Goal: Participate in discussion: Engage in conversation with other users on a specific topic

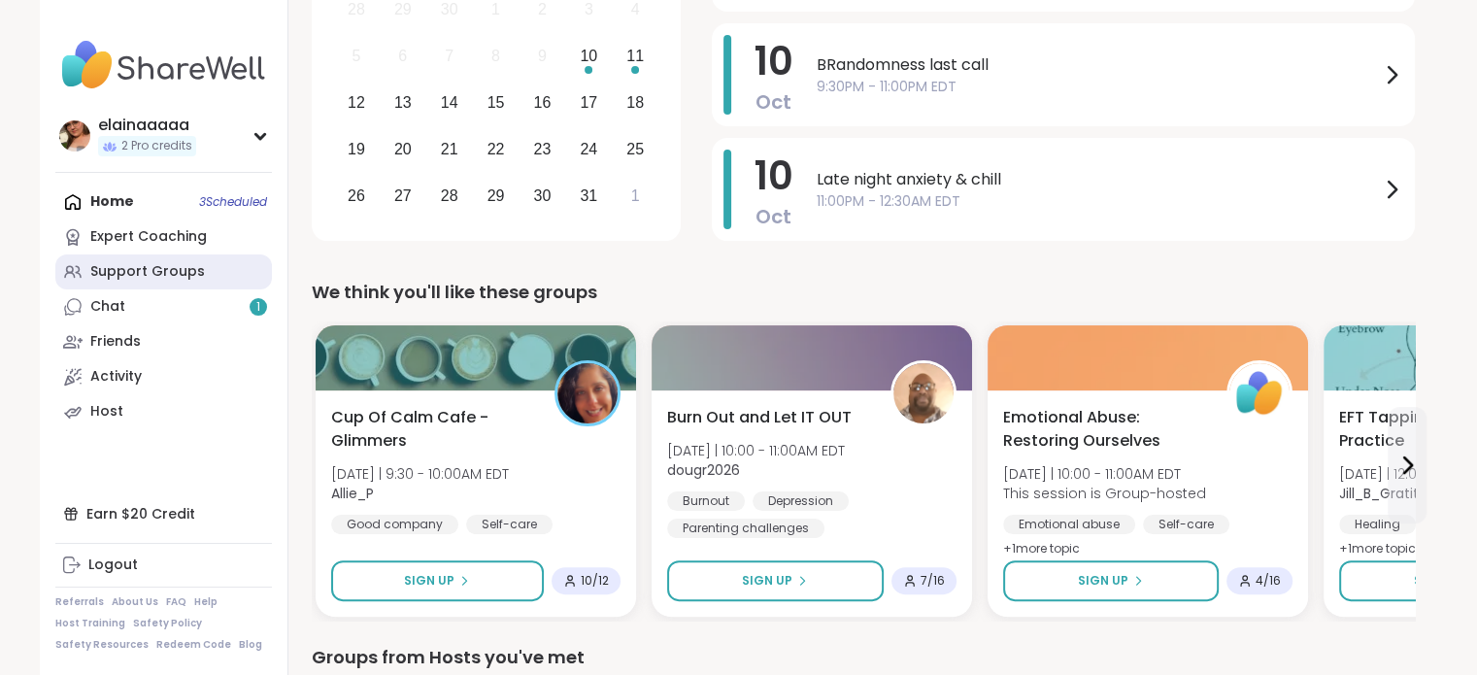
click at [146, 262] on div "Support Groups" at bounding box center [147, 271] width 115 height 19
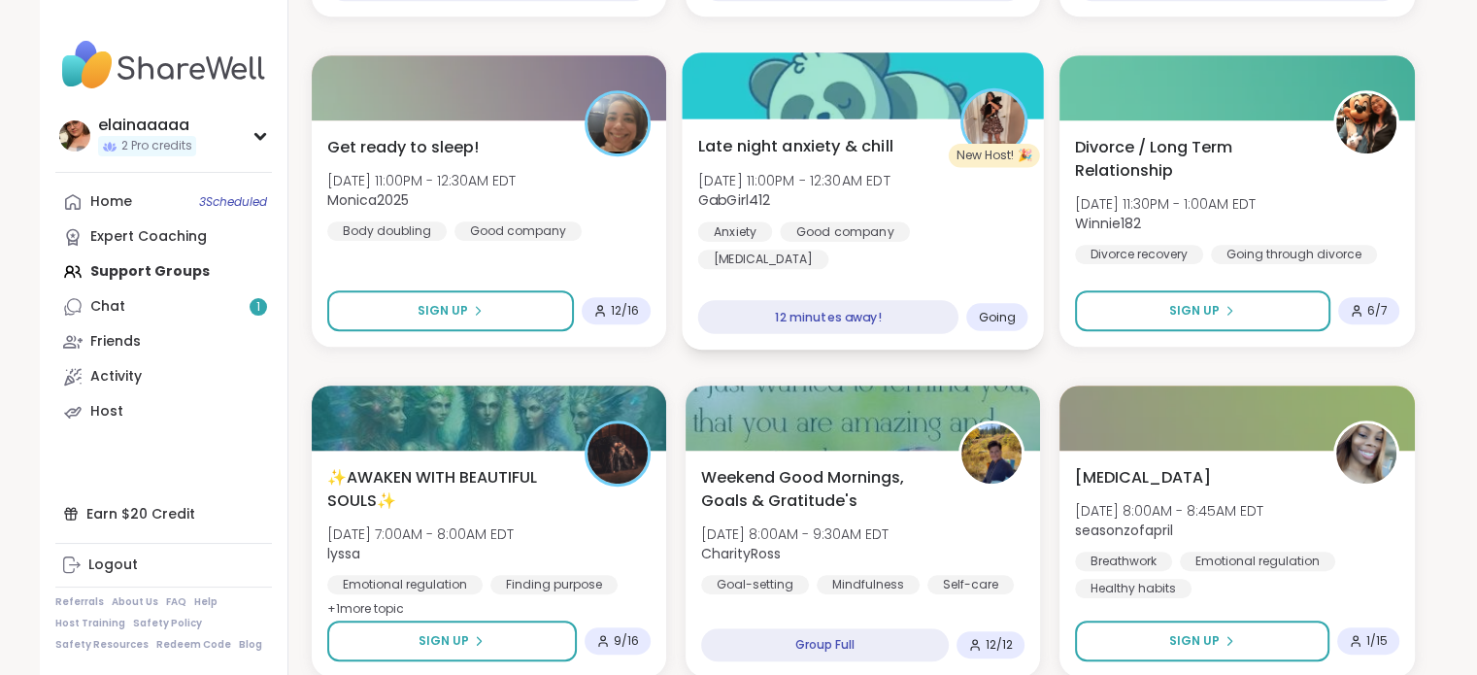
scroll to position [958, 0]
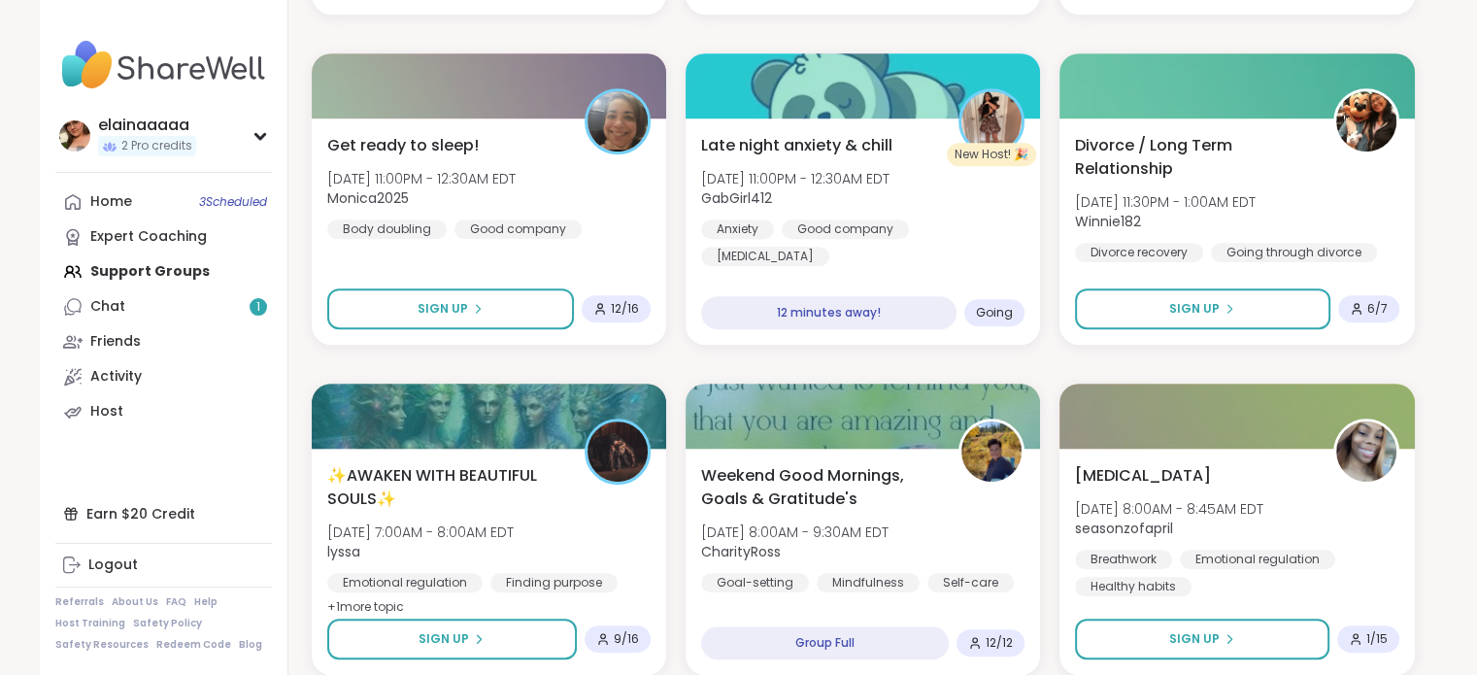
click at [154, 64] on img at bounding box center [163, 65] width 217 height 68
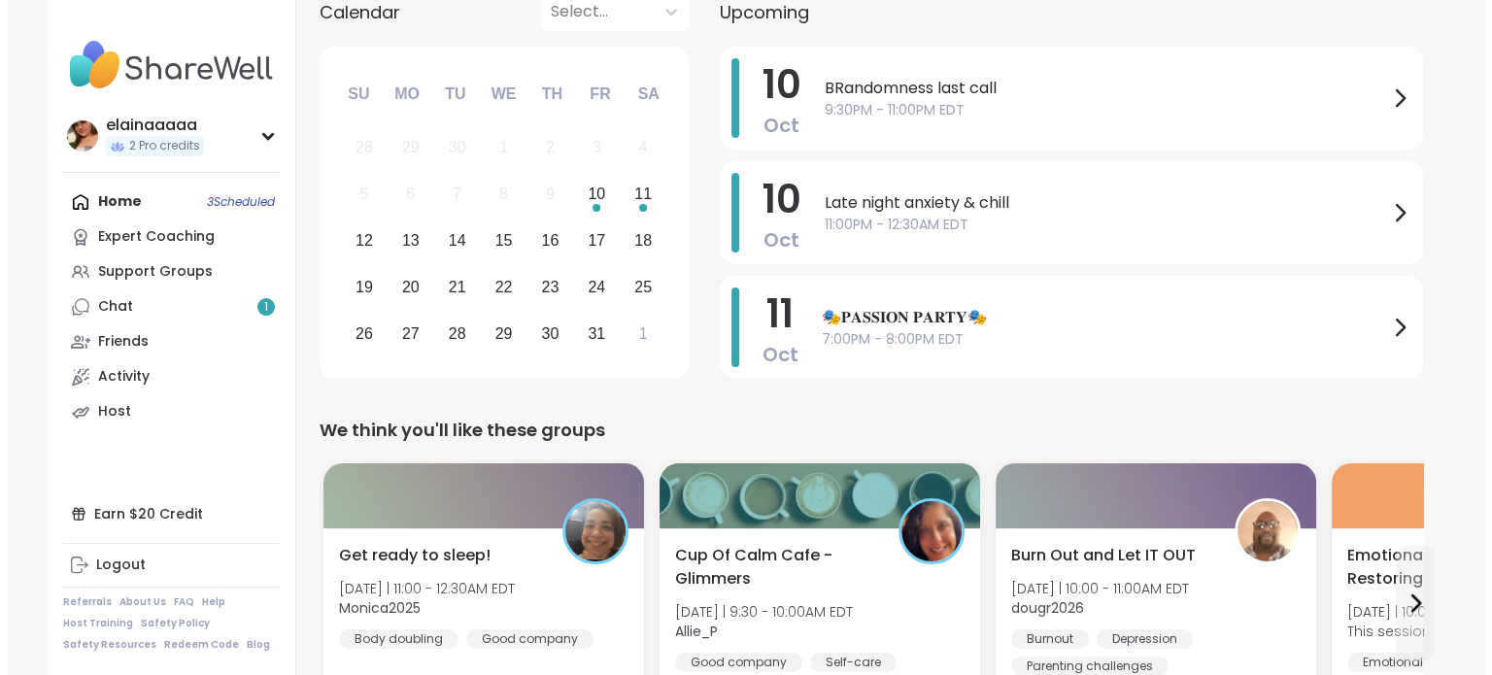
scroll to position [245, 0]
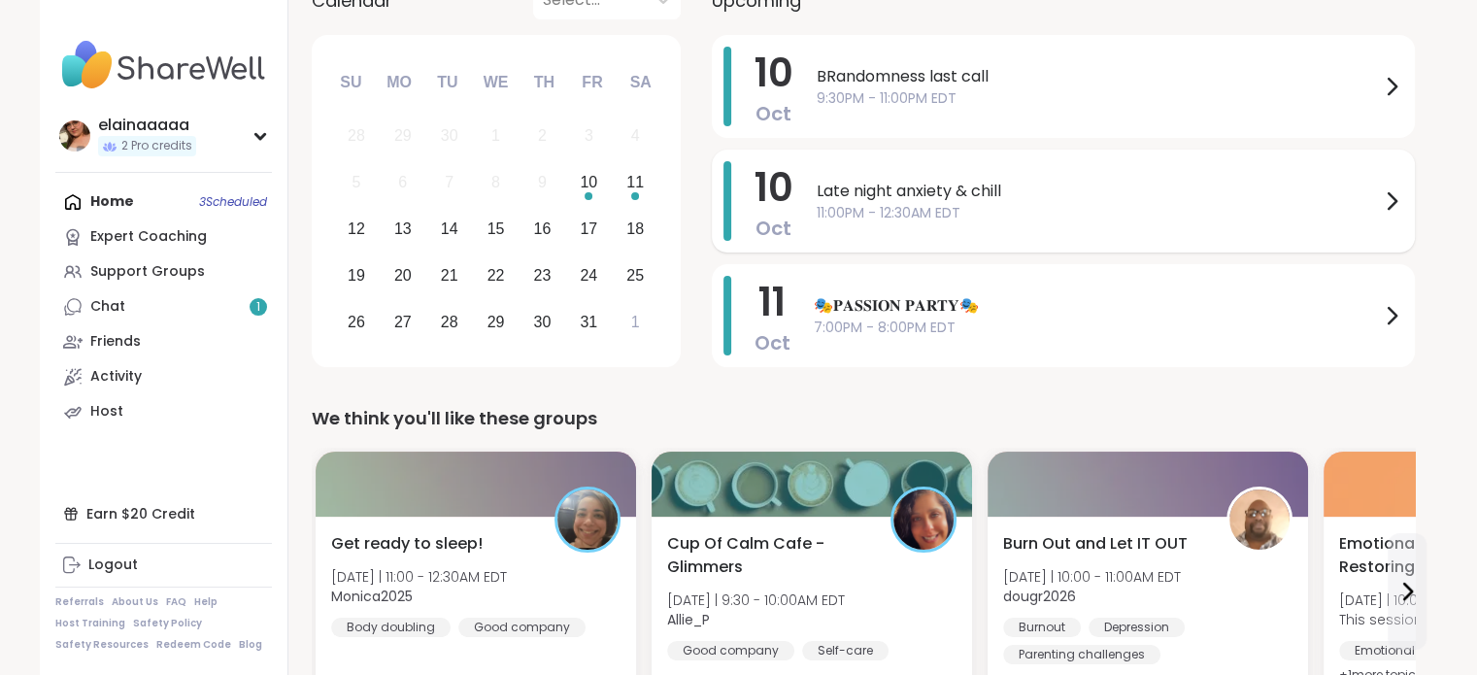
click at [927, 195] on span "Late night anxiety & chill" at bounding box center [1098, 191] width 563 height 23
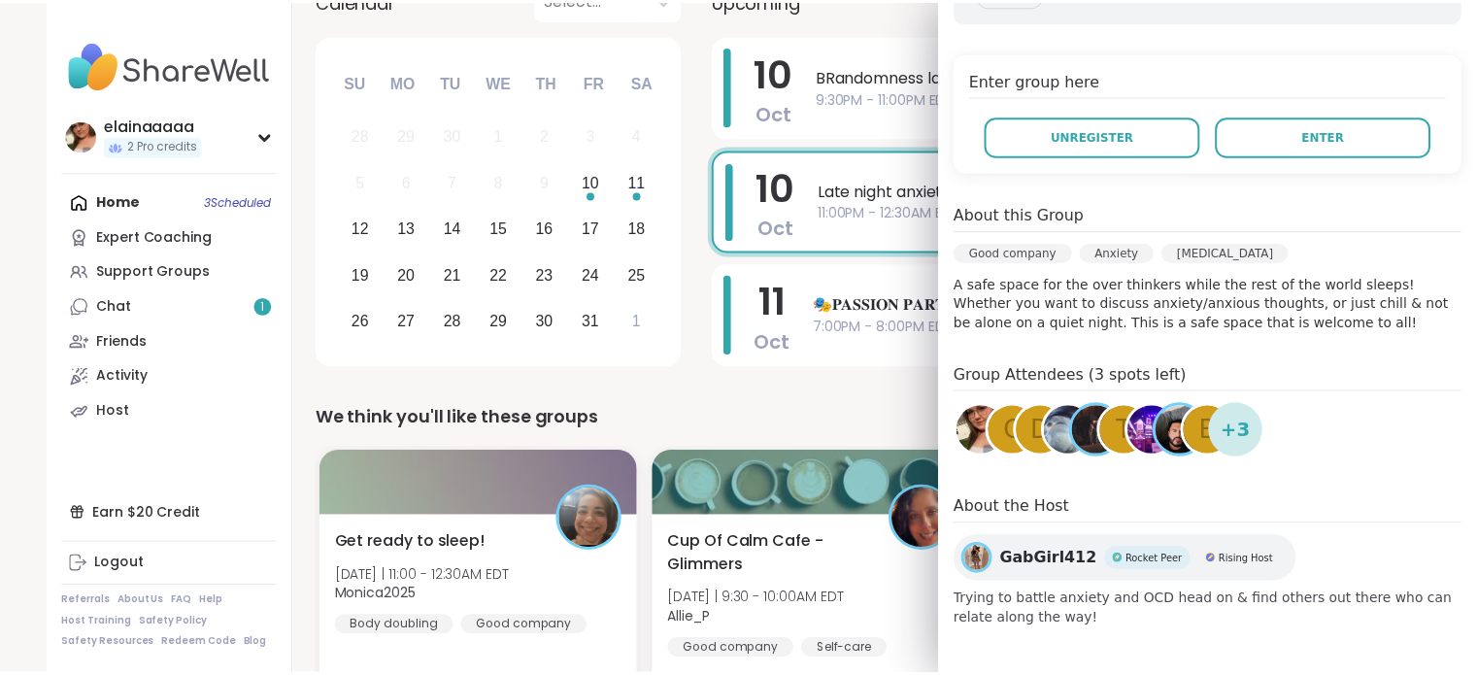
scroll to position [356, 0]
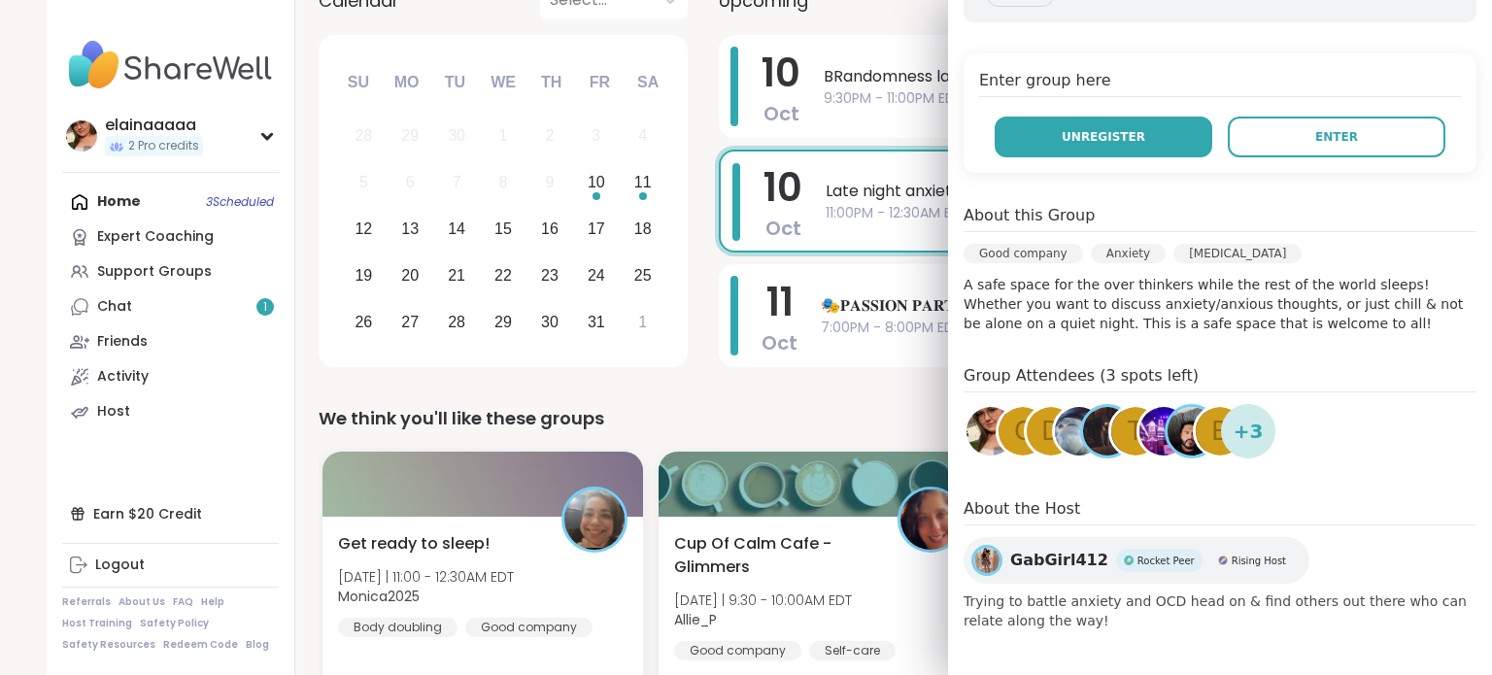
click at [1061, 120] on button "Unregister" at bounding box center [1103, 137] width 218 height 41
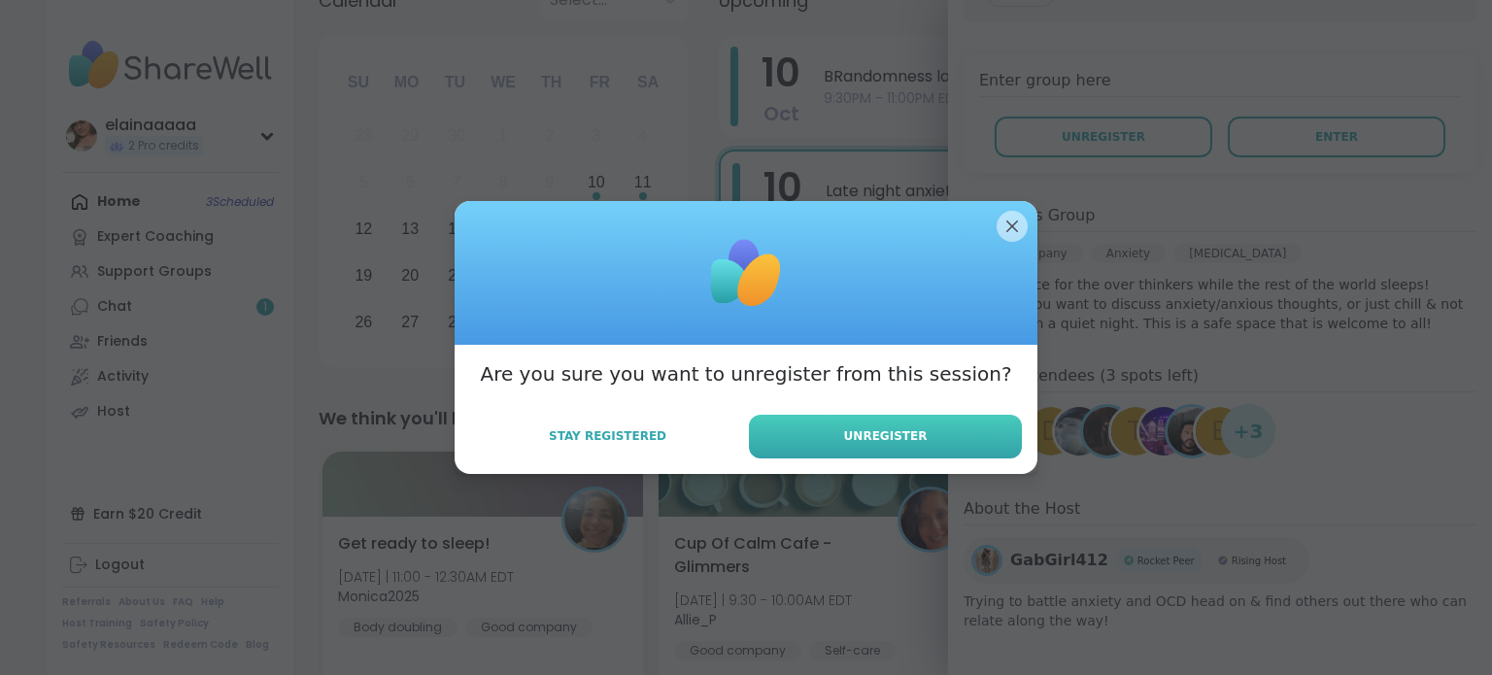
click at [827, 444] on button "Unregister" at bounding box center [885, 437] width 273 height 44
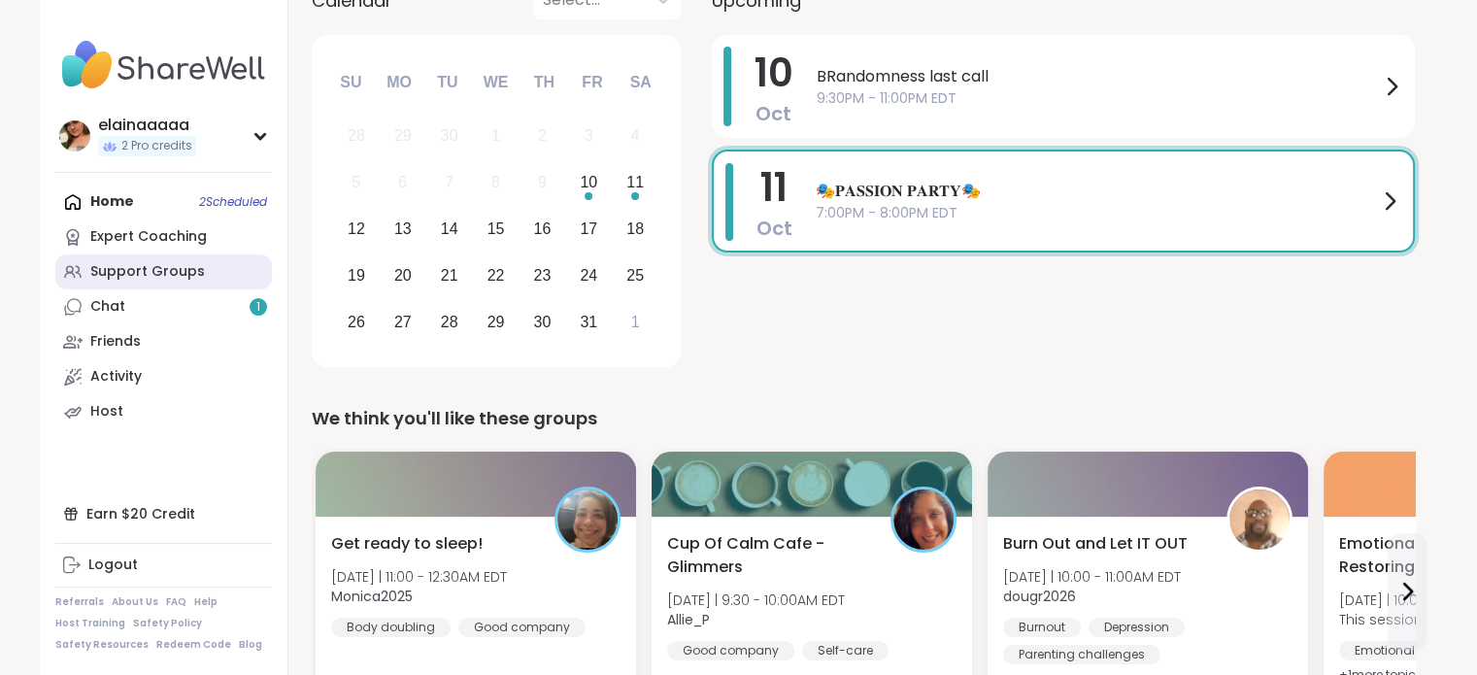
click at [155, 281] on div "Support Groups" at bounding box center [147, 271] width 115 height 19
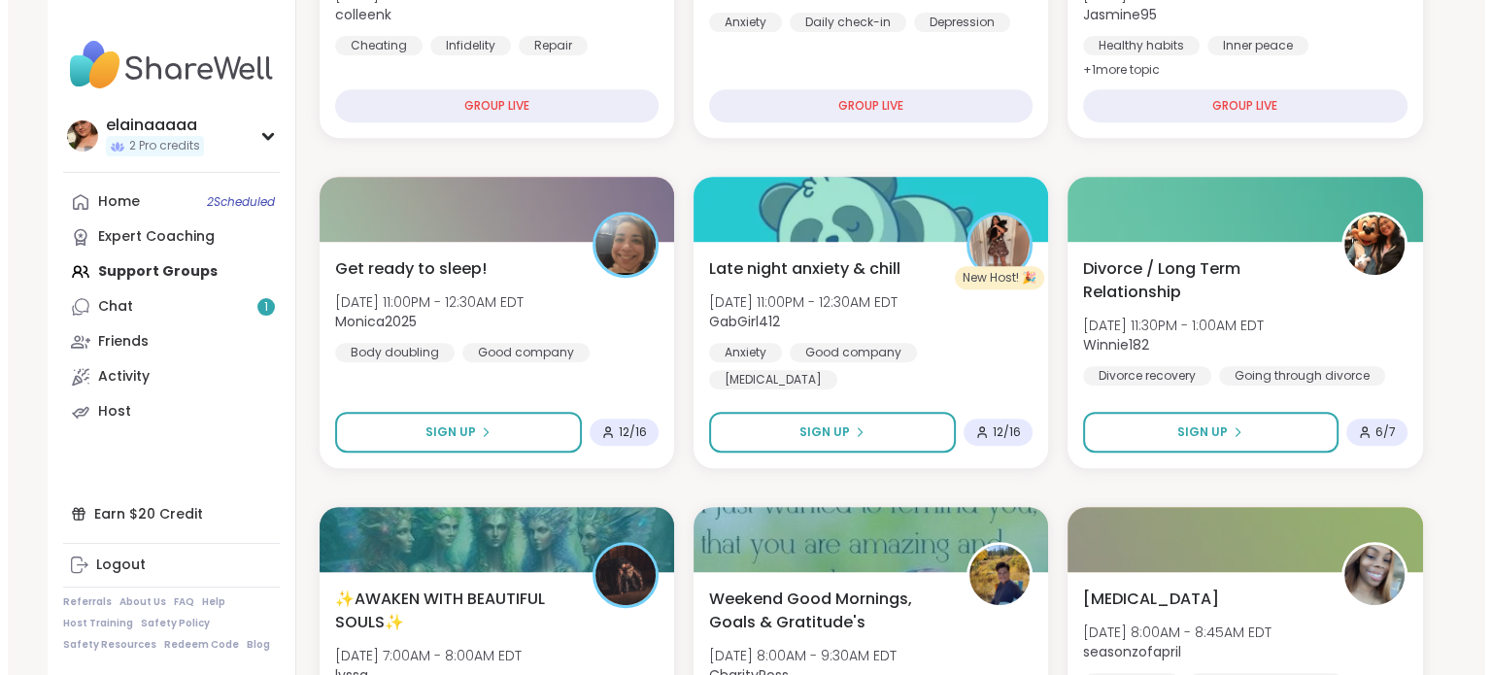
scroll to position [843, 0]
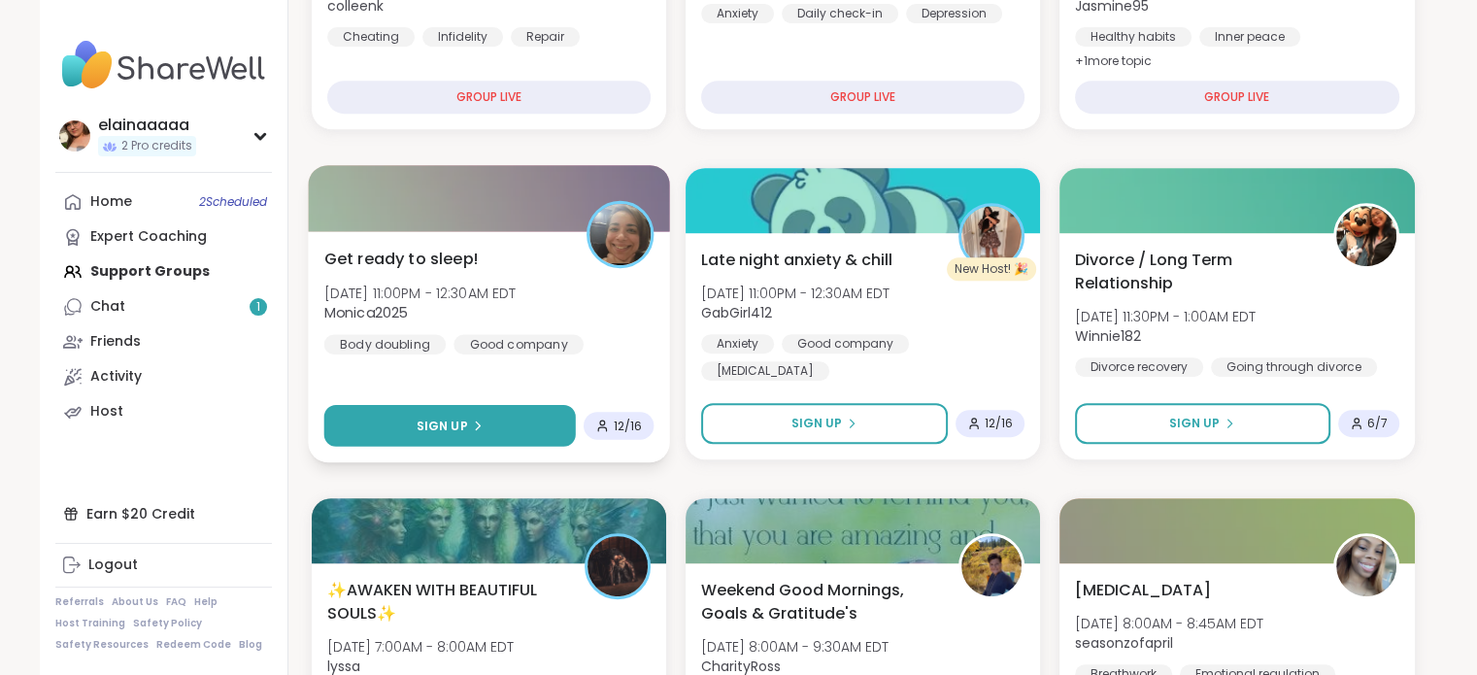
click at [544, 439] on button "Sign Up" at bounding box center [449, 426] width 252 height 42
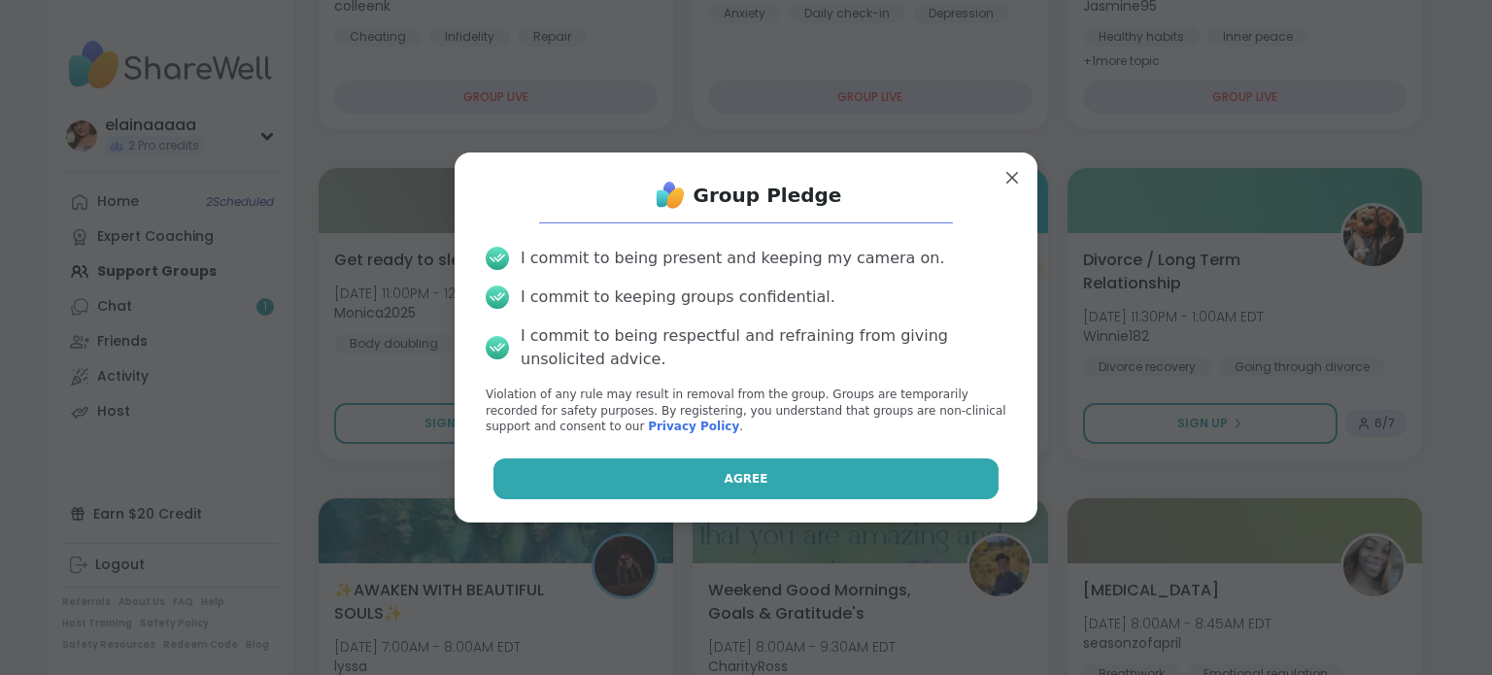
click at [655, 466] on button "Agree" at bounding box center [746, 478] width 506 height 41
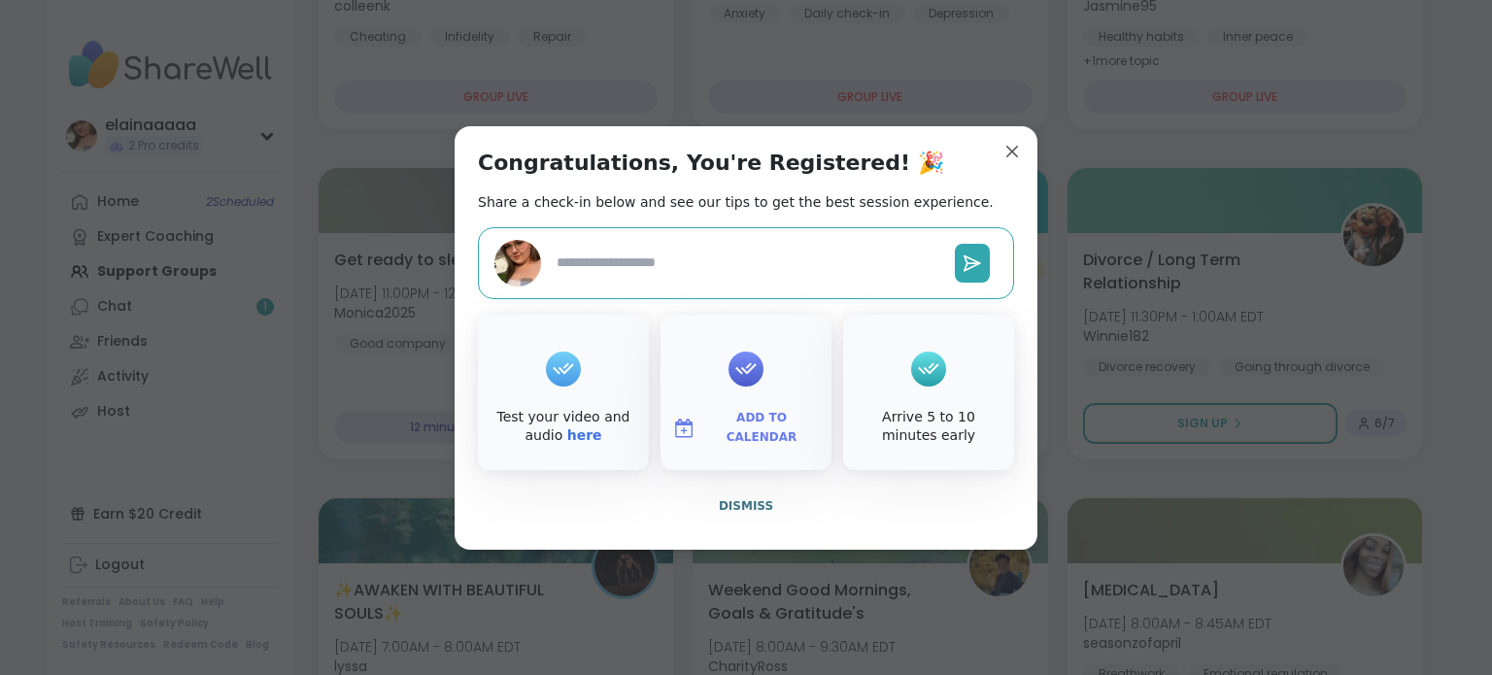
type textarea "*"
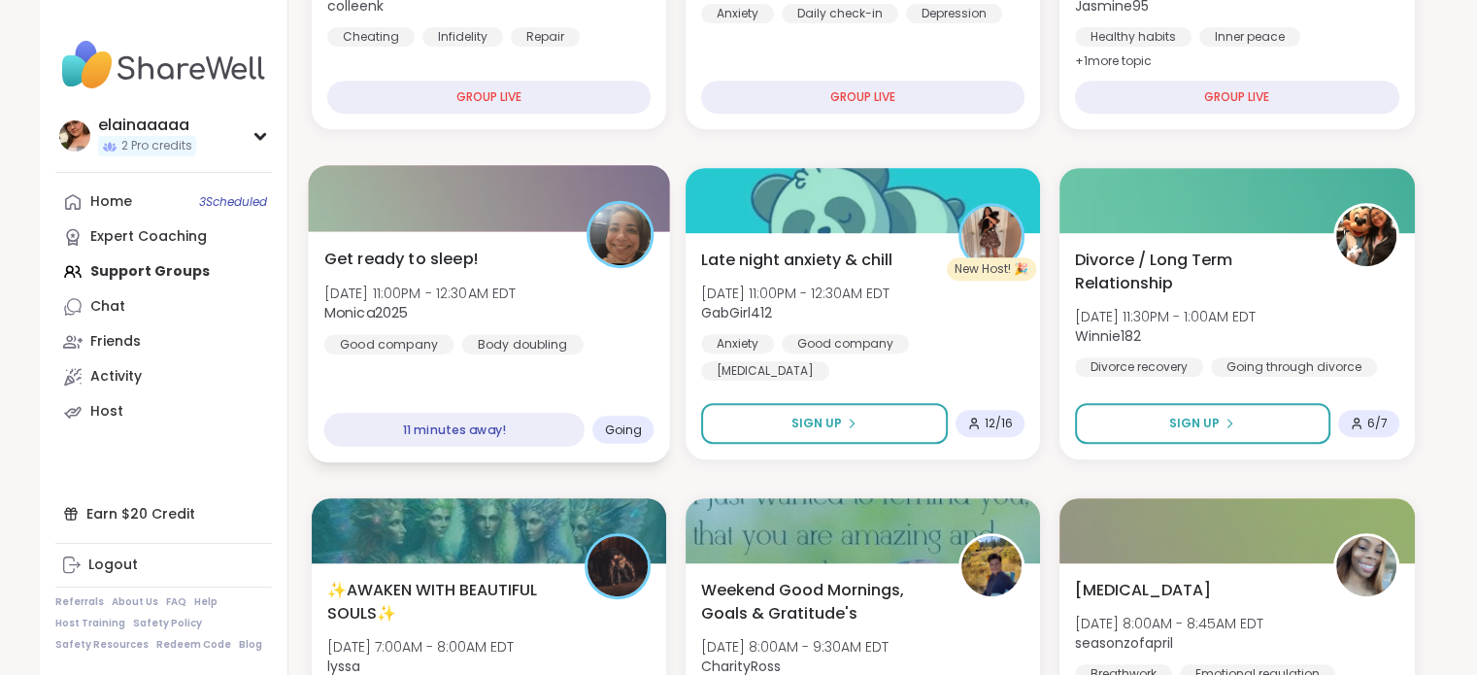
click at [489, 221] on div at bounding box center [489, 198] width 362 height 66
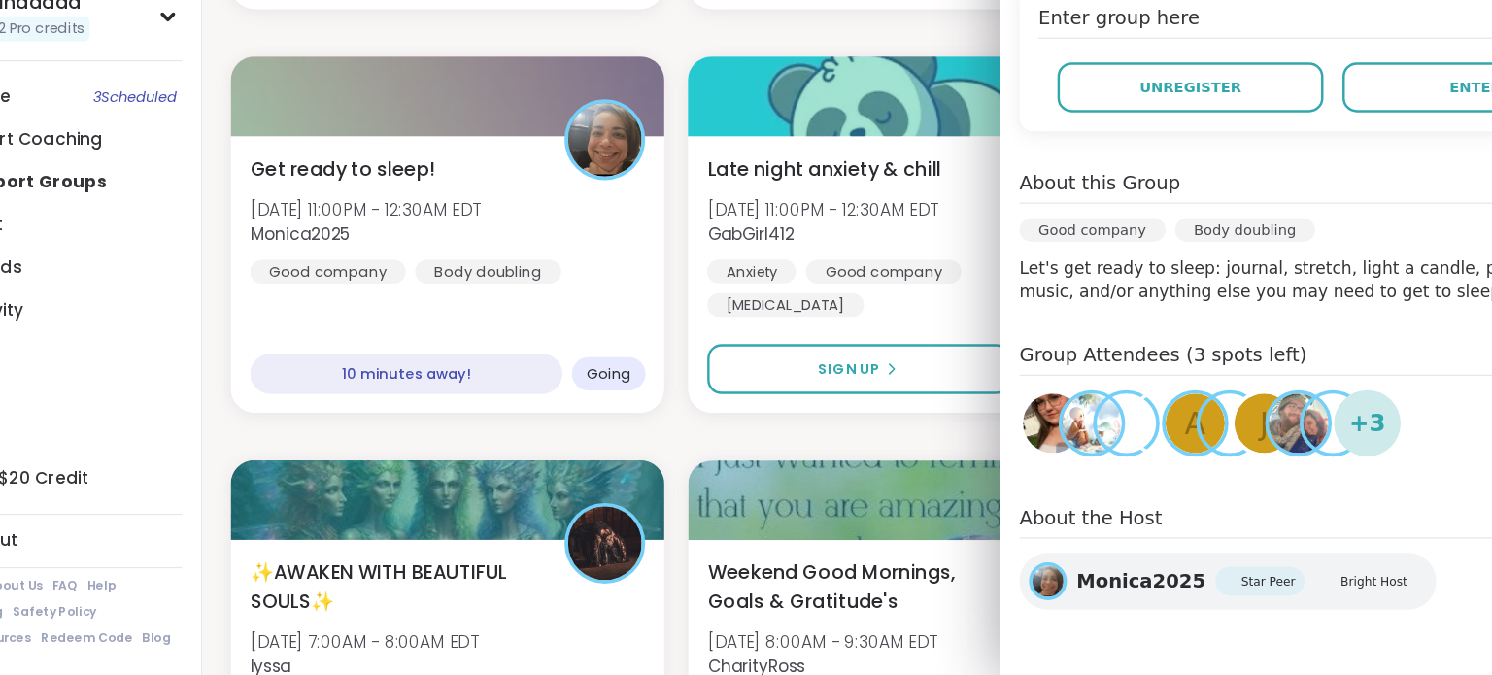
scroll to position [839, 0]
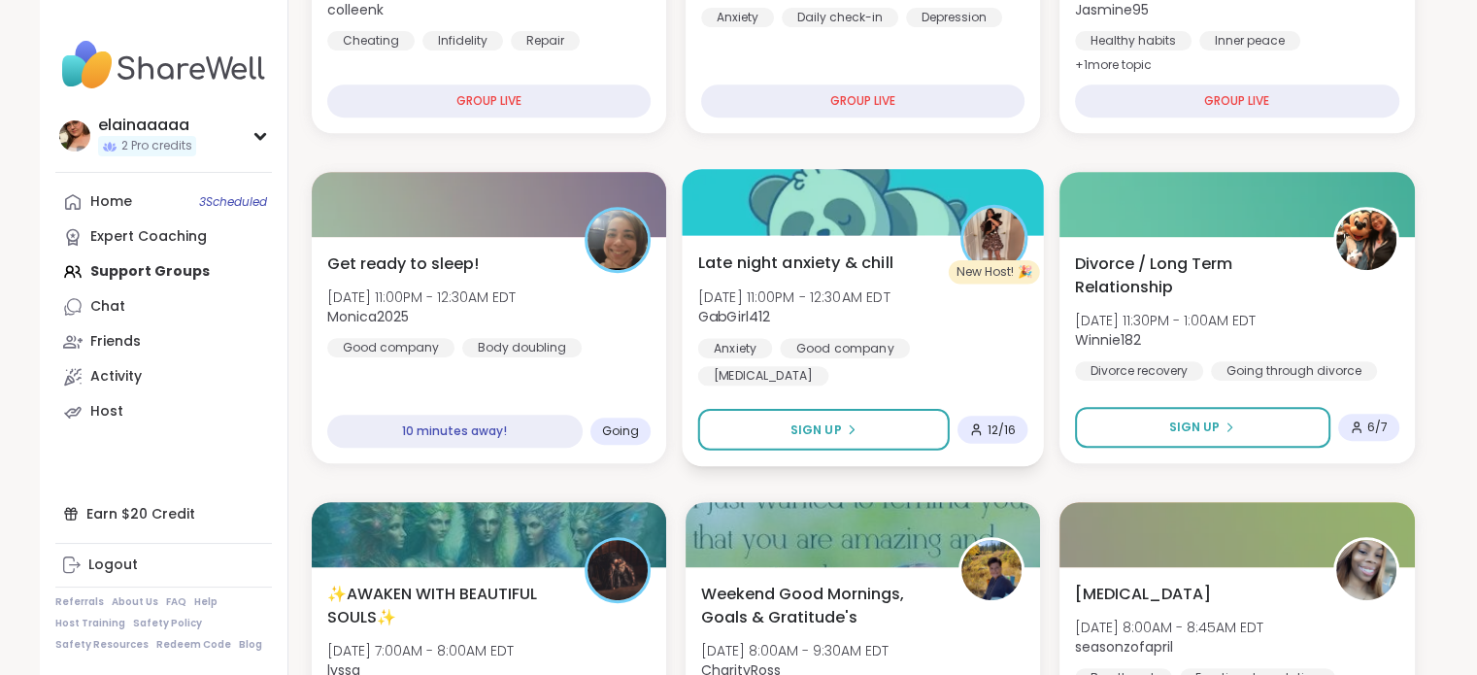
click at [858, 367] on div "Late night anxiety & chill Fri, Oct 10 | 11:00PM - 12:30AM EDT GabGirl412 Anxie…" at bounding box center [863, 350] width 362 height 231
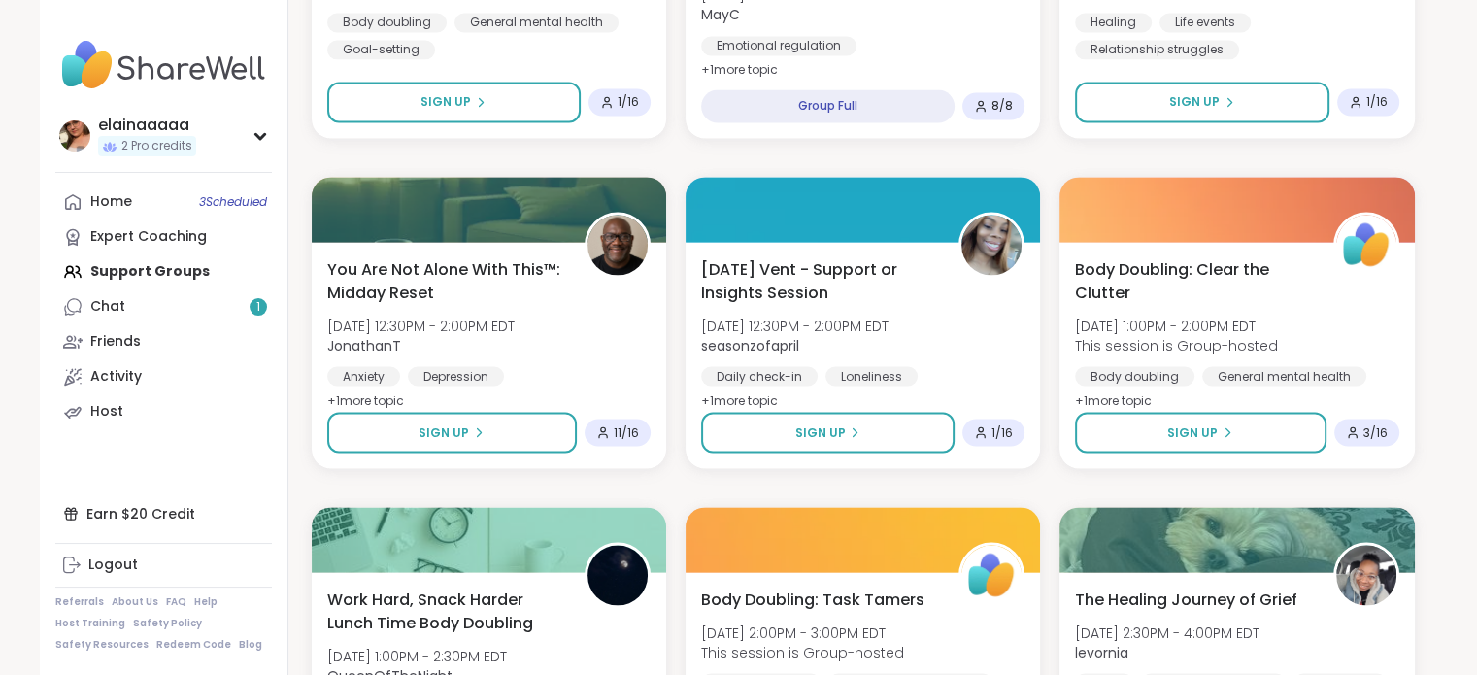
scroll to position [3678, 0]
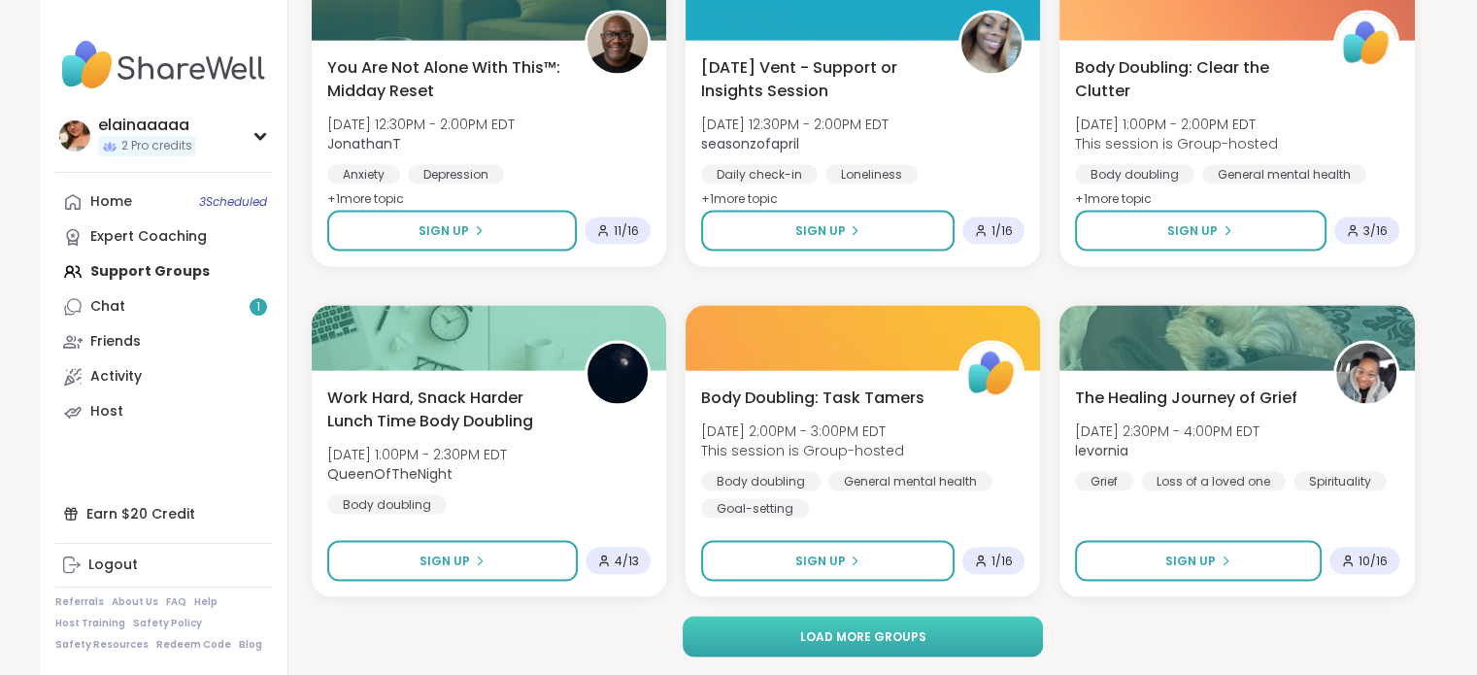
click at [931, 632] on button "Load more groups" at bounding box center [863, 636] width 360 height 41
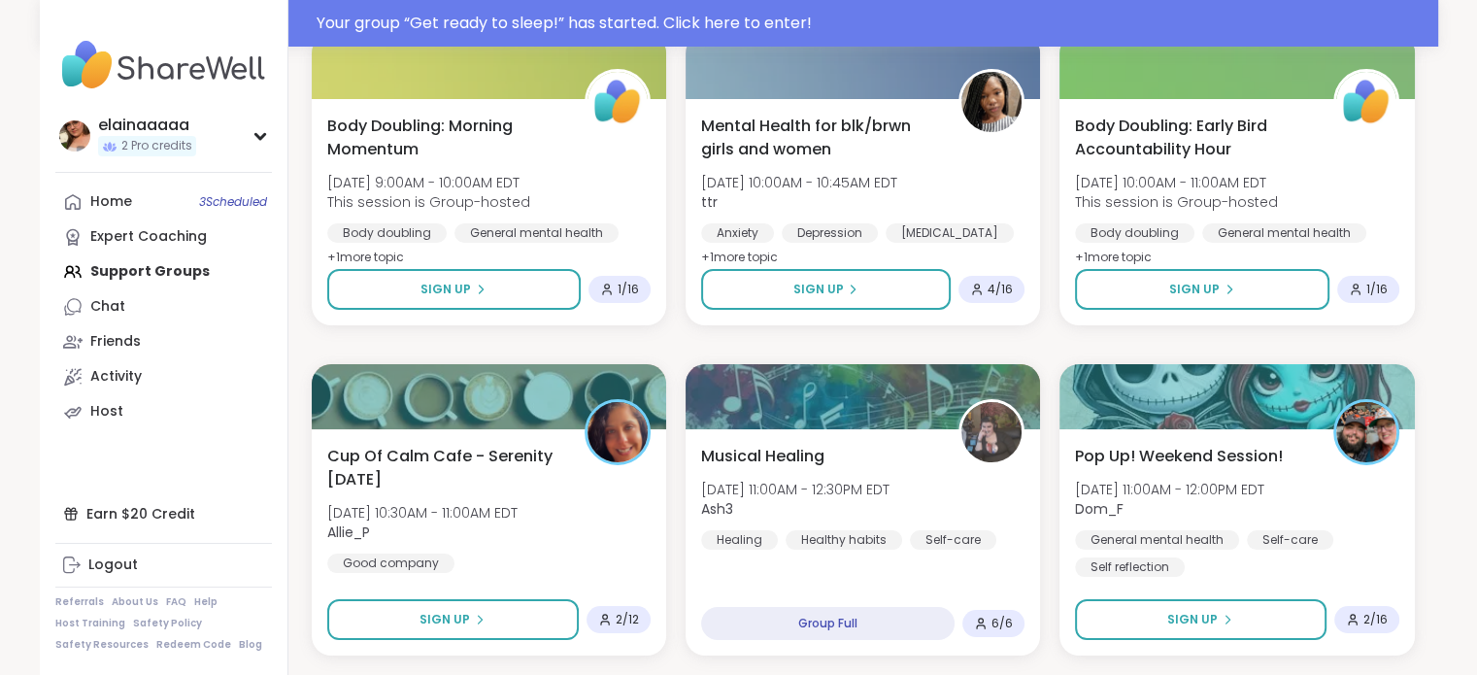
scroll to position [7344, 0]
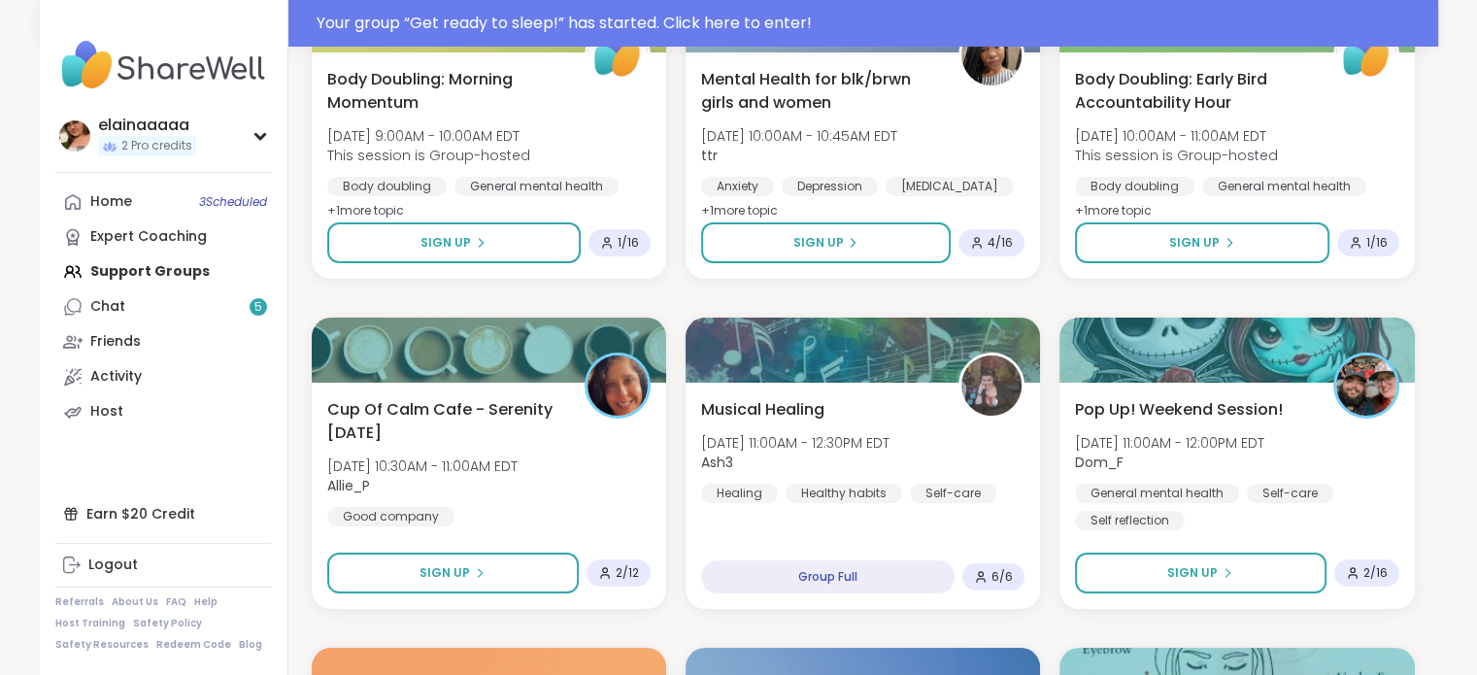
click at [163, 30] on nav "elainaaaaa 2 Pro credits Profile Membership Settings Help Home 3 Scheduled Expe…" at bounding box center [164, 337] width 249 height 675
click at [137, 63] on img at bounding box center [163, 65] width 217 height 68
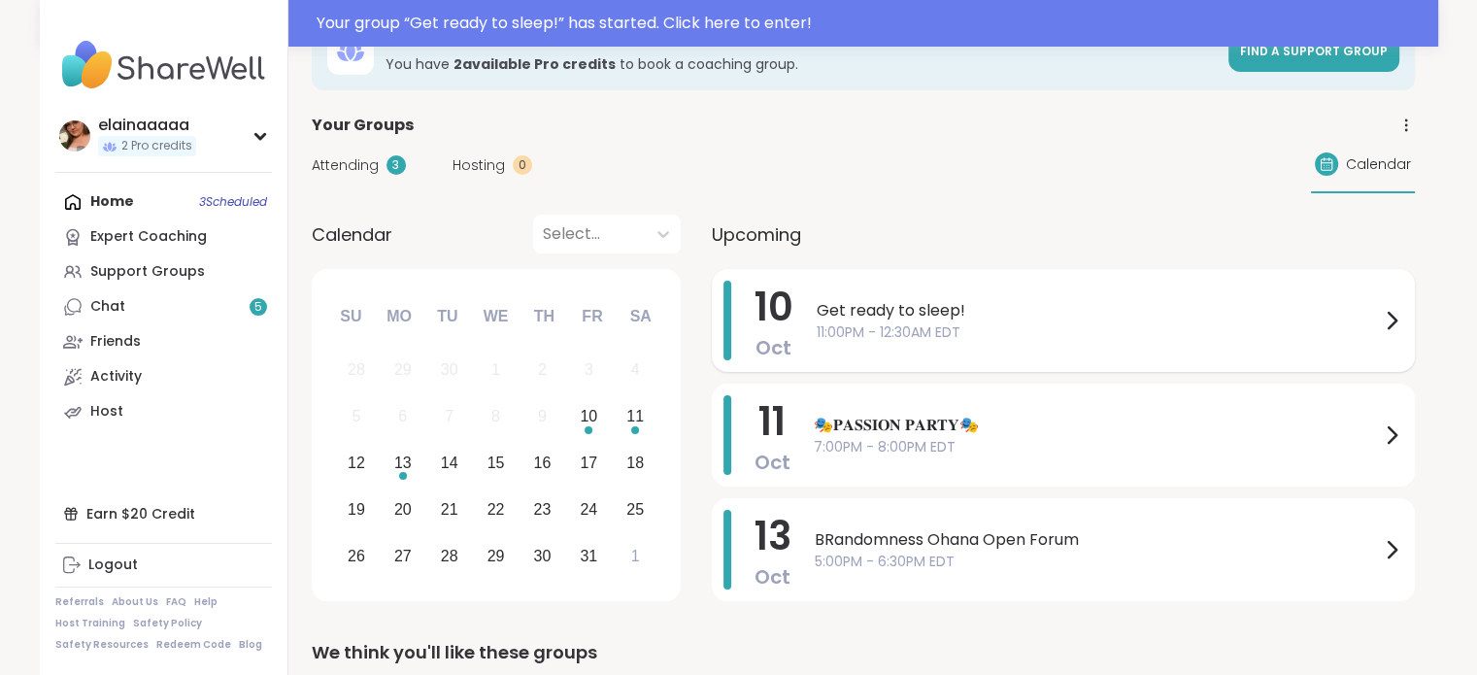
scroll to position [58, 0]
click at [920, 342] on div "Get ready to sleep! 11:00PM - 12:30AM EDT" at bounding box center [1110, 320] width 587 height 80
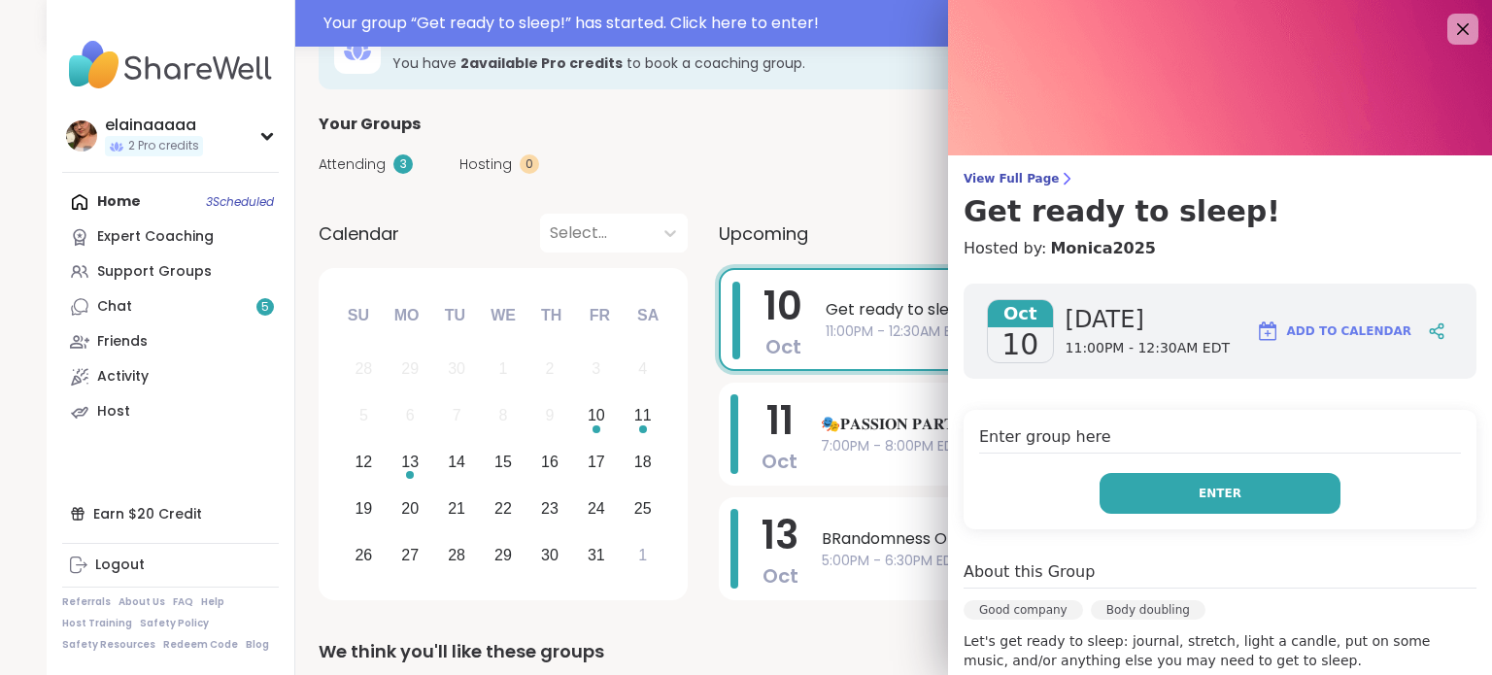
click at [1124, 476] on button "Enter" at bounding box center [1219, 493] width 241 height 41
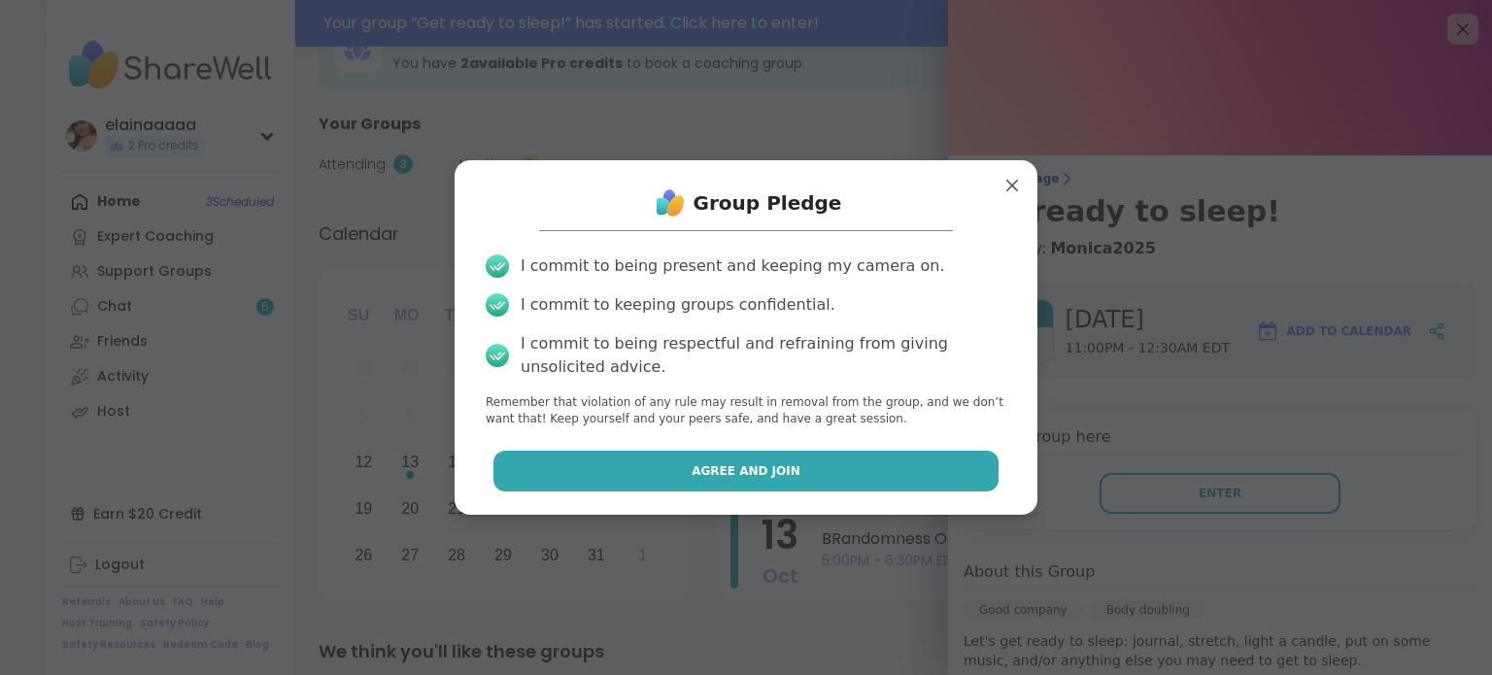
click at [916, 473] on button "Agree and Join" at bounding box center [746, 471] width 506 height 41
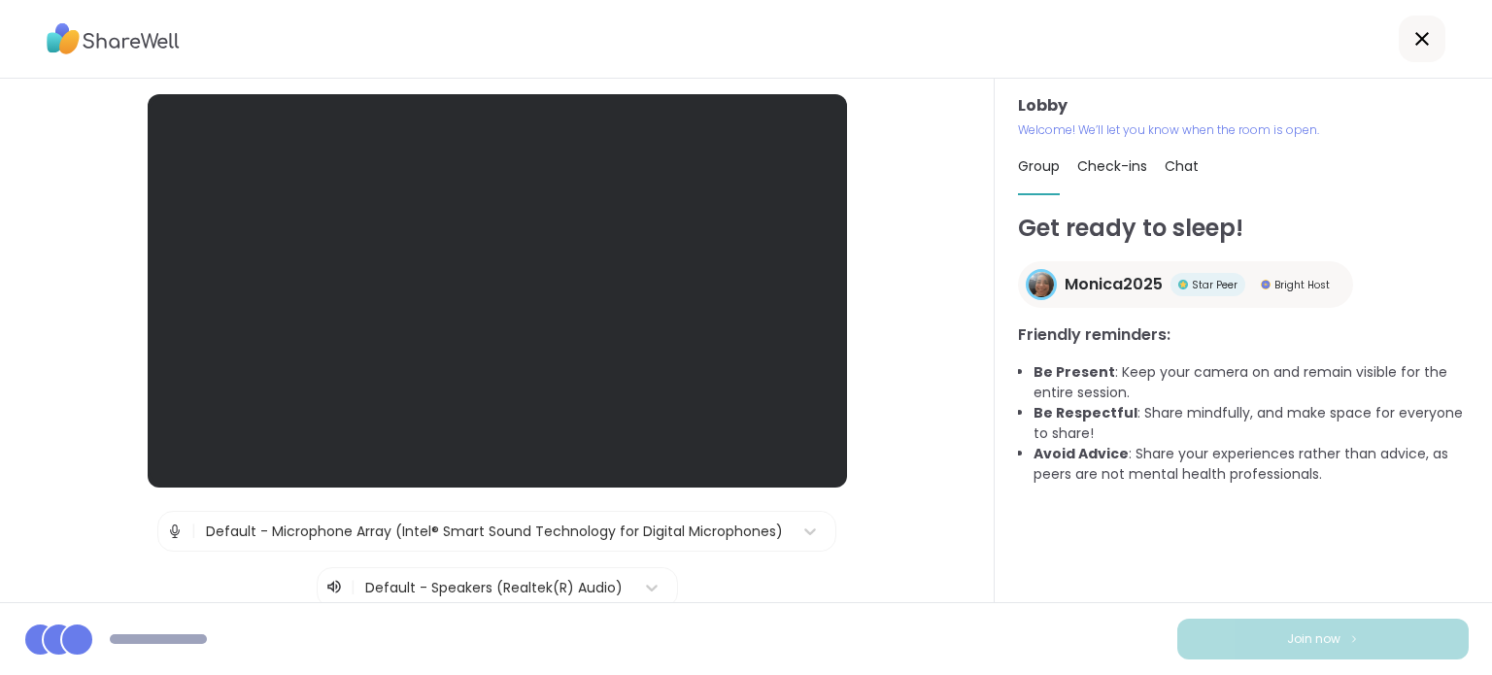
click at [1265, 227] on h1 "Get ready to sleep!" at bounding box center [1243, 228] width 451 height 35
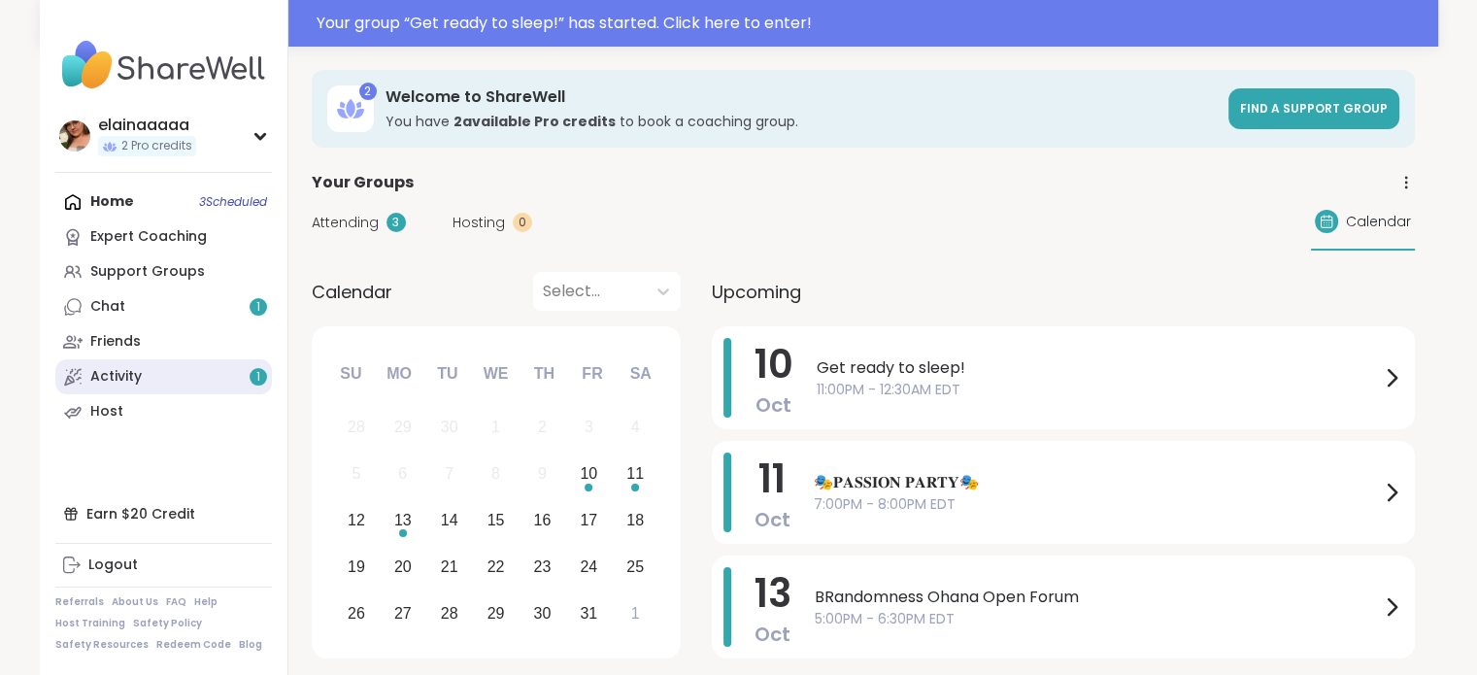
click at [152, 377] on link "Activity 1" at bounding box center [163, 376] width 217 height 35
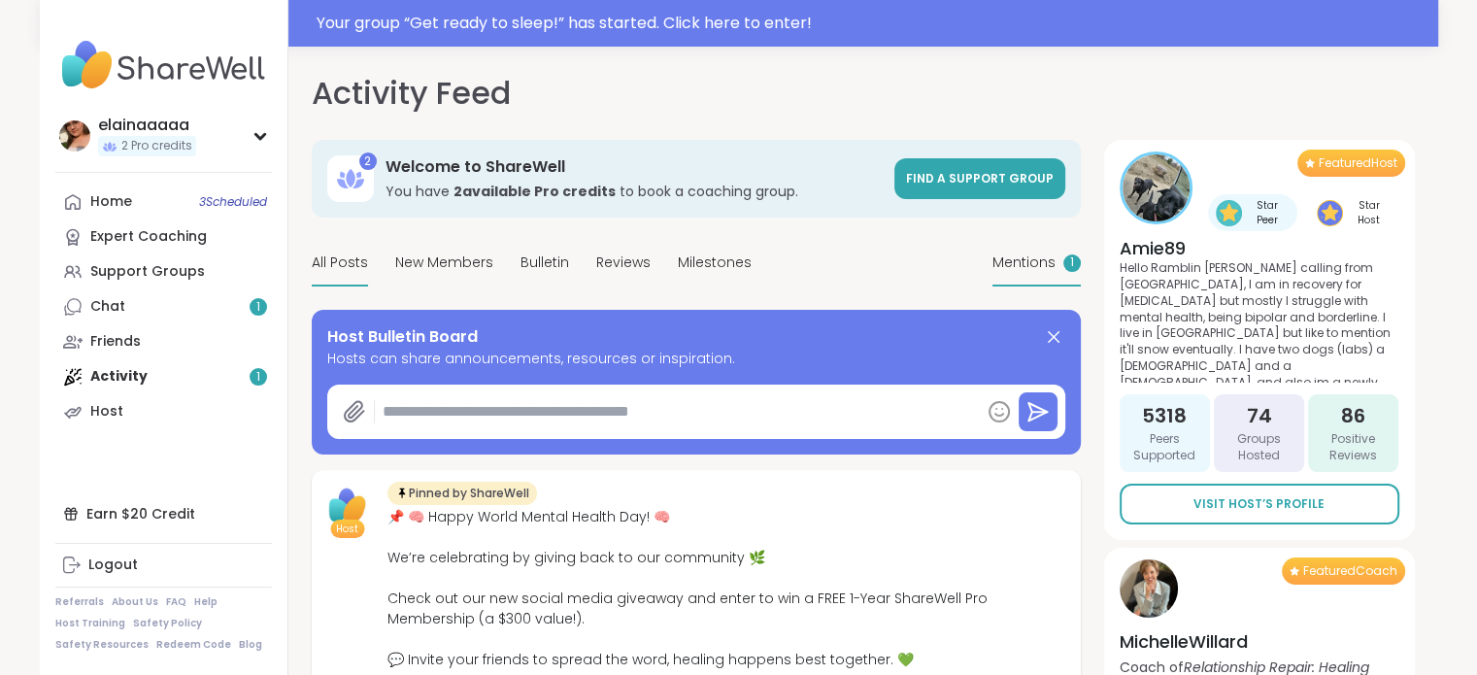
click at [1020, 255] on span "Mentions" at bounding box center [1024, 263] width 63 height 20
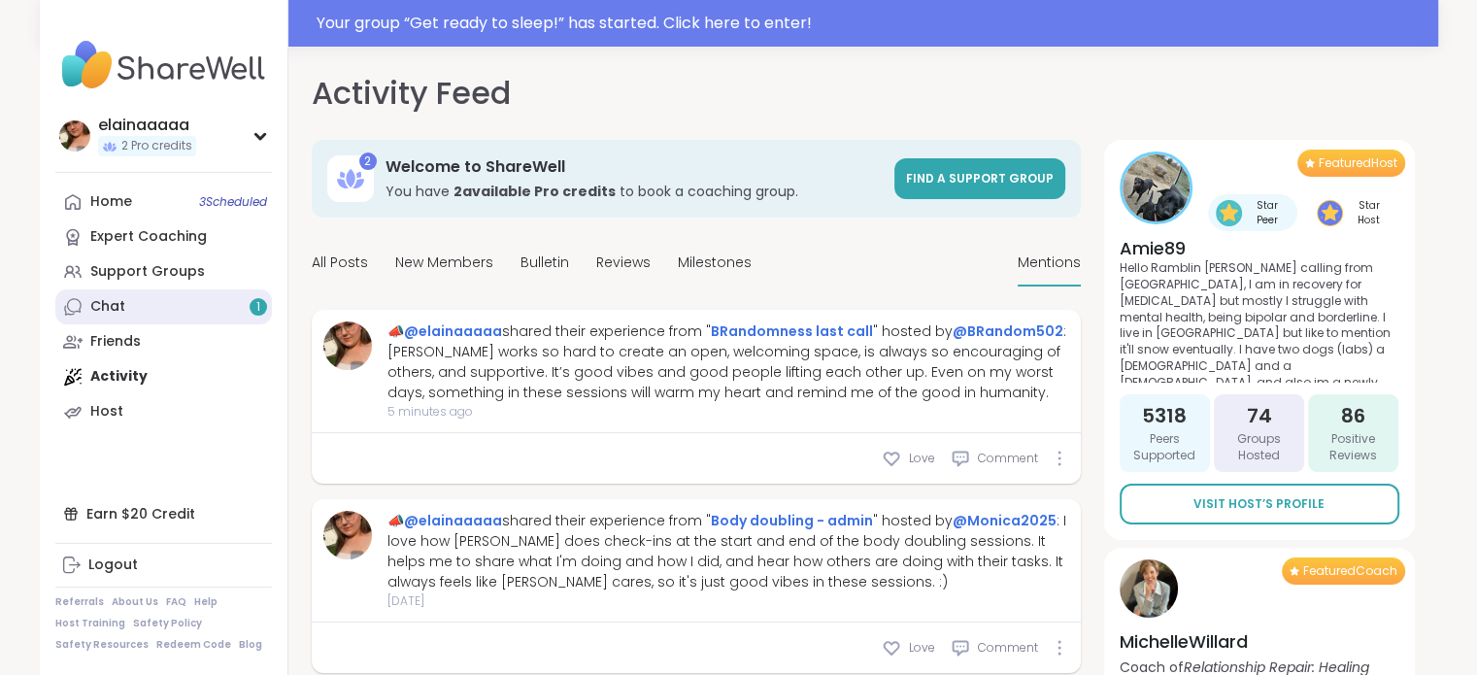
click at [217, 295] on link "Chat 1" at bounding box center [163, 306] width 217 height 35
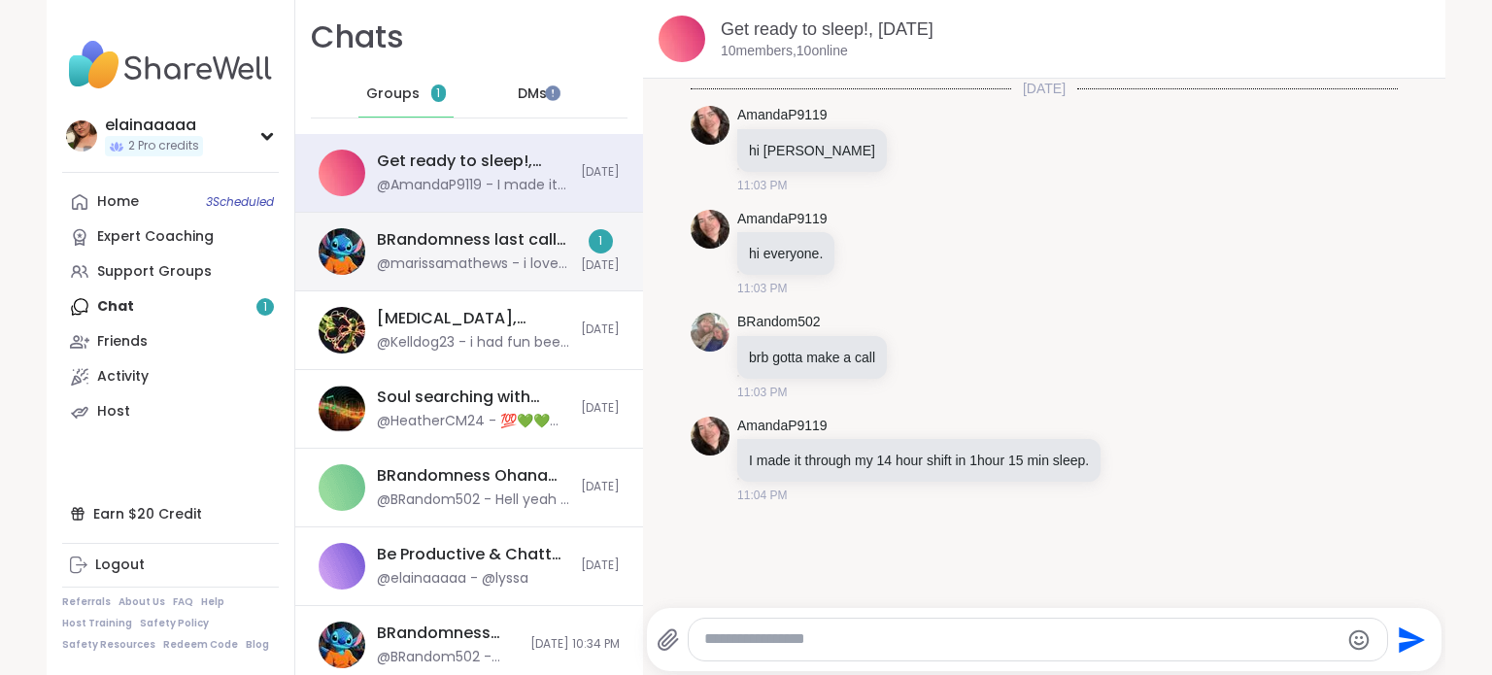
click at [475, 227] on div "BRandomness last call, Oct 10 @marissamathews - i love my mom to death but she …" at bounding box center [469, 252] width 348 height 79
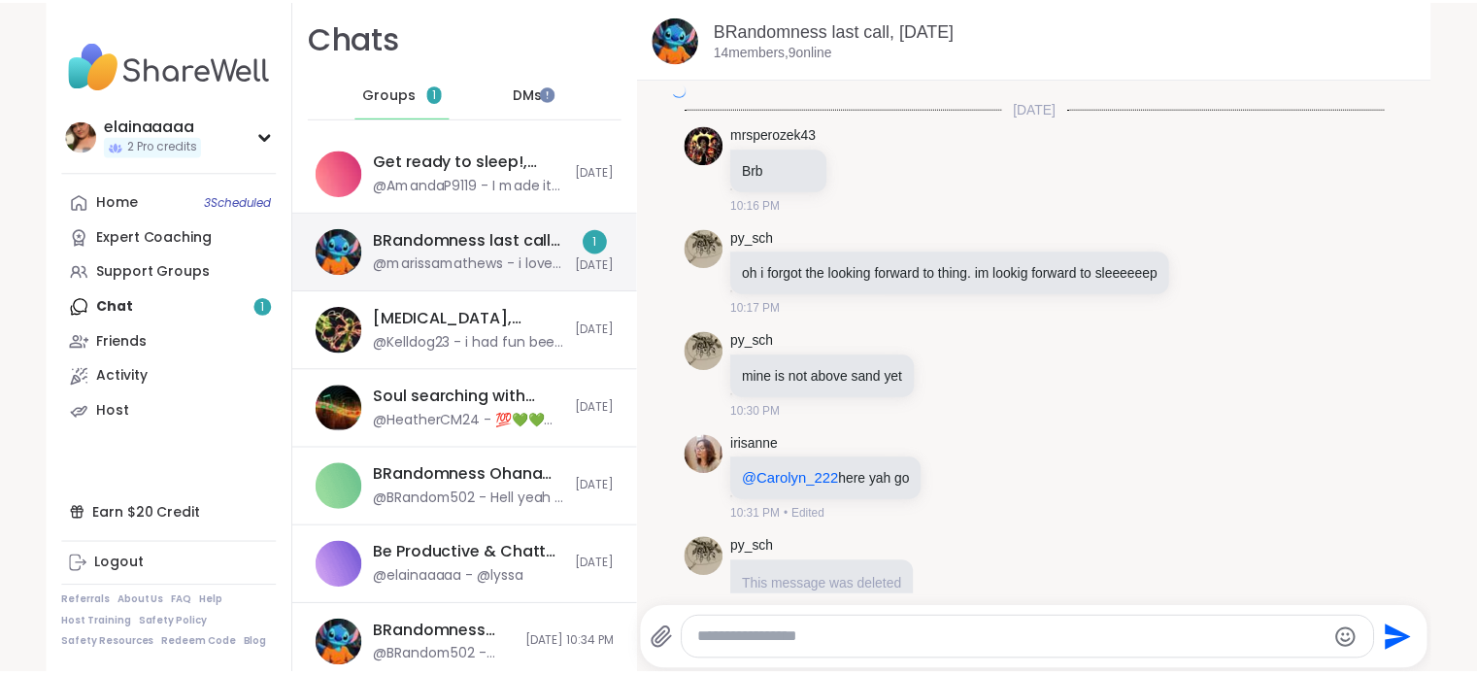
scroll to position [7441, 0]
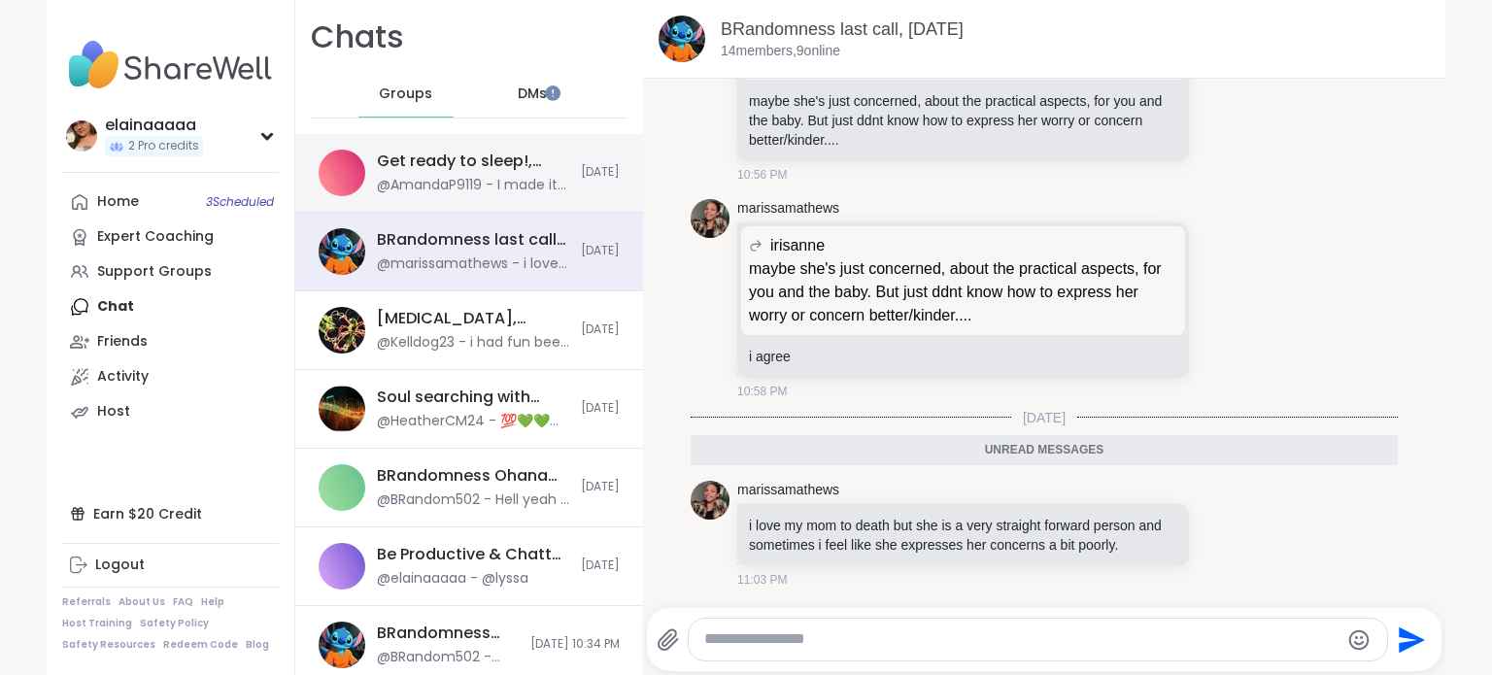
click at [469, 193] on div "@AmandaP9119 - I made it through my 14 hour shift in 1hour 15 min sleep." at bounding box center [473, 185] width 192 height 19
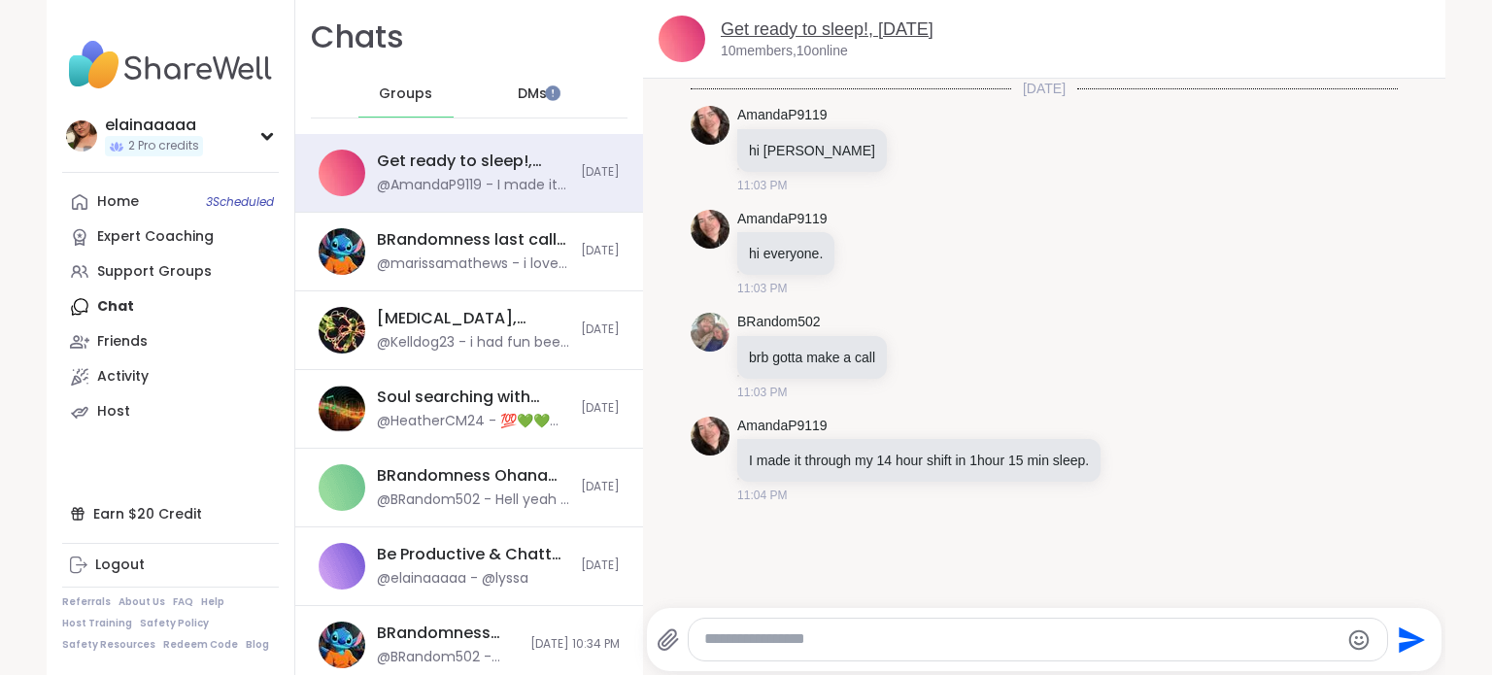
click at [857, 34] on link "Get ready to sleep!, Oct 10" at bounding box center [827, 28] width 213 height 19
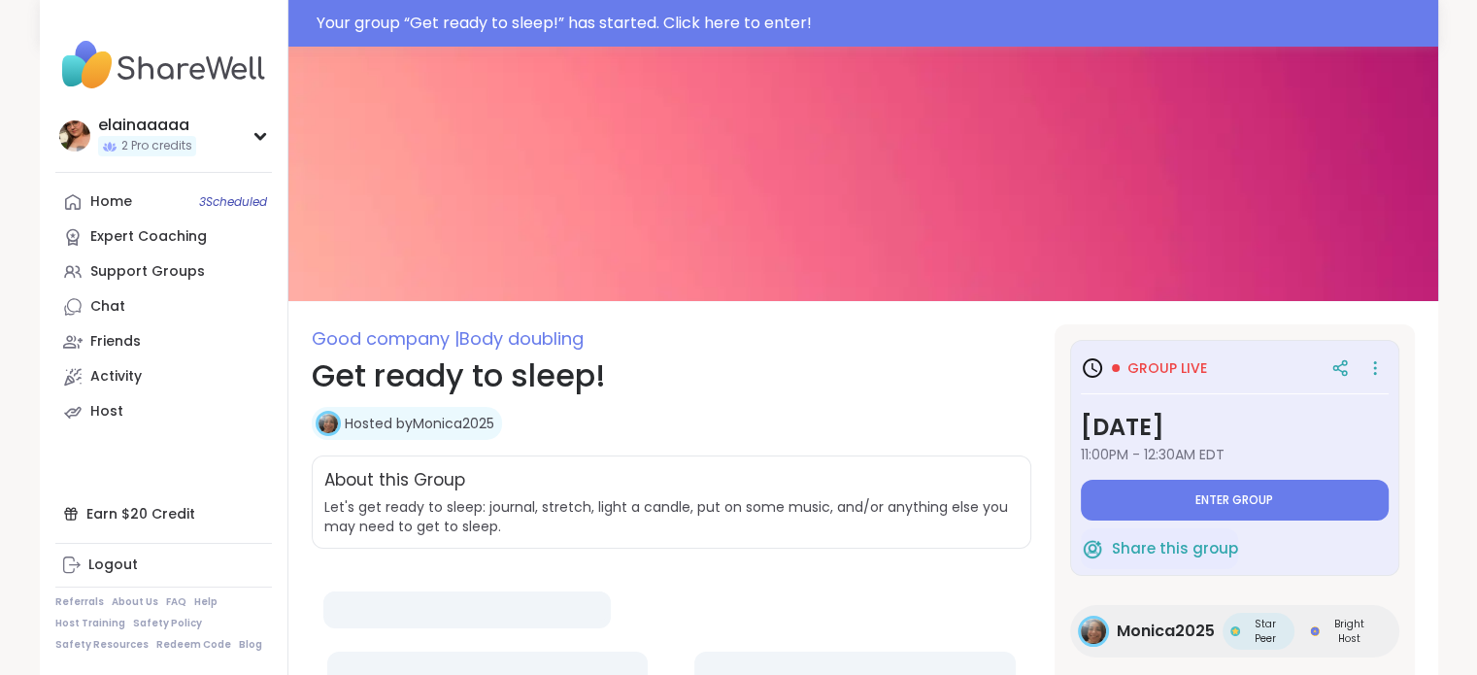
type textarea "*"
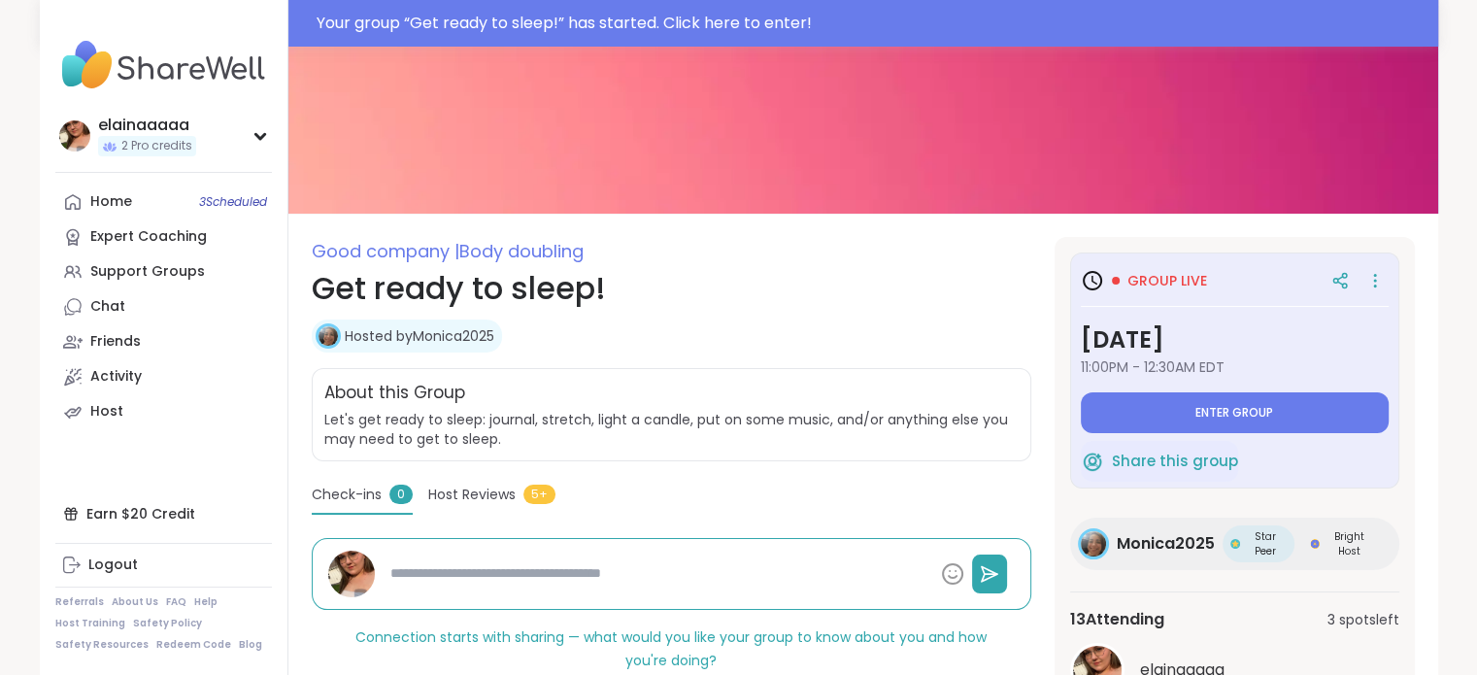
scroll to position [95, 0]
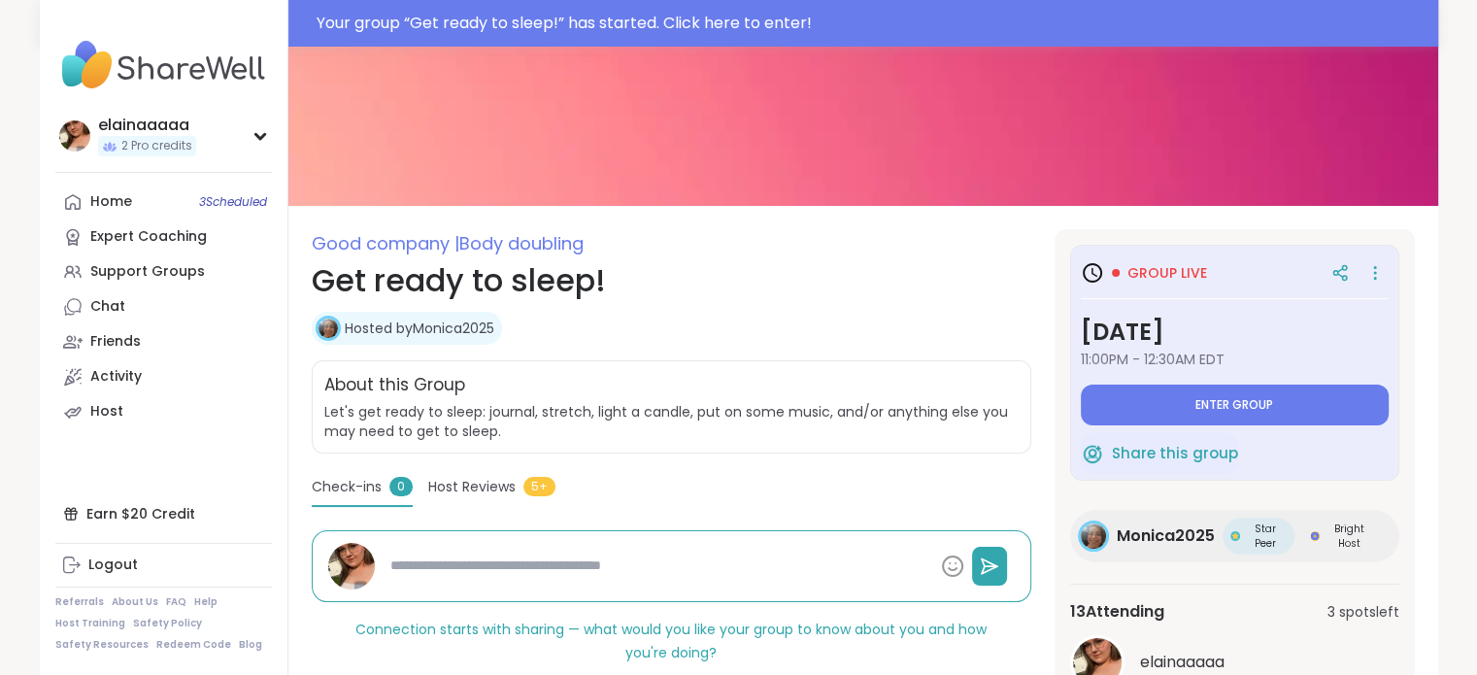
click at [497, 490] on span "Host Reviews" at bounding box center [471, 487] width 87 height 20
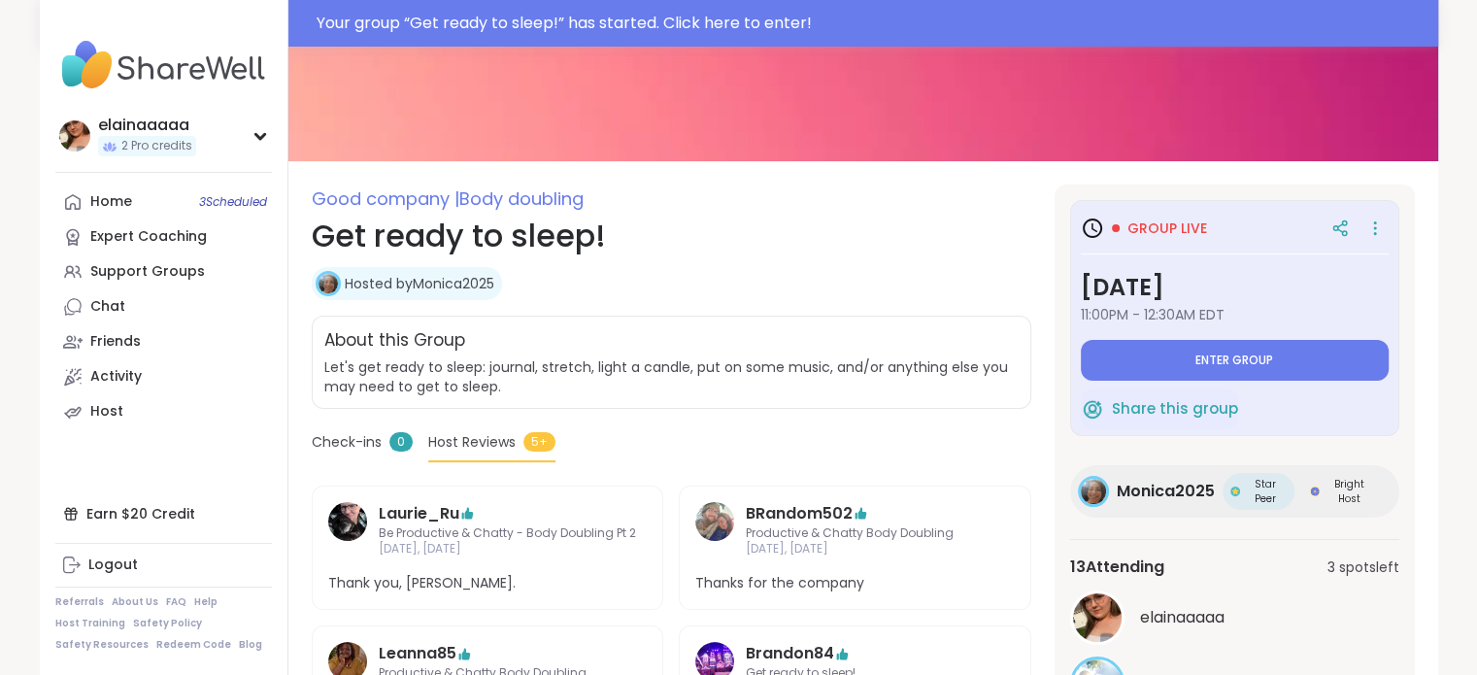
scroll to position [137, 0]
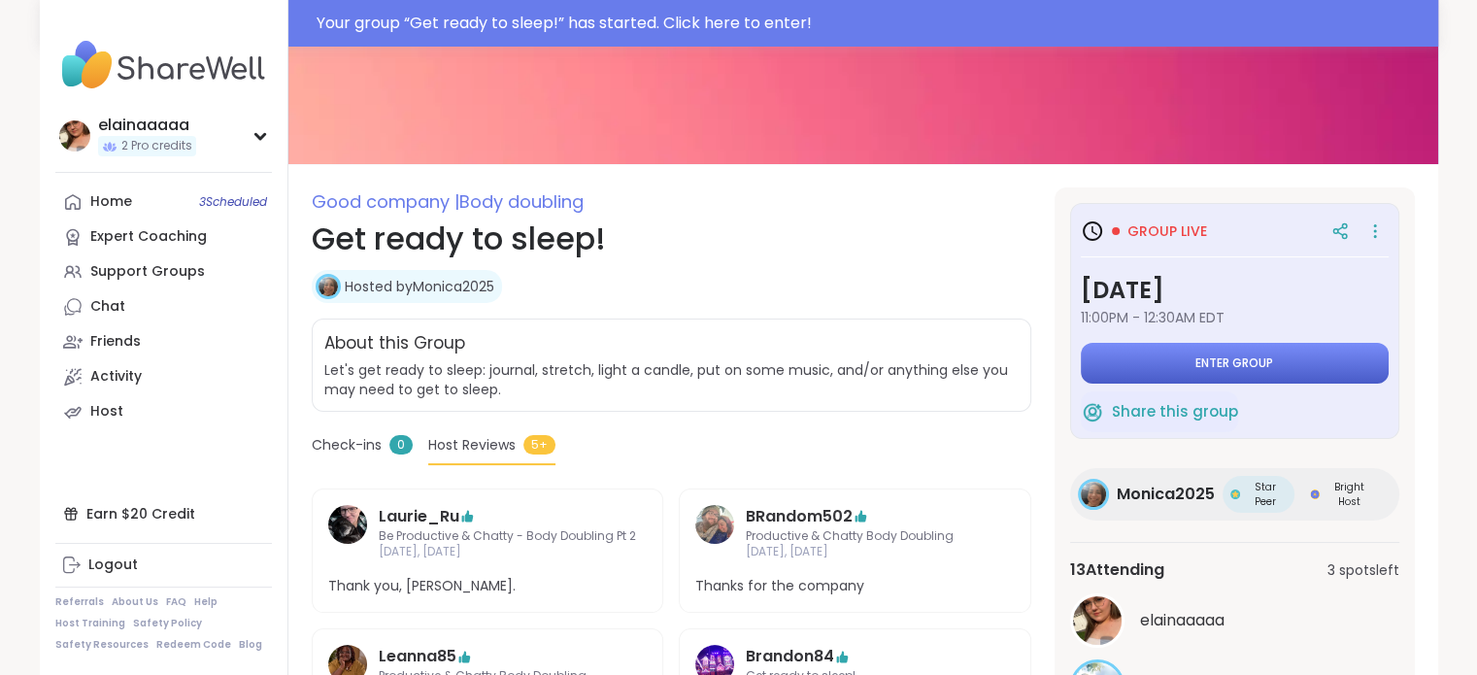
click at [1137, 371] on button "Enter group" at bounding box center [1235, 363] width 308 height 41
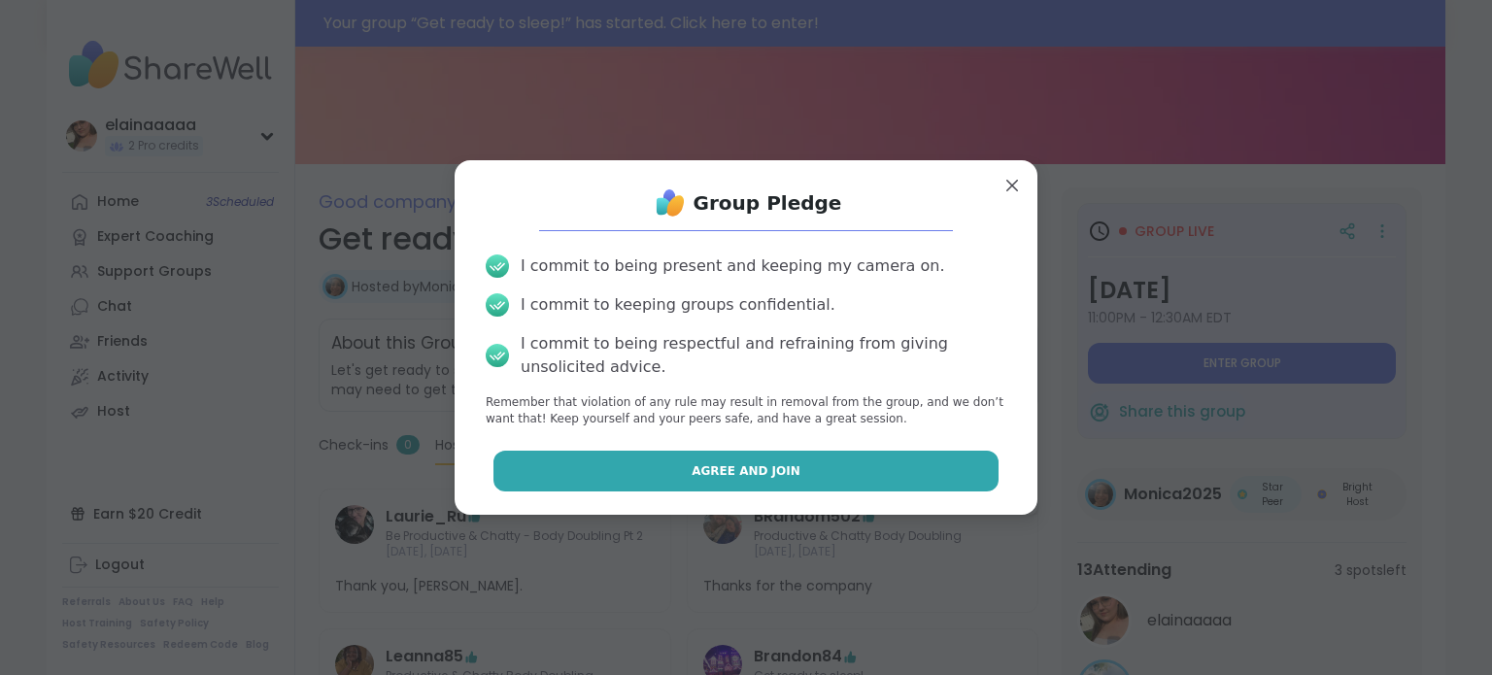
click at [743, 467] on span "Agree and Join" at bounding box center [745, 470] width 109 height 17
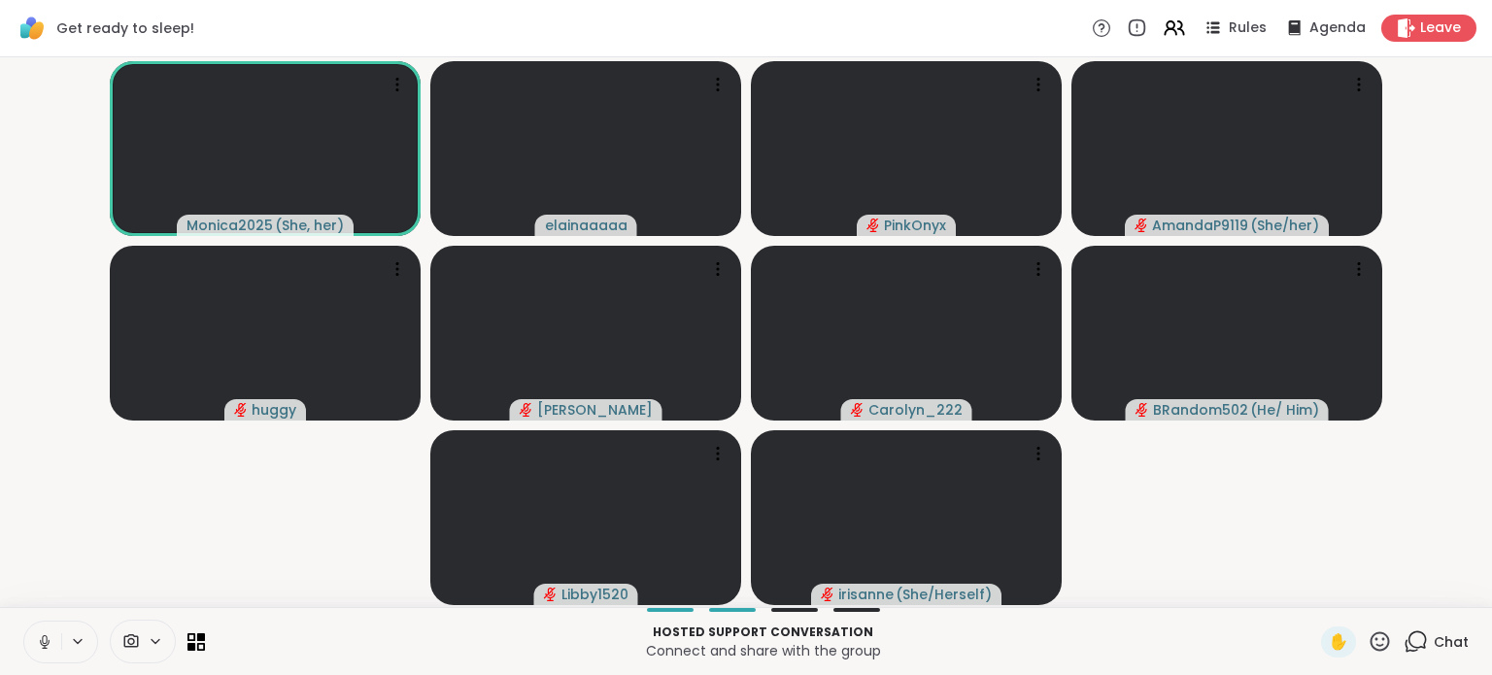
click at [37, 644] on icon at bounding box center [44, 641] width 17 height 17
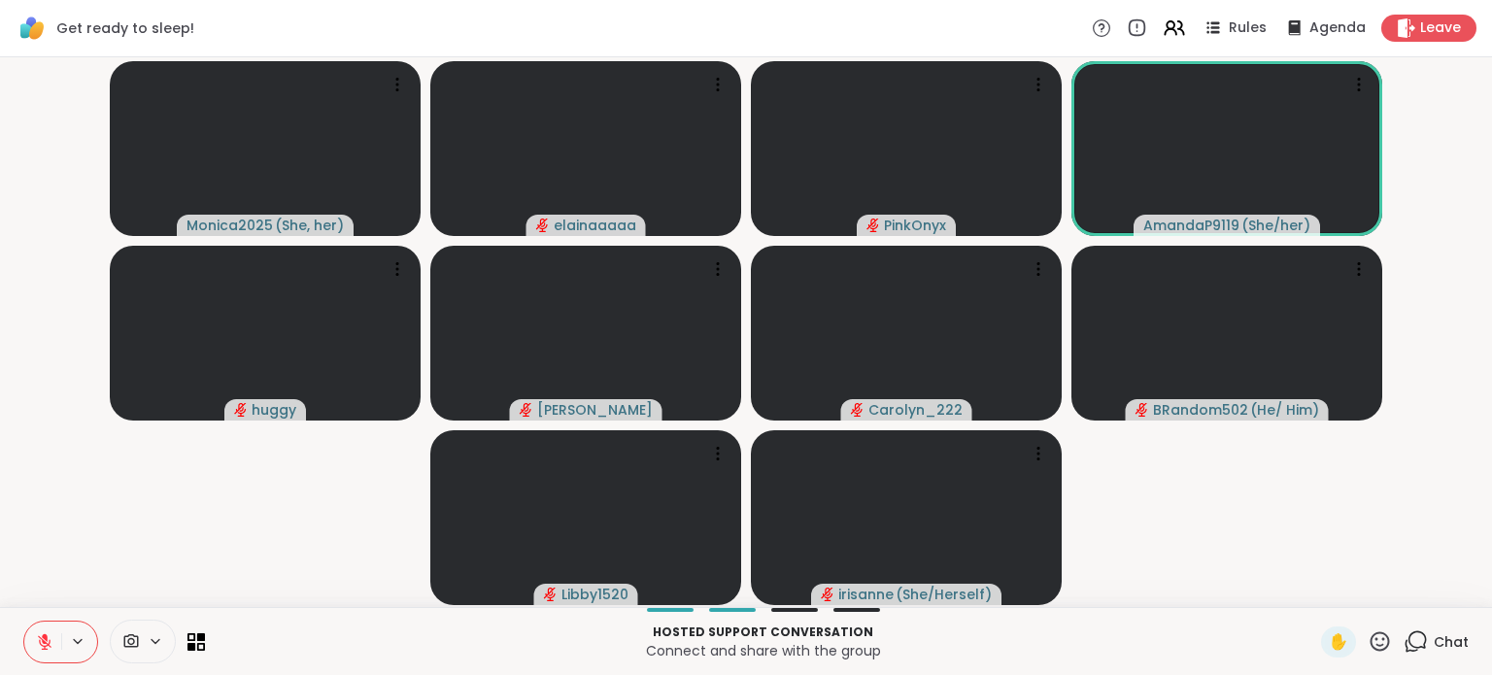
click at [1367, 636] on icon at bounding box center [1379, 641] width 24 height 24
click at [1313, 585] on span "❤️" at bounding box center [1322, 590] width 19 height 23
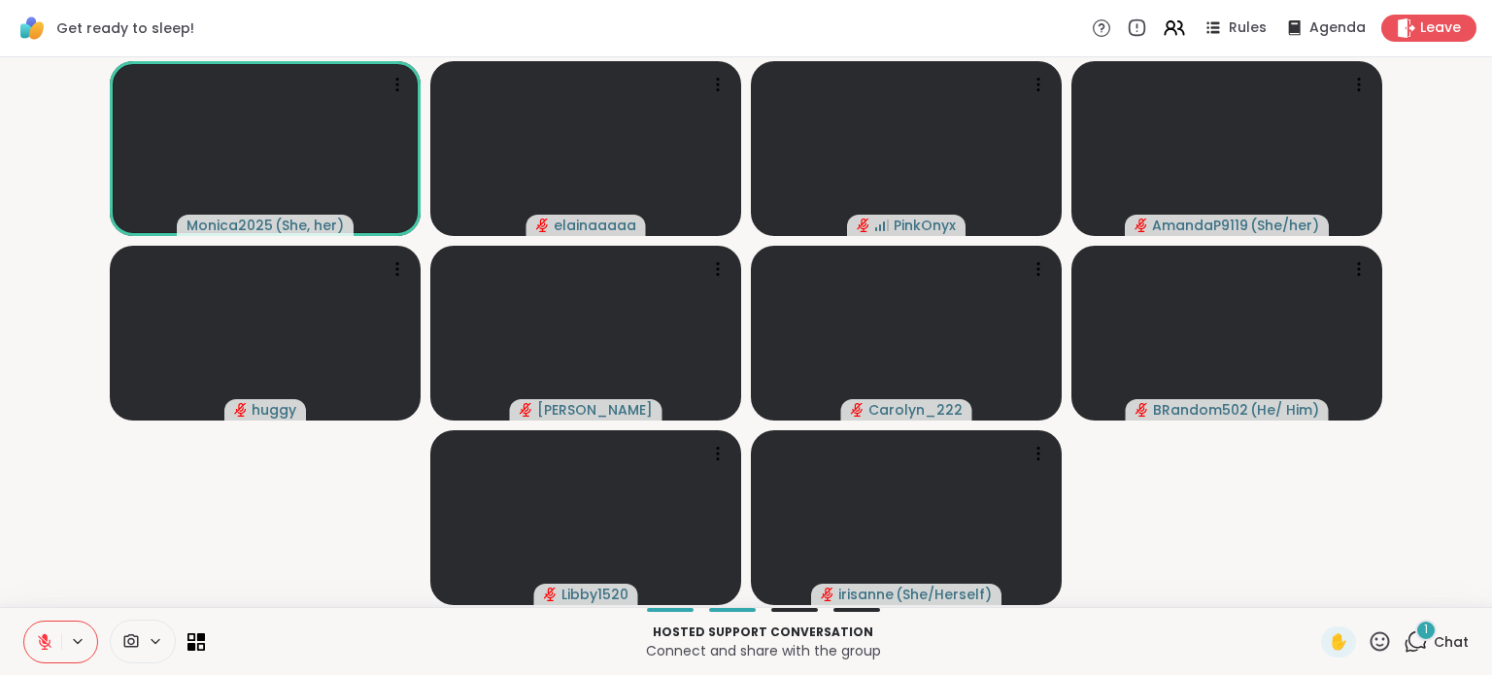
click at [37, 640] on icon at bounding box center [44, 641] width 17 height 17
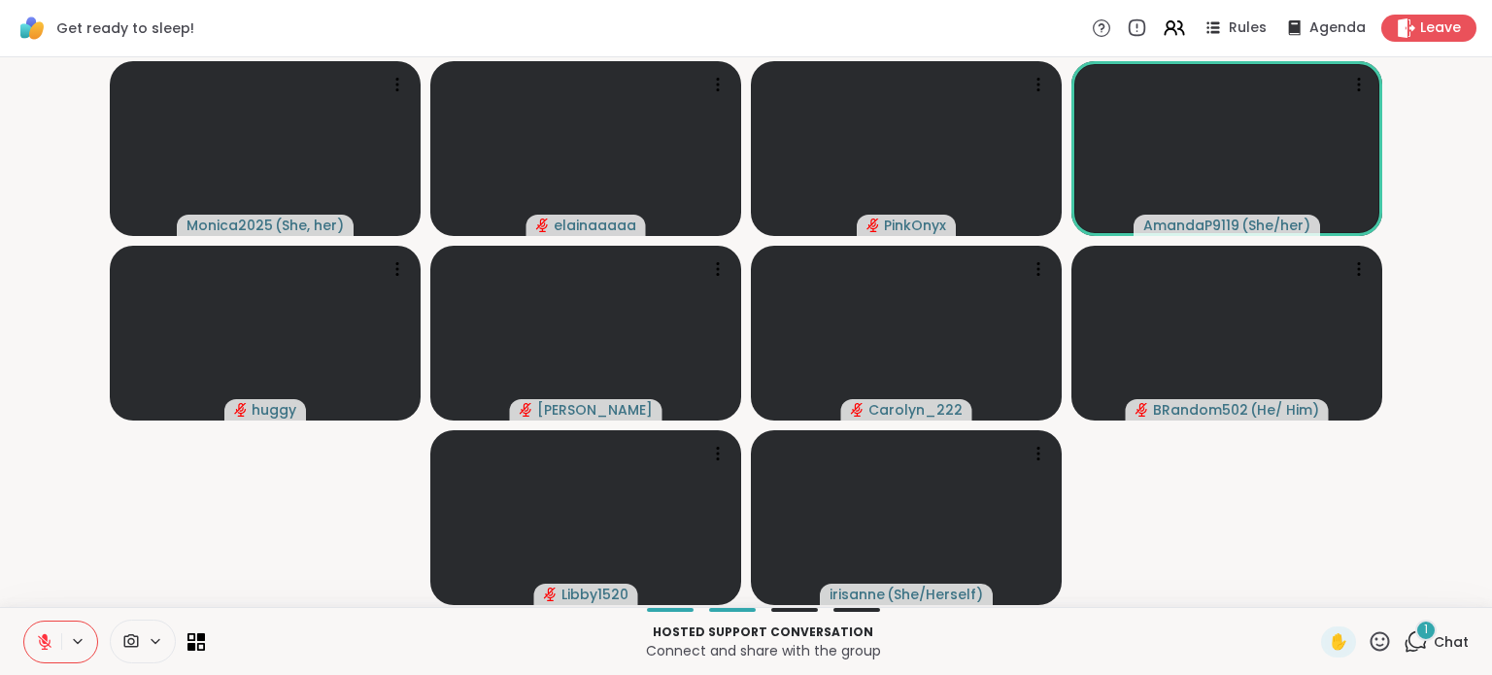
click at [1403, 636] on icon at bounding box center [1415, 641] width 24 height 24
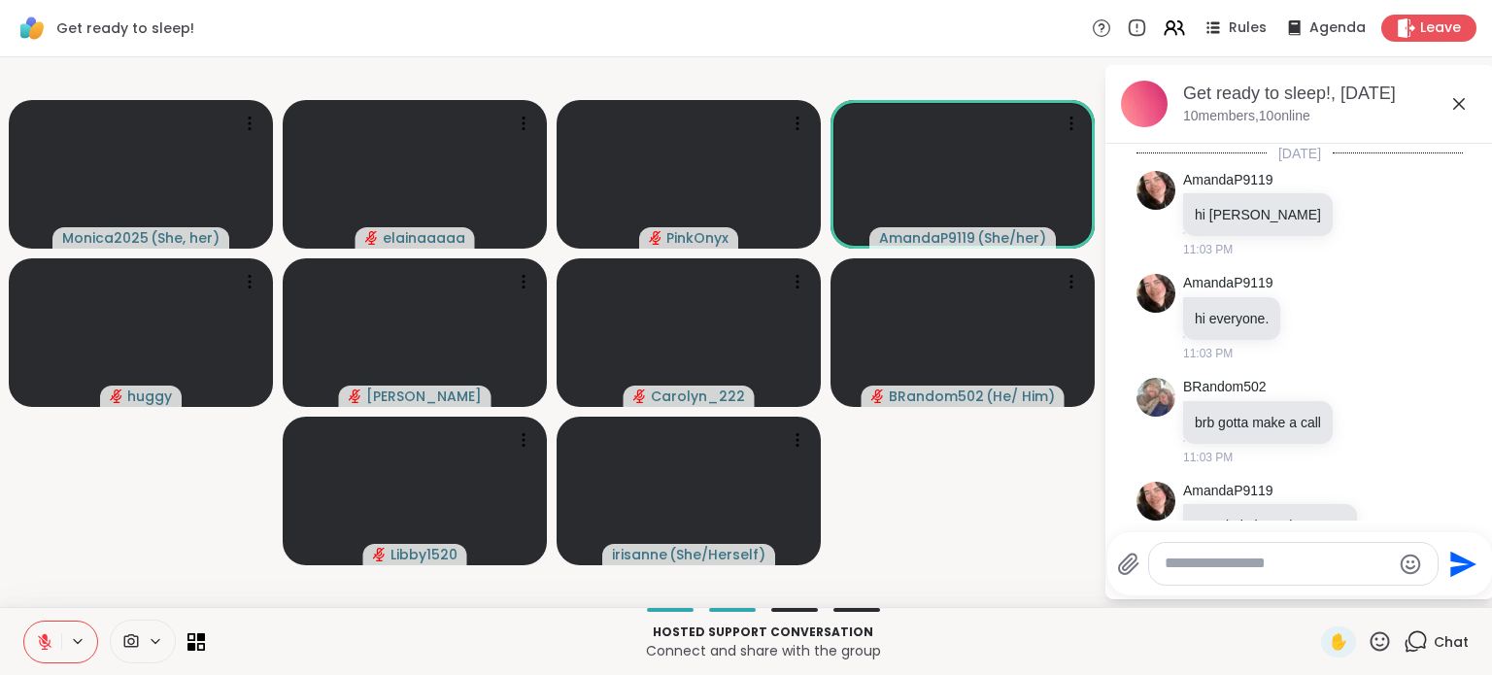
scroll to position [308, 0]
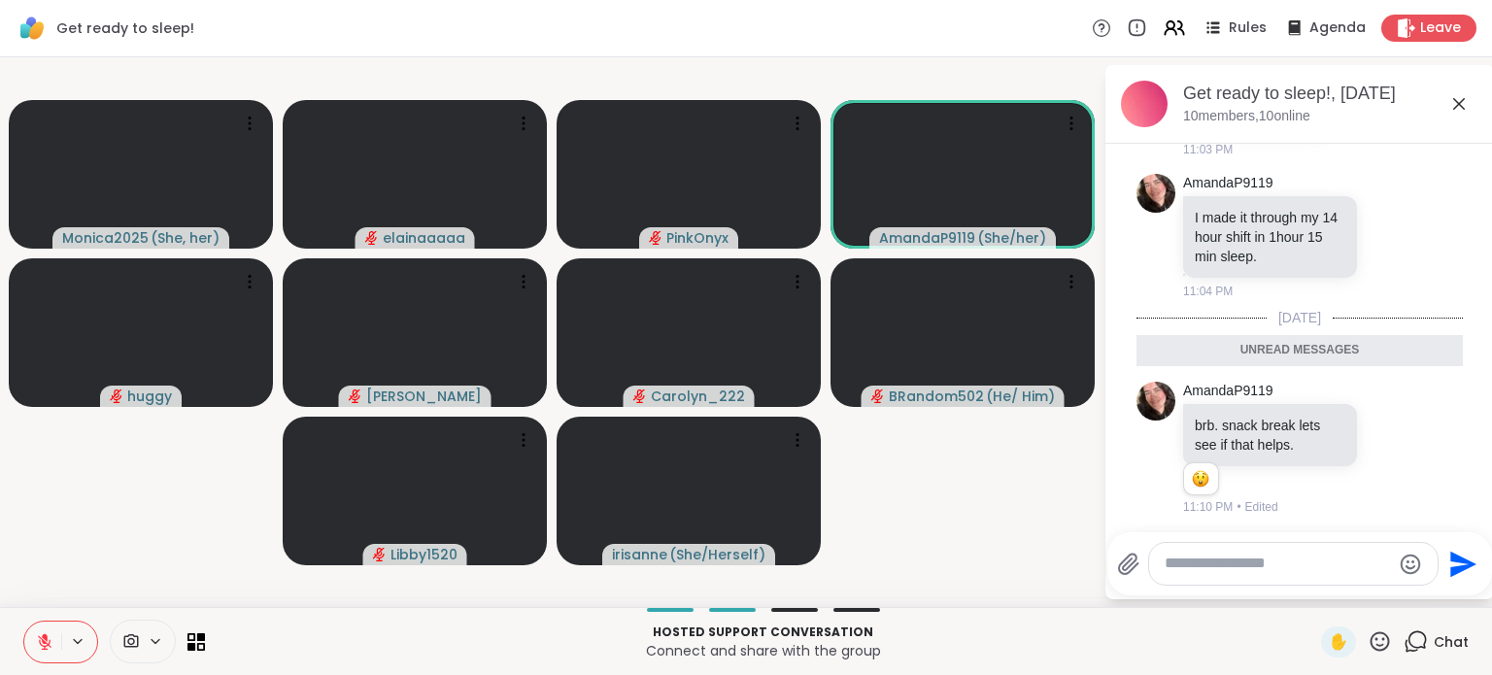
click at [1450, 94] on icon at bounding box center [1458, 103] width 23 height 23
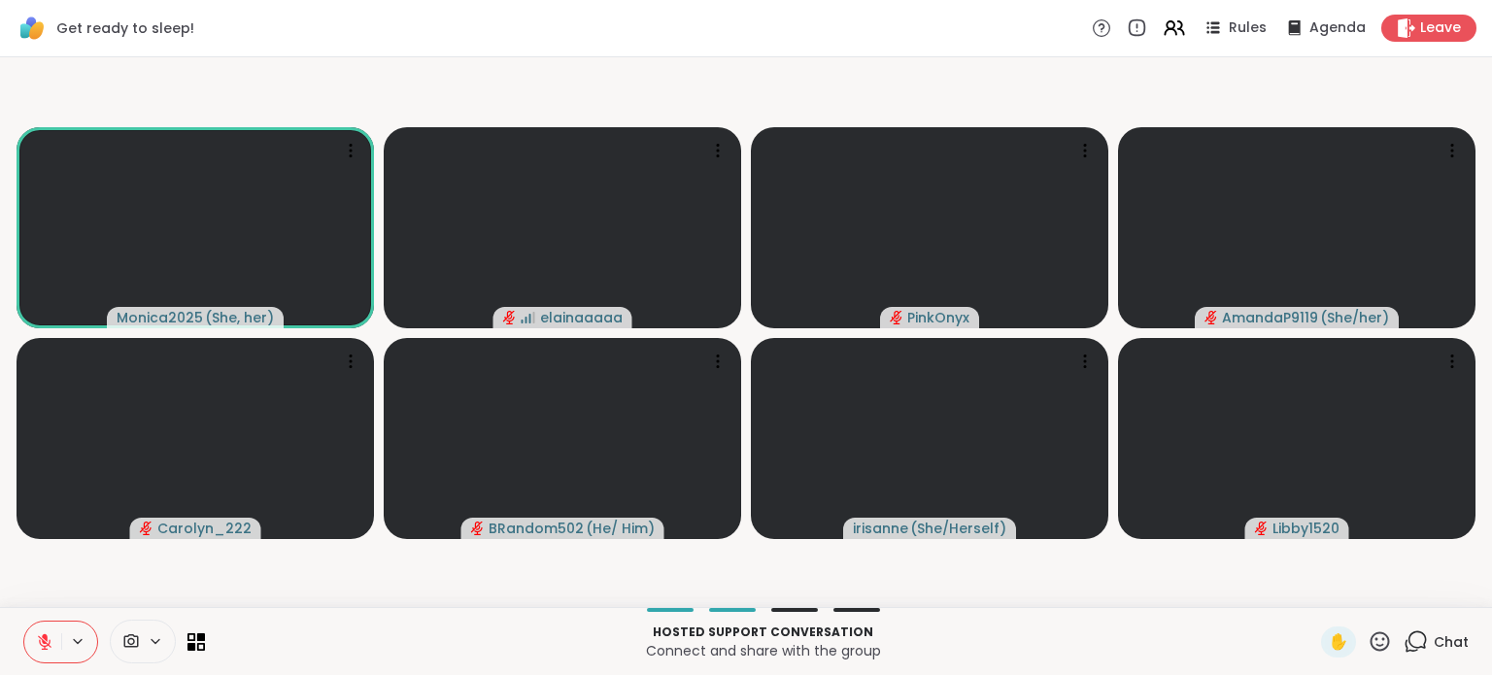
click at [51, 636] on icon at bounding box center [44, 641] width 17 height 17
click at [37, 634] on icon at bounding box center [44, 641] width 17 height 17
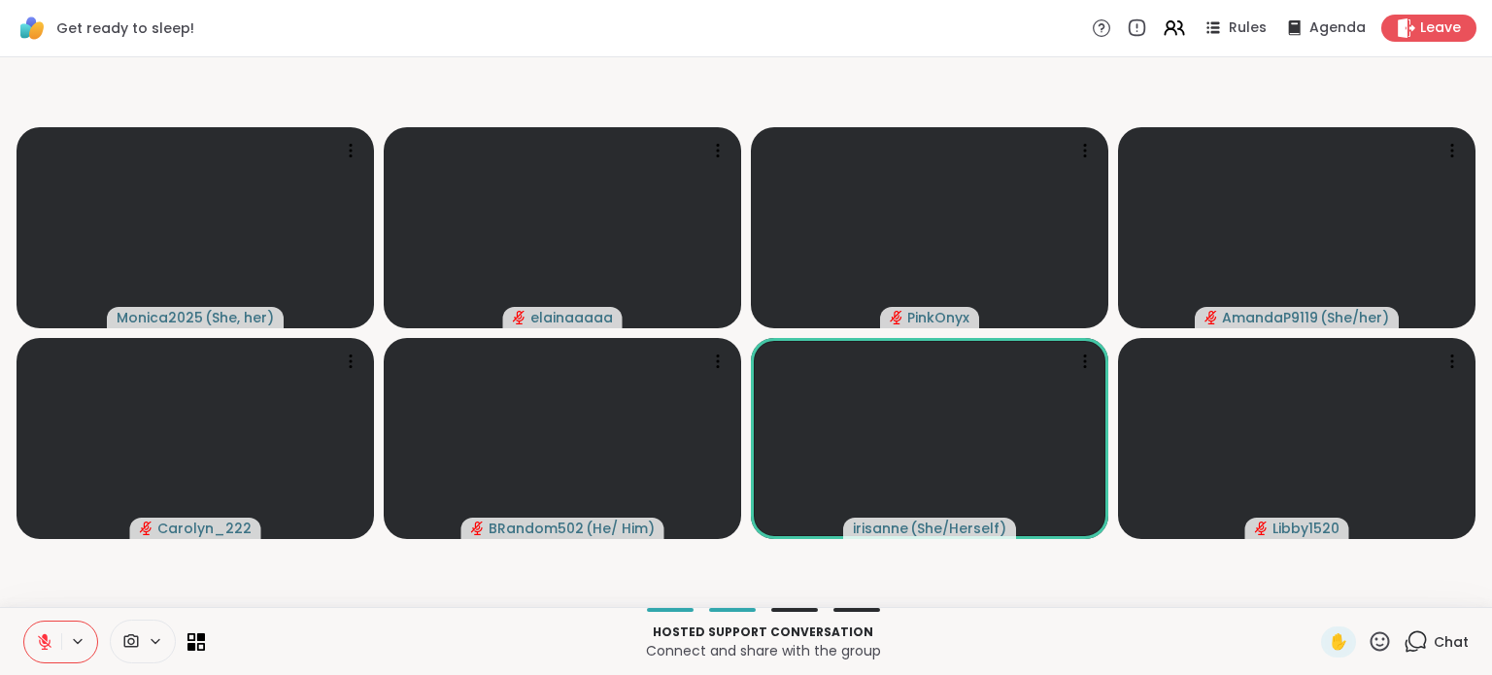
click at [1417, 637] on div "Chat" at bounding box center [1435, 641] width 65 height 31
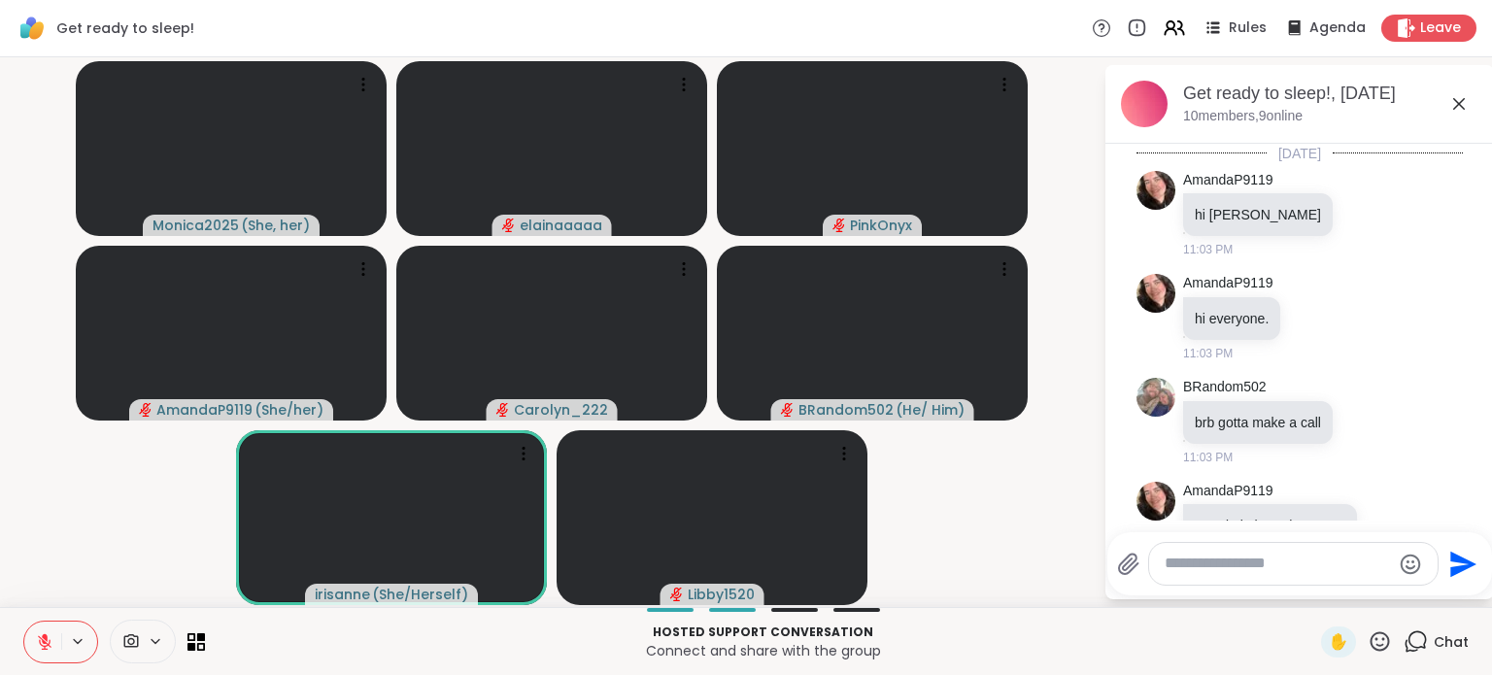
scroll to position [243, 0]
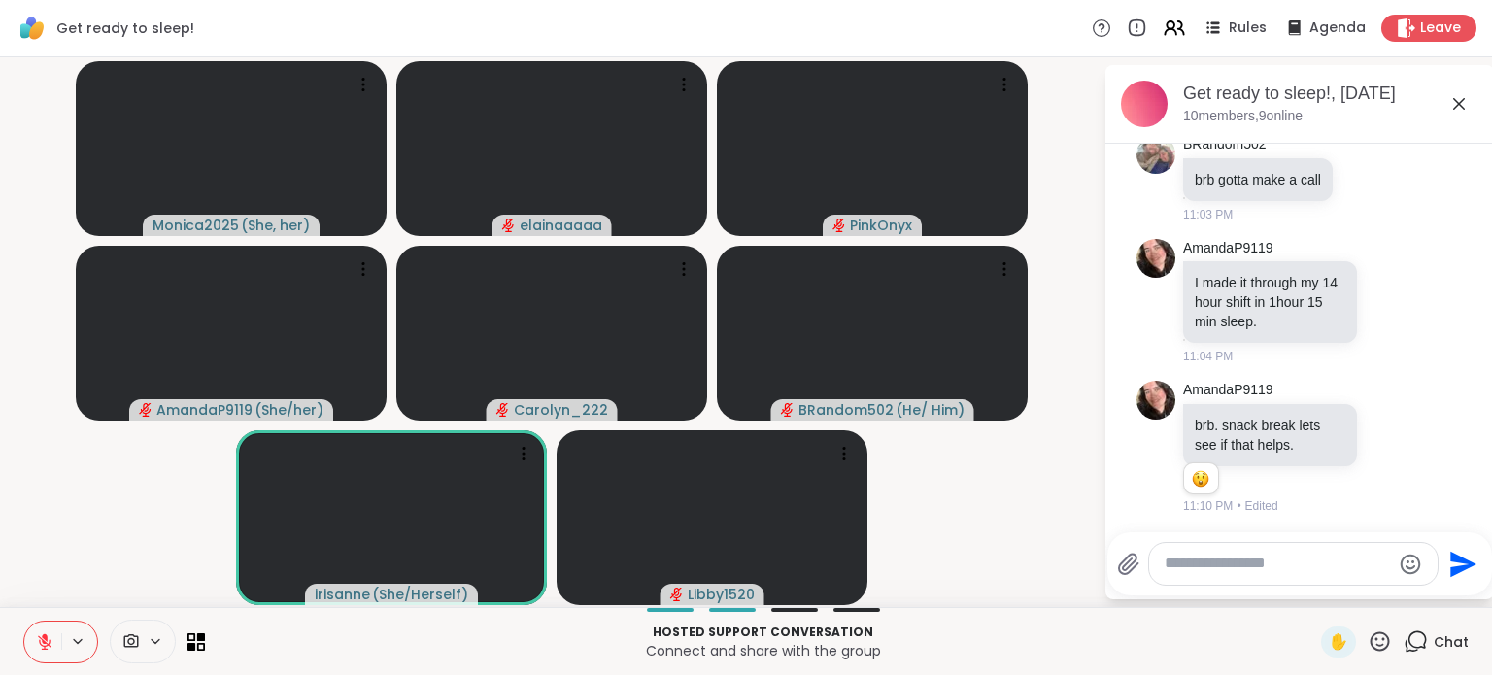
click at [1253, 560] on textarea "Type your message" at bounding box center [1277, 564] width 226 height 20
type textarea "**********"
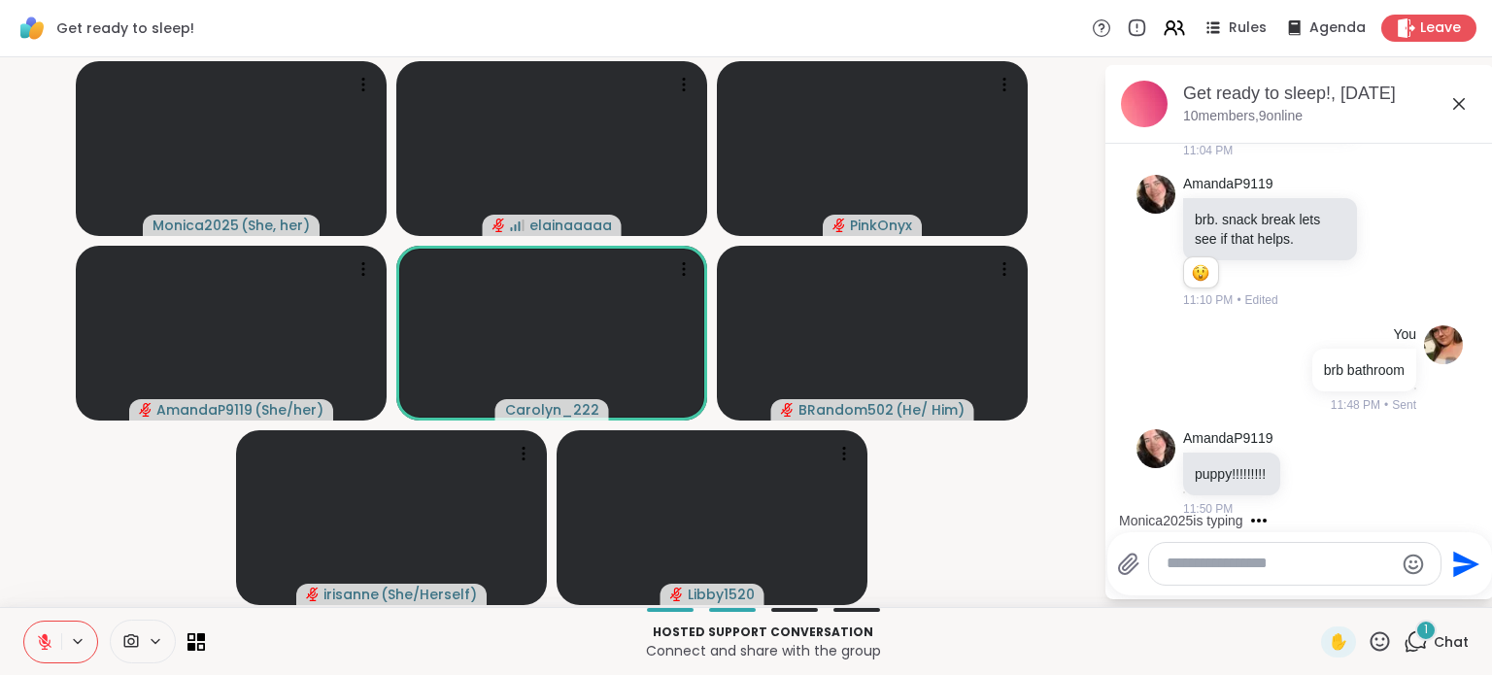
scroll to position [610, 0]
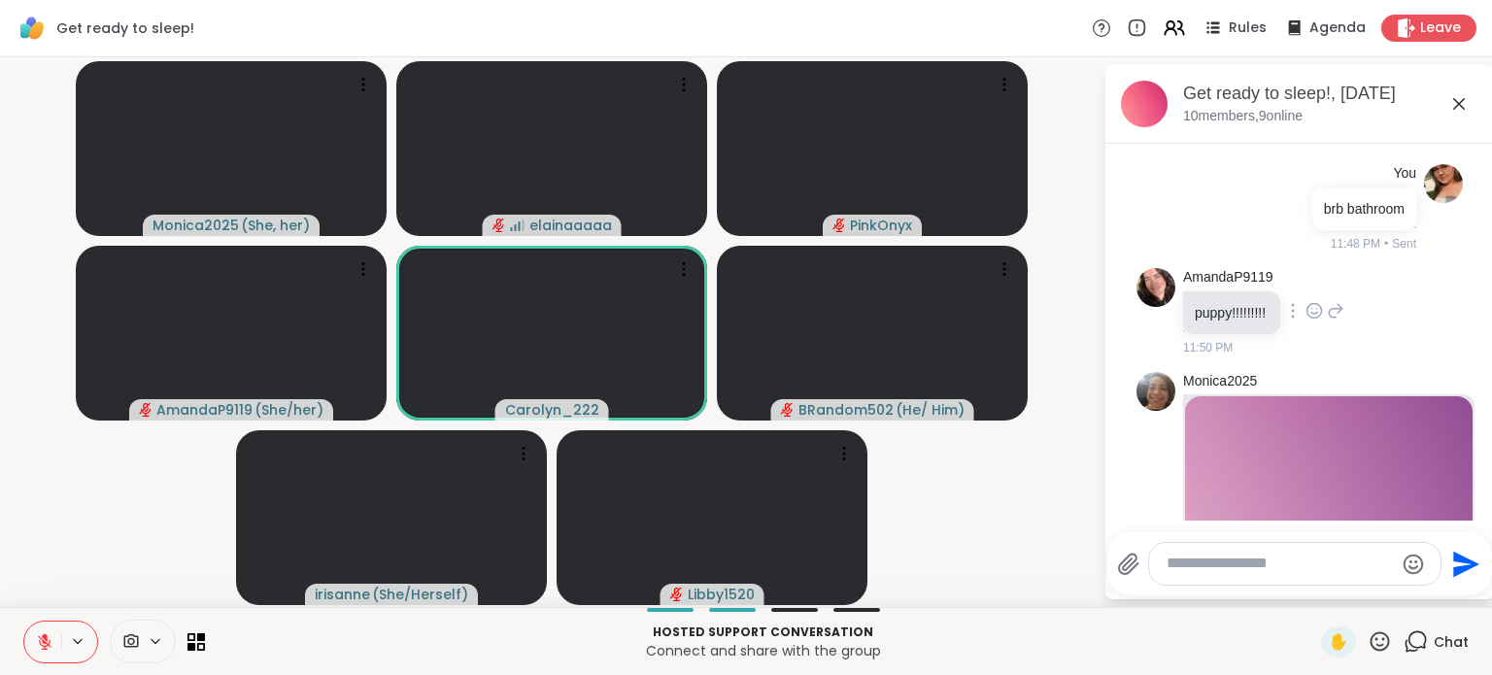
click at [1312, 309] on icon at bounding box center [1312, 309] width 0 height 0
click at [1321, 278] on div "Select Reaction: Heart" at bounding box center [1313, 279] width 17 height 17
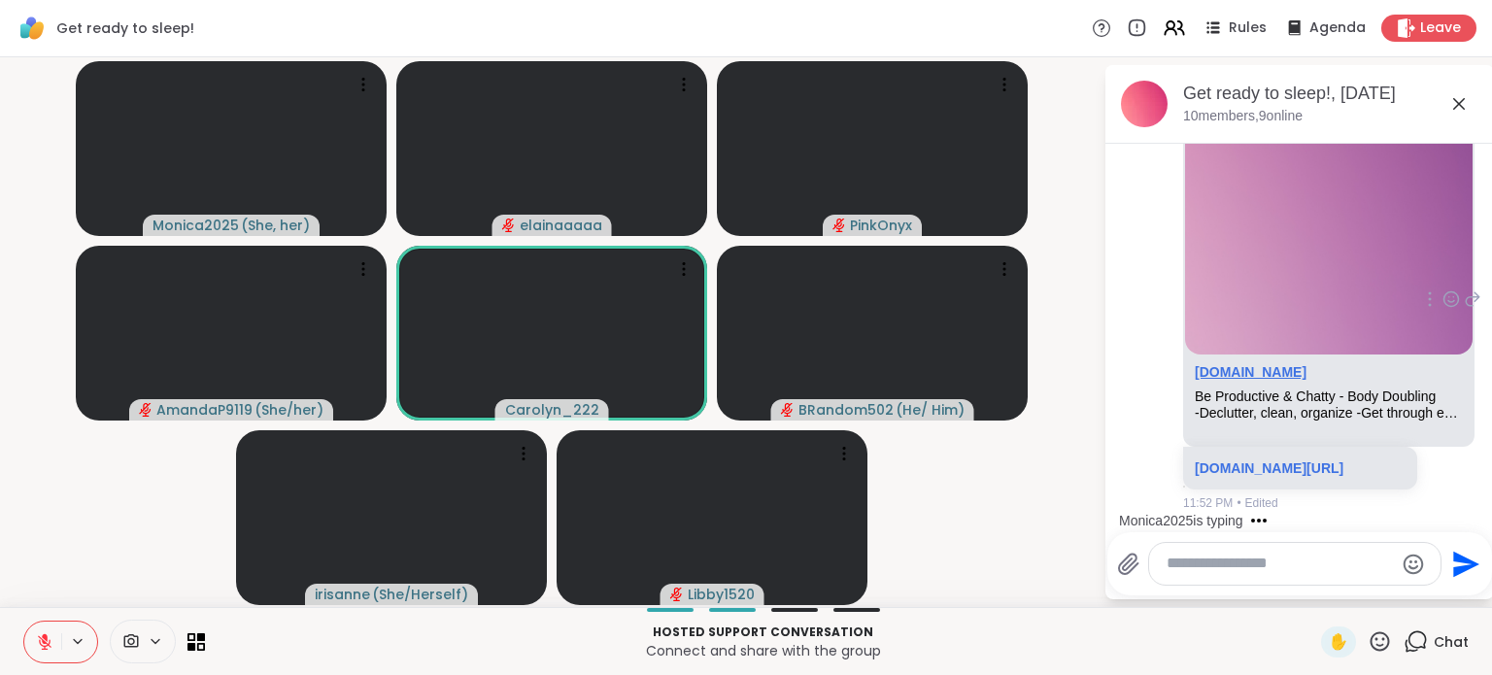
scroll to position [1117, 0]
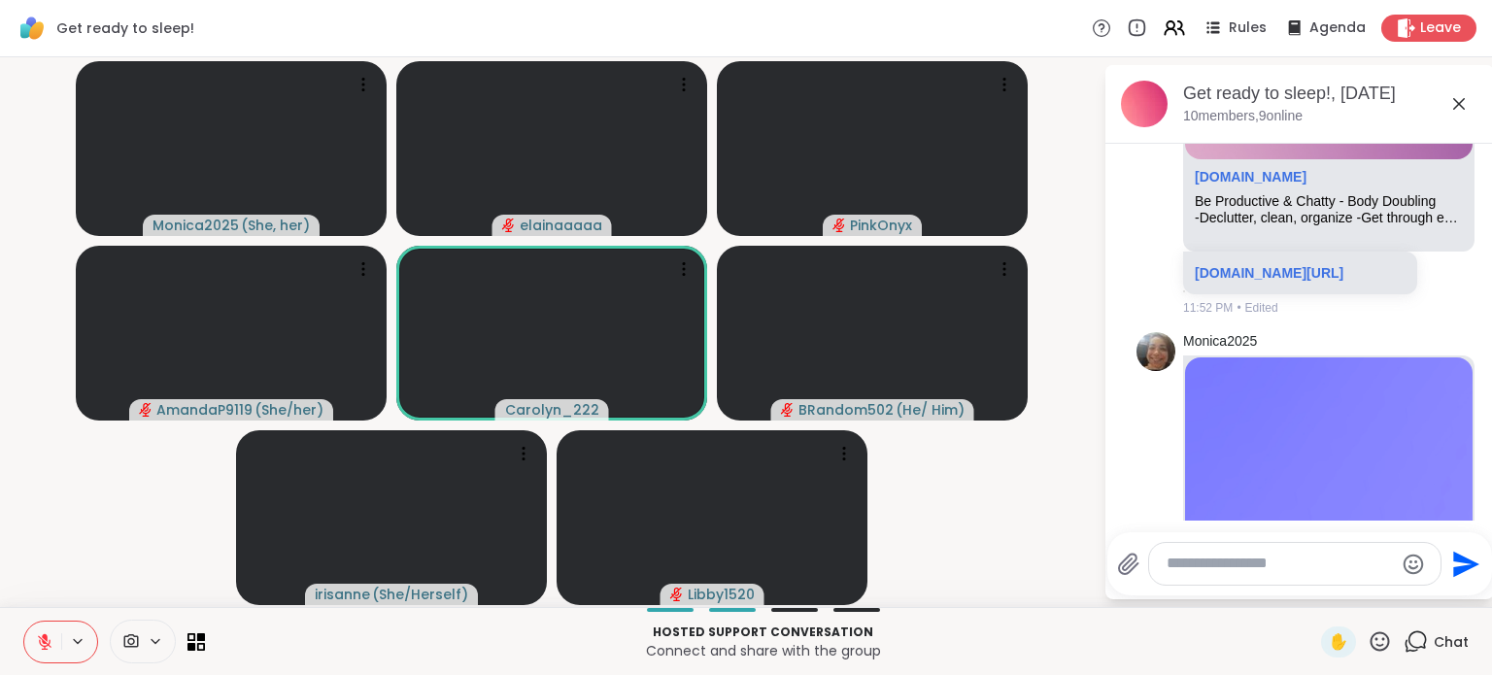
drag, startPoint x: 1293, startPoint y: 337, endPoint x: 1444, endPoint y: 323, distance: 152.1
click at [1444, 323] on li "Monica2025 sharewellnow.com Be Productive & Chatty - Body Doubling -Declutter, …" at bounding box center [1300, 104] width 353 height 440
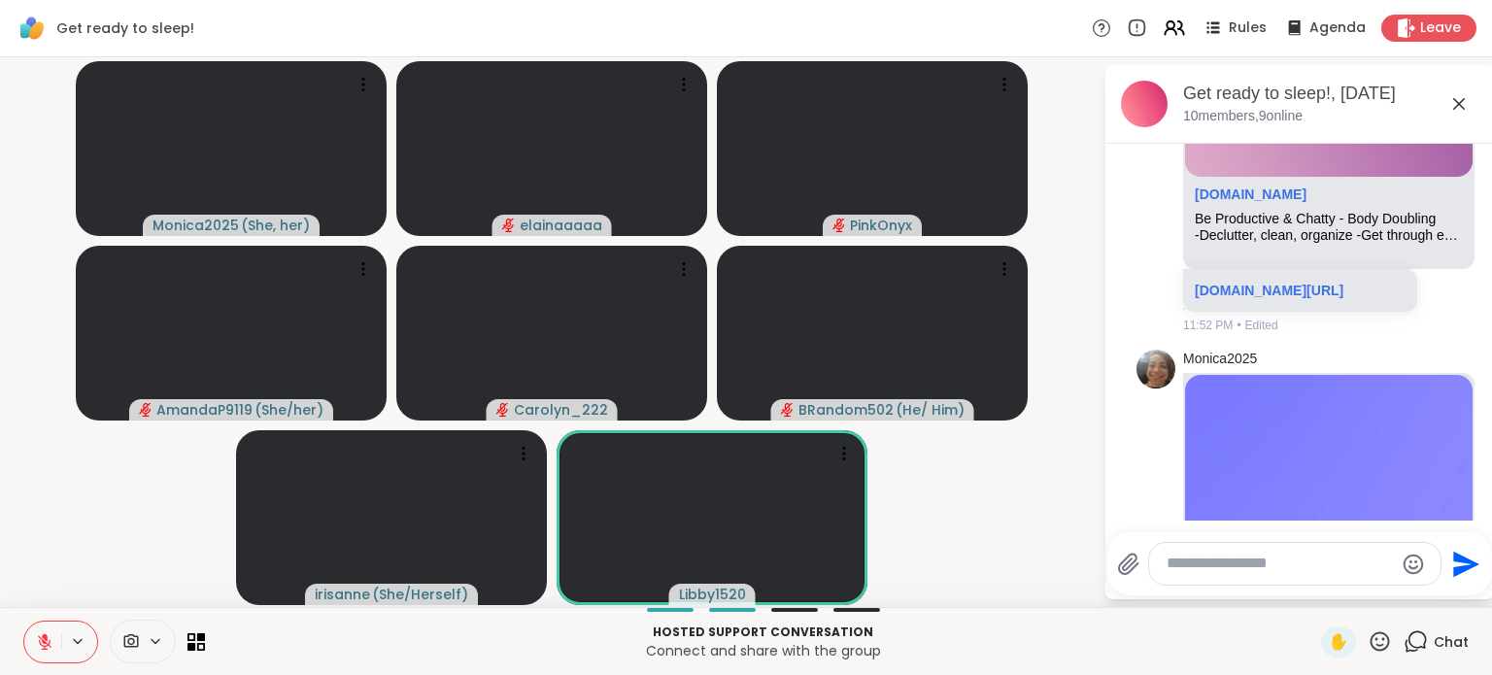
scroll to position [1433, 0]
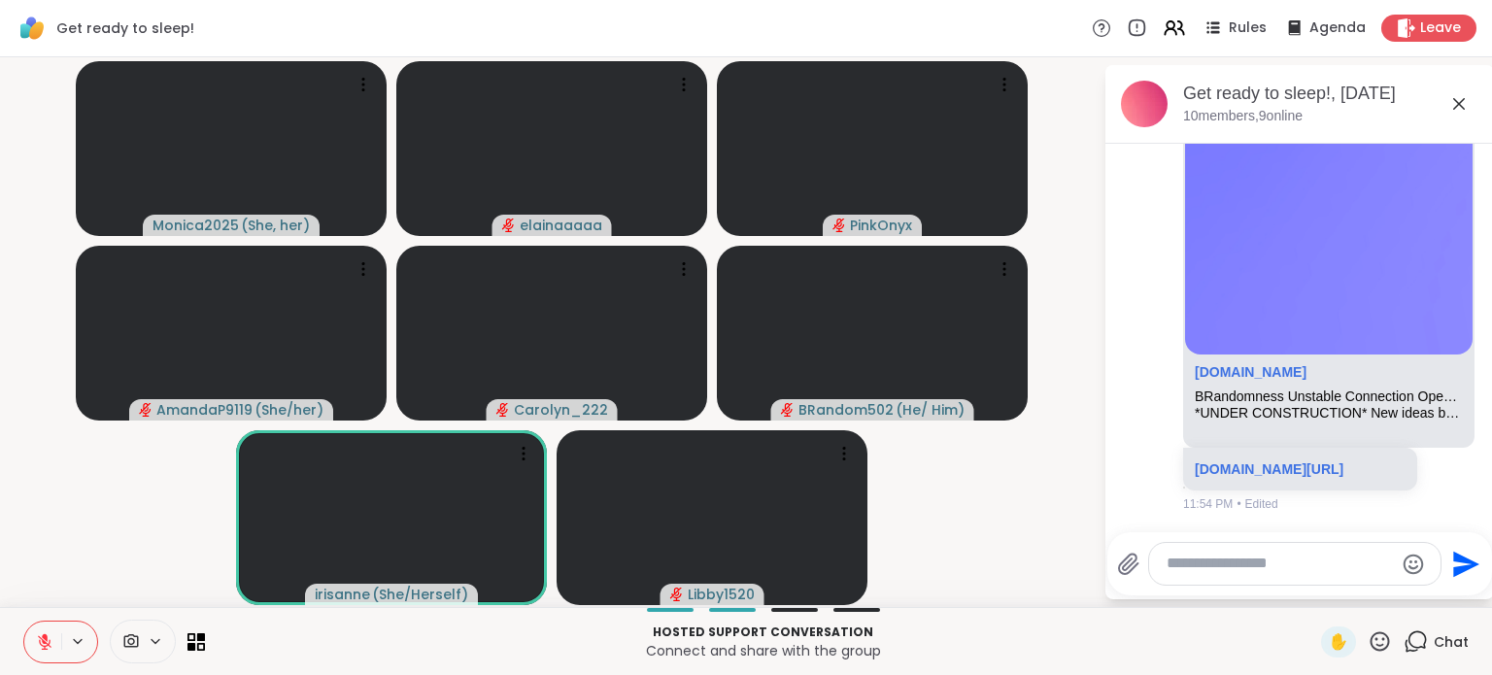
click at [38, 632] on button at bounding box center [42, 642] width 37 height 41
click at [41, 647] on icon at bounding box center [44, 641] width 17 height 17
click at [39, 638] on icon at bounding box center [44, 641] width 17 height 17
click at [47, 634] on icon at bounding box center [44, 641] width 17 height 17
click at [36, 642] on icon at bounding box center [44, 641] width 17 height 17
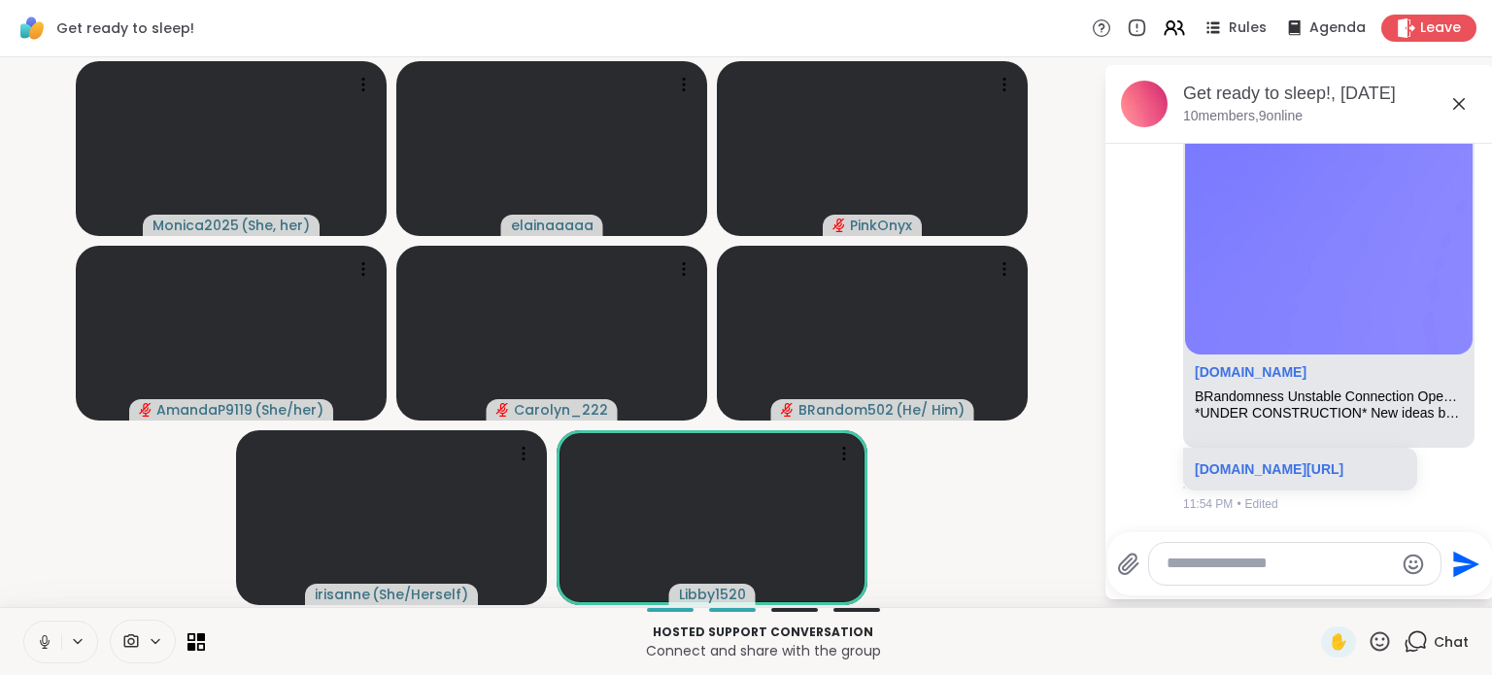
click at [912, 500] on video-player-container "Monica2025 ( She, her ) elainaaaaa PinkOnyx AmandaP9119 ( She/her ) Carolyn_222…" at bounding box center [552, 332] width 1080 height 534
click at [44, 636] on icon at bounding box center [44, 641] width 17 height 17
click at [838, 455] on icon at bounding box center [843, 453] width 19 height 19
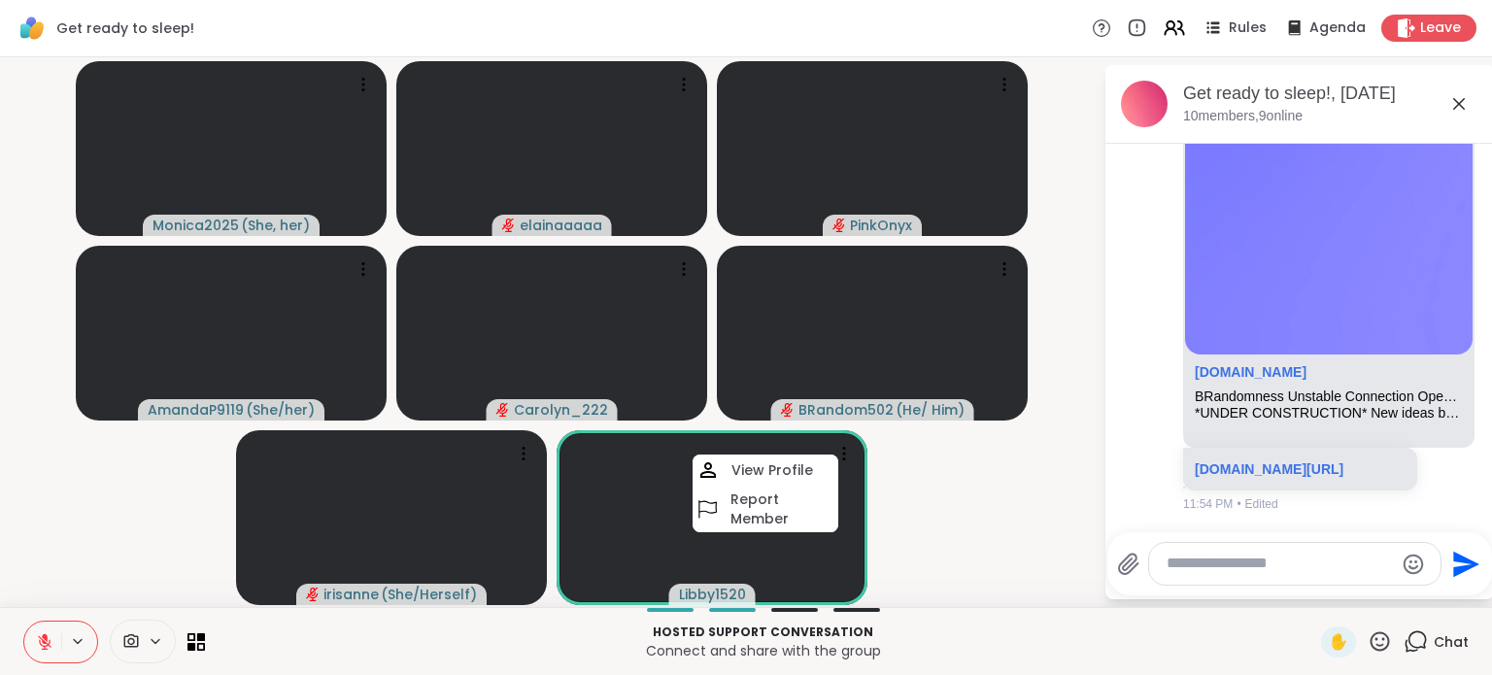
click at [921, 485] on video-player-container "Monica2025 ( She, her ) elainaaaaa PinkOnyx AmandaP9119 ( She/her ) Carolyn_222…" at bounding box center [552, 332] width 1080 height 534
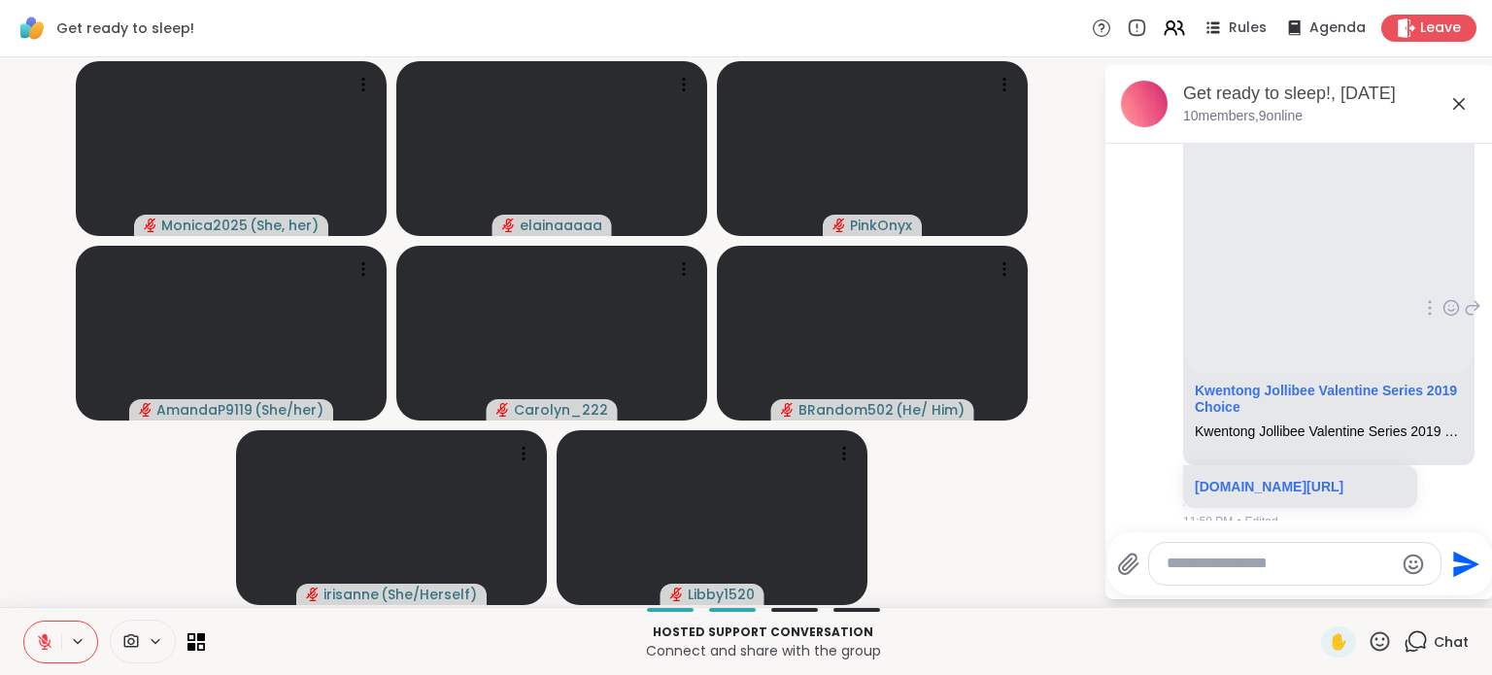
scroll to position [1911, 0]
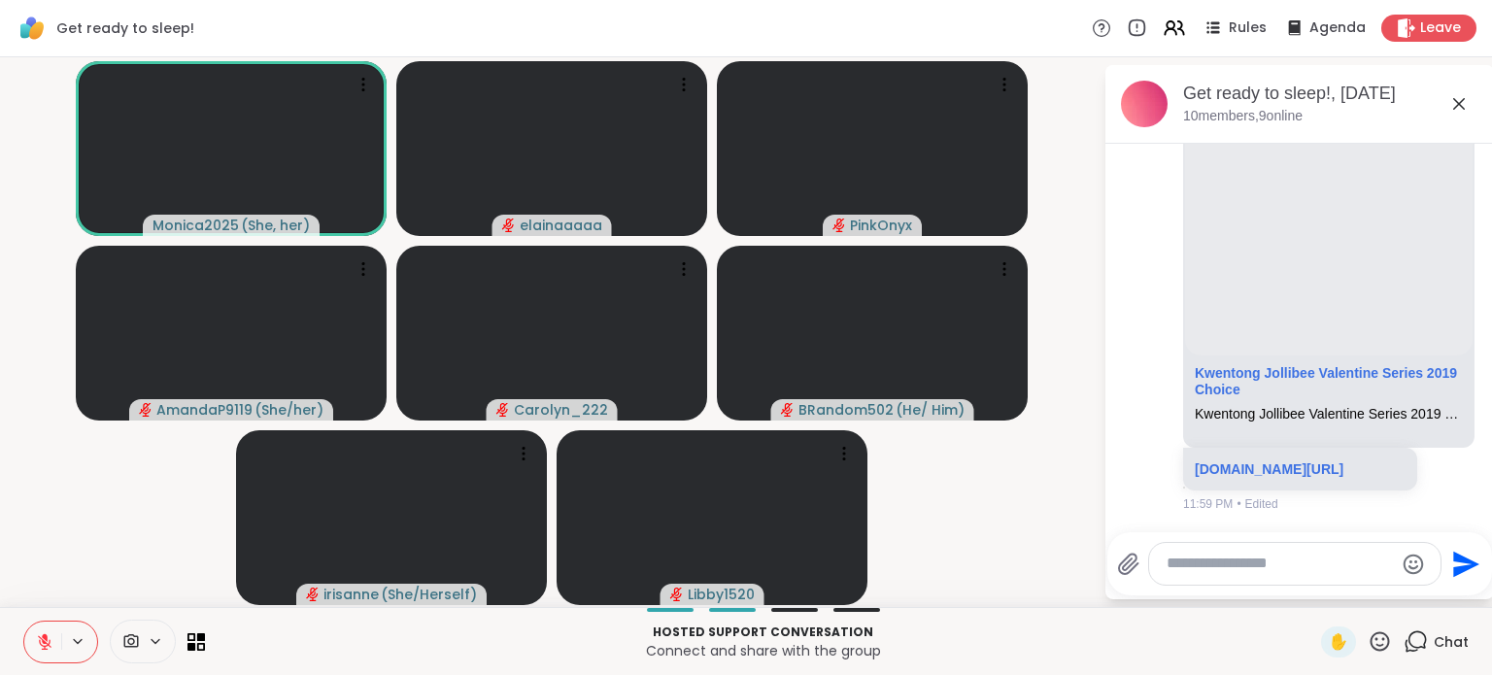
click at [1458, 101] on icon at bounding box center [1458, 103] width 23 height 23
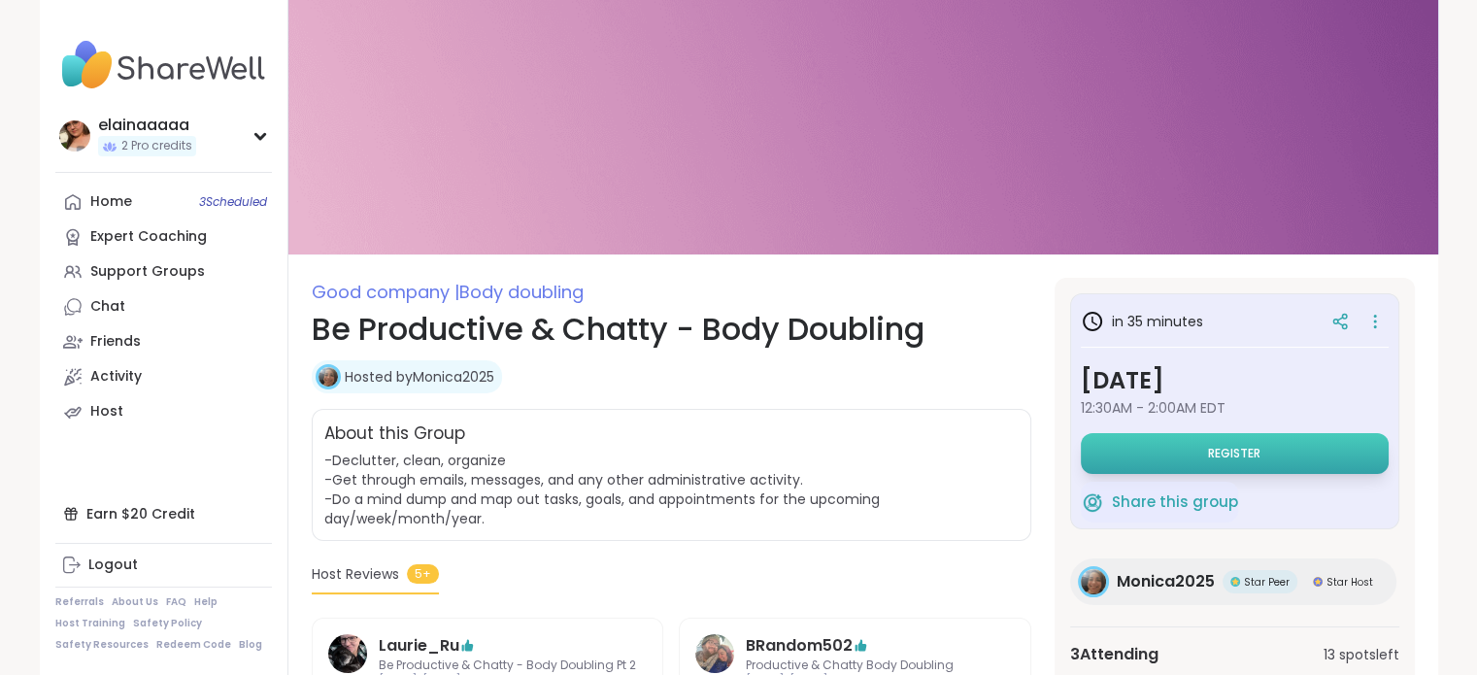
click at [1252, 441] on button "Register" at bounding box center [1235, 453] width 308 height 41
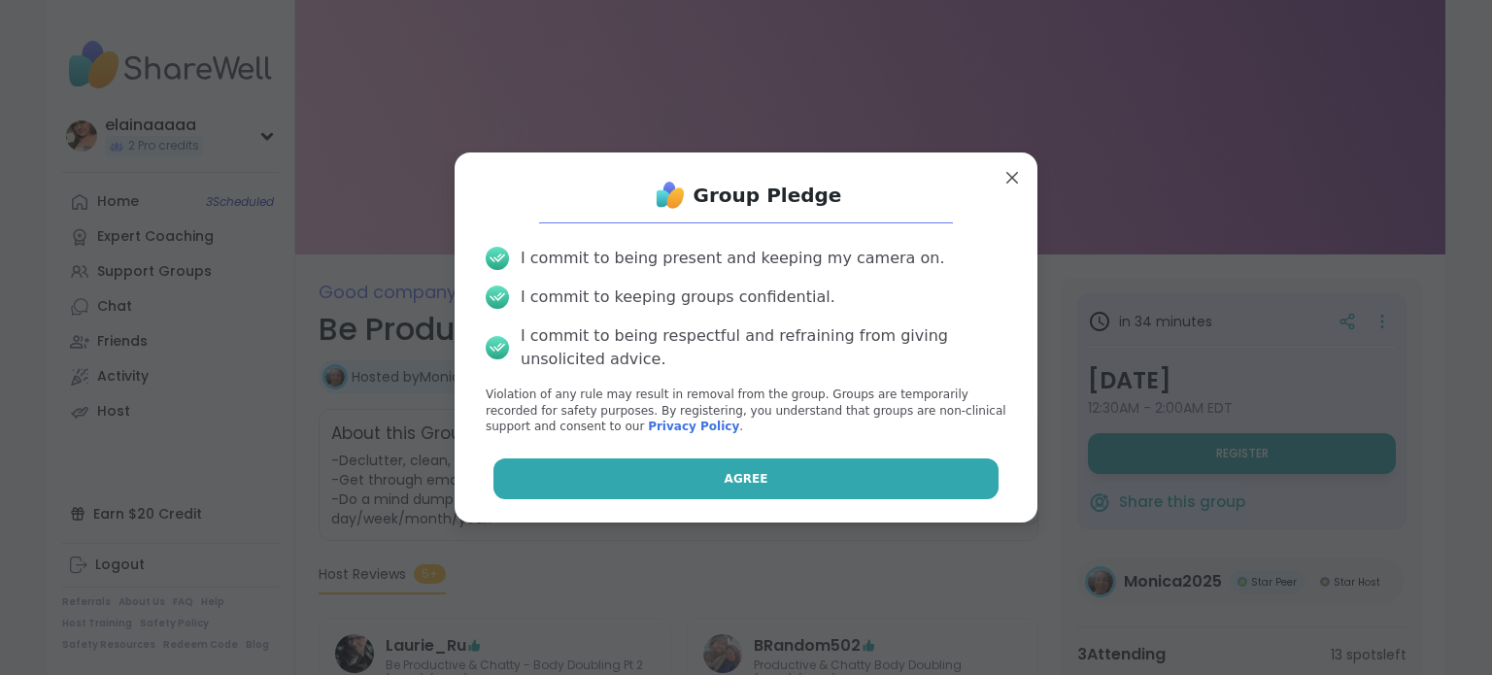
click at [928, 478] on button "Agree" at bounding box center [746, 478] width 506 height 41
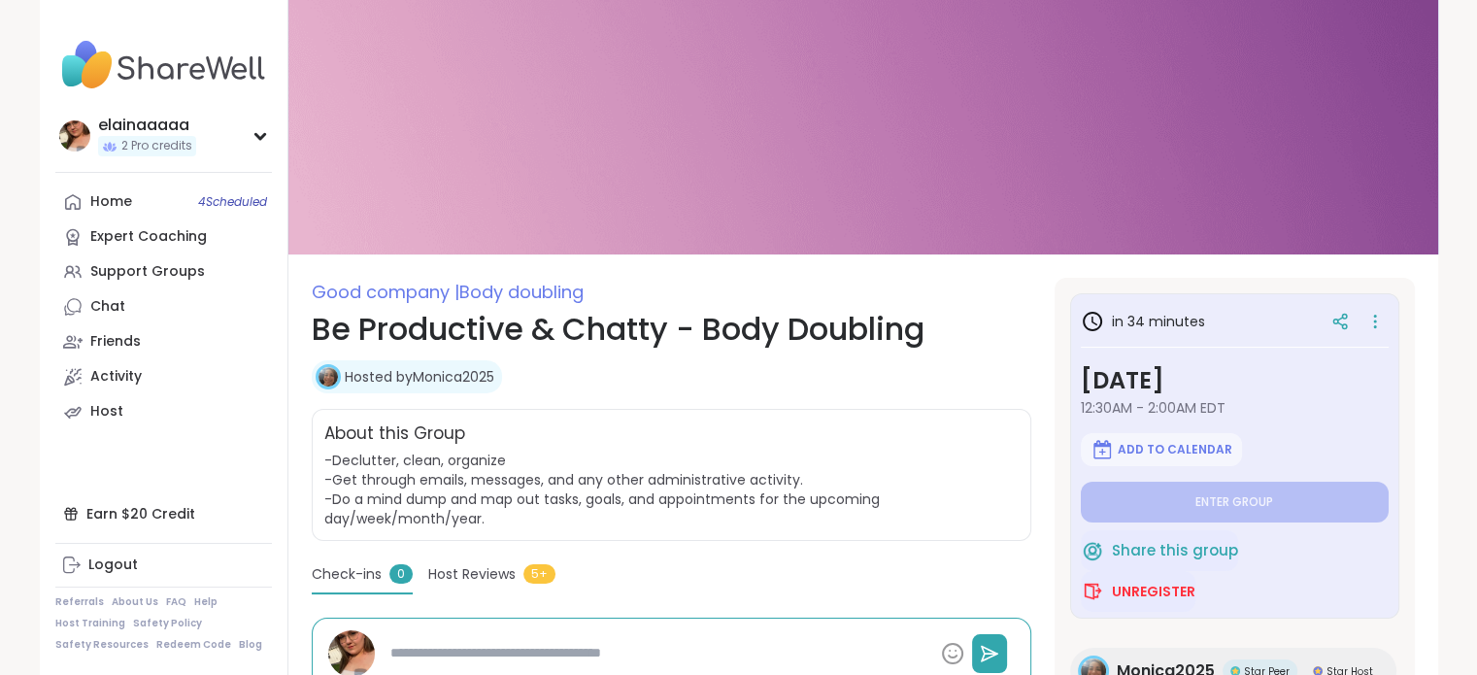
type textarea "*"
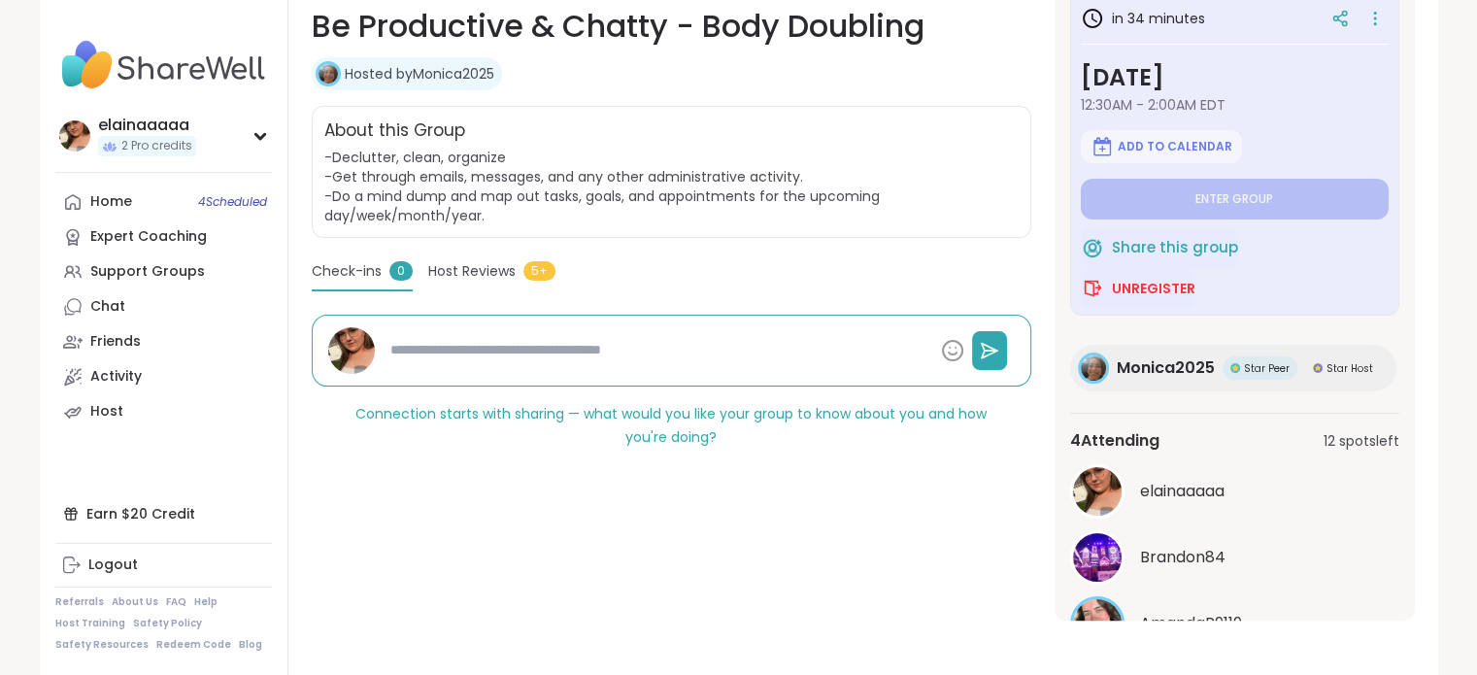
scroll to position [132, 0]
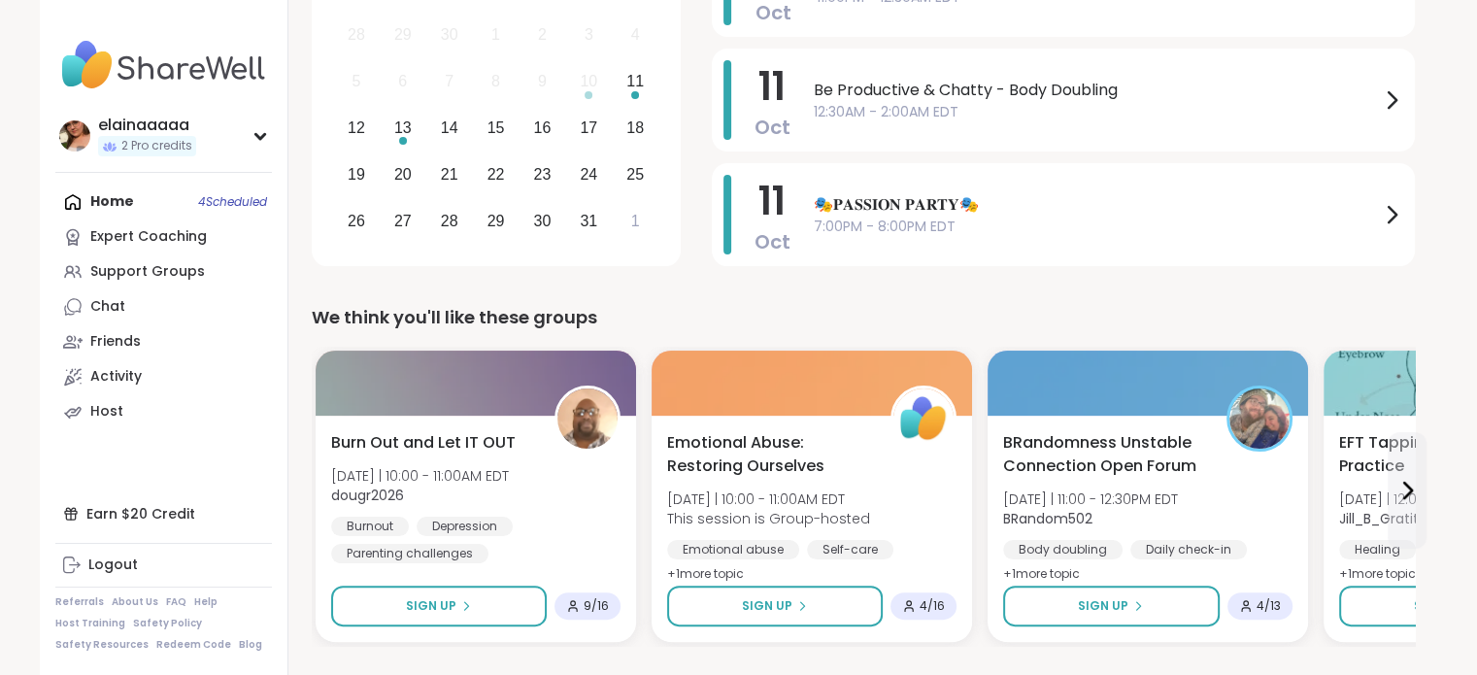
scroll to position [342, 0]
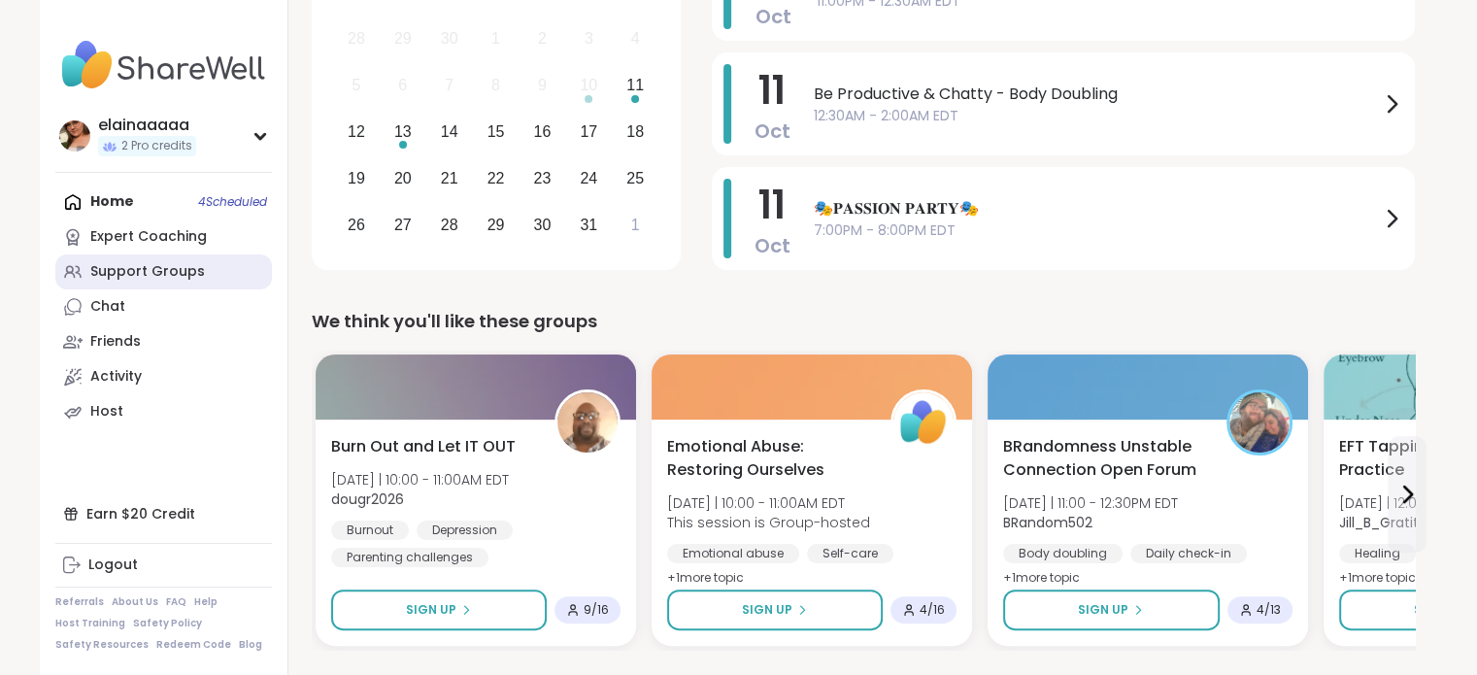
click at [190, 265] on div "Support Groups" at bounding box center [147, 271] width 115 height 19
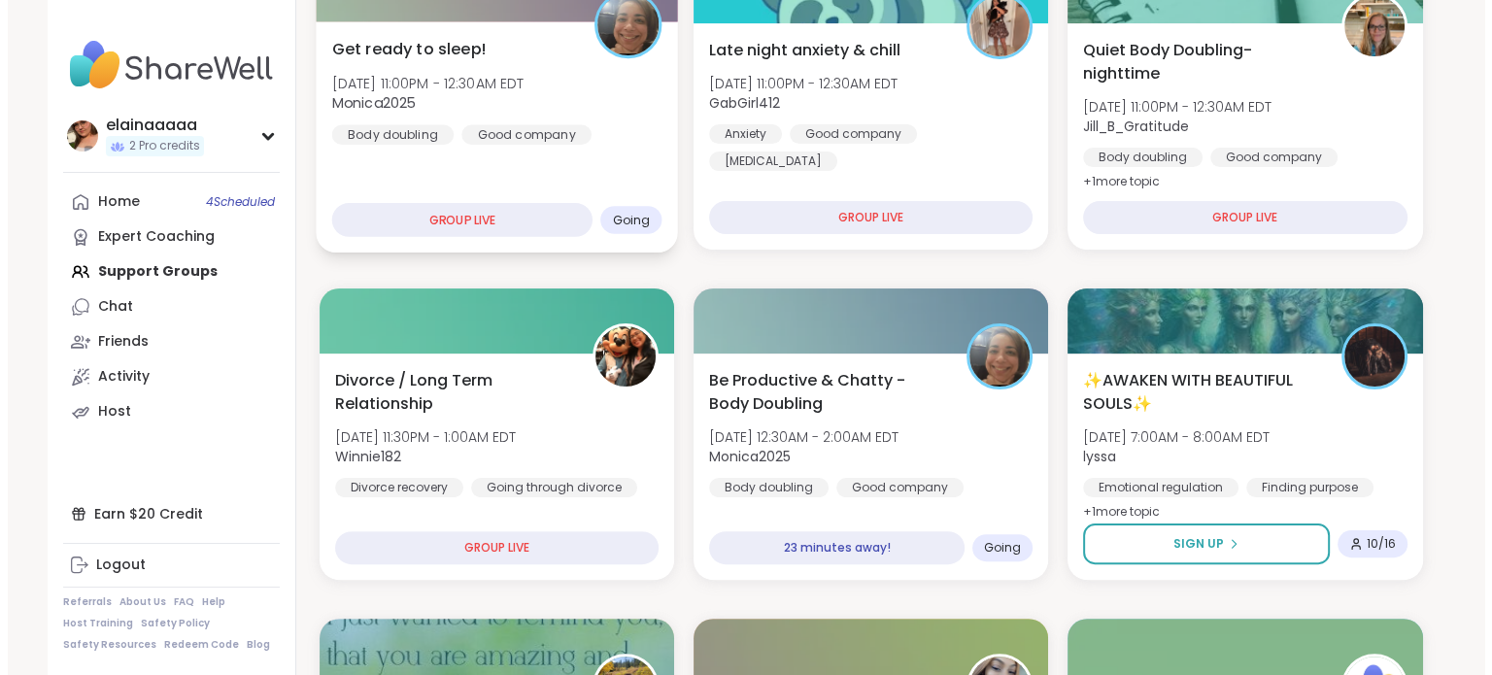
scroll to position [394, 0]
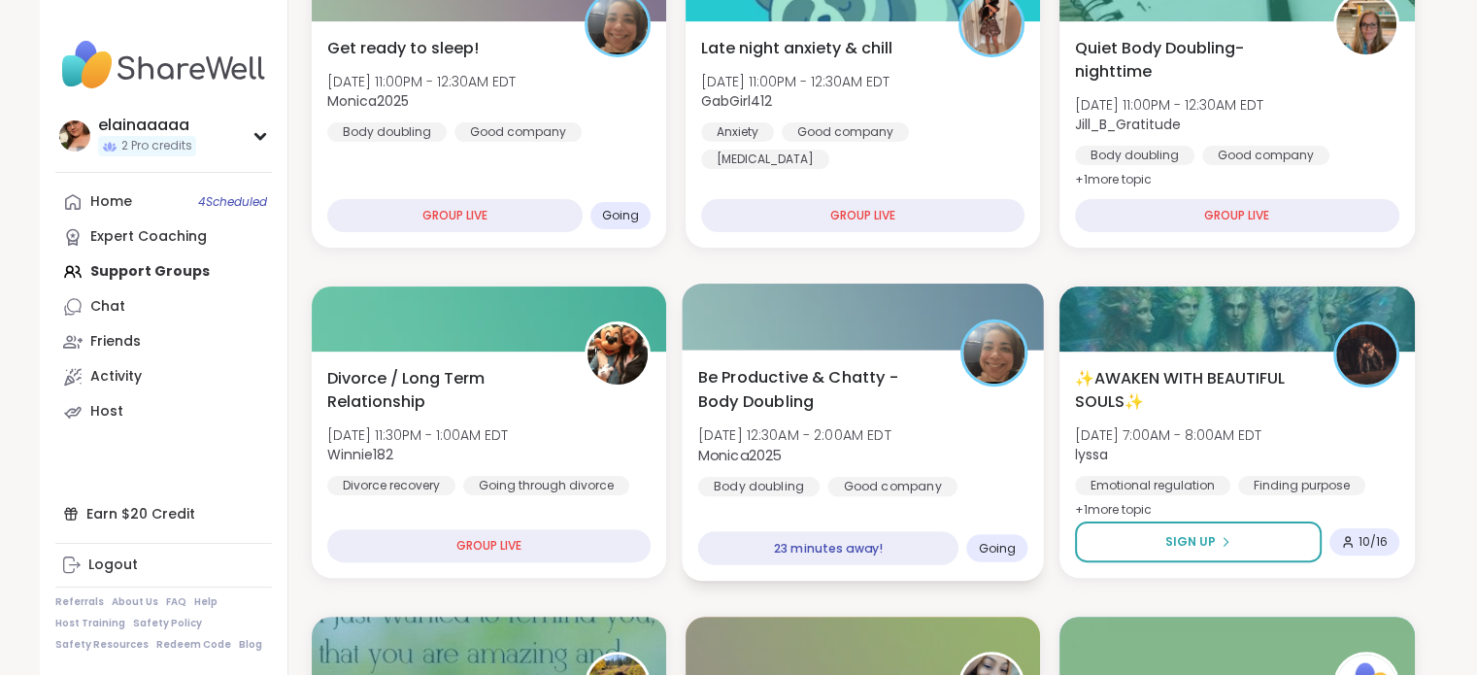
click at [826, 378] on span "Be Productive & Chatty - Body Doubling" at bounding box center [817, 389] width 241 height 48
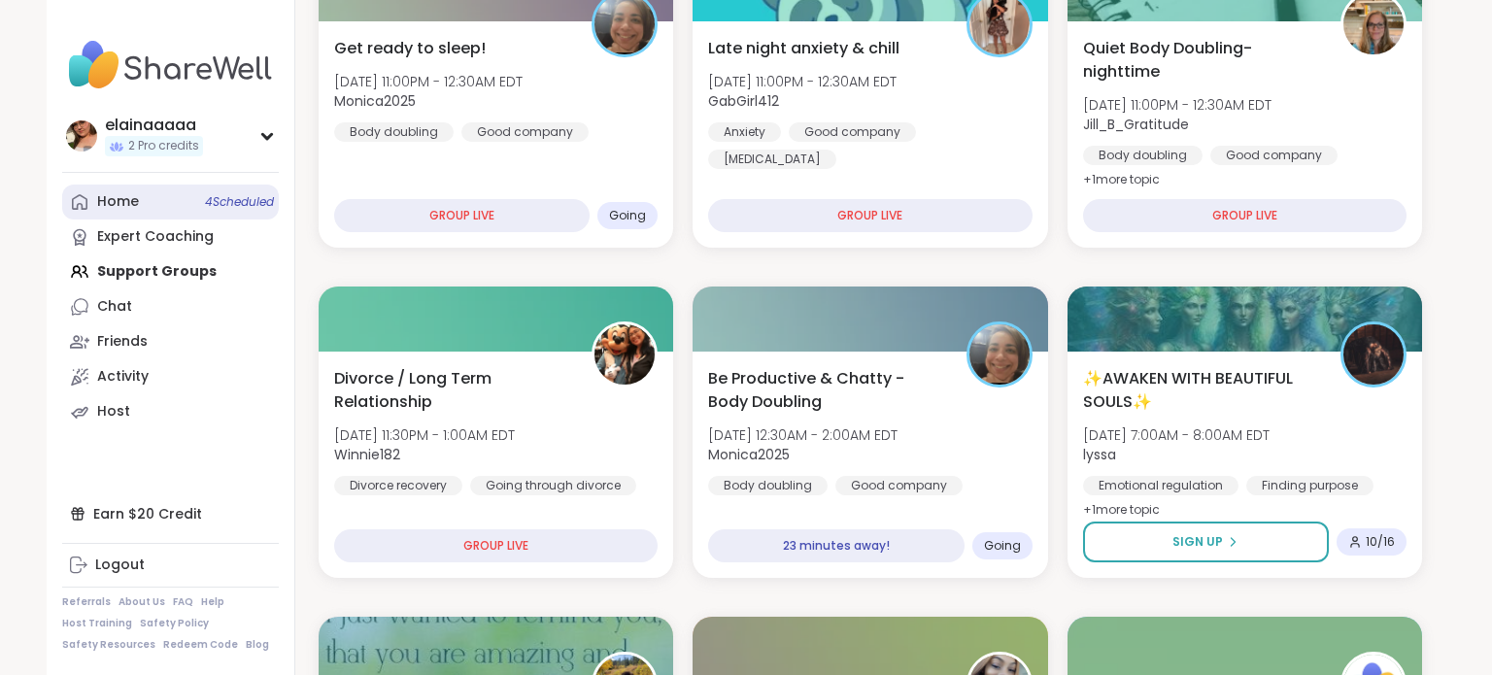
click at [97, 198] on div "Home 4 Scheduled" at bounding box center [118, 201] width 42 height 19
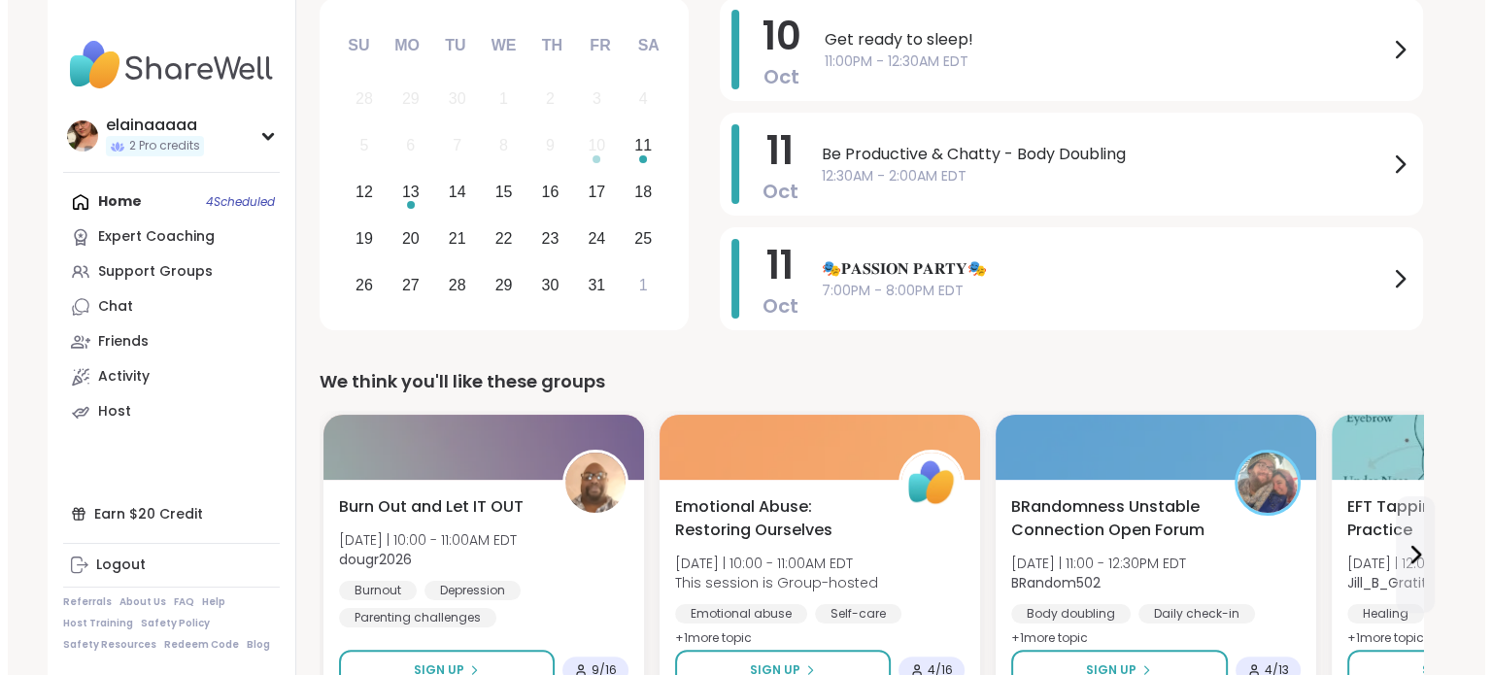
scroll to position [407, 0]
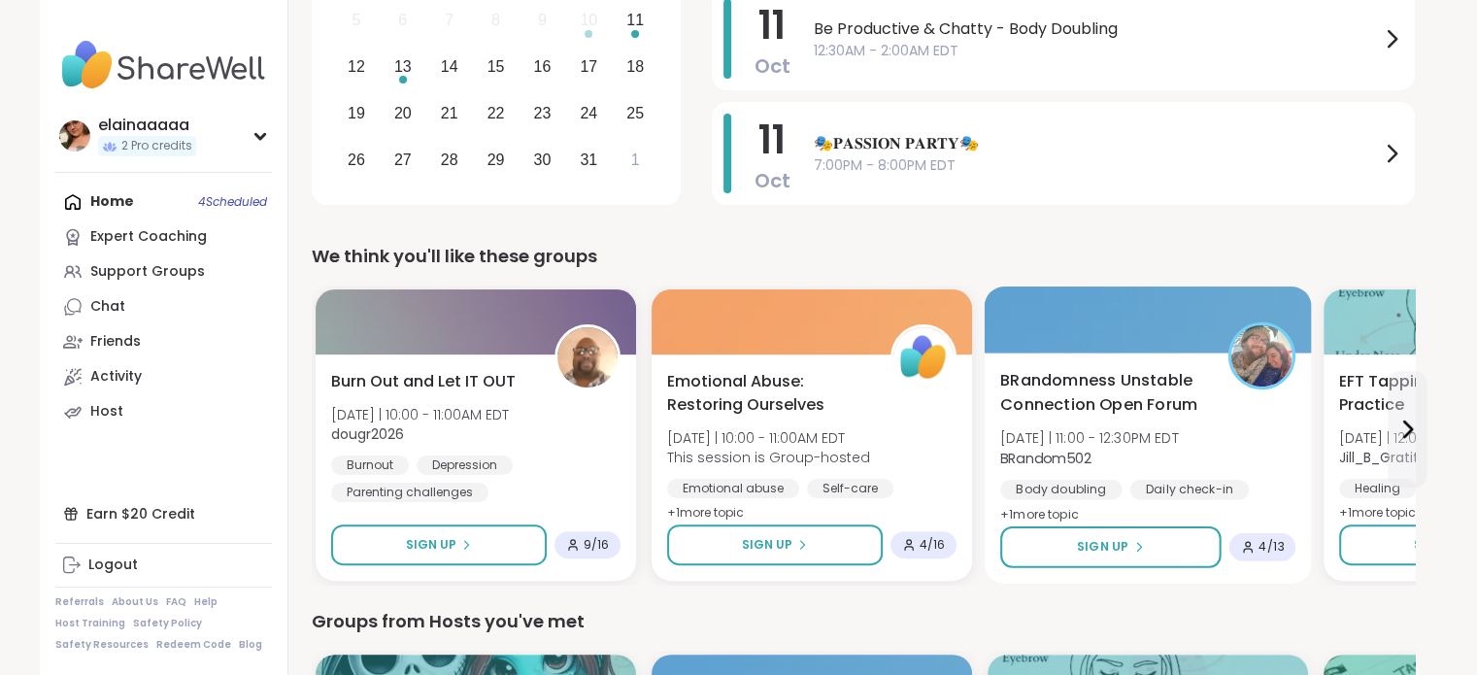
click at [1170, 374] on span "BRandomness Unstable Connection Open Forum" at bounding box center [1103, 393] width 206 height 48
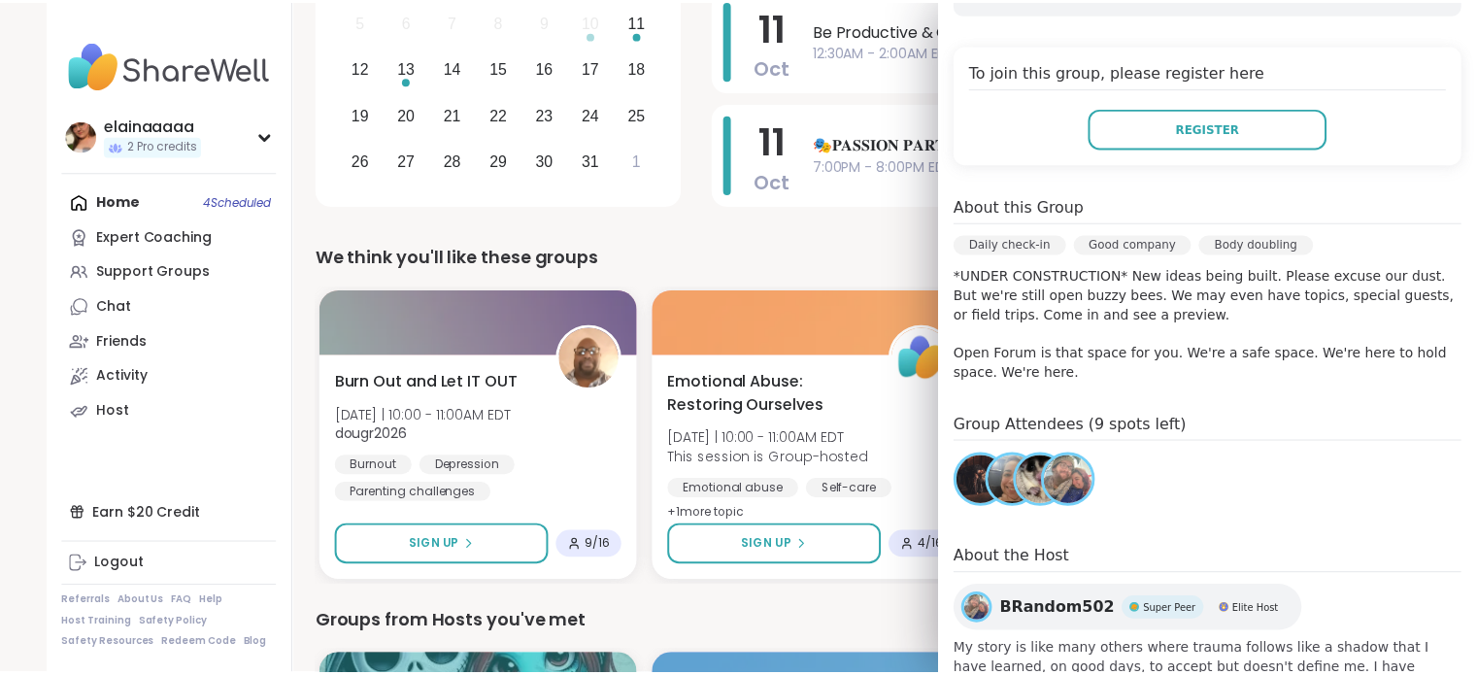
scroll to position [390, 0]
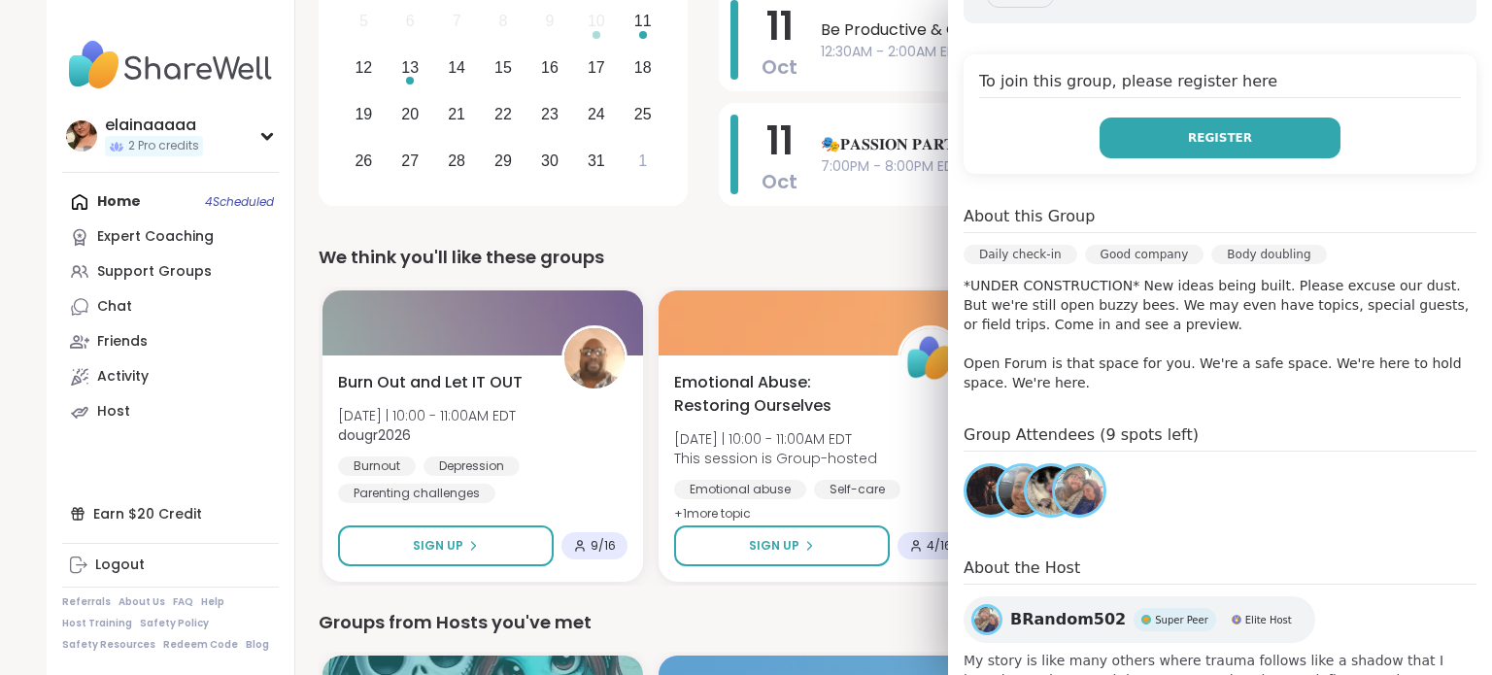
click at [1177, 151] on button "Register" at bounding box center [1219, 138] width 241 height 41
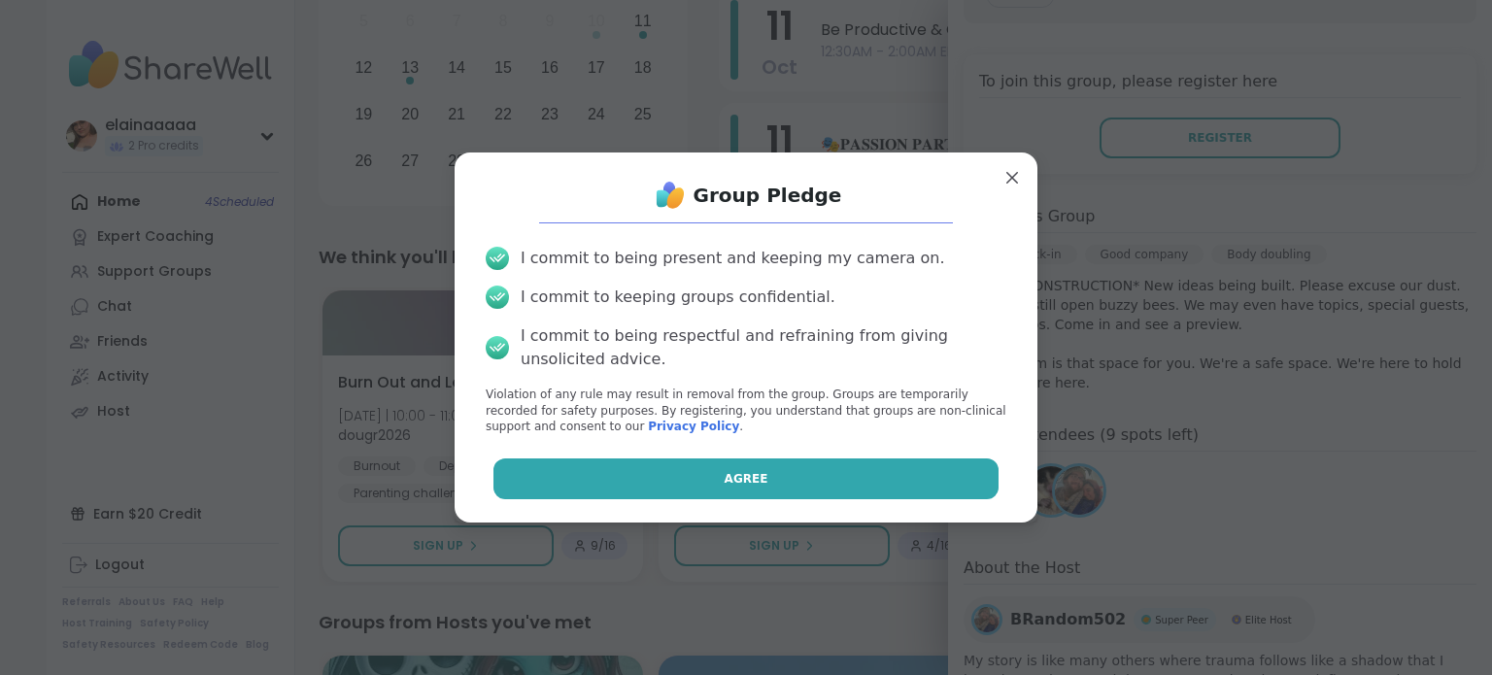
click at [858, 477] on button "Agree" at bounding box center [746, 478] width 506 height 41
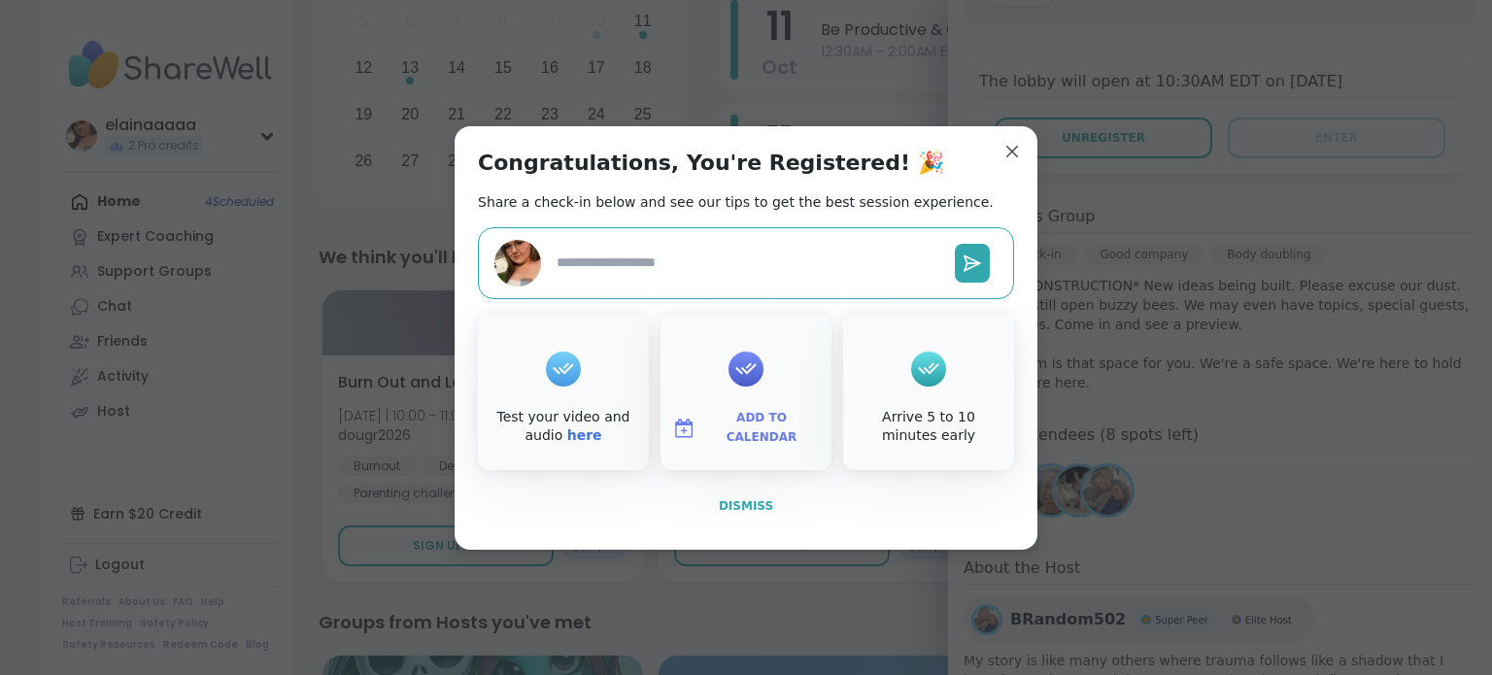
type textarea "*"
click at [735, 499] on span "Dismiss" at bounding box center [746, 506] width 54 height 14
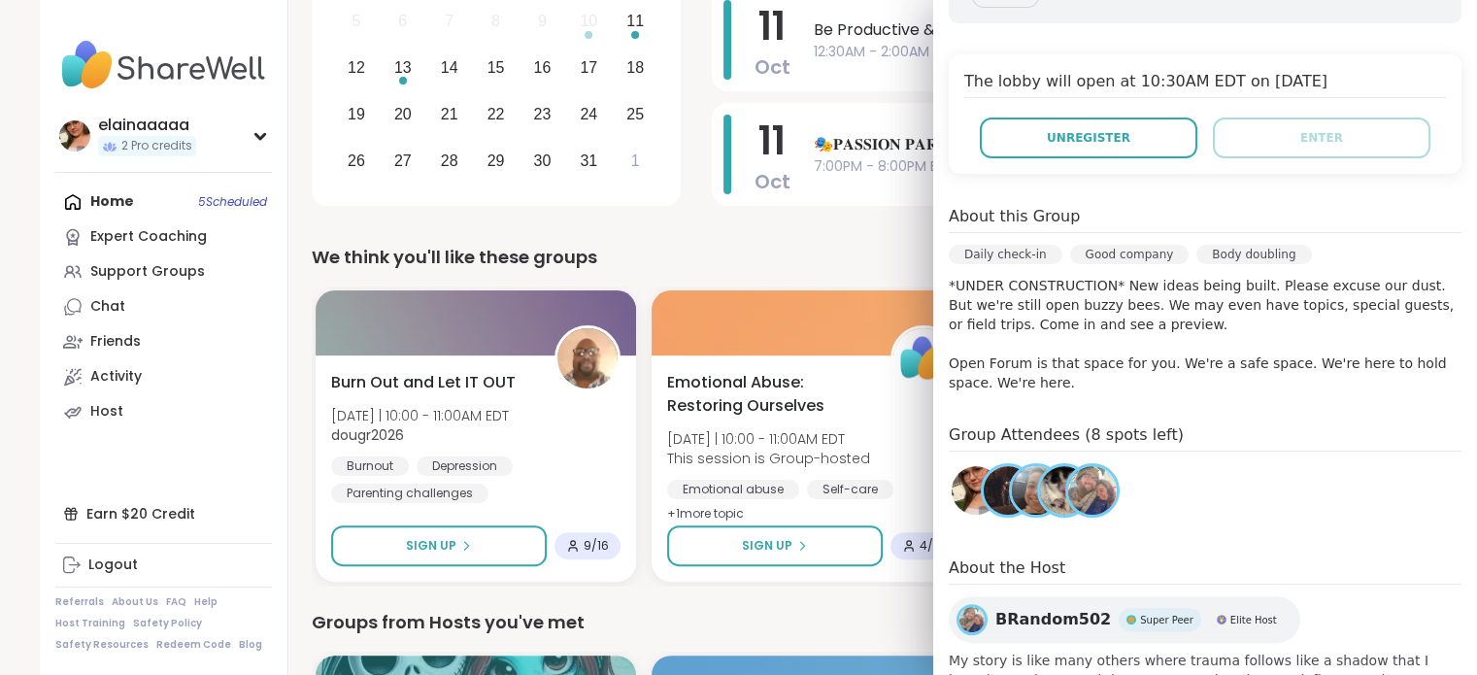
scroll to position [76, 0]
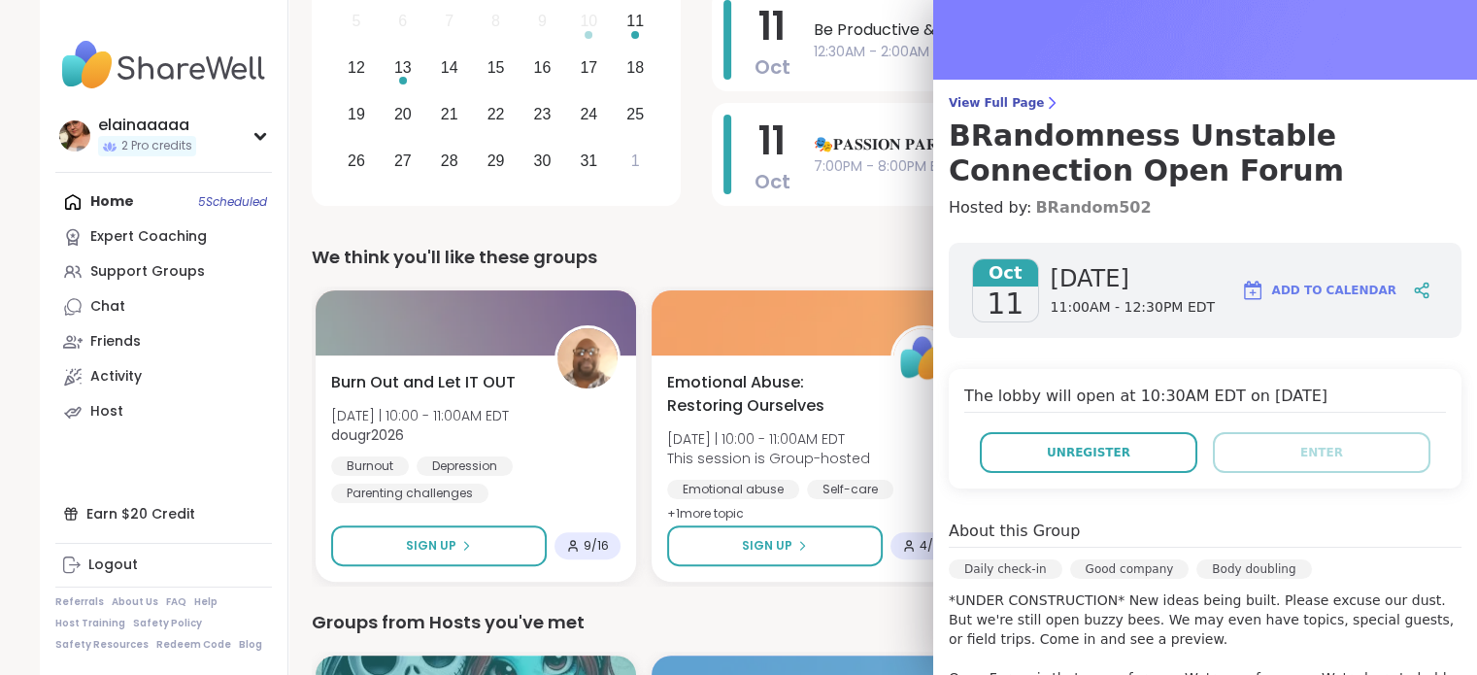
click at [1080, 201] on link "BRandom502" at bounding box center [1093, 207] width 116 height 23
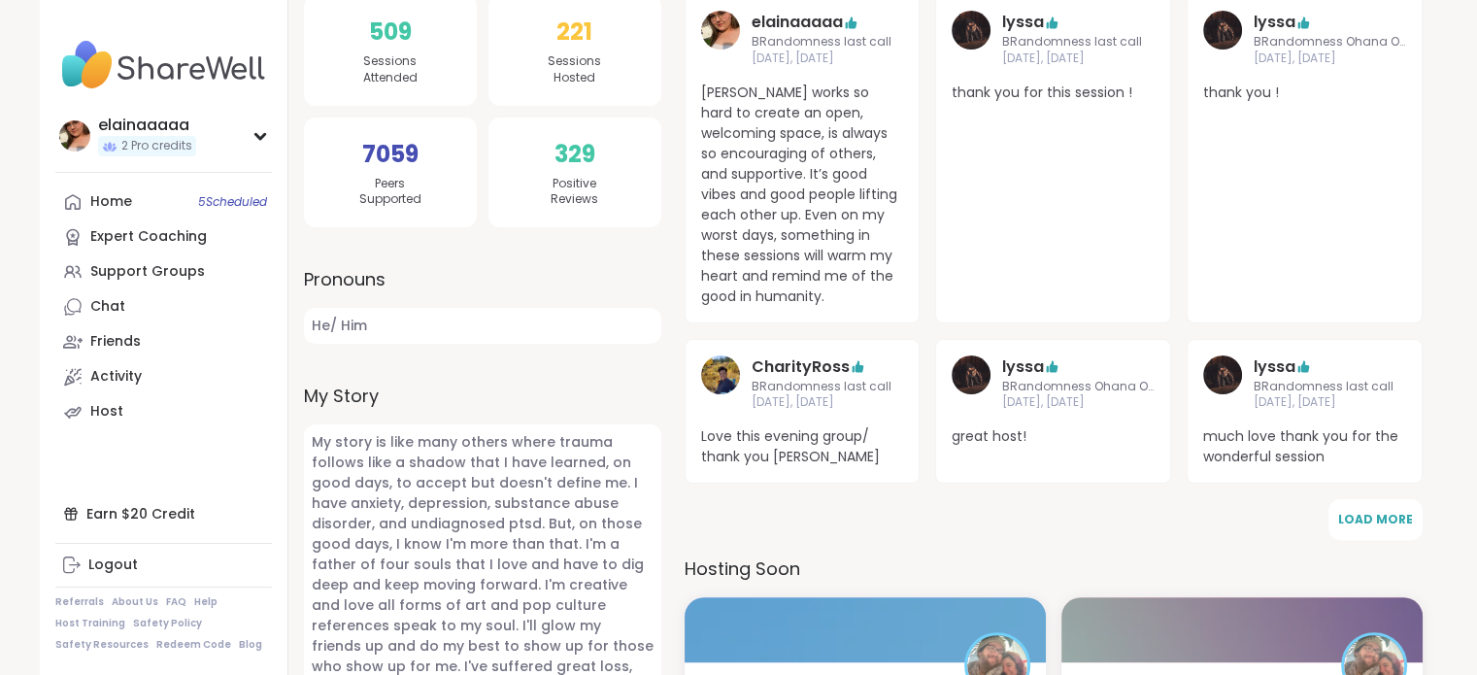
scroll to position [400, 0]
click at [1376, 517] on span "Load More" at bounding box center [1375, 518] width 75 height 17
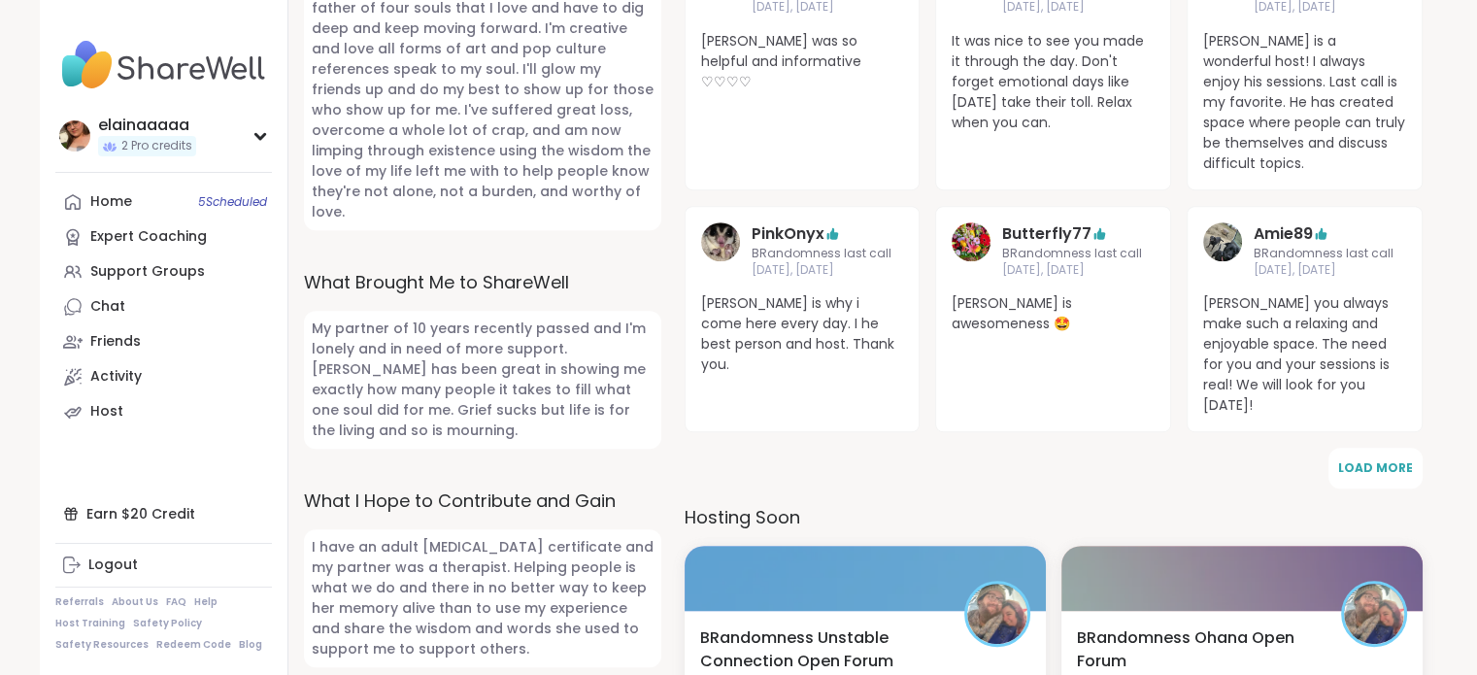
scroll to position [958, 0]
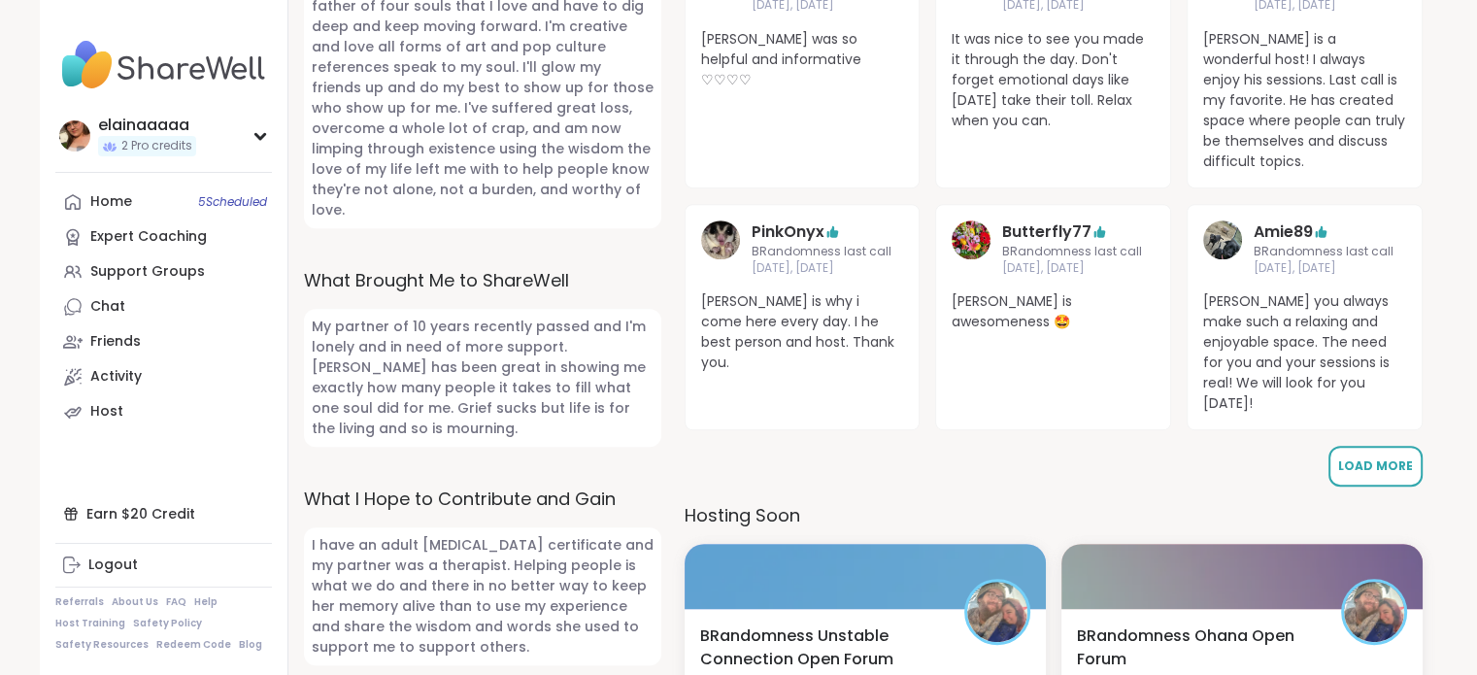
click at [1371, 457] on span "Load More" at bounding box center [1375, 465] width 75 height 17
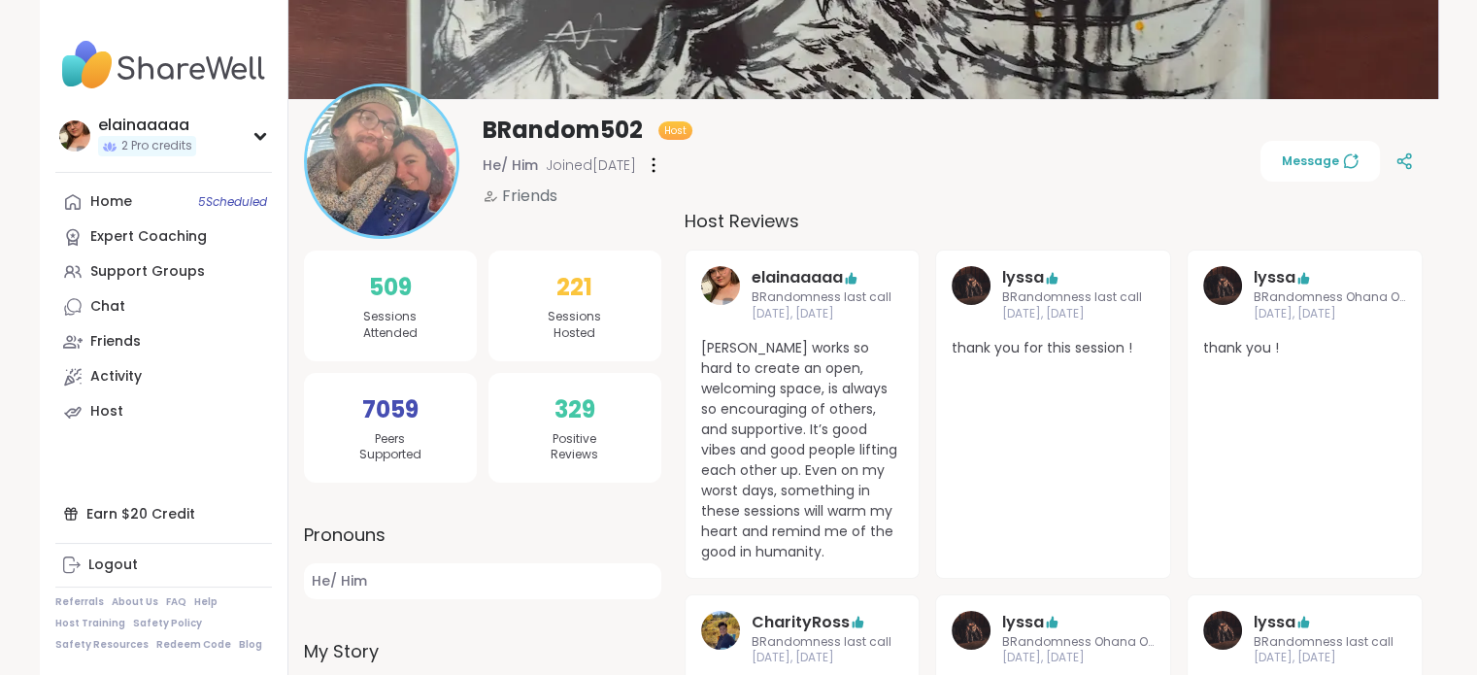
scroll to position [0, 0]
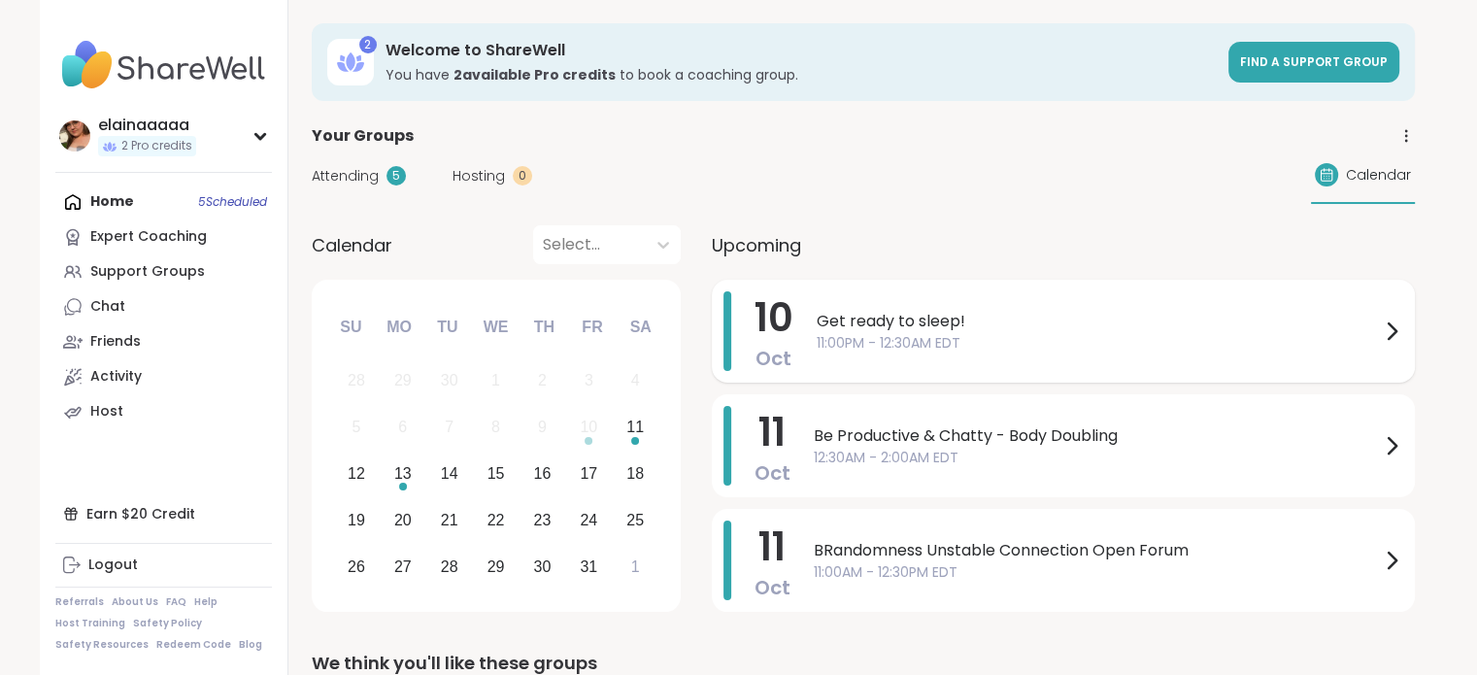
click at [815, 286] on div "[DATE] Get ready to sleep! 11:00PM - 12:30AM EDT" at bounding box center [1063, 331] width 703 height 103
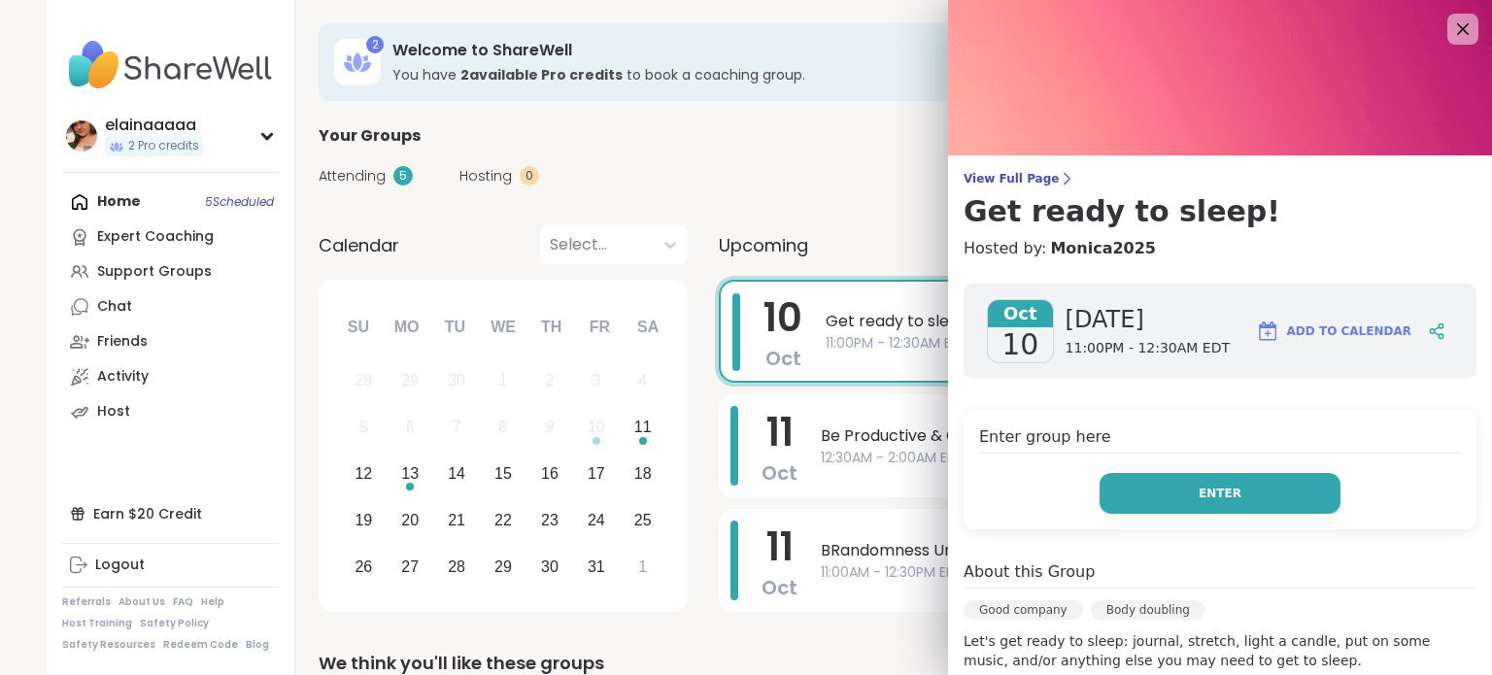
click at [1163, 498] on button "Enter" at bounding box center [1219, 493] width 241 height 41
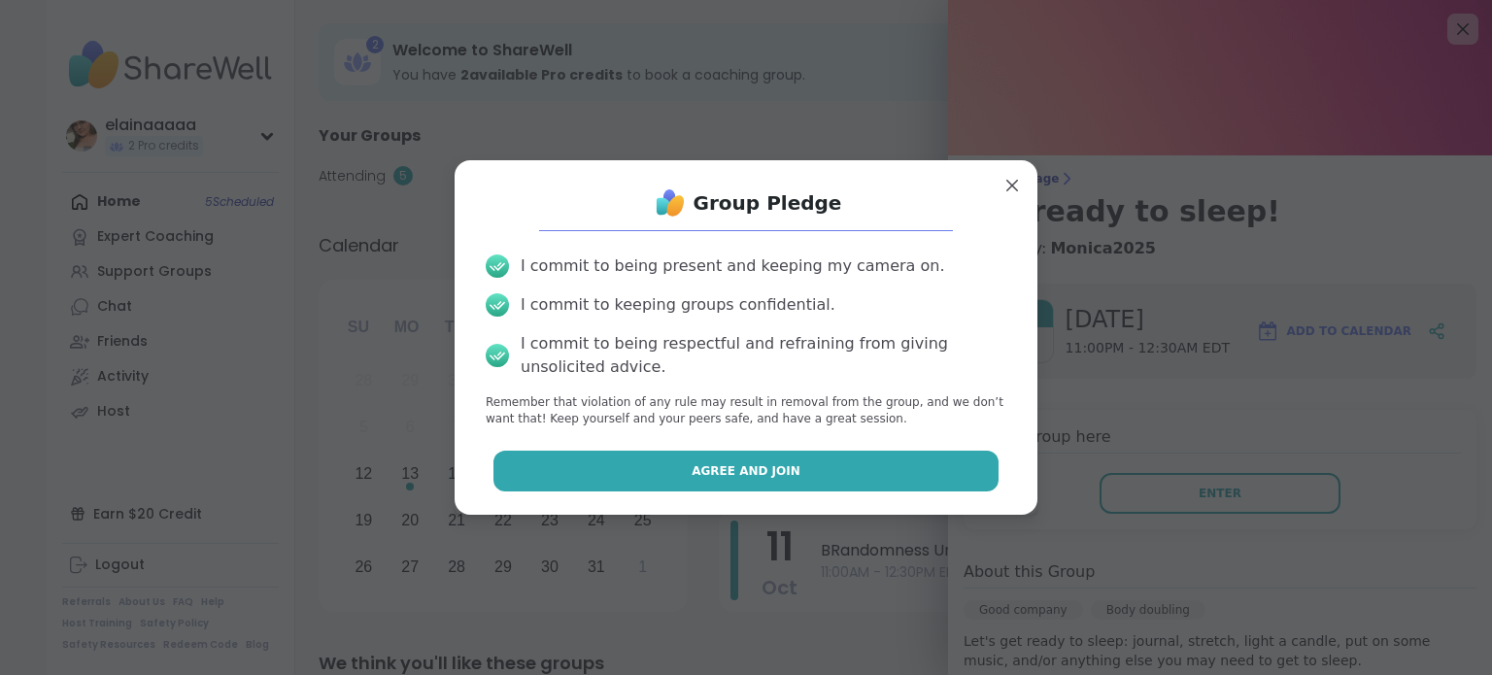
click at [852, 473] on button "Agree and Join" at bounding box center [746, 471] width 506 height 41
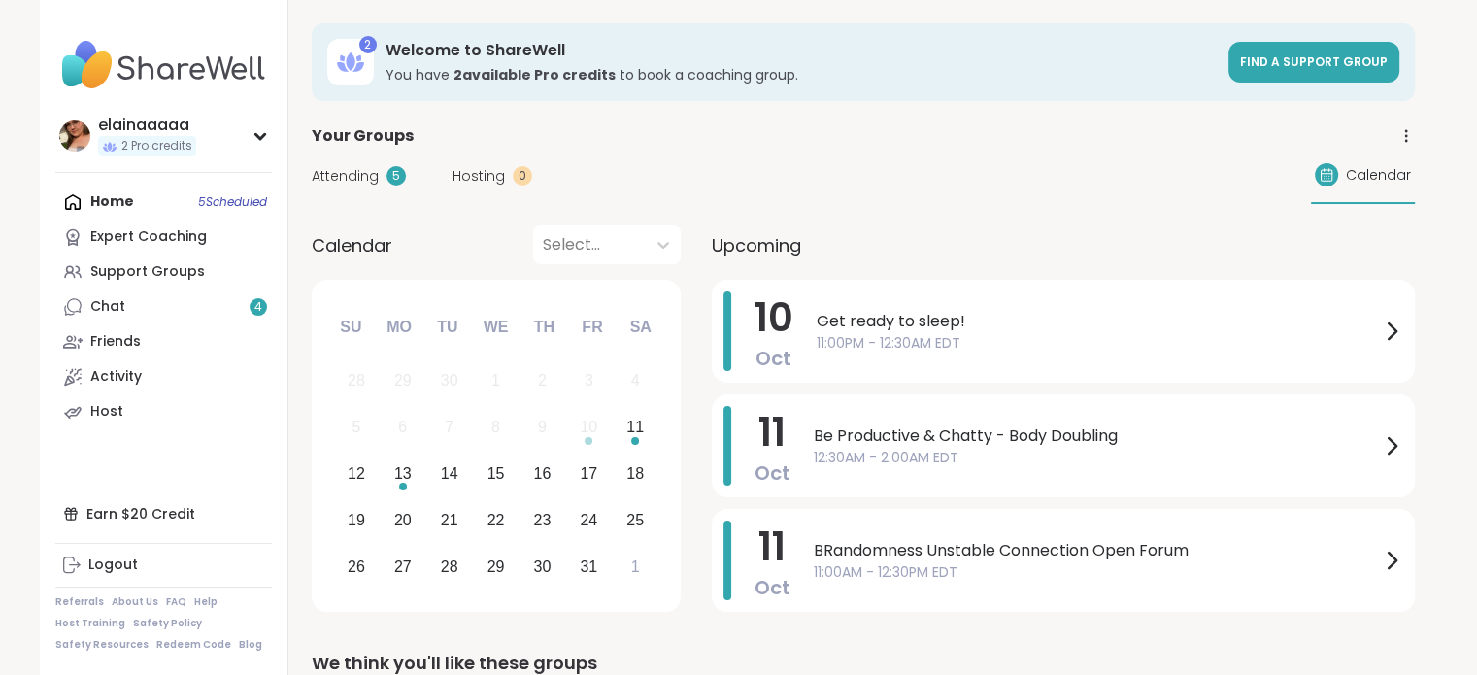
scroll to position [50, 0]
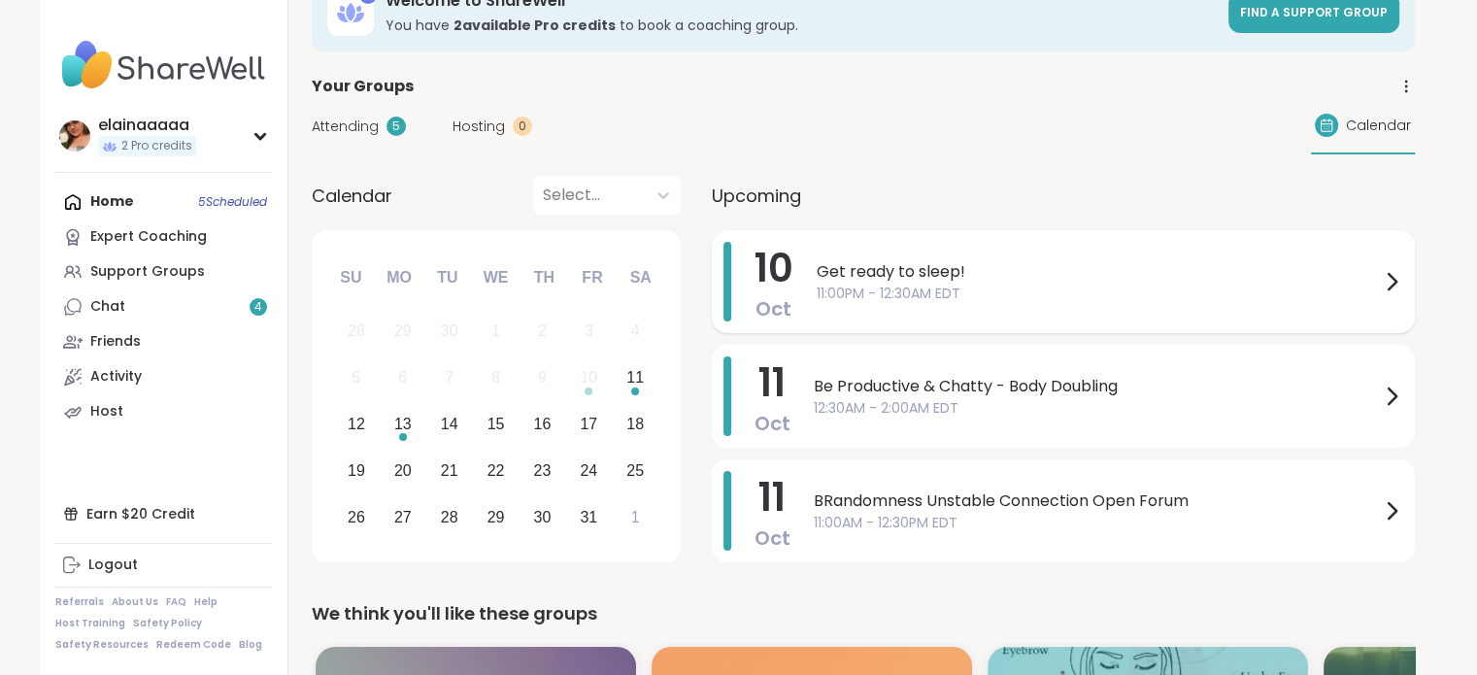
click at [835, 284] on span "11:00PM - 12:30AM EDT" at bounding box center [1098, 294] width 563 height 20
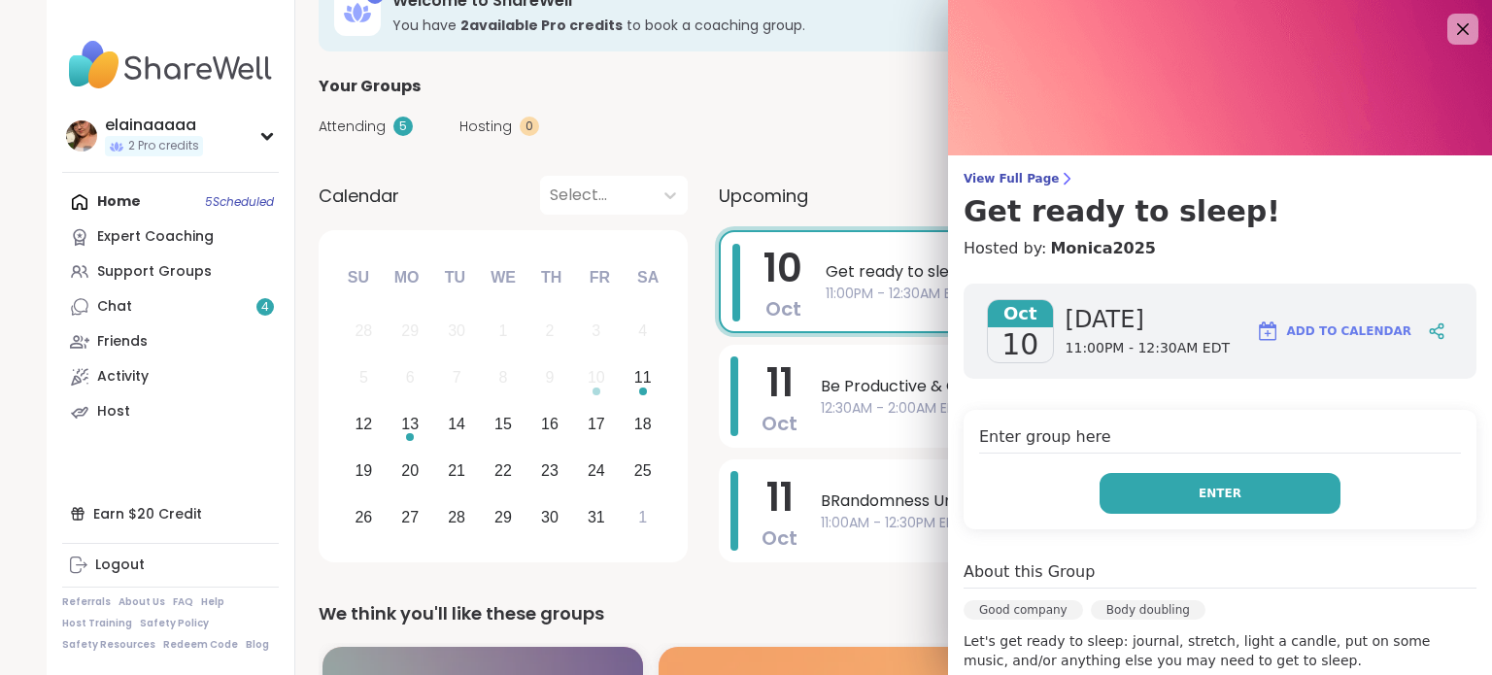
click at [1127, 485] on button "Enter" at bounding box center [1219, 493] width 241 height 41
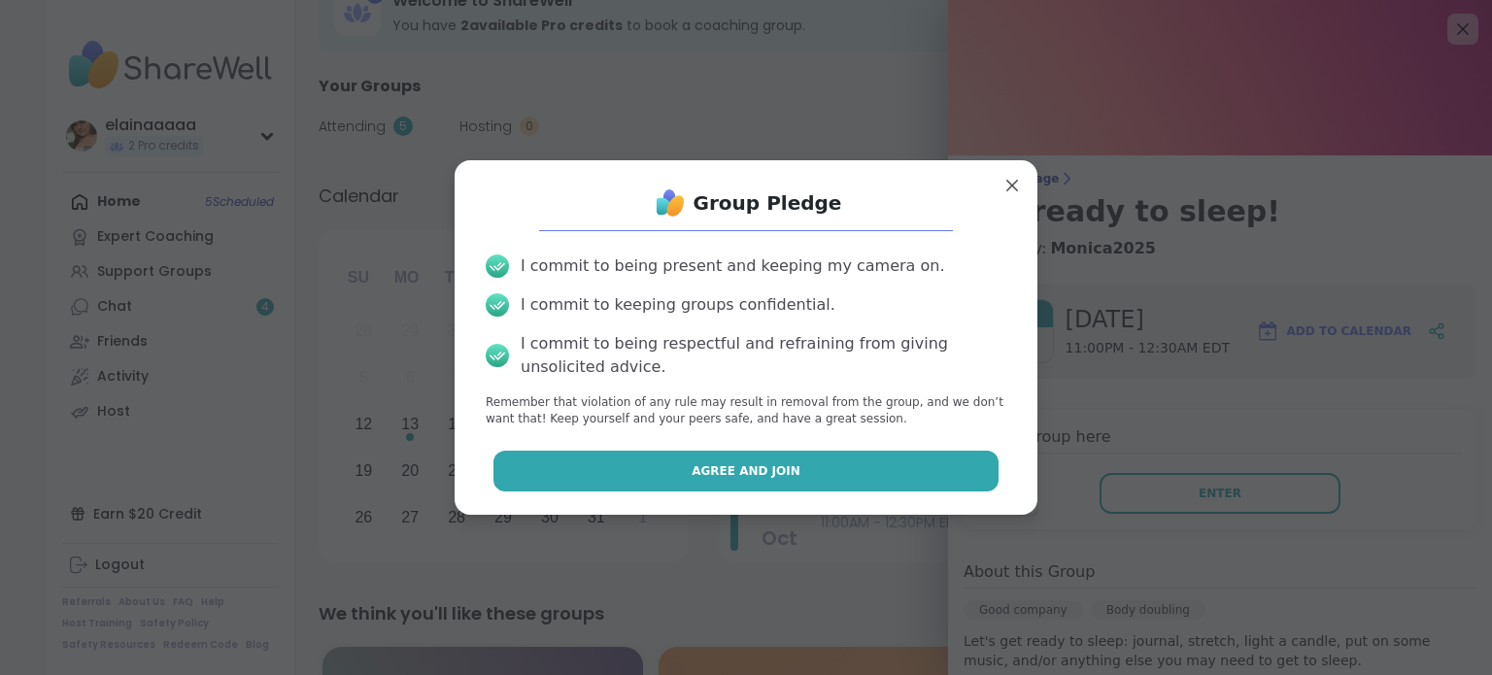
click at [825, 461] on button "Agree and Join" at bounding box center [746, 471] width 506 height 41
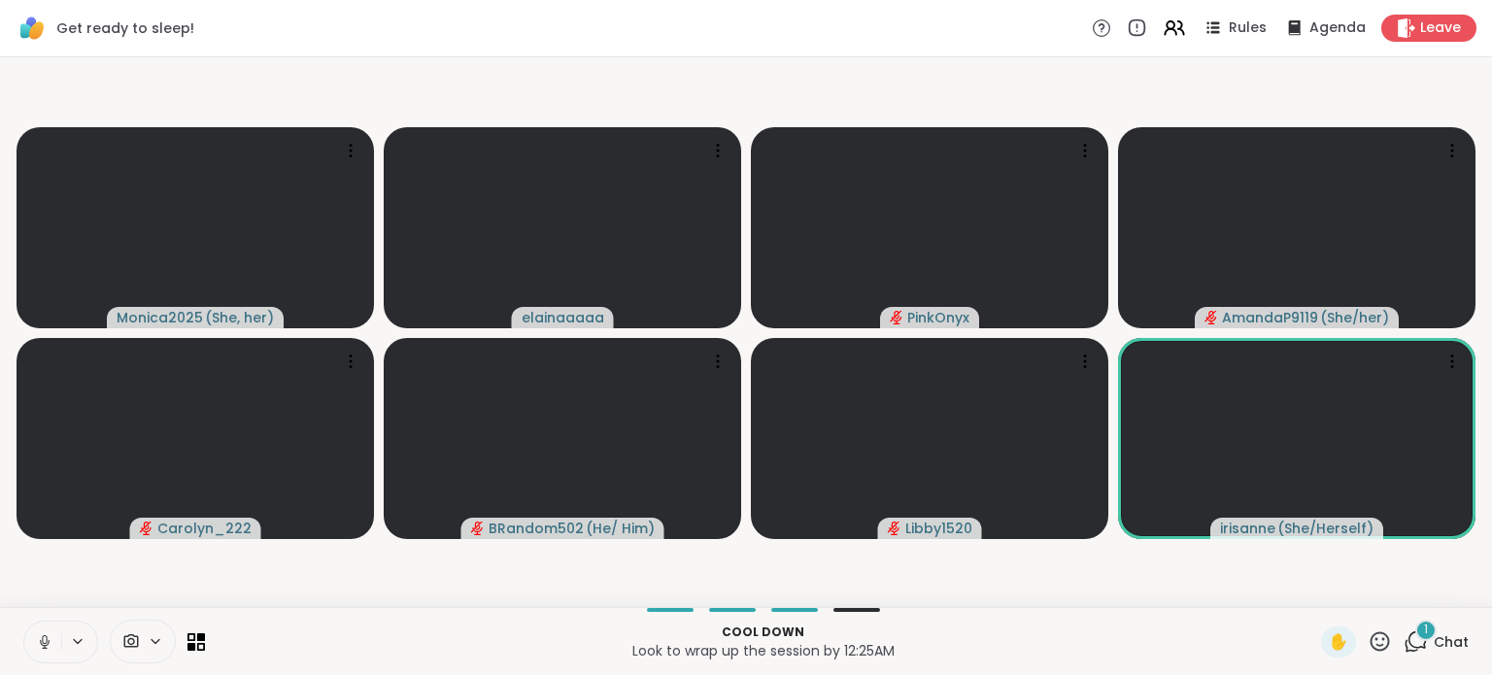
click at [40, 650] on icon at bounding box center [44, 641] width 17 height 17
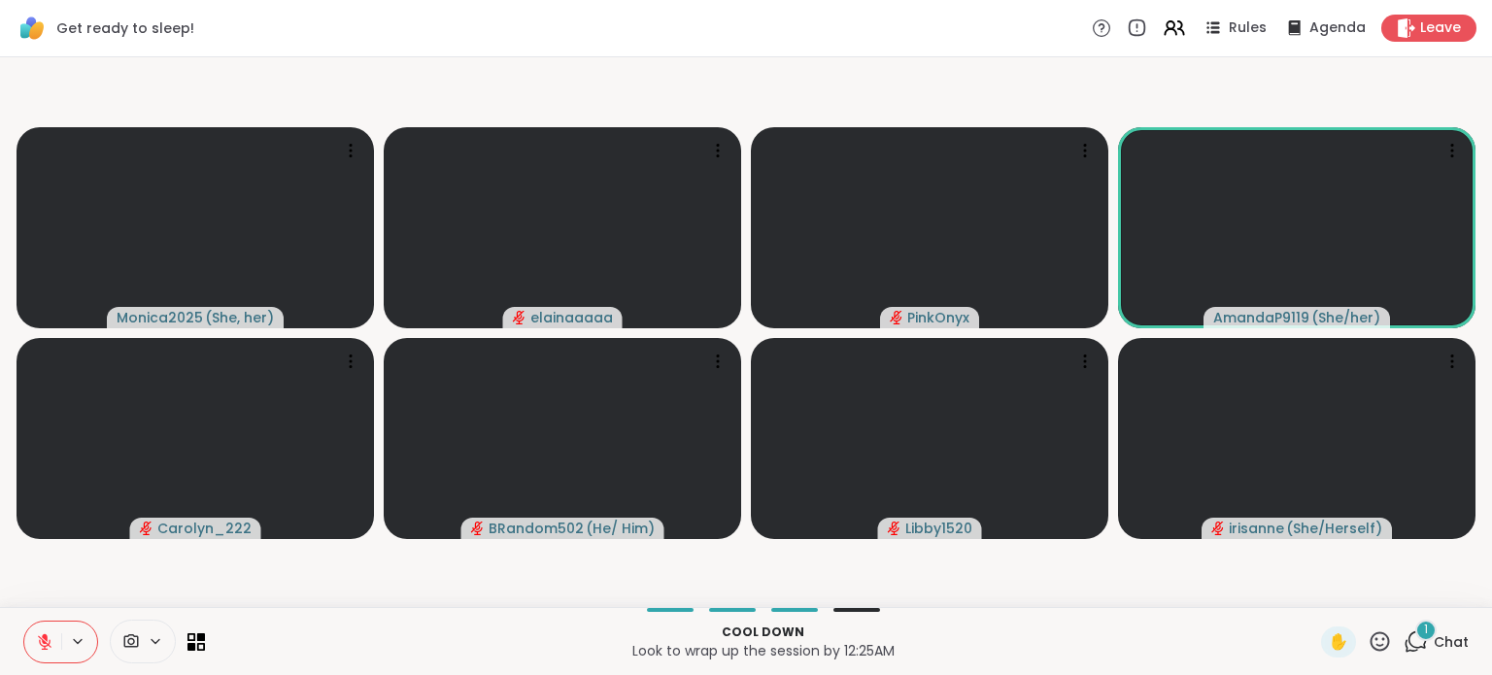
click at [1361, 626] on div "✋" at bounding box center [1356, 641] width 71 height 31
click at [1370, 634] on icon at bounding box center [1379, 640] width 19 height 19
click at [1313, 582] on span "❤️" at bounding box center [1322, 590] width 19 height 23
click at [1403, 633] on icon at bounding box center [1415, 641] width 24 height 24
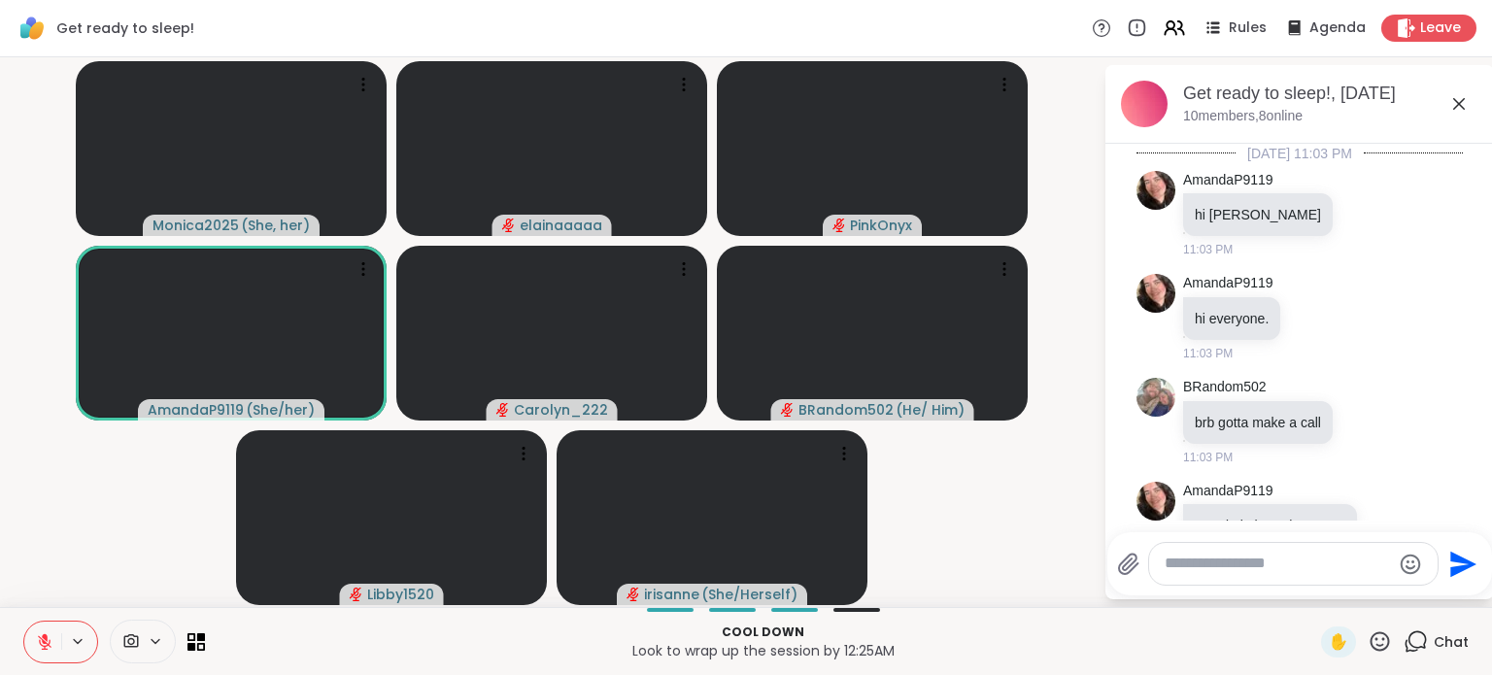
scroll to position [2166, 0]
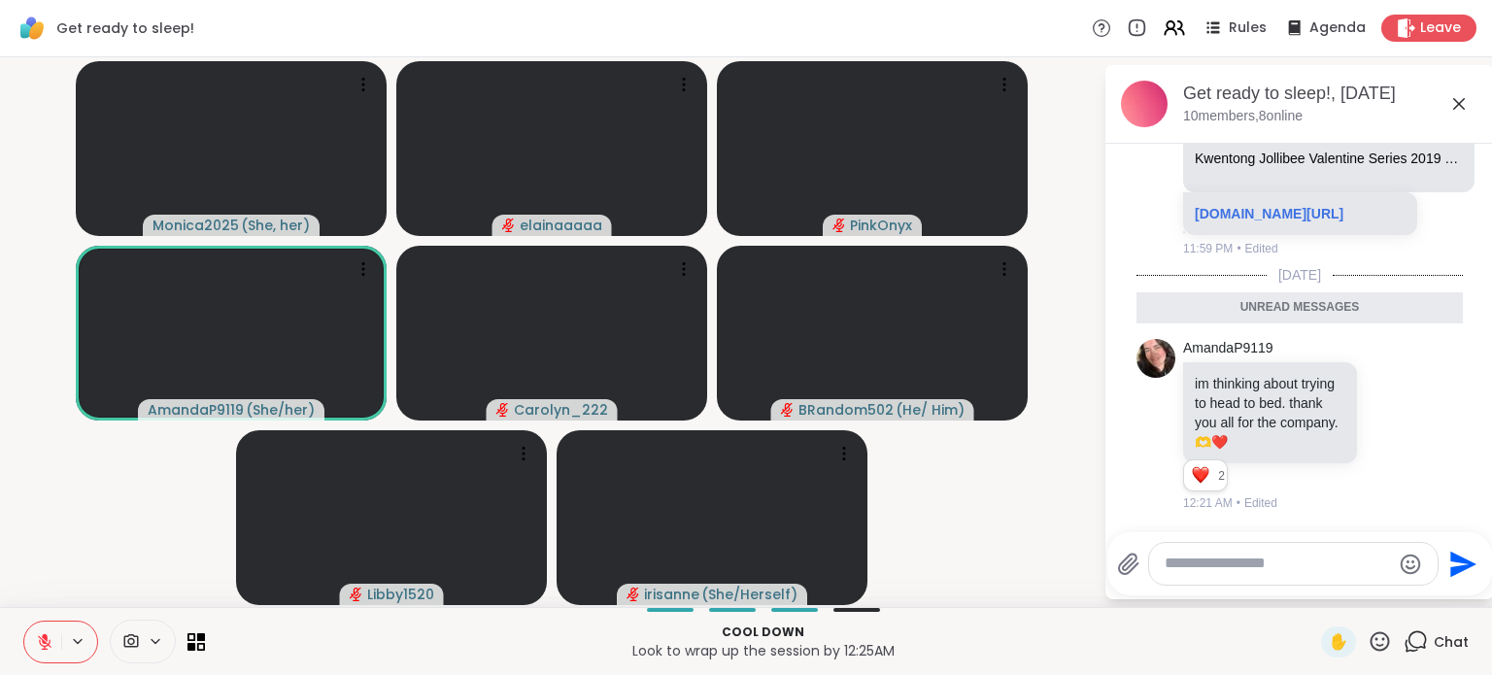
click at [1463, 106] on icon at bounding box center [1458, 103] width 23 height 23
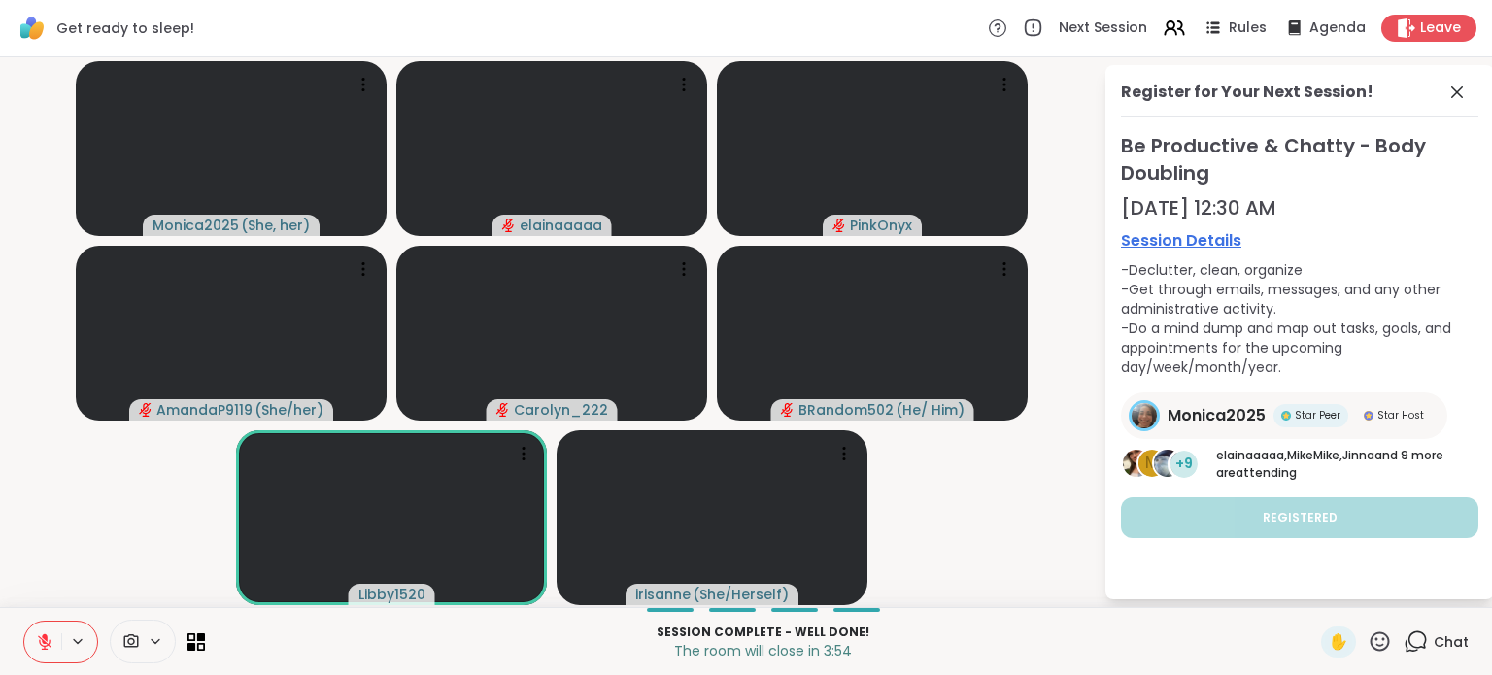
click at [1199, 235] on link "Session Details" at bounding box center [1299, 240] width 357 height 23
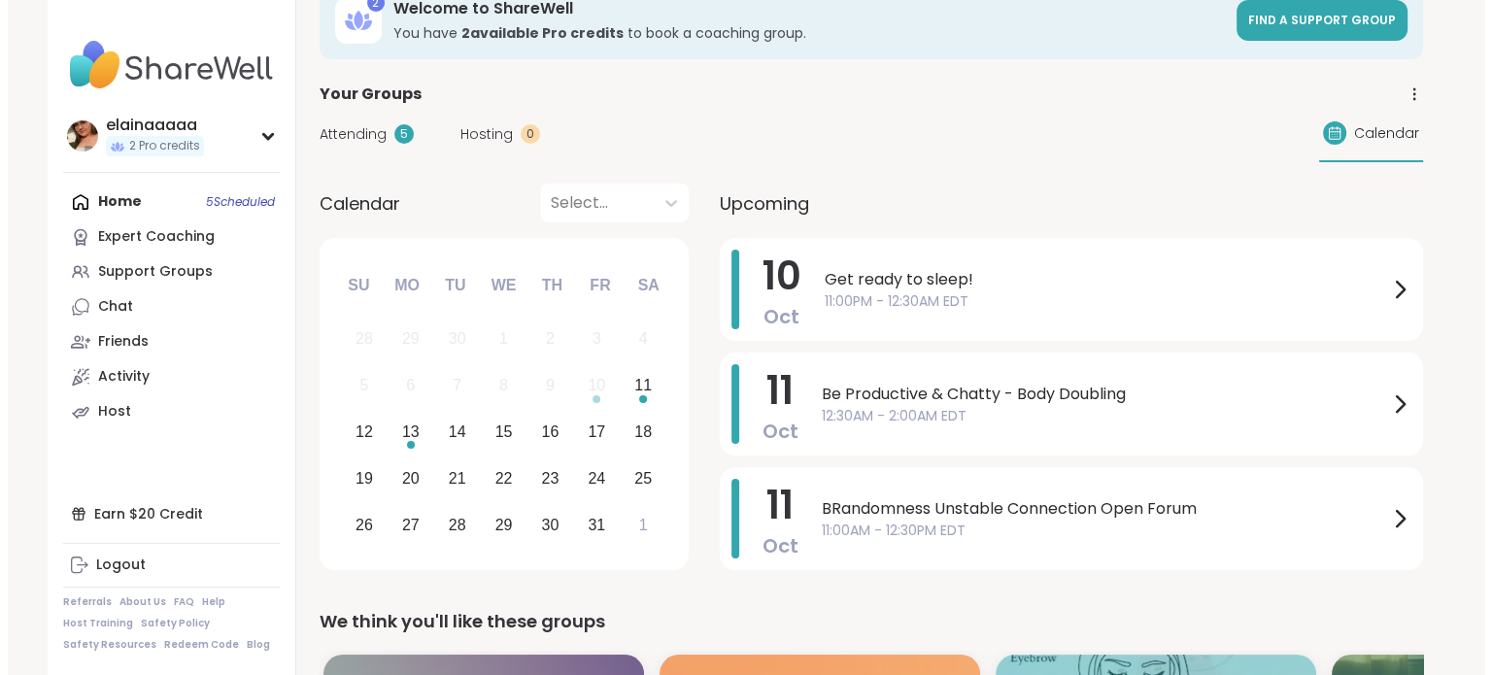
scroll to position [49, 0]
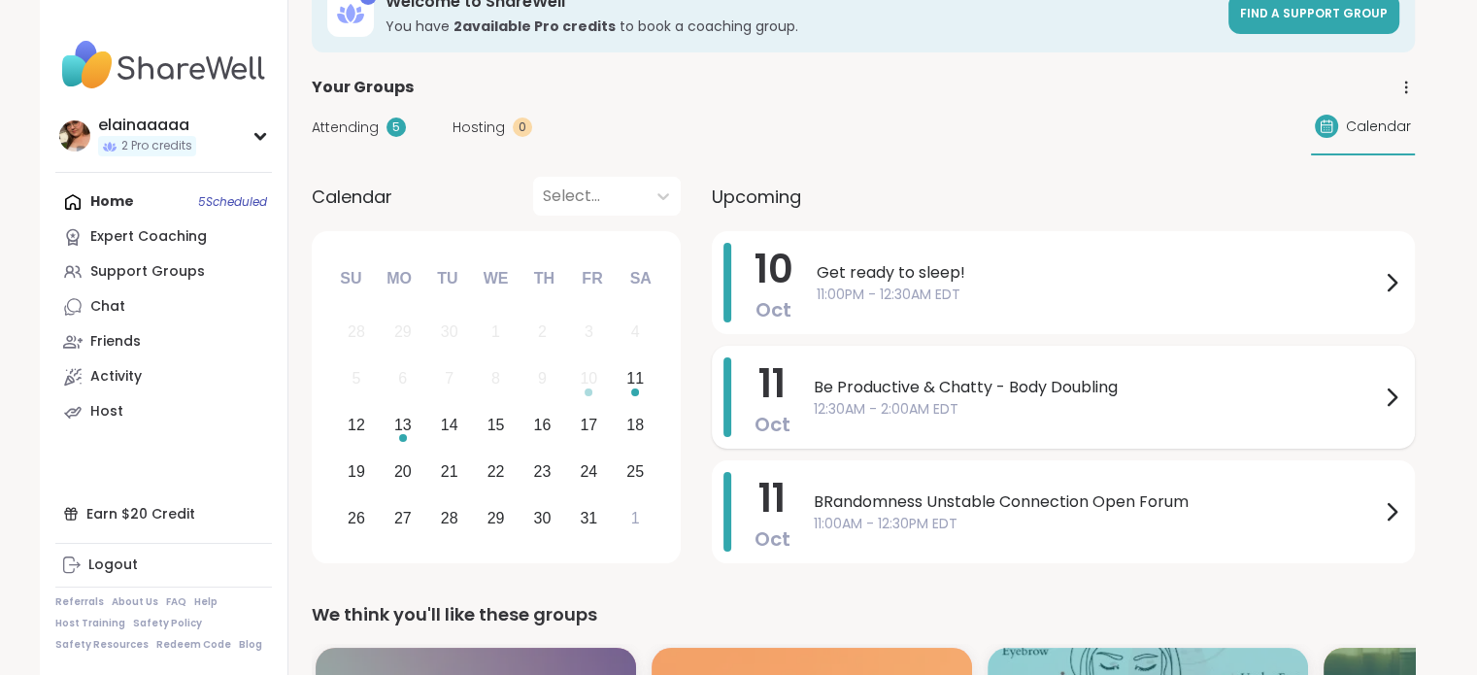
click at [866, 372] on div "Be Productive & Chatty - Body Doubling 12:30AM - 2:00AM EDT" at bounding box center [1109, 397] width 590 height 80
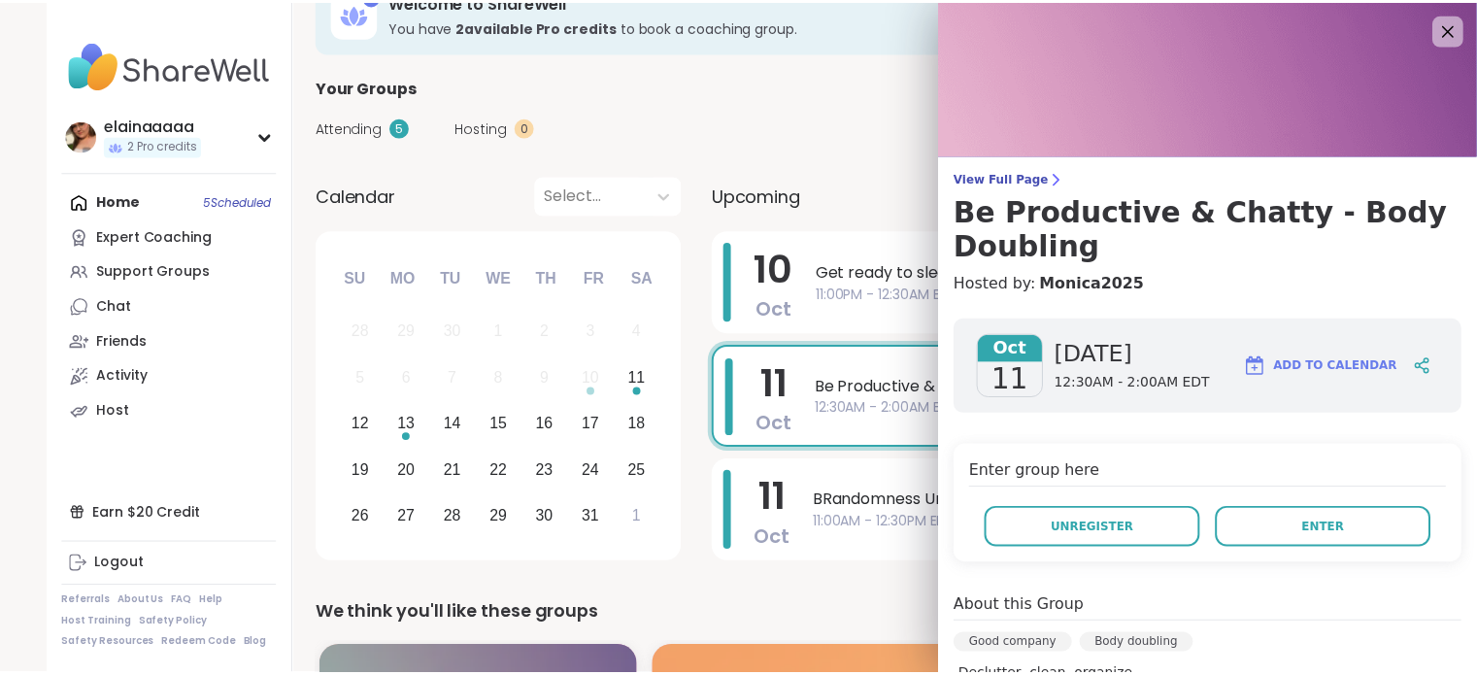
scroll to position [41, 0]
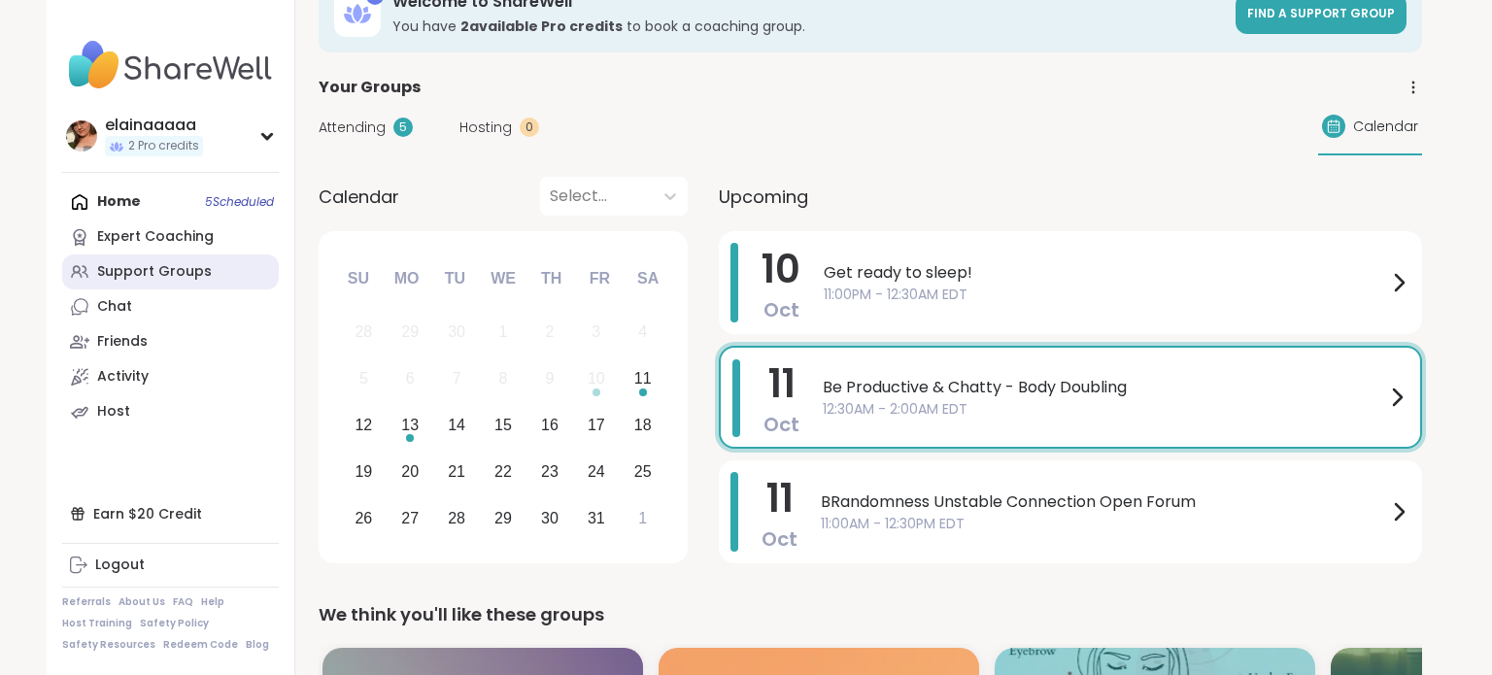
click at [185, 264] on div "Support Groups" at bounding box center [154, 271] width 115 height 19
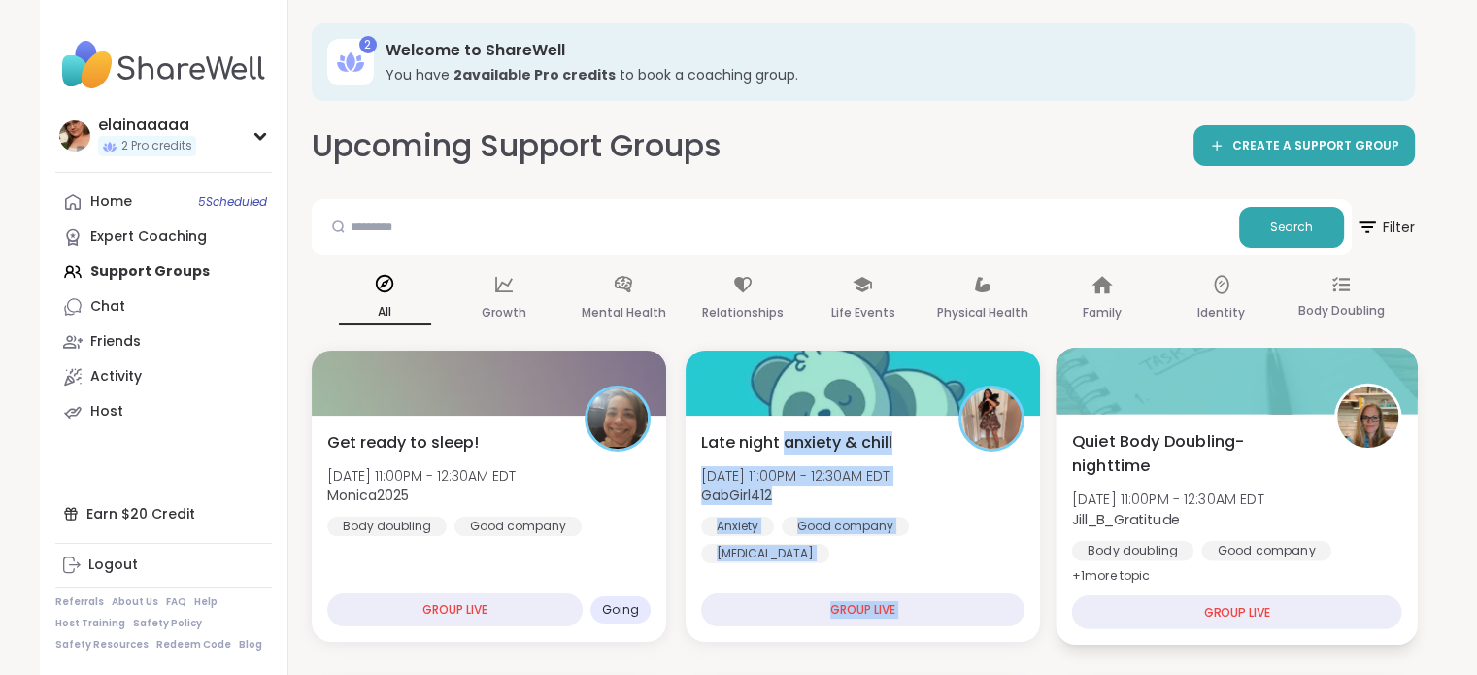
drag, startPoint x: 780, startPoint y: 448, endPoint x: 1084, endPoint y: 391, distance: 309.2
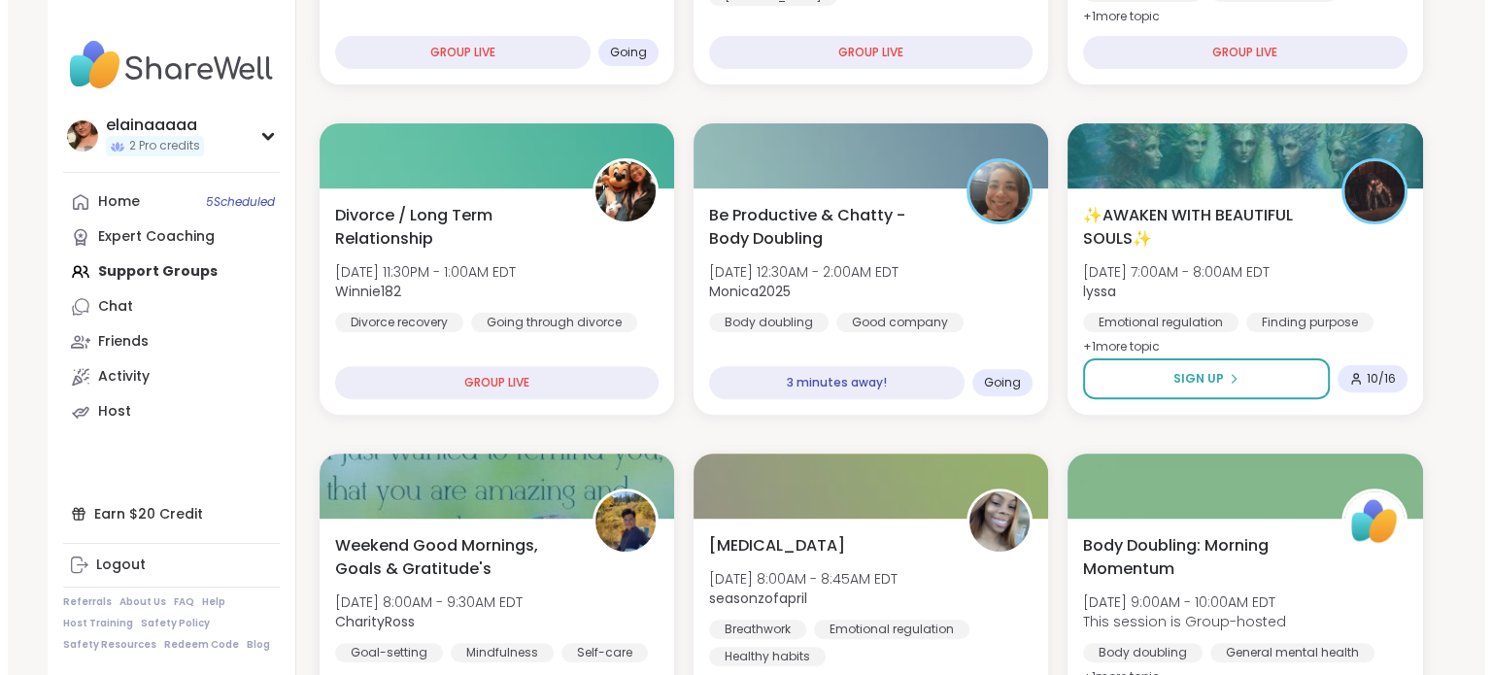
scroll to position [589, 0]
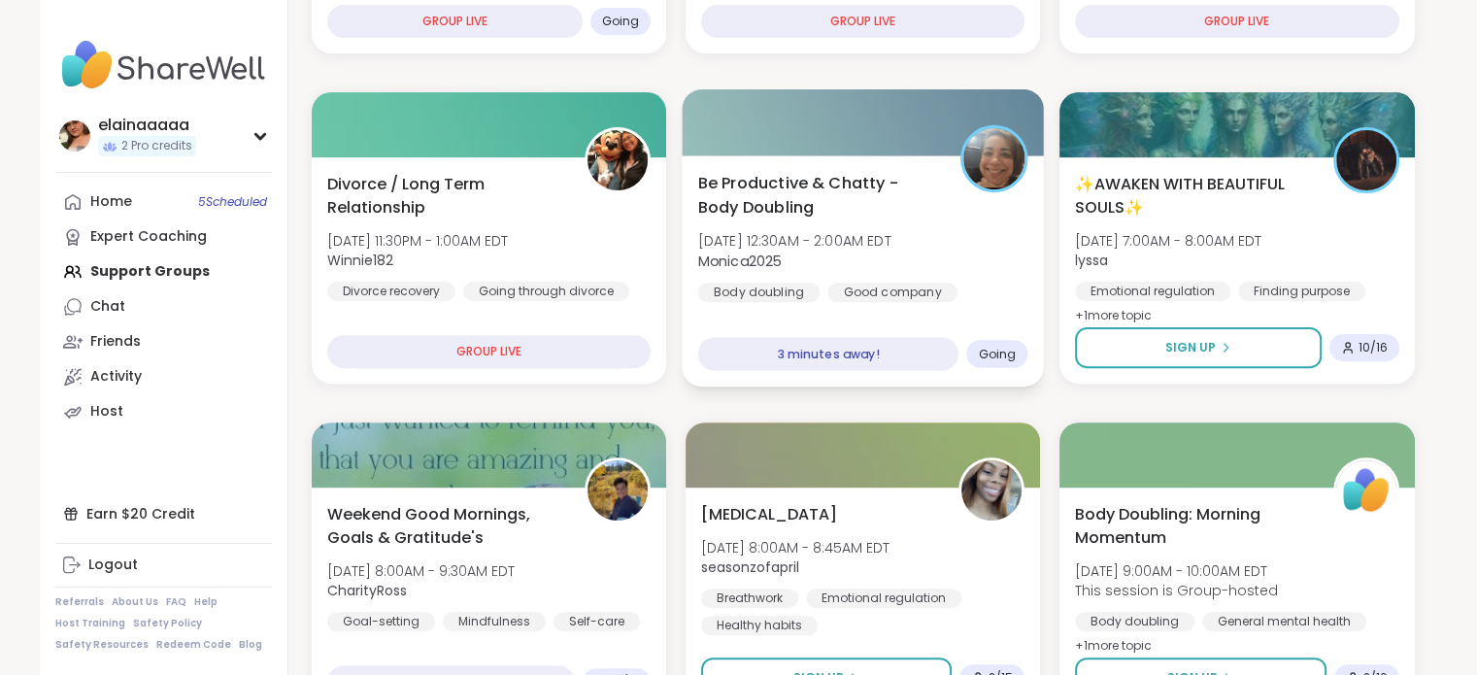
click at [873, 240] on span "Sat, Oct 11 | 12:30AM - 2:00AM EDT" at bounding box center [793, 240] width 193 height 19
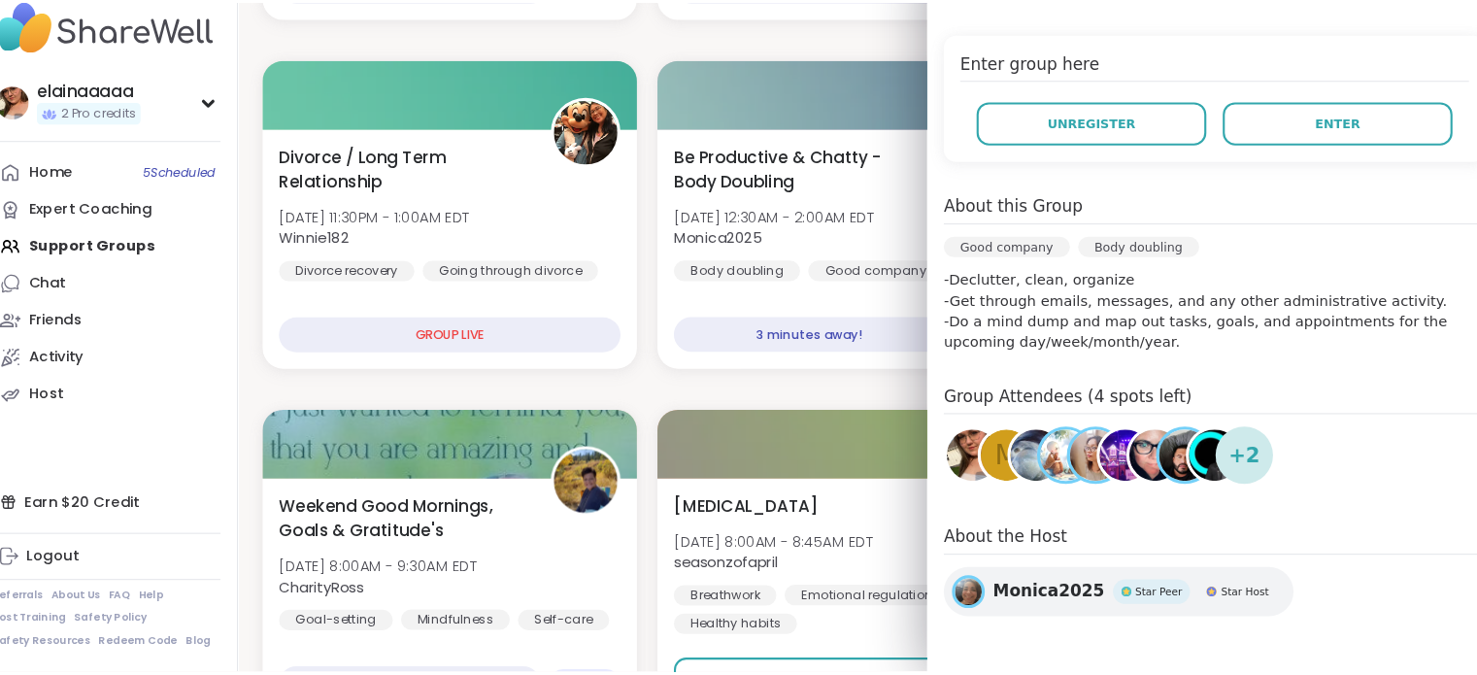
scroll to position [585, 0]
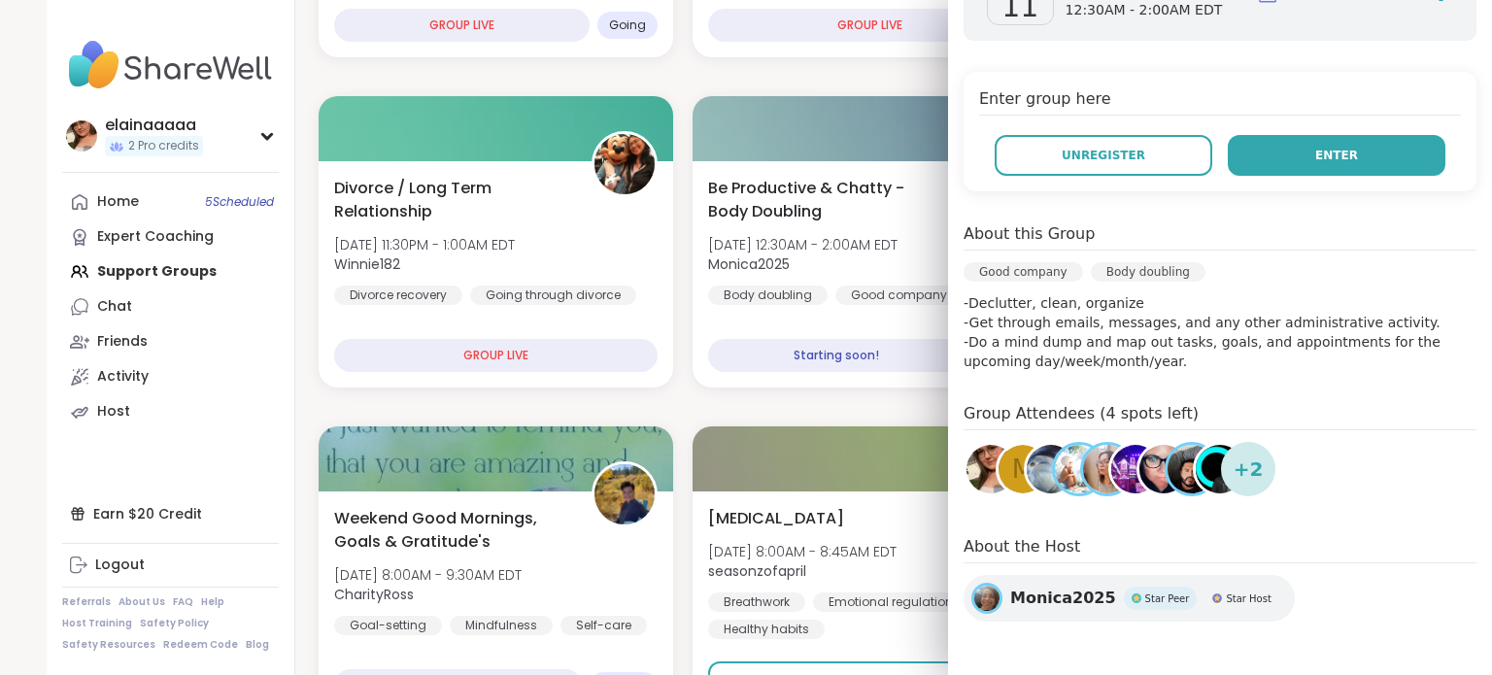
click at [1315, 152] on span "Enter" at bounding box center [1336, 155] width 43 height 17
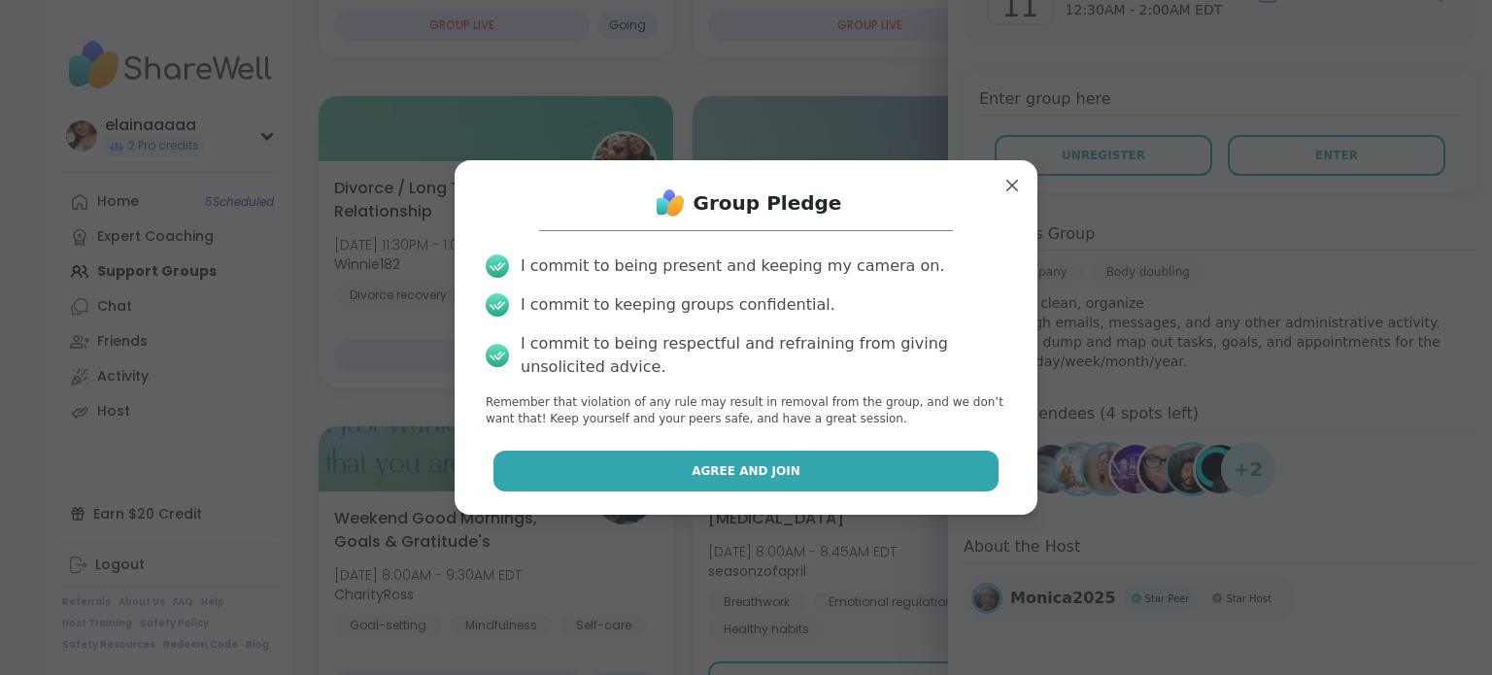
click at [521, 481] on button "Agree and Join" at bounding box center [746, 471] width 506 height 41
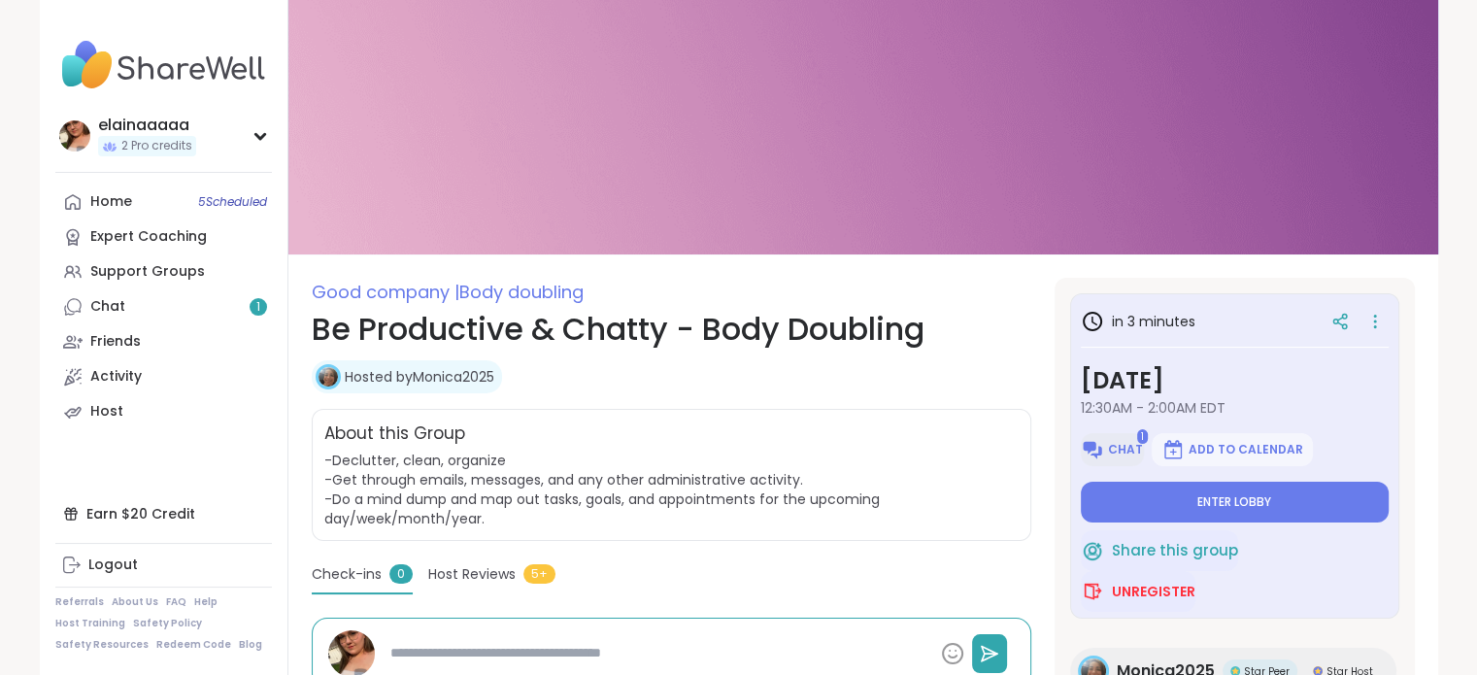
click at [1104, 450] on button "Chat" at bounding box center [1112, 449] width 63 height 33
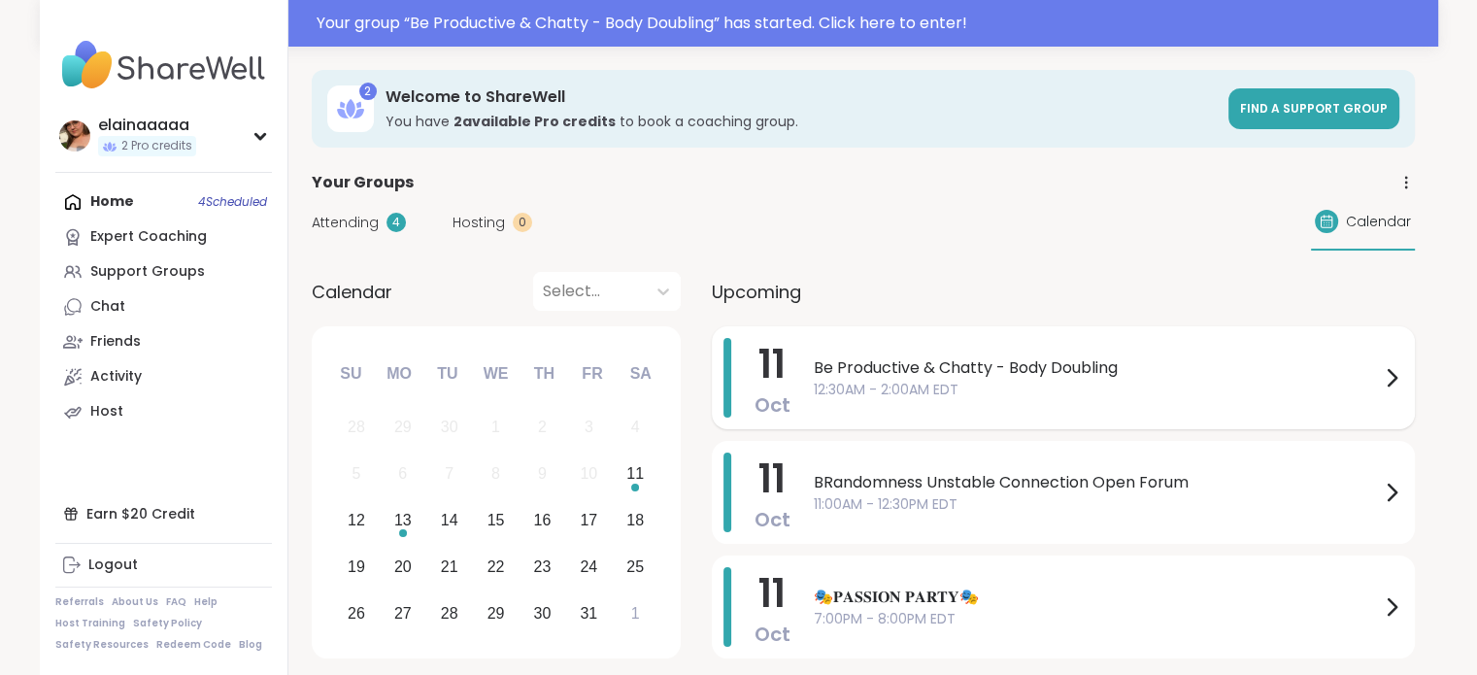
click at [963, 384] on span "12:30AM - 2:00AM EDT" at bounding box center [1097, 390] width 566 height 20
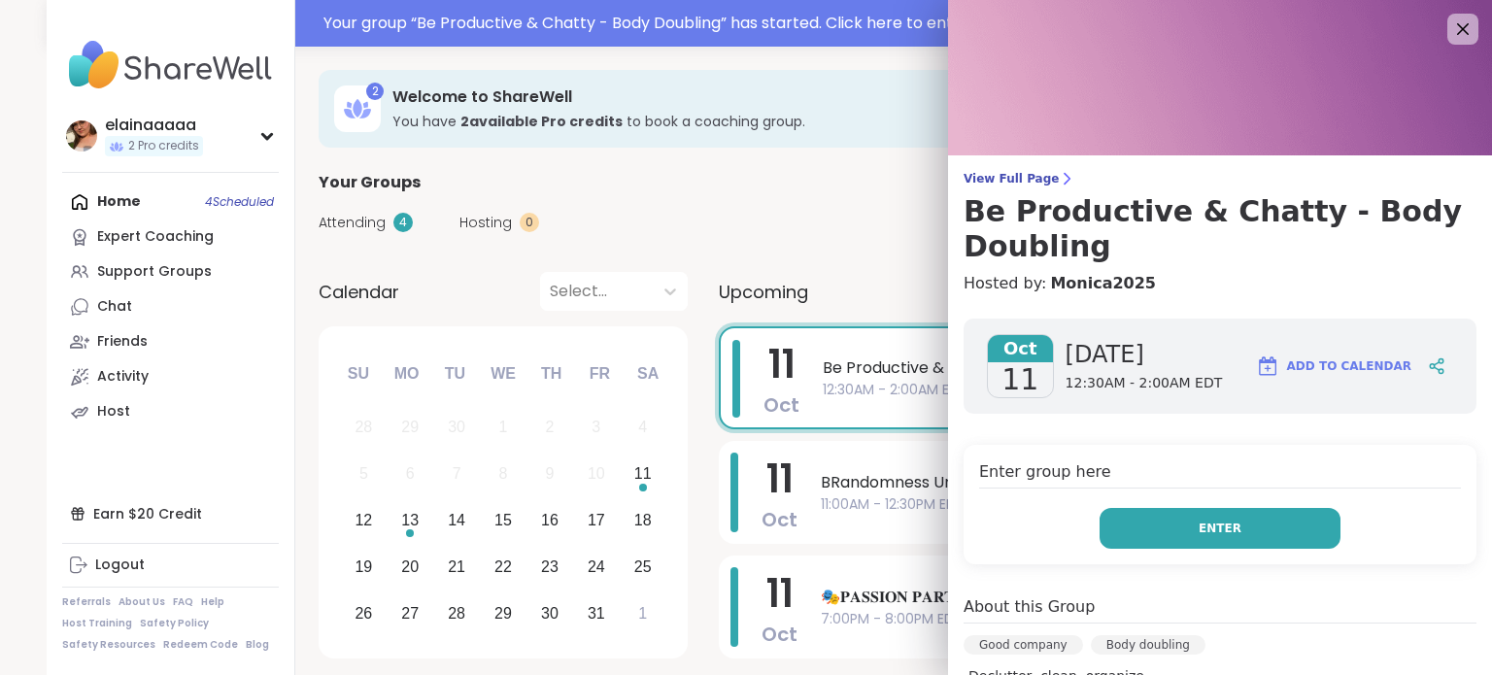
click at [1179, 537] on button "Enter" at bounding box center [1219, 528] width 241 height 41
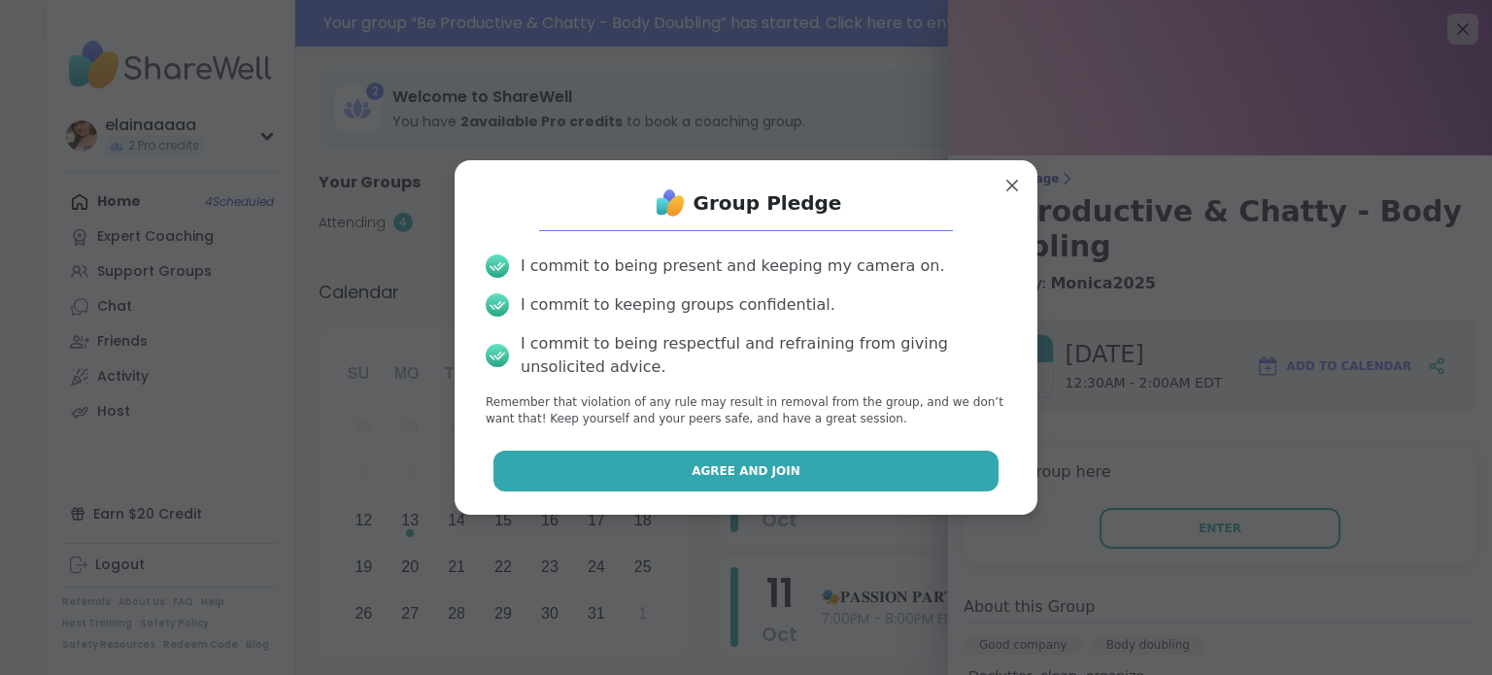
click at [902, 476] on button "Agree and Join" at bounding box center [746, 471] width 506 height 41
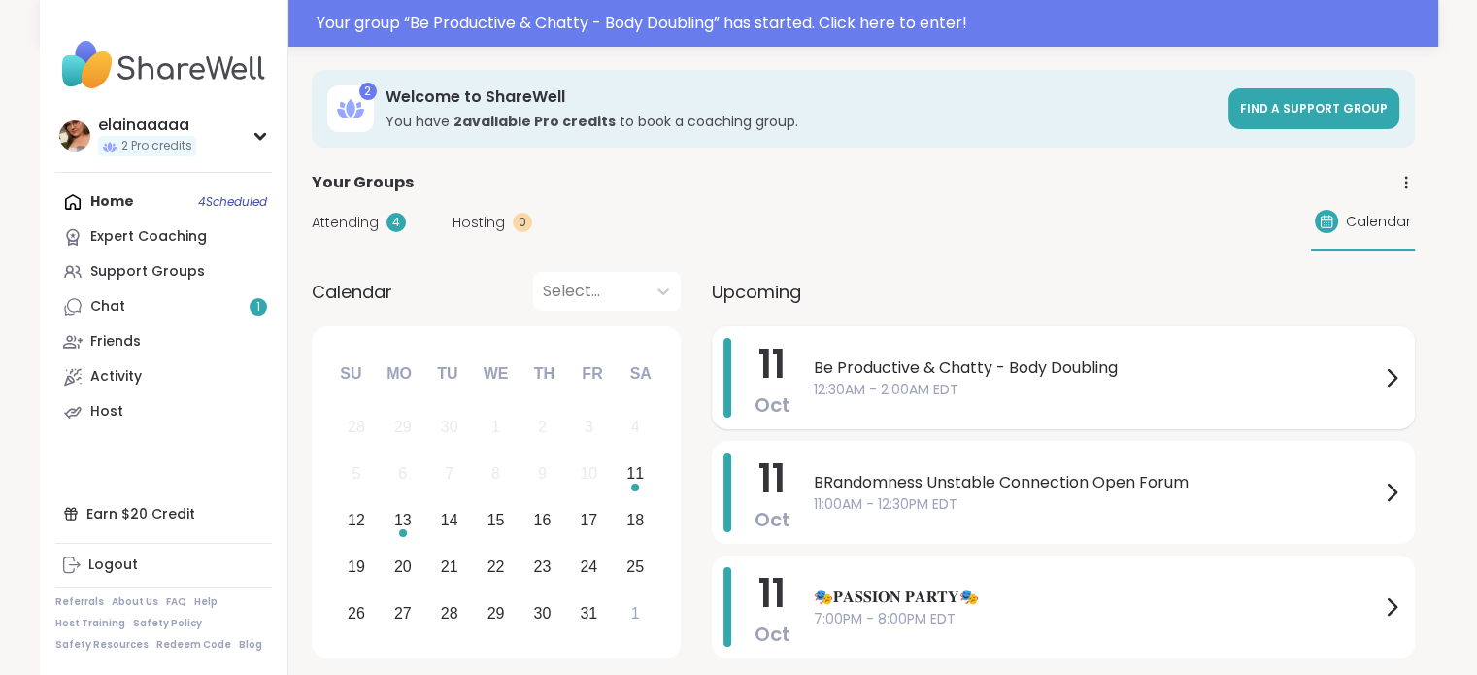
click at [903, 341] on div "Be Productive & Chatty - Body Doubling 12:30AM - 2:00AM EDT" at bounding box center [1109, 378] width 590 height 80
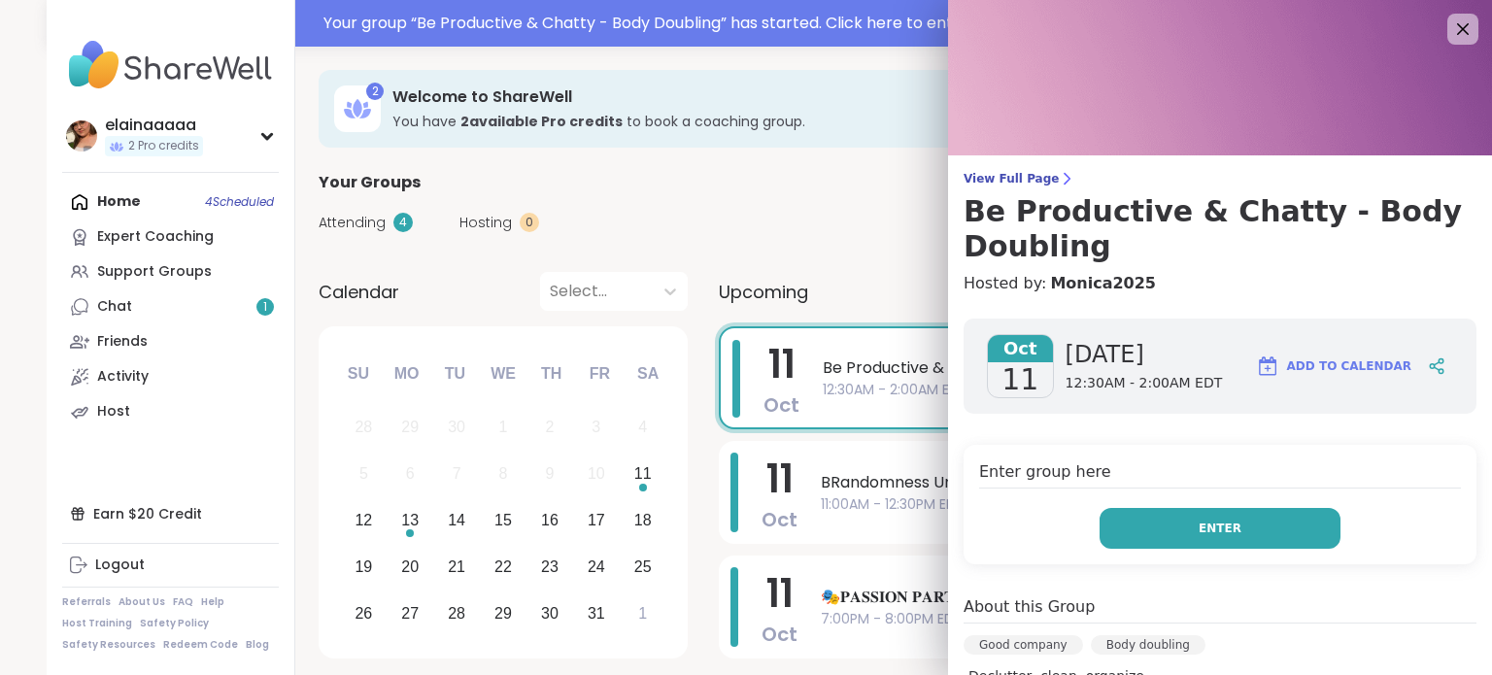
click at [1145, 512] on button "Enter" at bounding box center [1219, 528] width 241 height 41
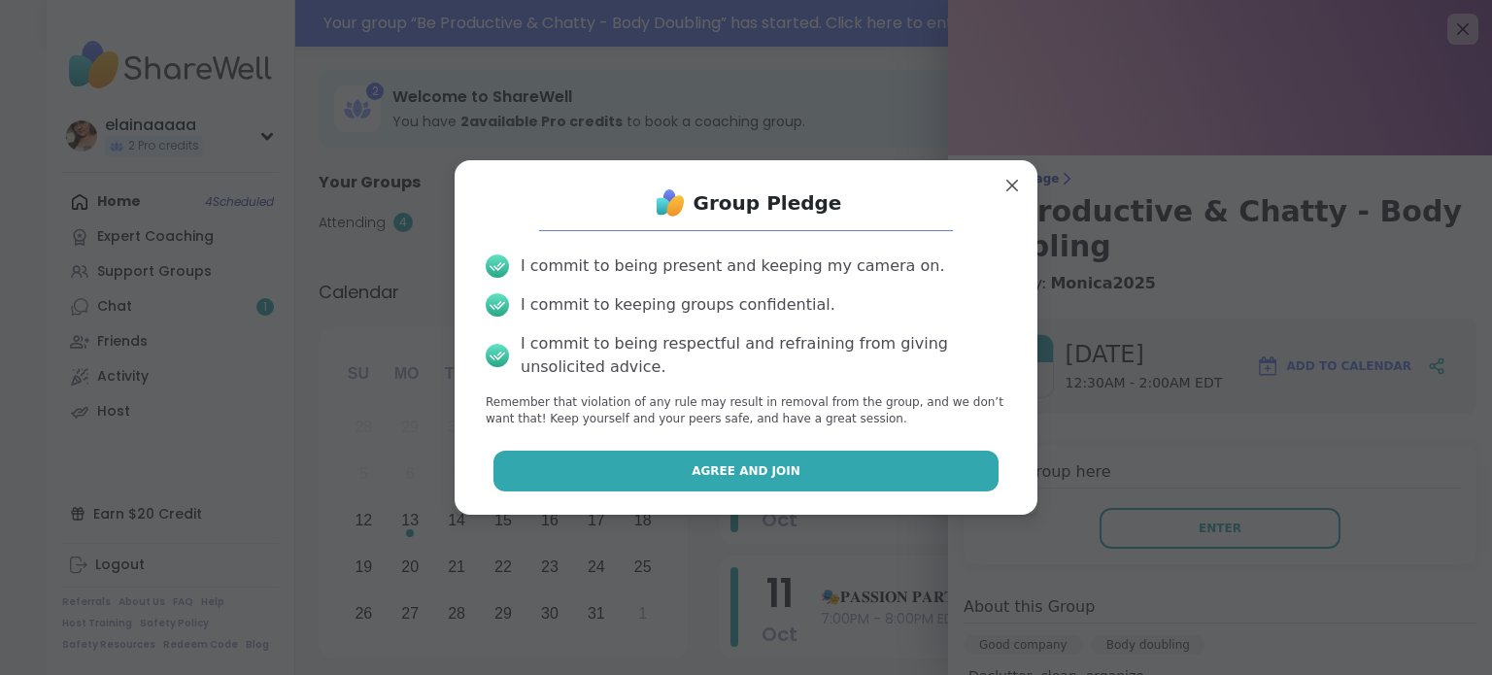
click at [905, 451] on button "Agree and Join" at bounding box center [746, 471] width 506 height 41
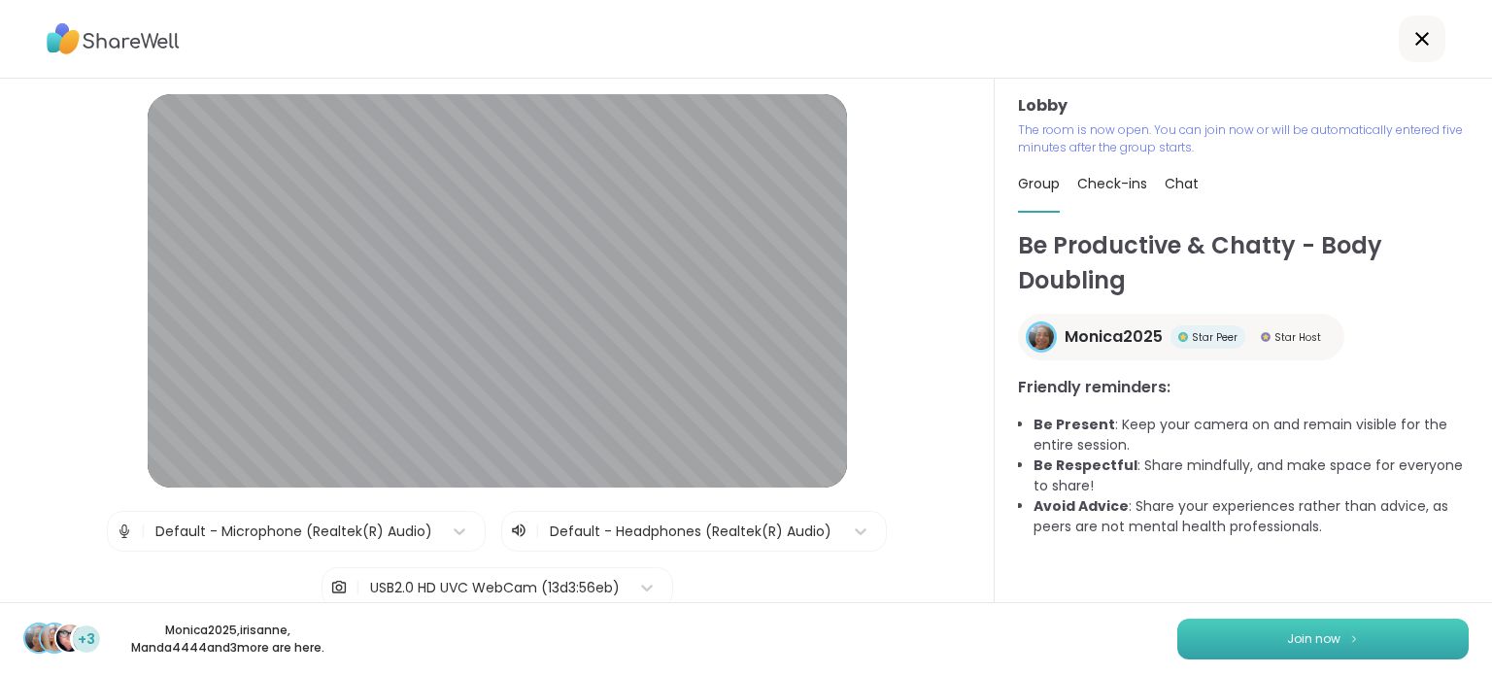
click at [1299, 628] on button "Join now" at bounding box center [1322, 639] width 291 height 41
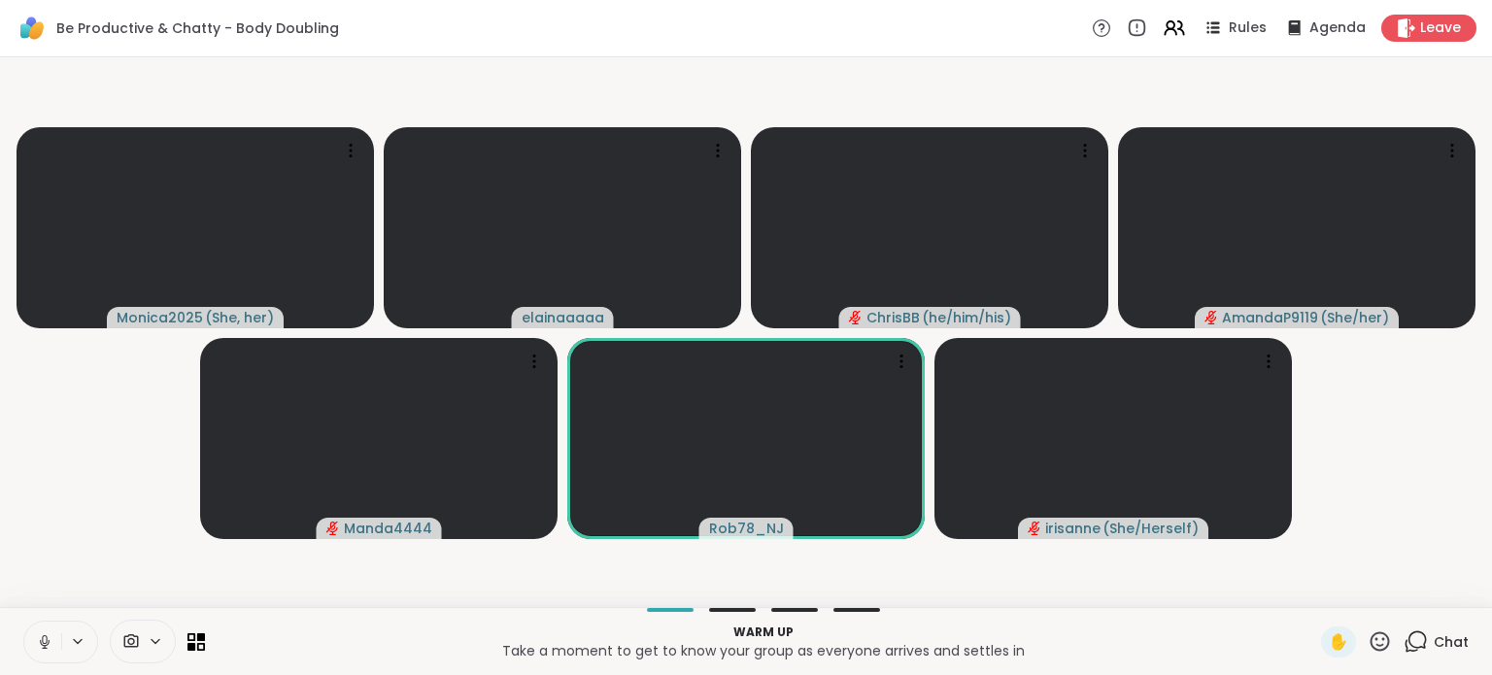
click at [43, 640] on icon at bounding box center [44, 641] width 17 height 17
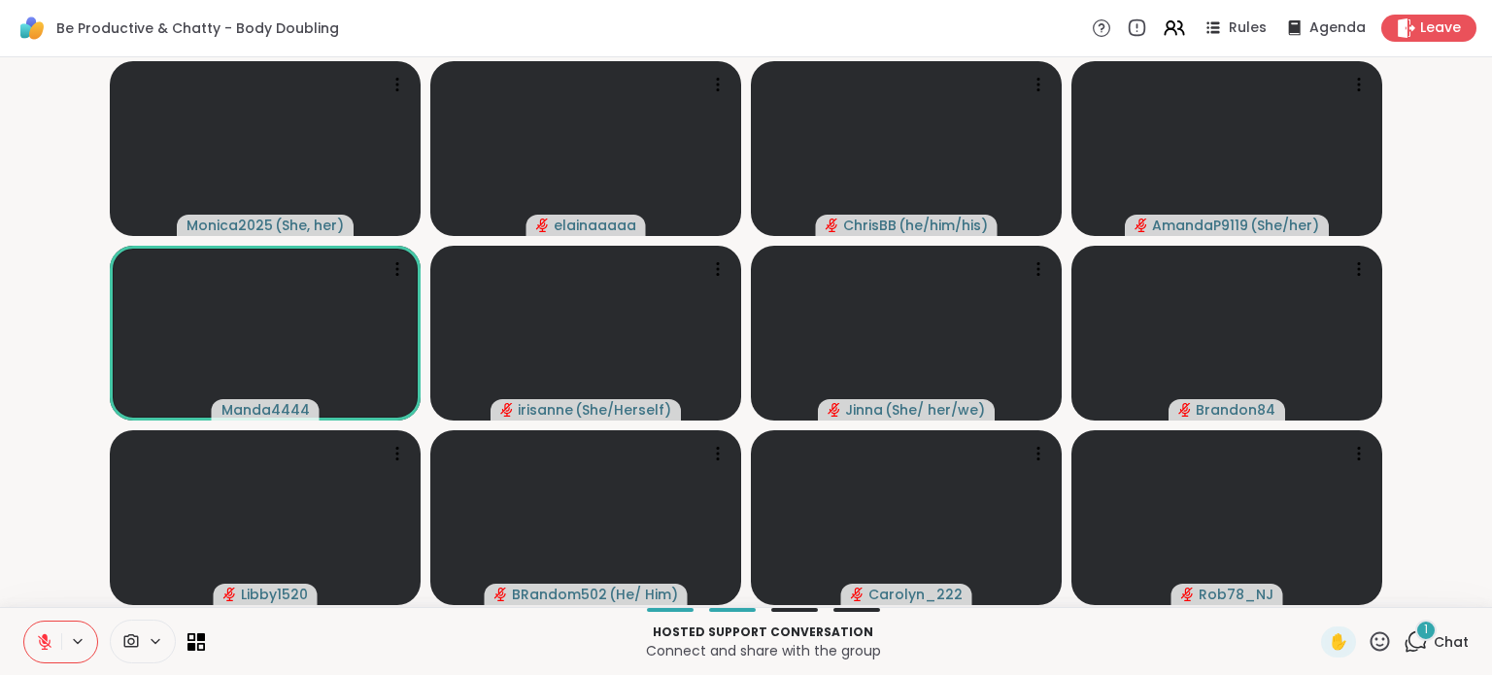
click at [1415, 637] on div "1" at bounding box center [1425, 630] width 21 height 21
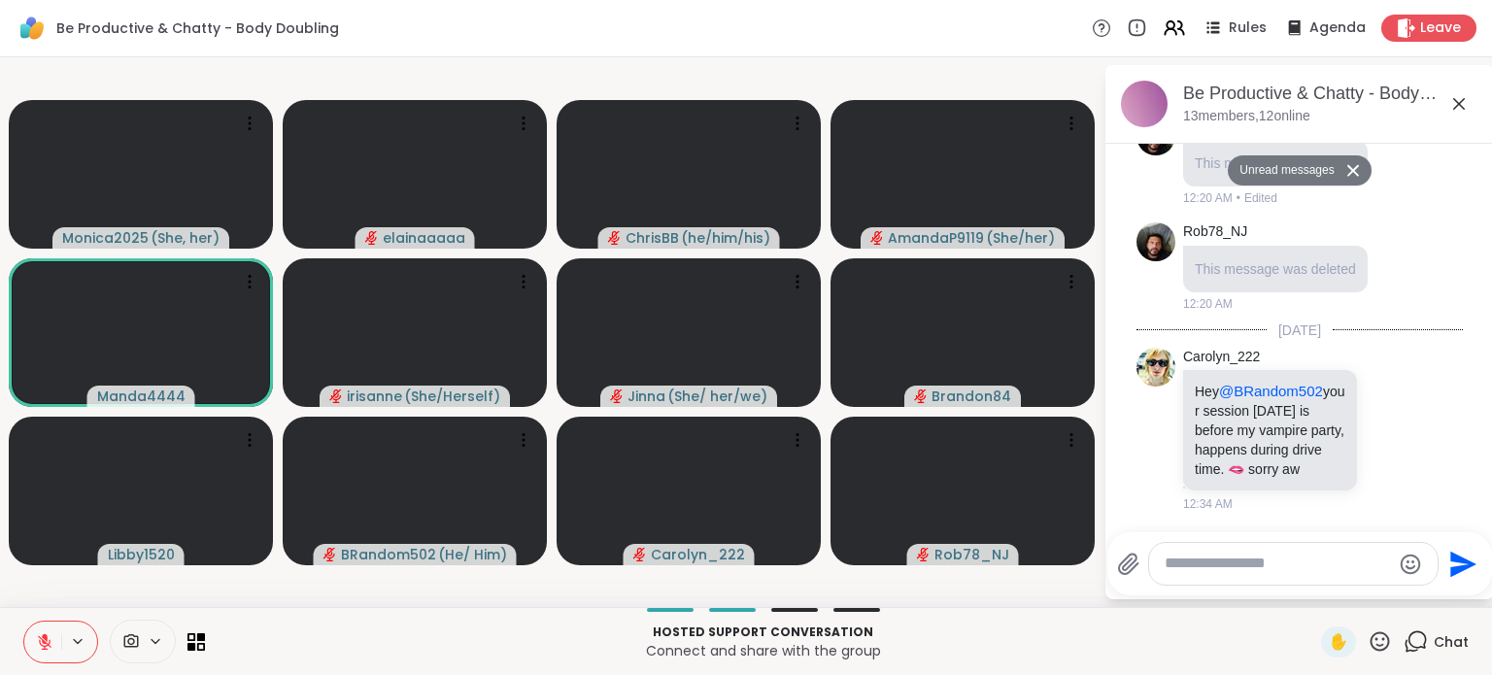
click at [1453, 95] on icon at bounding box center [1458, 103] width 23 height 23
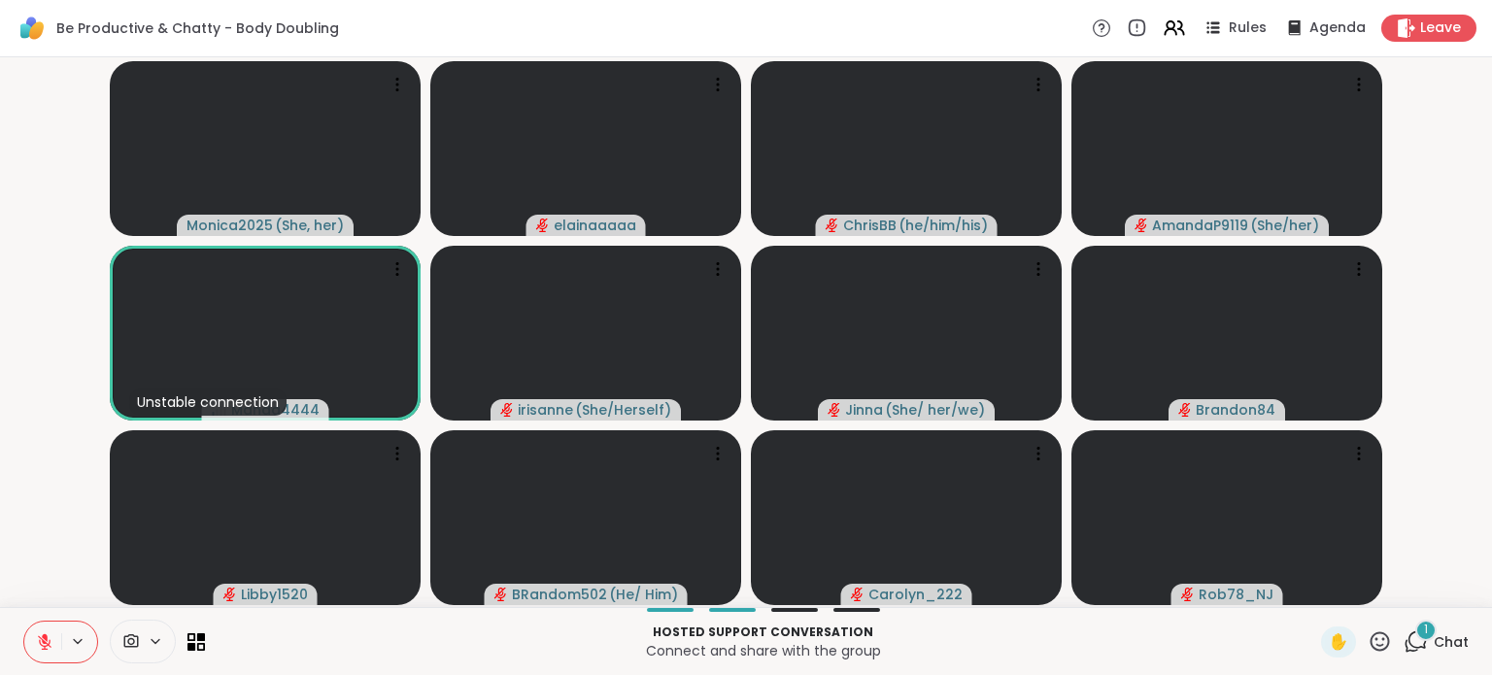
click at [1406, 649] on icon at bounding box center [1415, 641] width 24 height 24
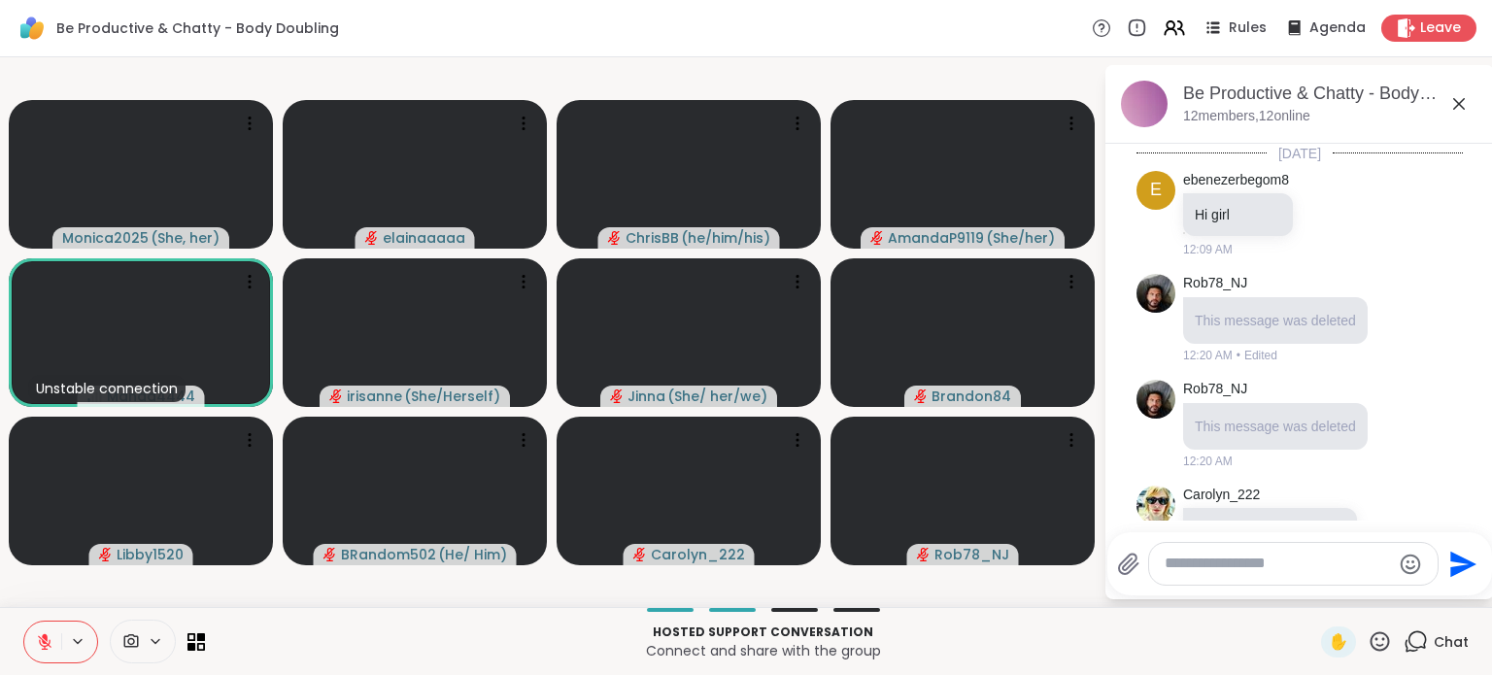
scroll to position [362, 0]
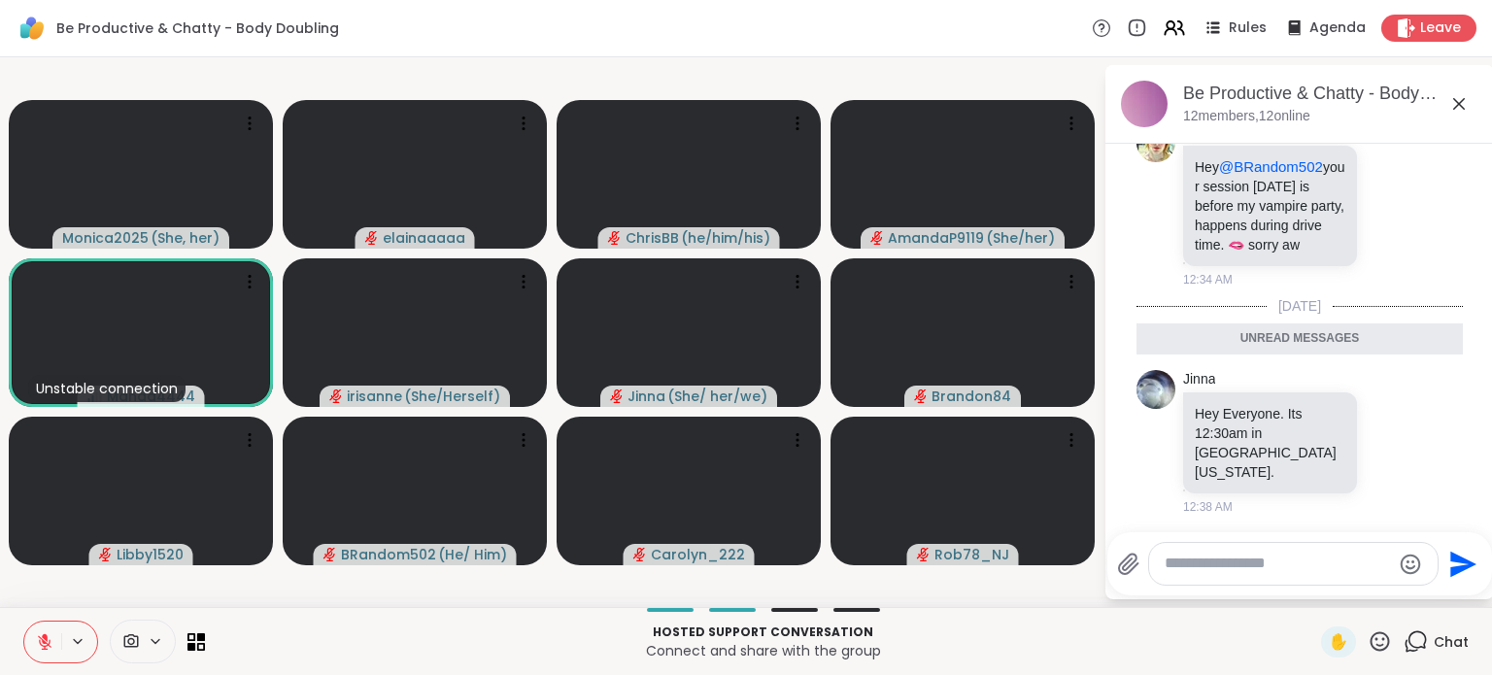
click at [1460, 100] on icon at bounding box center [1458, 103] width 23 height 23
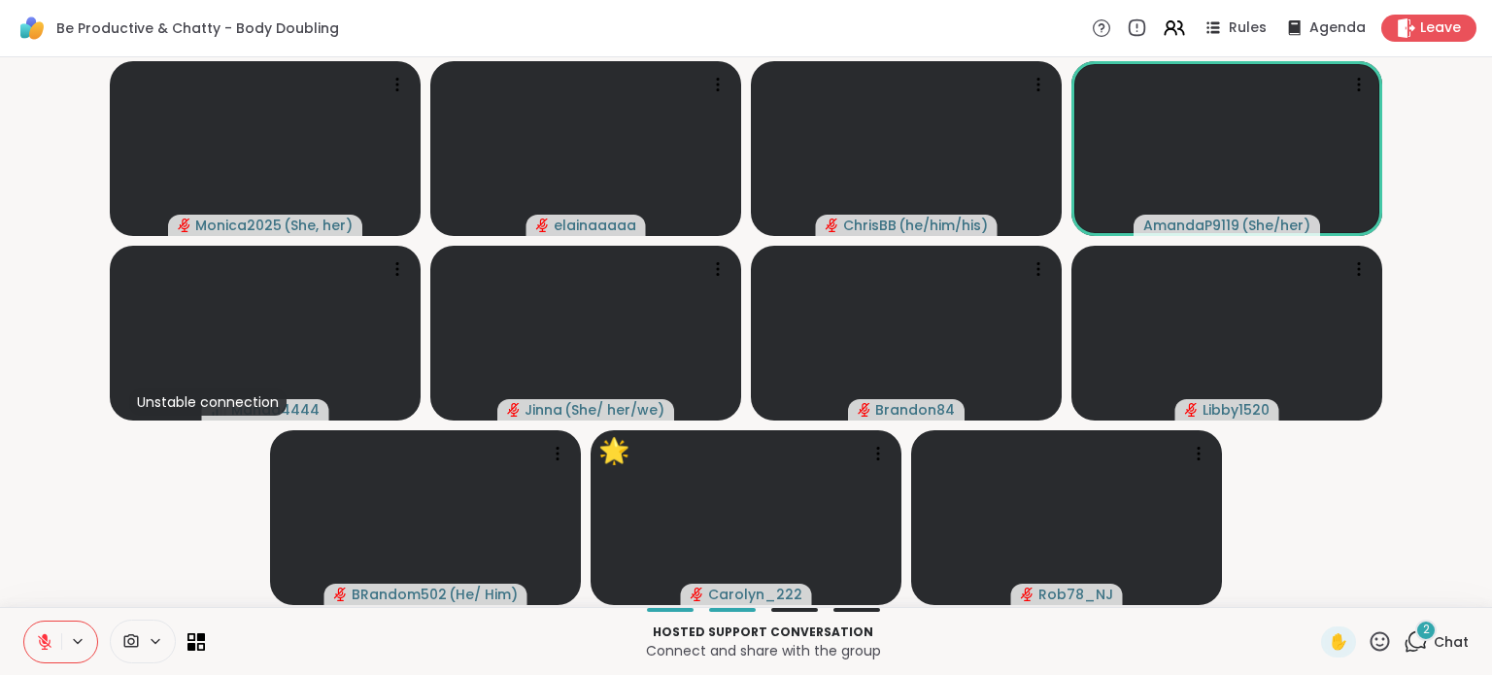
click at [43, 633] on icon at bounding box center [44, 641] width 17 height 17
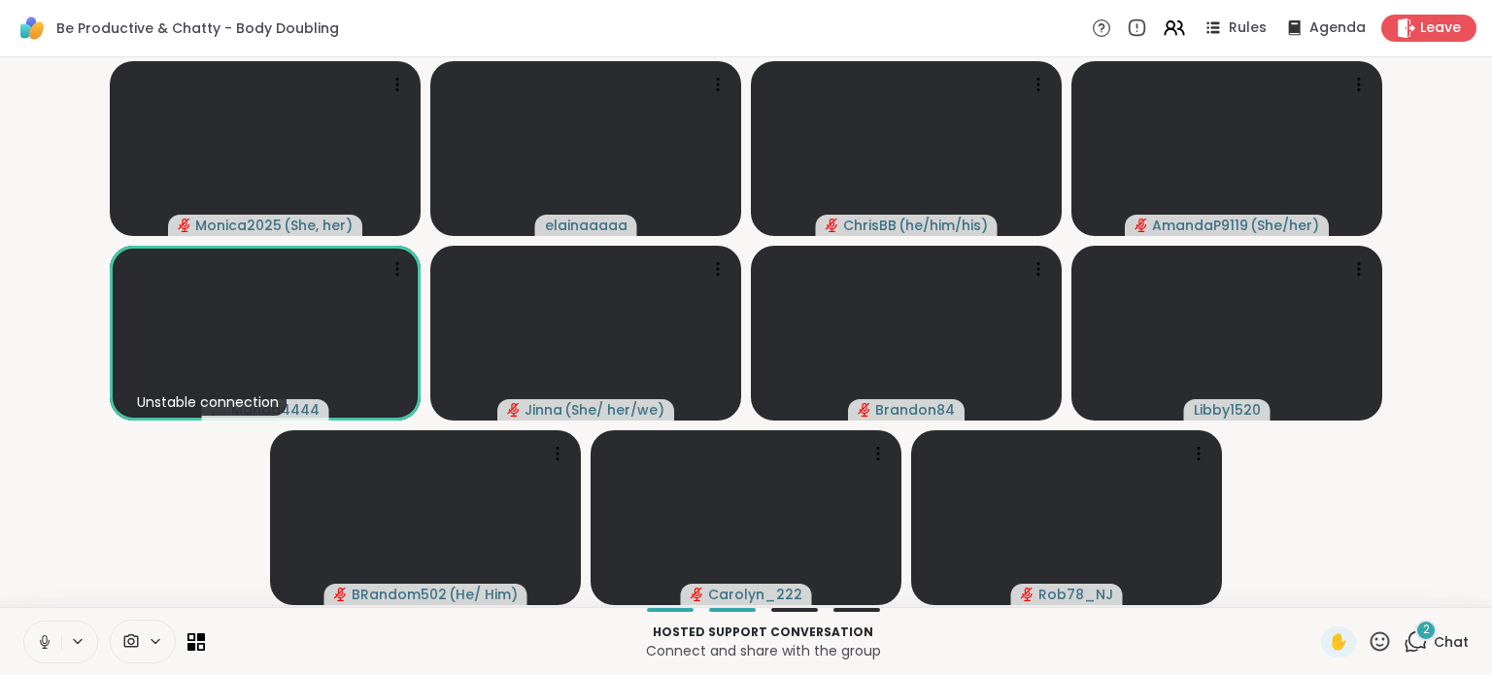
click at [38, 640] on icon at bounding box center [44, 641] width 17 height 17
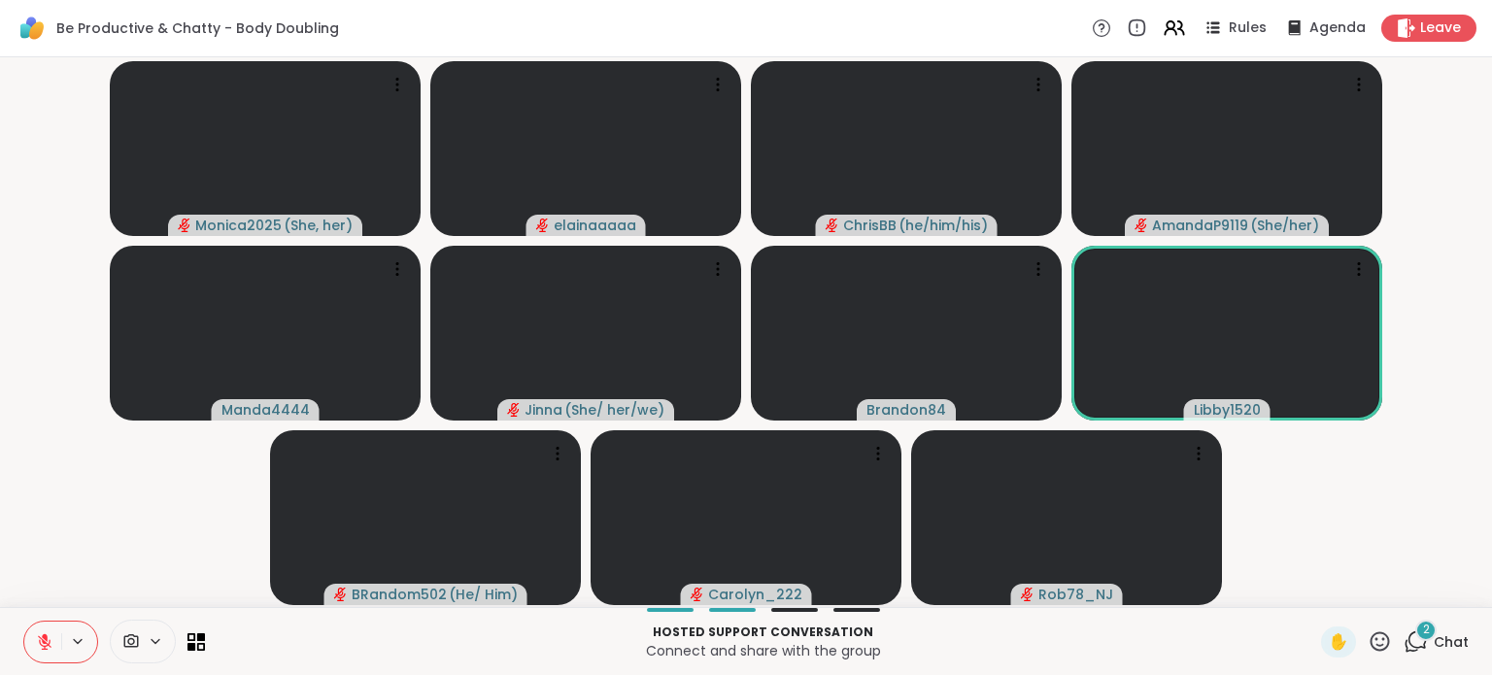
click at [1370, 636] on icon at bounding box center [1379, 640] width 19 height 19
click at [1442, 599] on span "🎉" at bounding box center [1450, 590] width 19 height 23
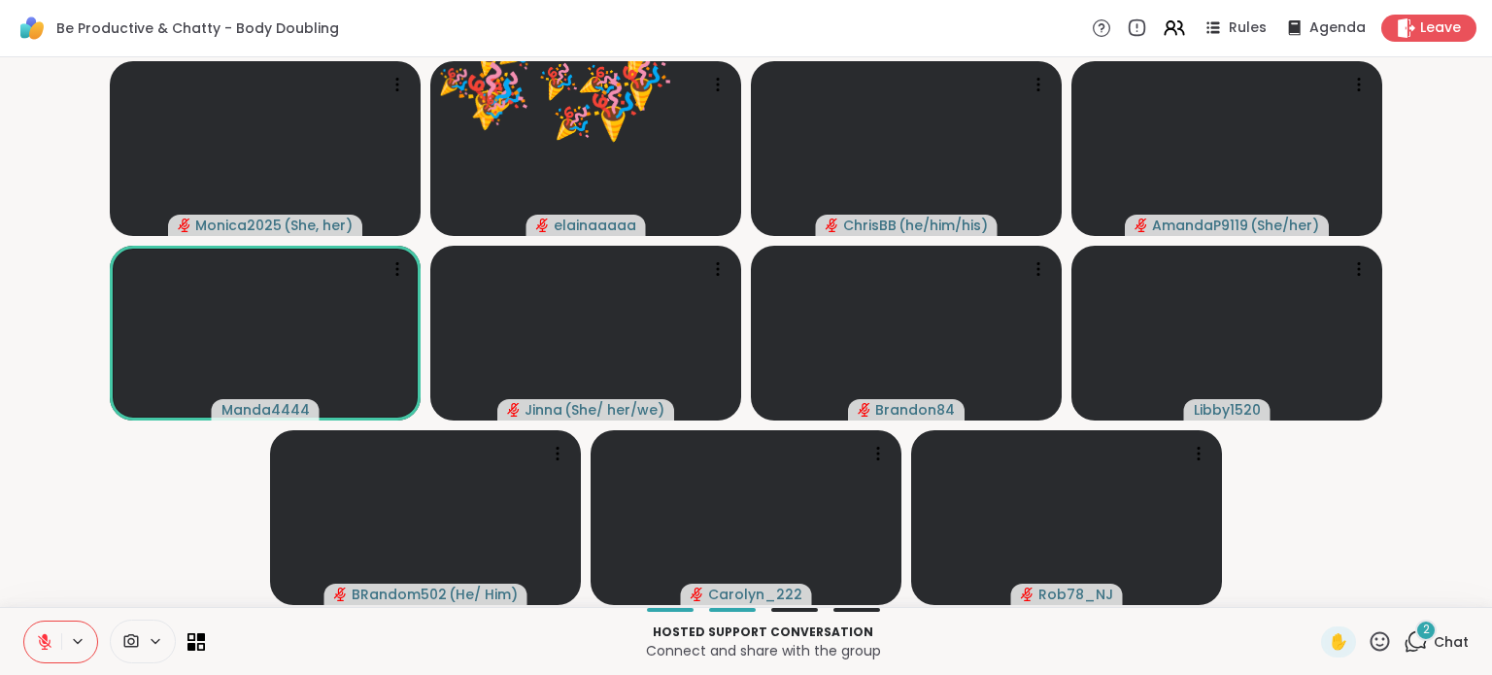
click at [1370, 632] on icon at bounding box center [1379, 640] width 19 height 19
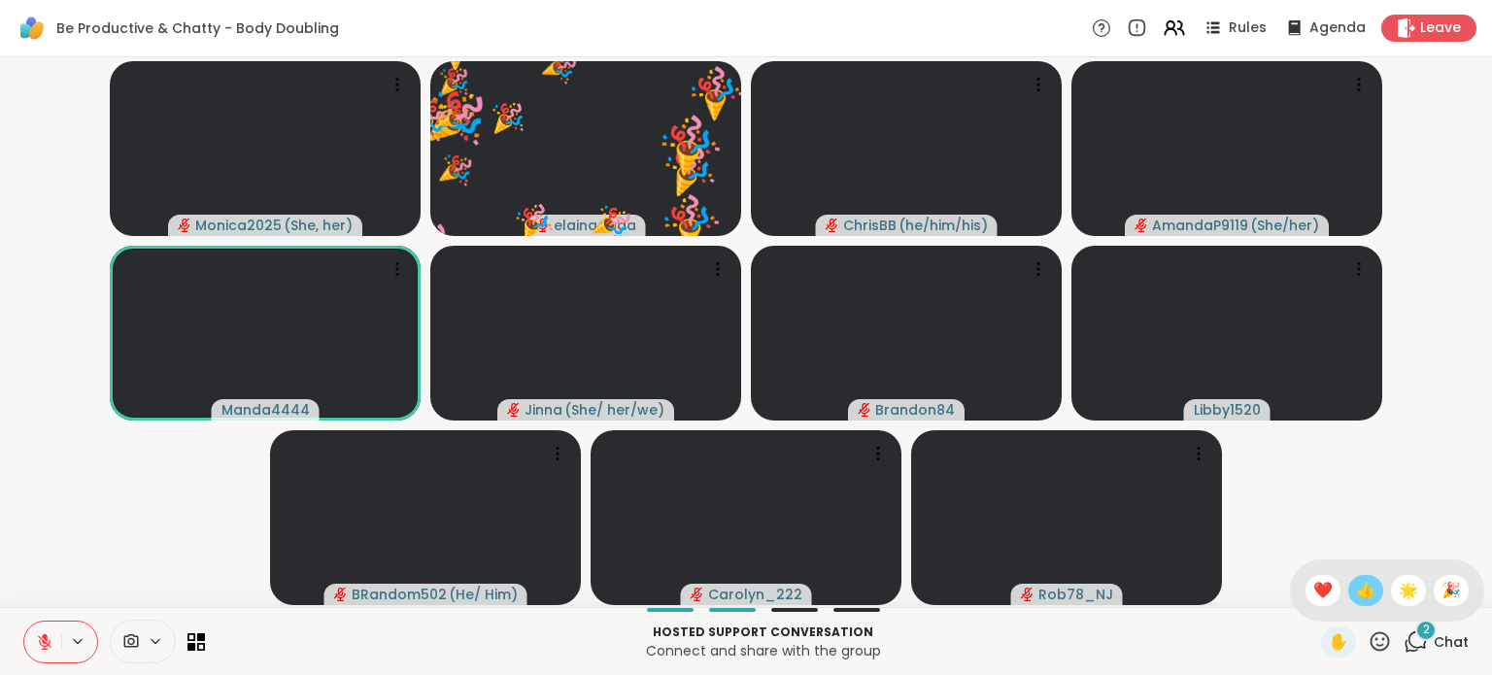
click at [1356, 593] on span "👍" at bounding box center [1365, 590] width 19 height 23
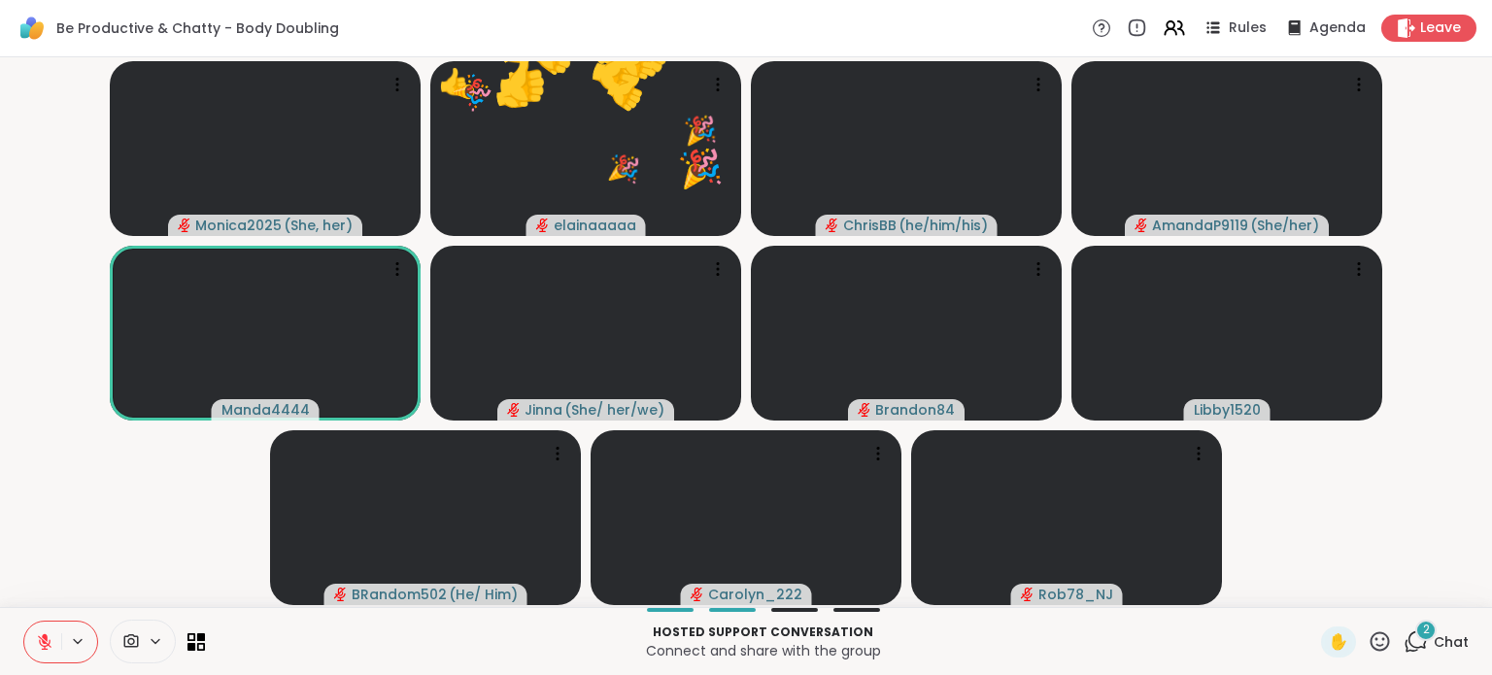
click at [1370, 636] on icon at bounding box center [1379, 640] width 19 height 19
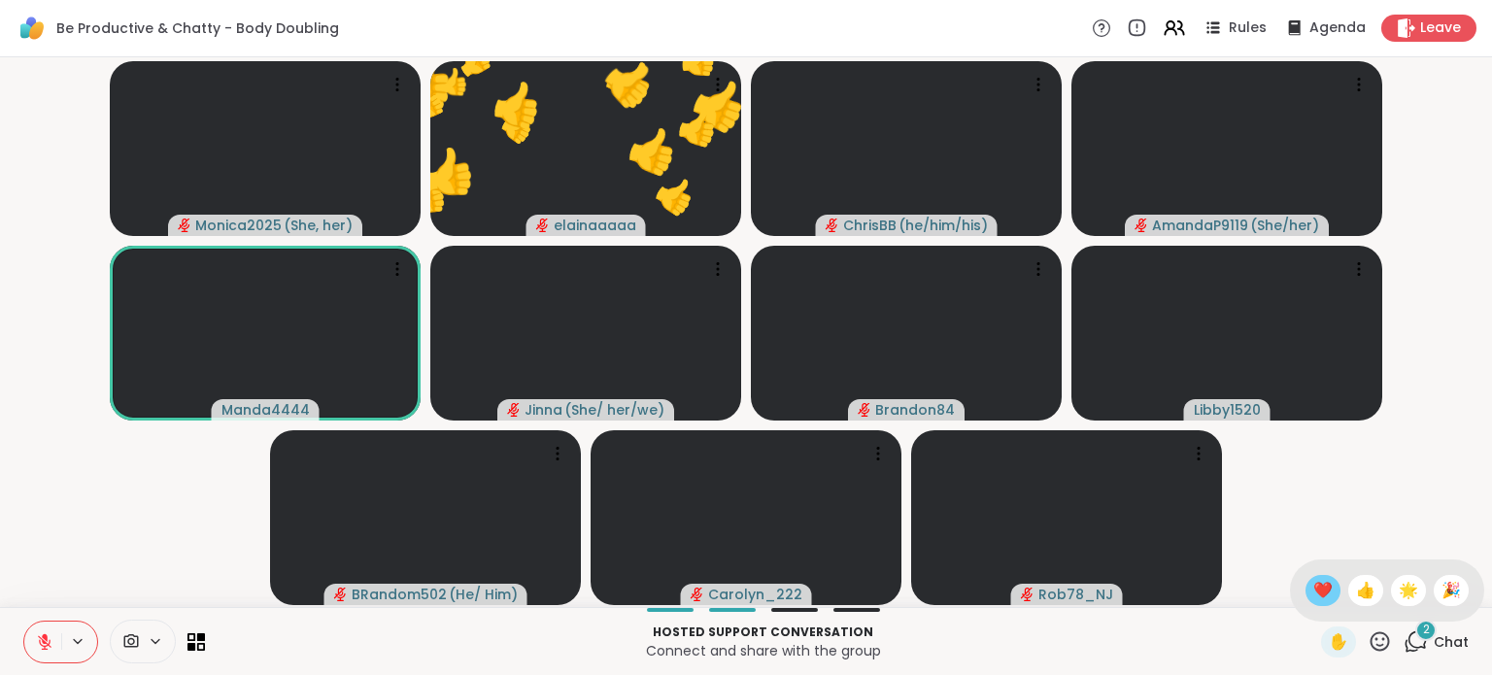
click at [1305, 578] on div "❤️" at bounding box center [1322, 590] width 35 height 31
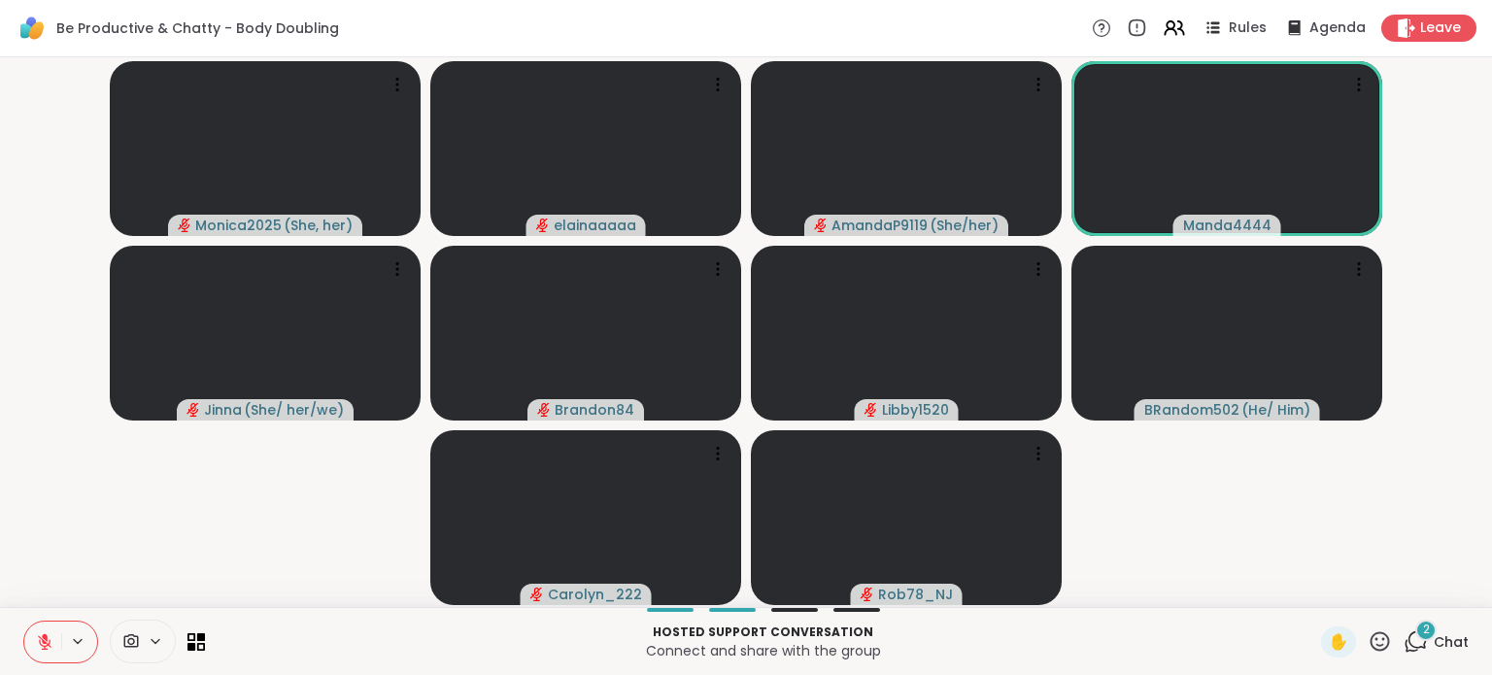
click at [1410, 613] on div "Hosted support conversation Connect and share with the group ✋ 2 Chat" at bounding box center [746, 641] width 1492 height 68
click at [1415, 628] on div "2" at bounding box center [1425, 630] width 21 height 21
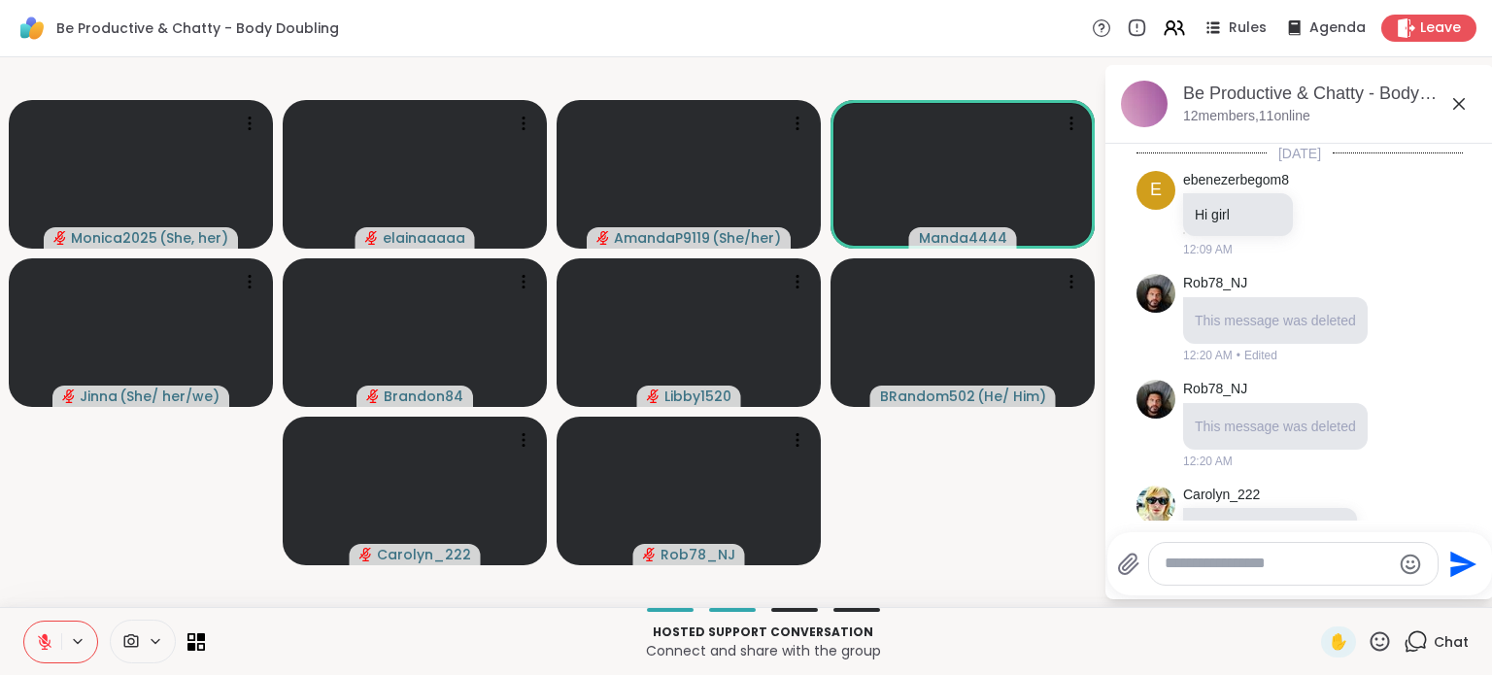
scroll to position [705, 0]
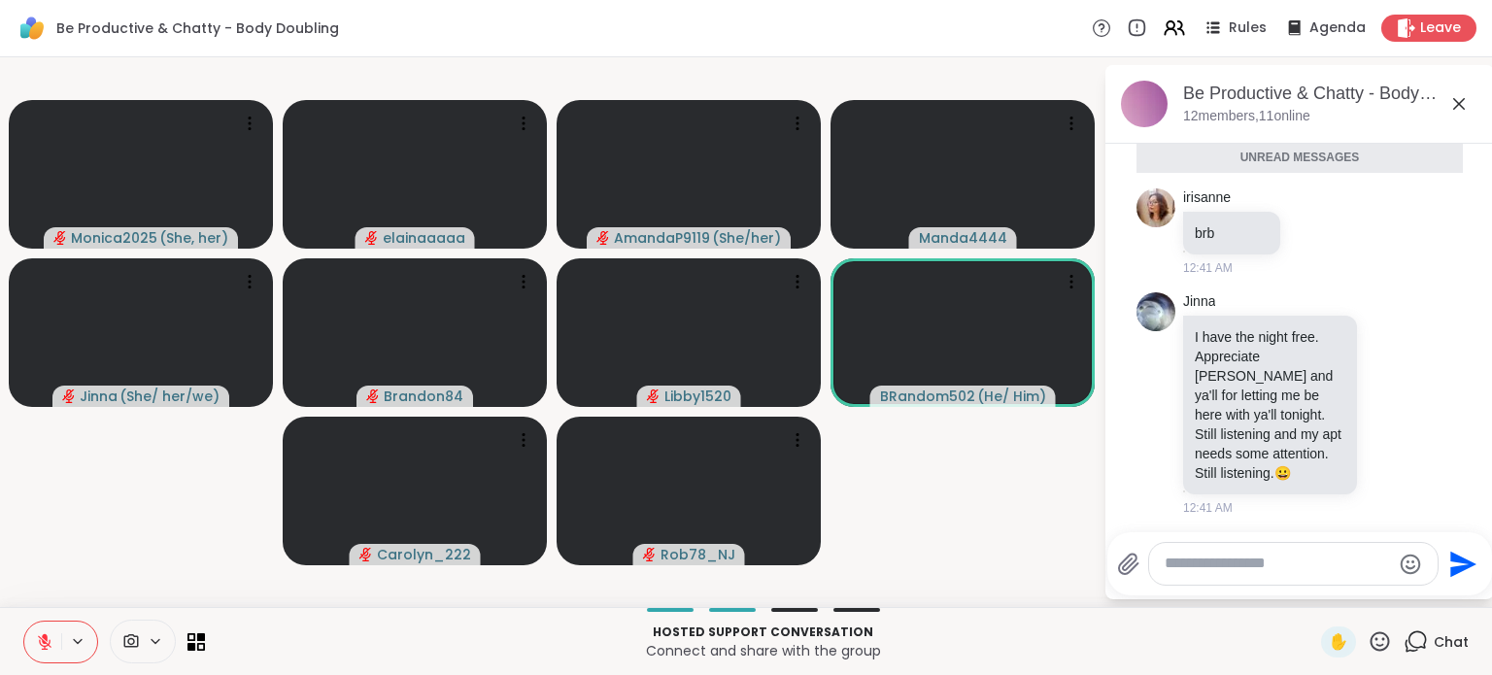
click at [129, 419] on video-player-container "Monica2025 ( She, her ) elainaaaaa AmandaP9119 ( She/her ) Manda4444 Jinna ( Sh…" at bounding box center [552, 332] width 1080 height 534
click at [1464, 98] on icon at bounding box center [1459, 104] width 12 height 12
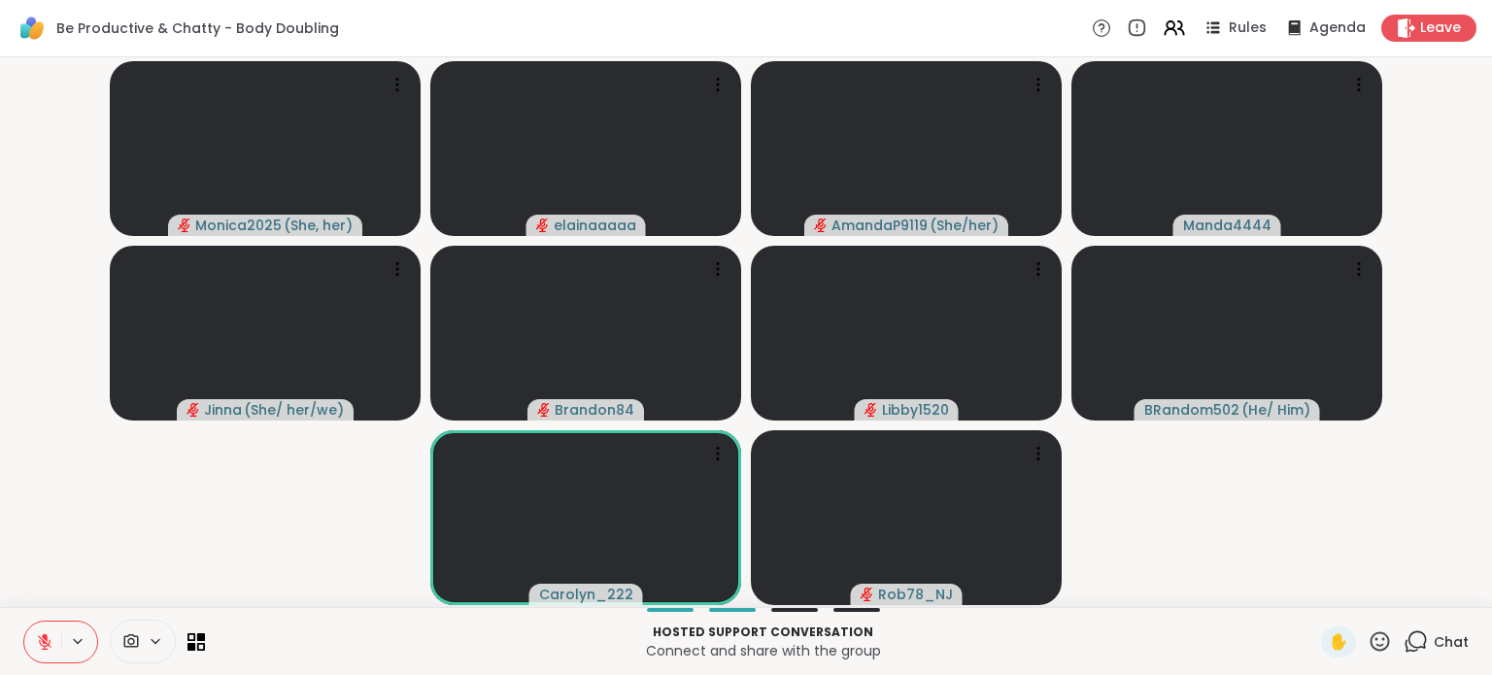
click at [1367, 633] on icon at bounding box center [1379, 641] width 24 height 24
click at [1234, 527] on video-player-container "Monica2025 ( She, her ) elainaaaaa AmandaP9119 ( She/her ) Manda4444 Jinna ( Sh…" at bounding box center [746, 332] width 1468 height 534
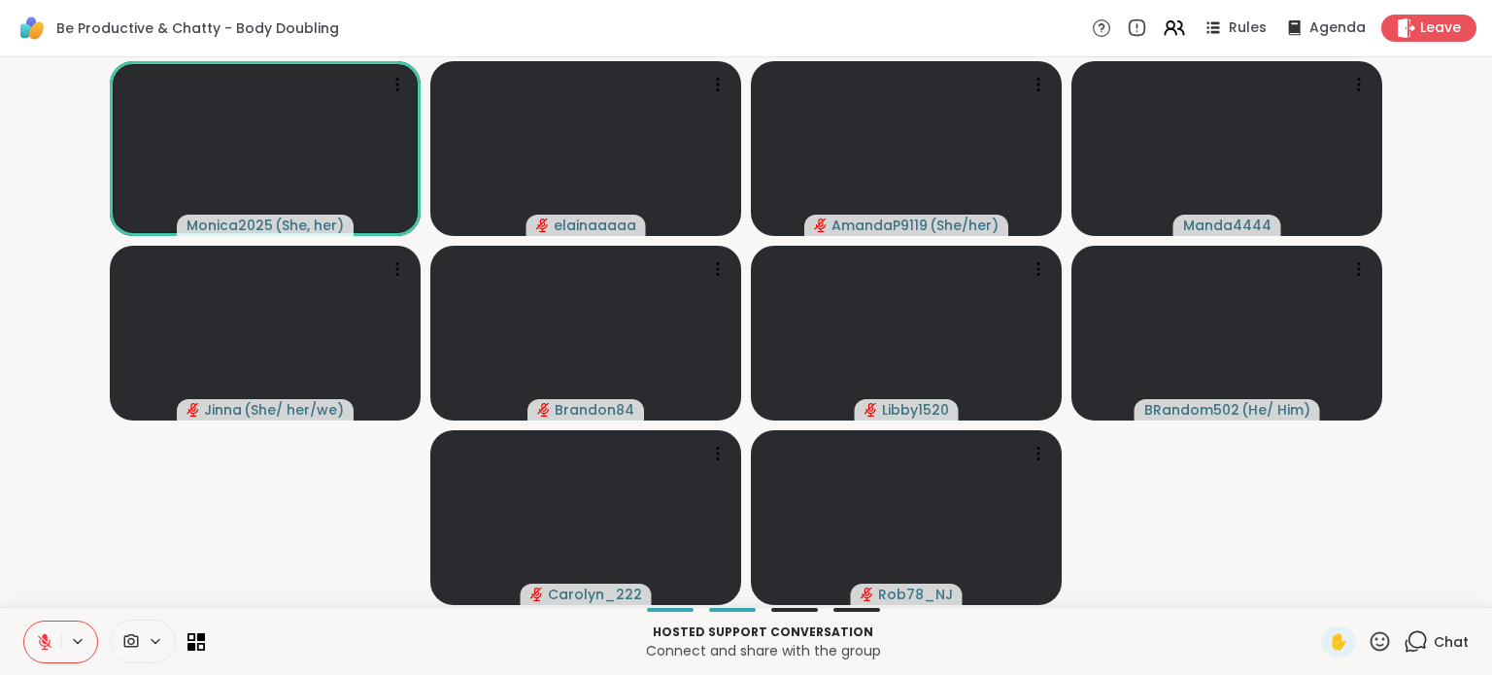
click at [39, 639] on icon at bounding box center [44, 641] width 17 height 17
click at [45, 646] on icon at bounding box center [44, 641] width 17 height 17
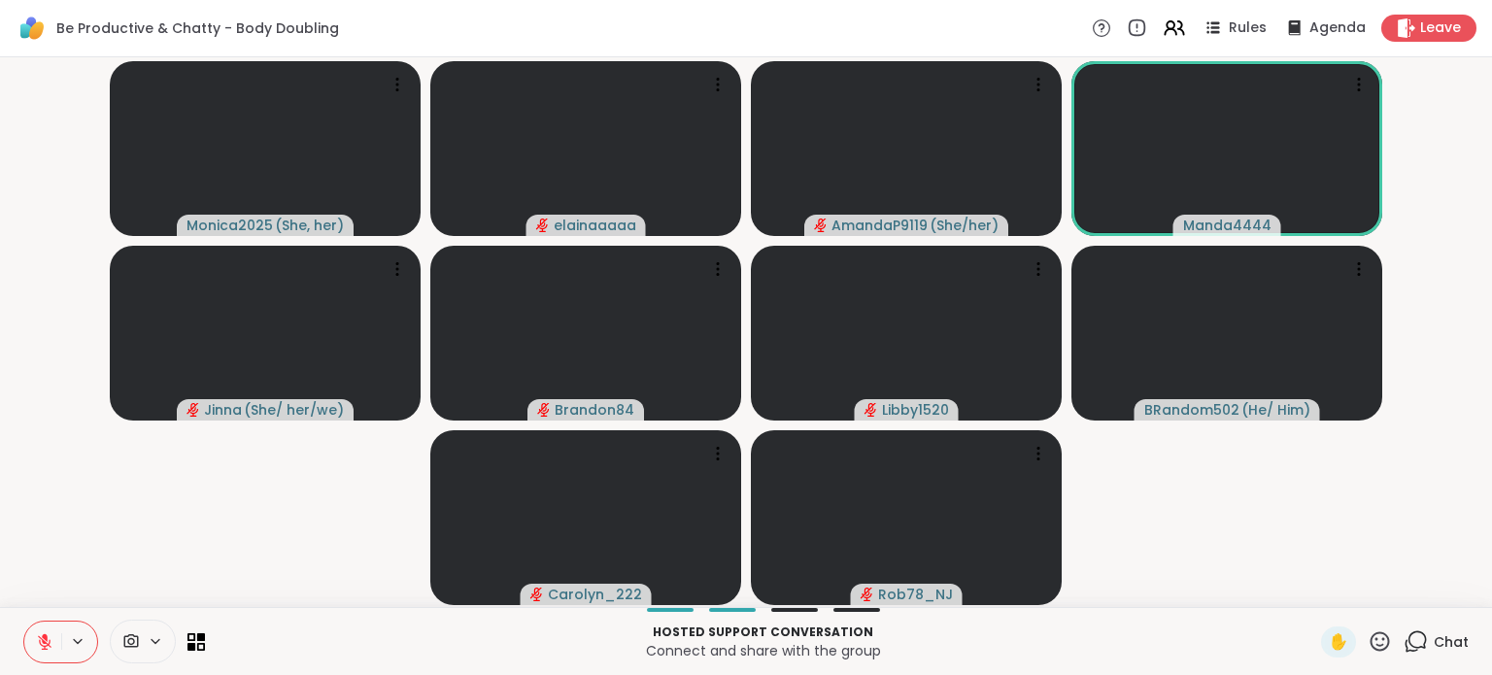
click at [43, 649] on icon at bounding box center [45, 642] width 14 height 14
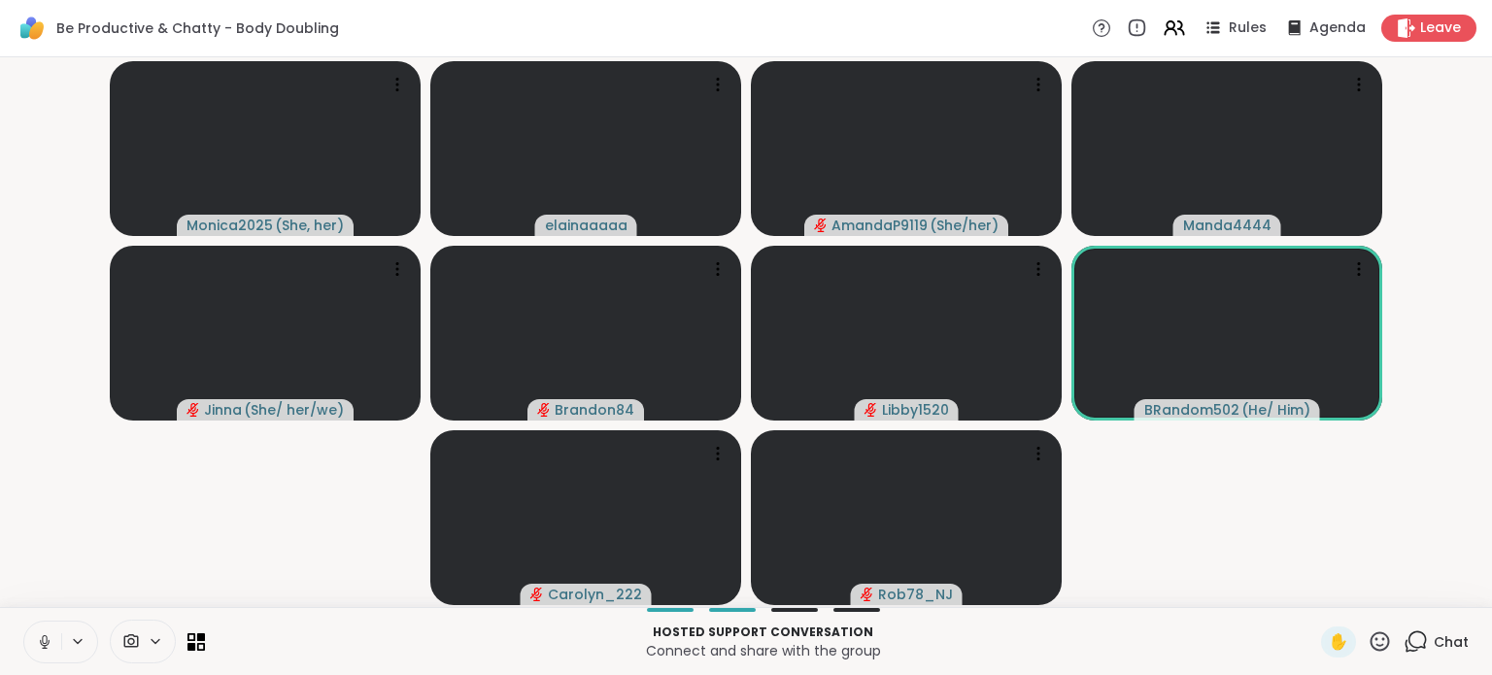
click at [43, 636] on icon at bounding box center [44, 641] width 17 height 17
click at [1415, 639] on div "1" at bounding box center [1425, 630] width 21 height 21
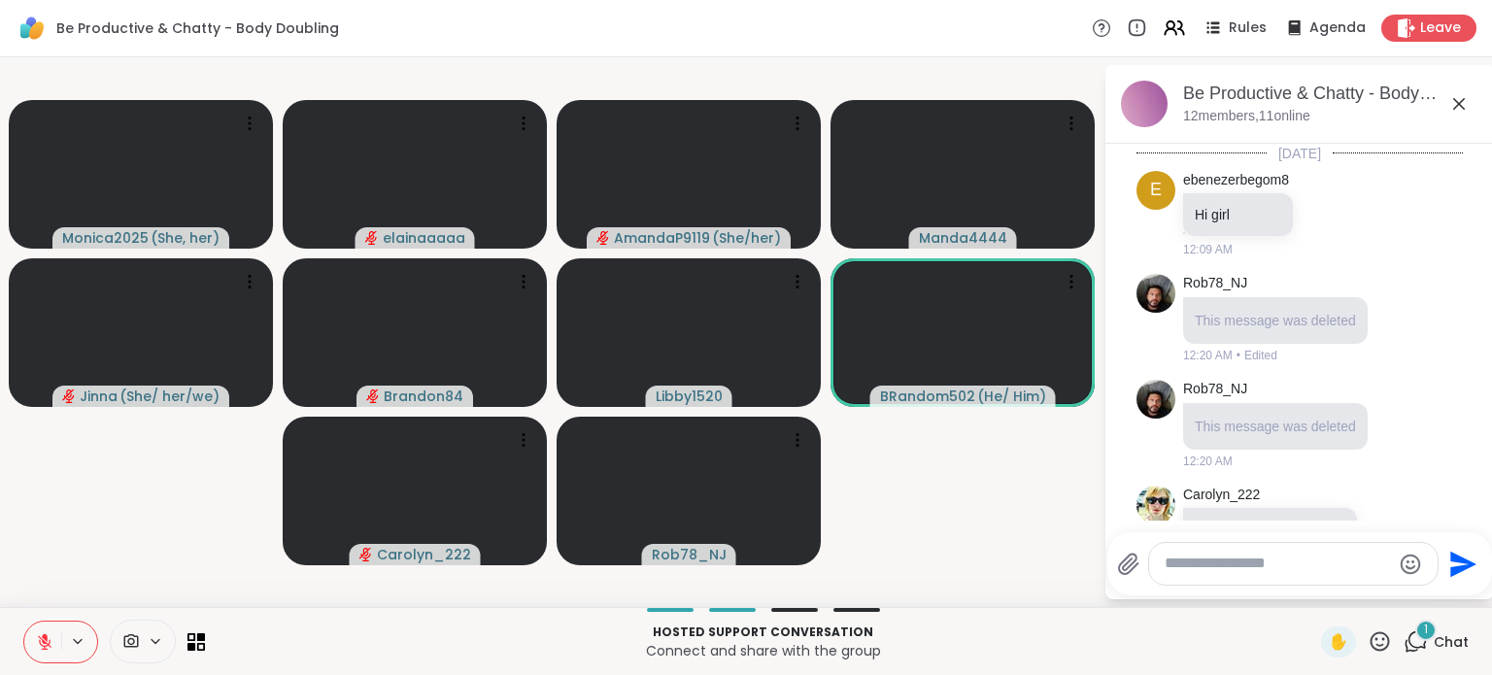
scroll to position [835, 0]
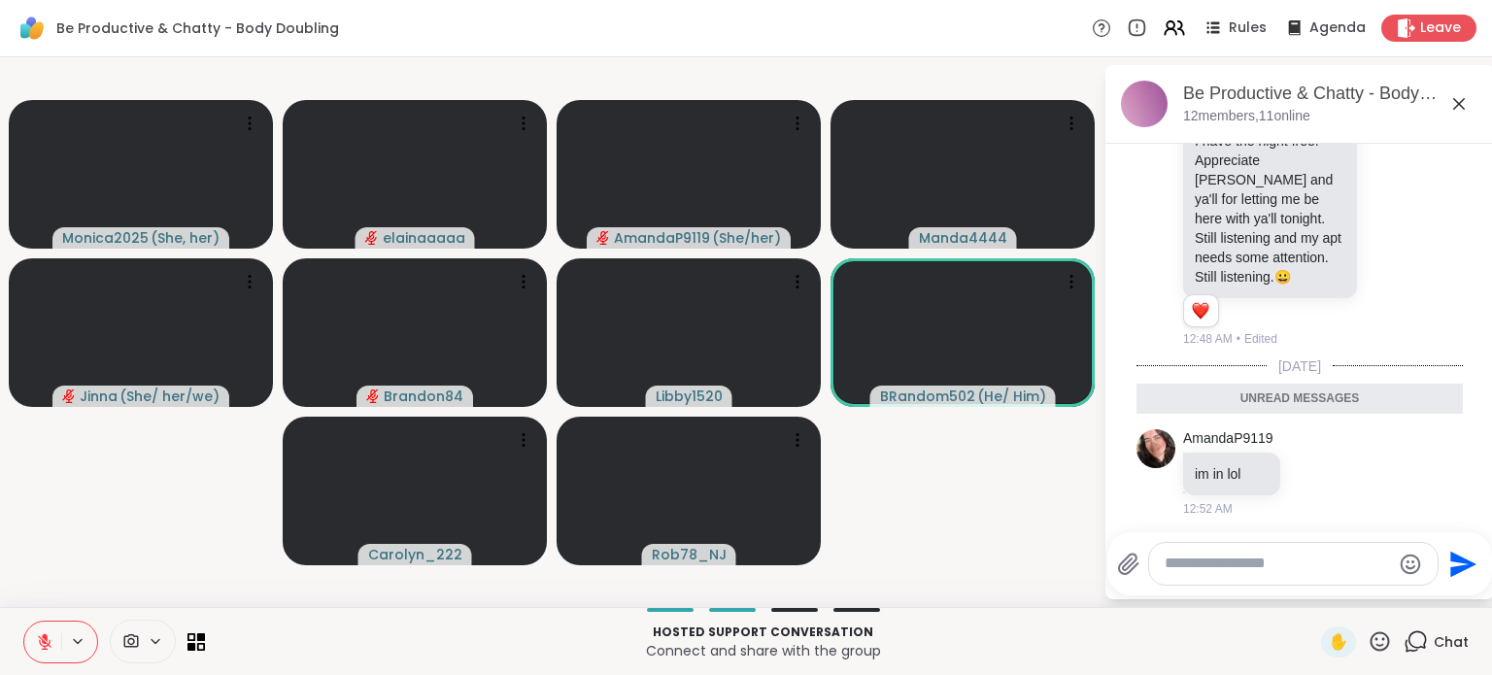
click at [1460, 94] on icon at bounding box center [1458, 103] width 23 height 23
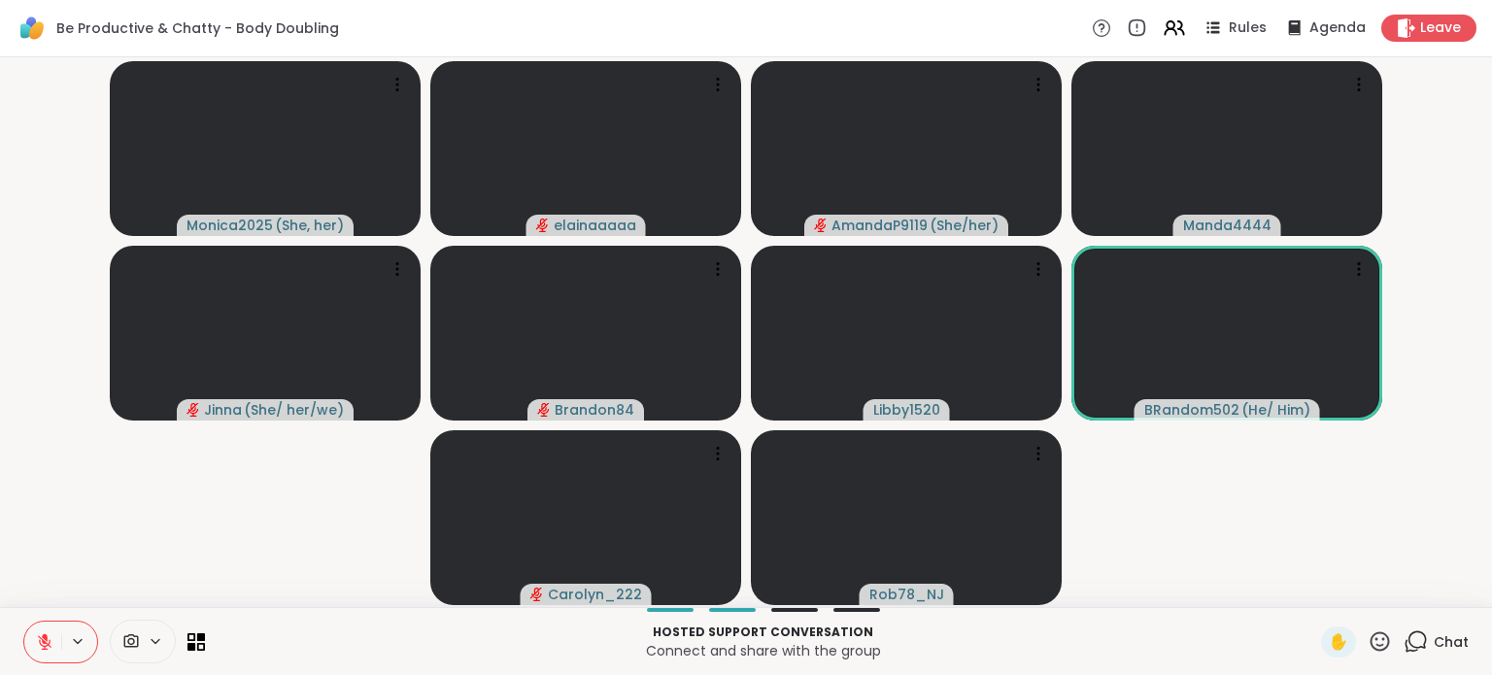
click at [43, 644] on icon at bounding box center [44, 641] width 17 height 17
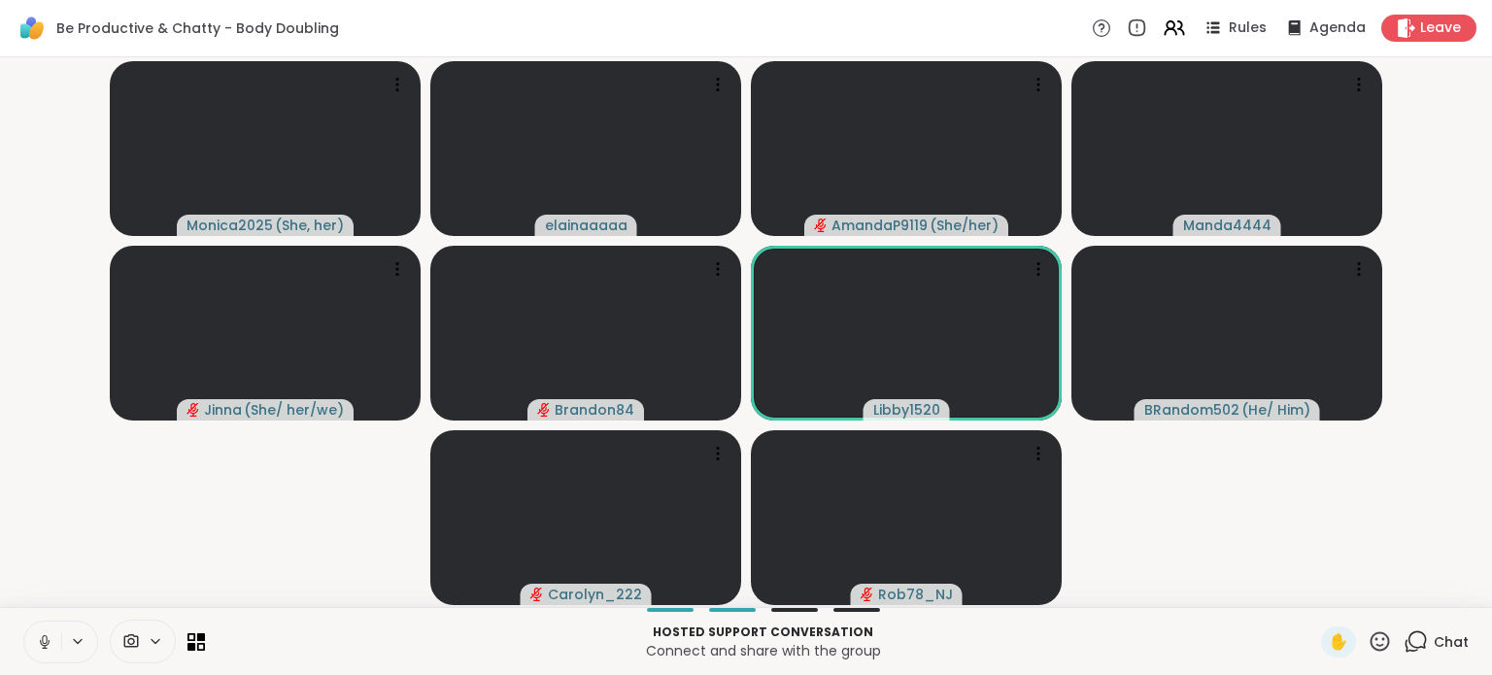
click at [39, 626] on button at bounding box center [42, 642] width 37 height 41
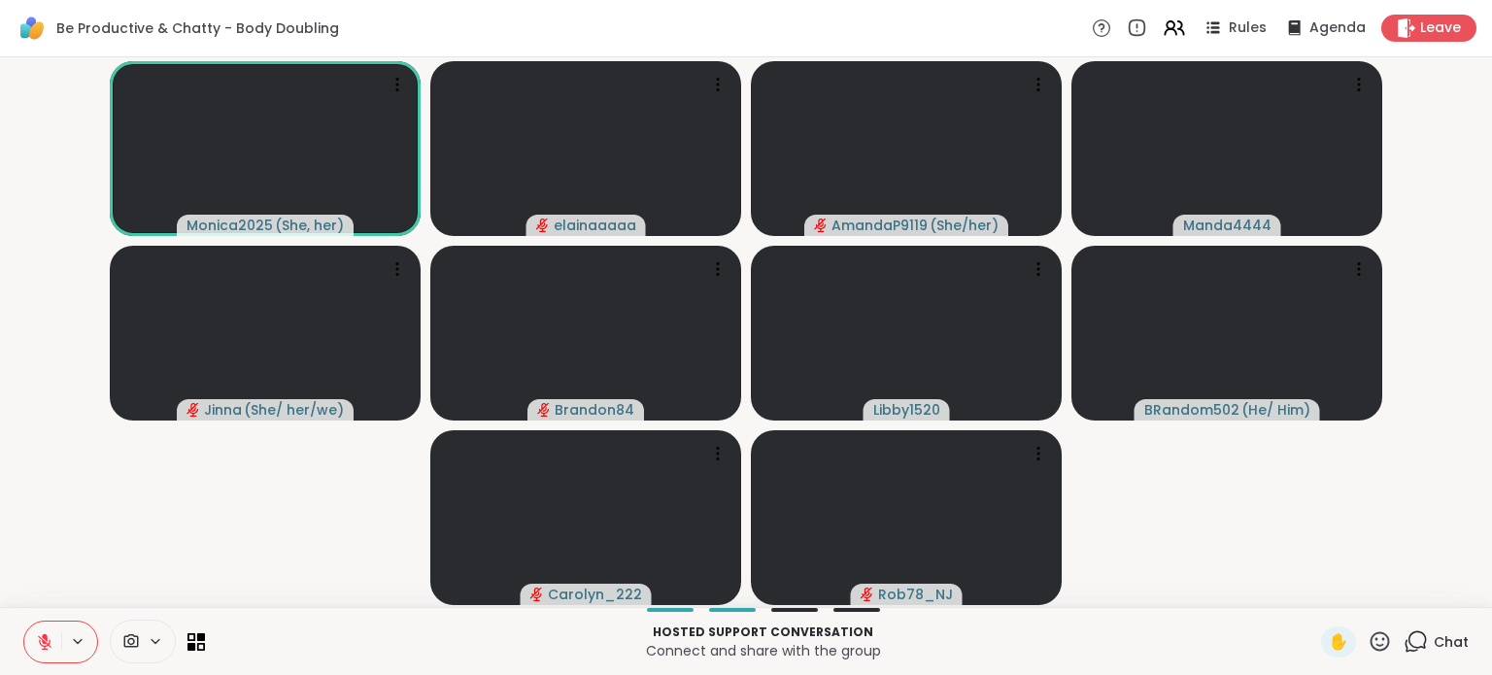
click at [47, 636] on icon at bounding box center [44, 641] width 17 height 17
click at [36, 638] on icon at bounding box center [44, 641] width 17 height 17
click at [40, 639] on icon at bounding box center [44, 641] width 17 height 17
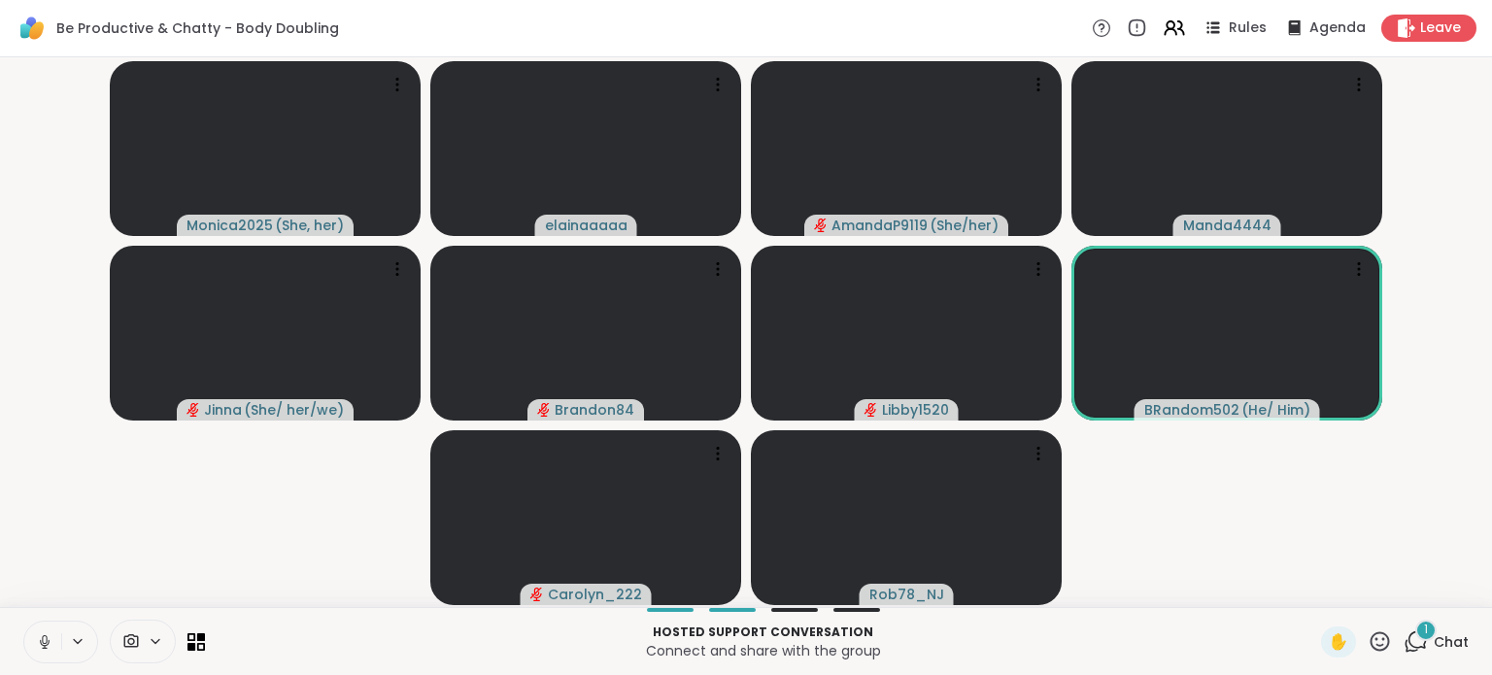
click at [31, 642] on button at bounding box center [42, 642] width 37 height 41
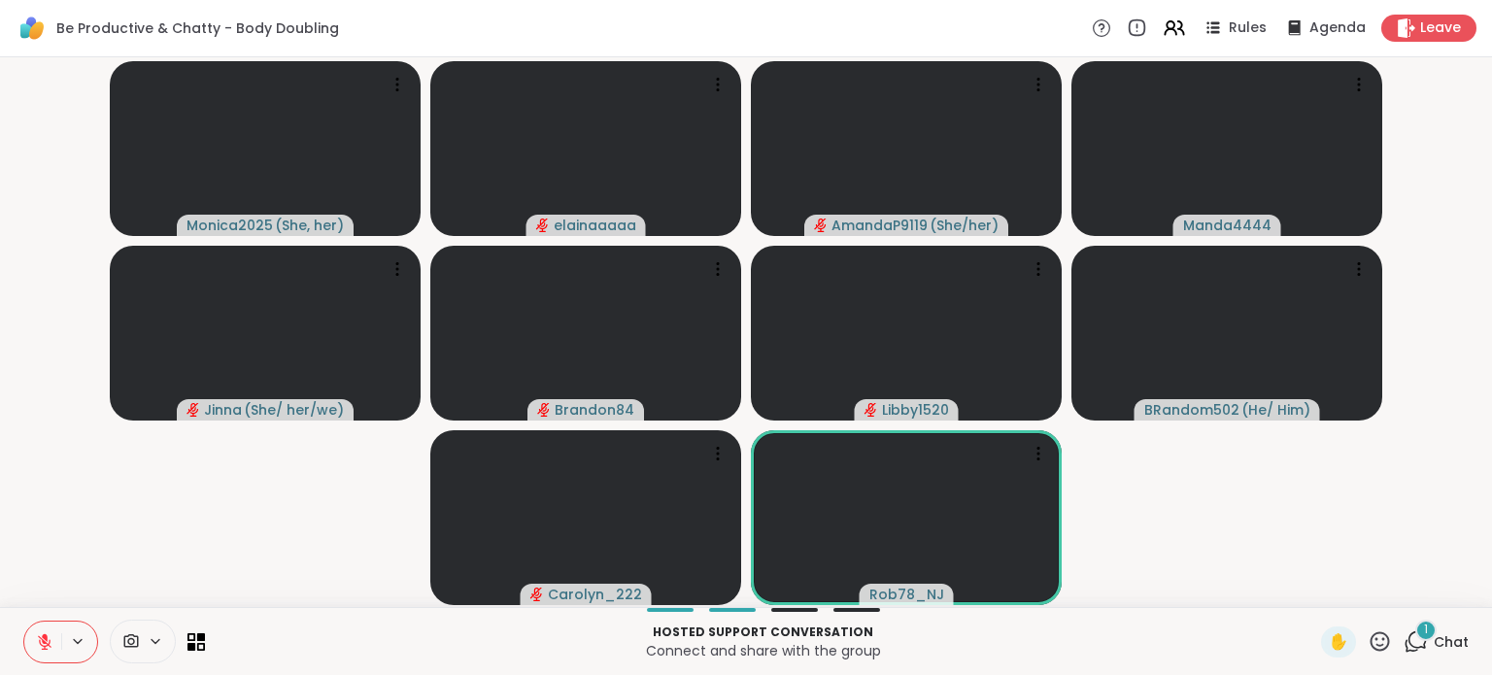
click at [48, 645] on icon at bounding box center [45, 642] width 14 height 14
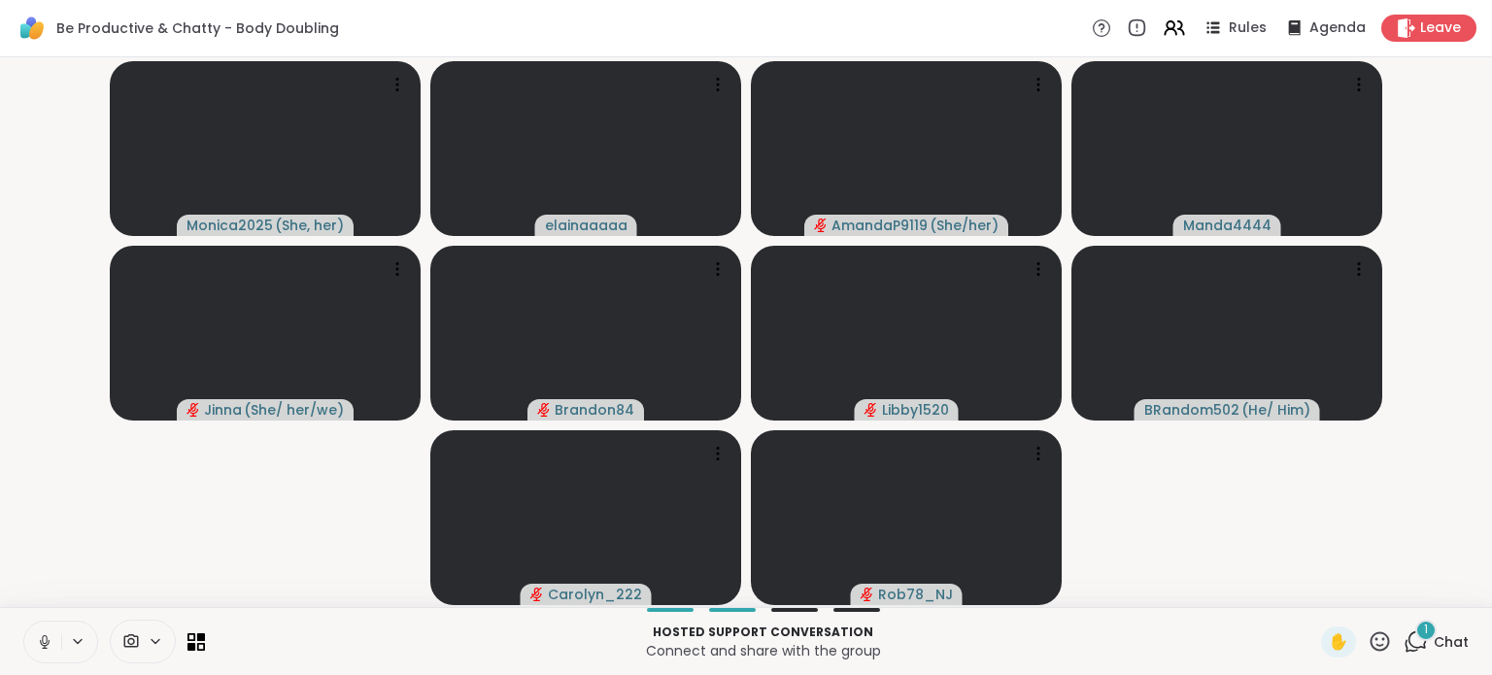
click at [47, 641] on icon at bounding box center [44, 639] width 5 height 9
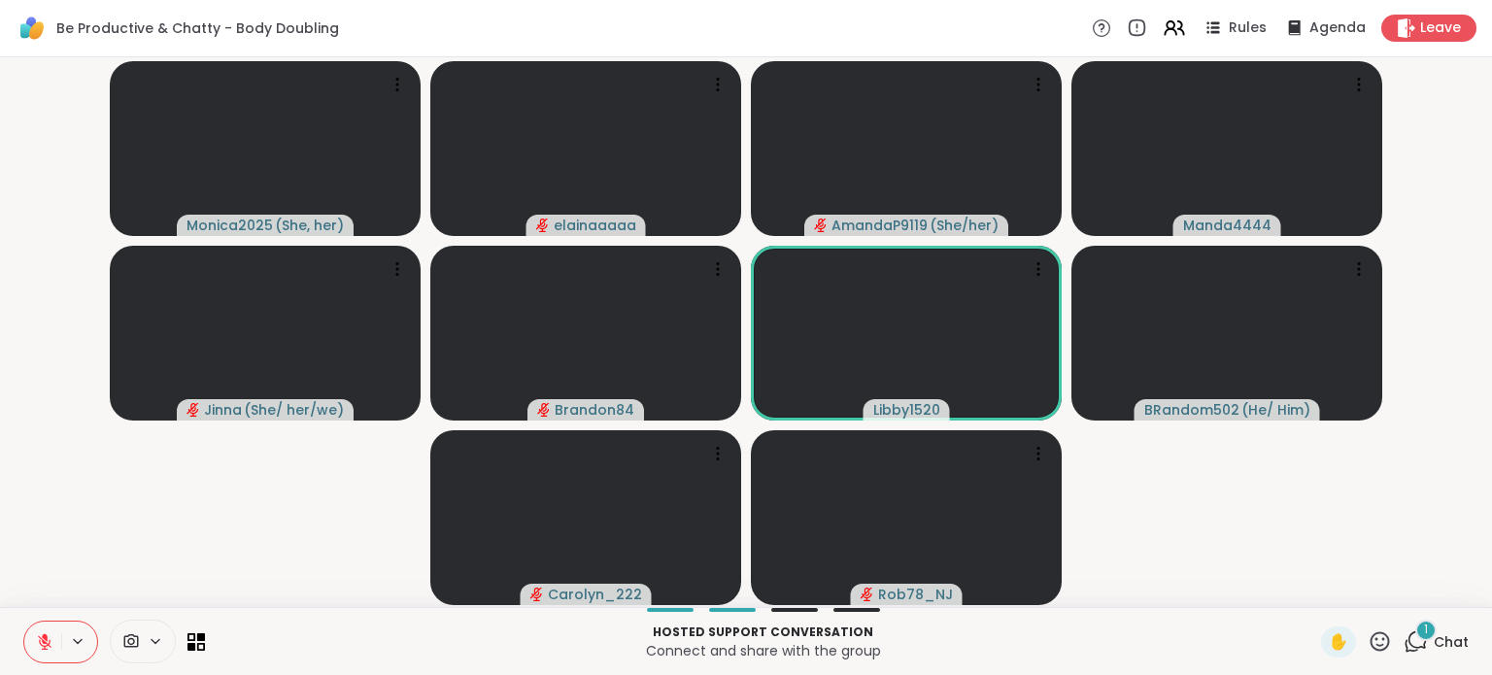
click at [33, 634] on button at bounding box center [42, 642] width 37 height 41
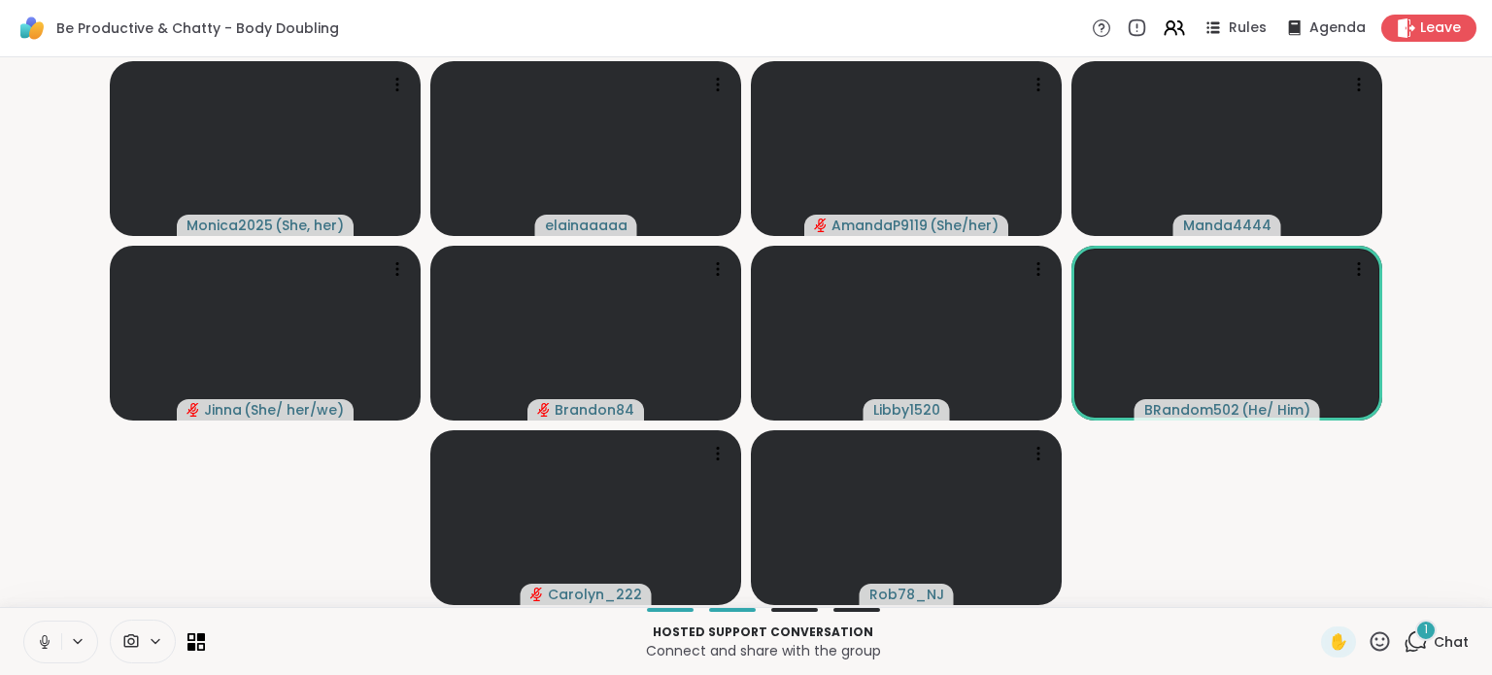
click at [39, 649] on icon at bounding box center [44, 641] width 17 height 17
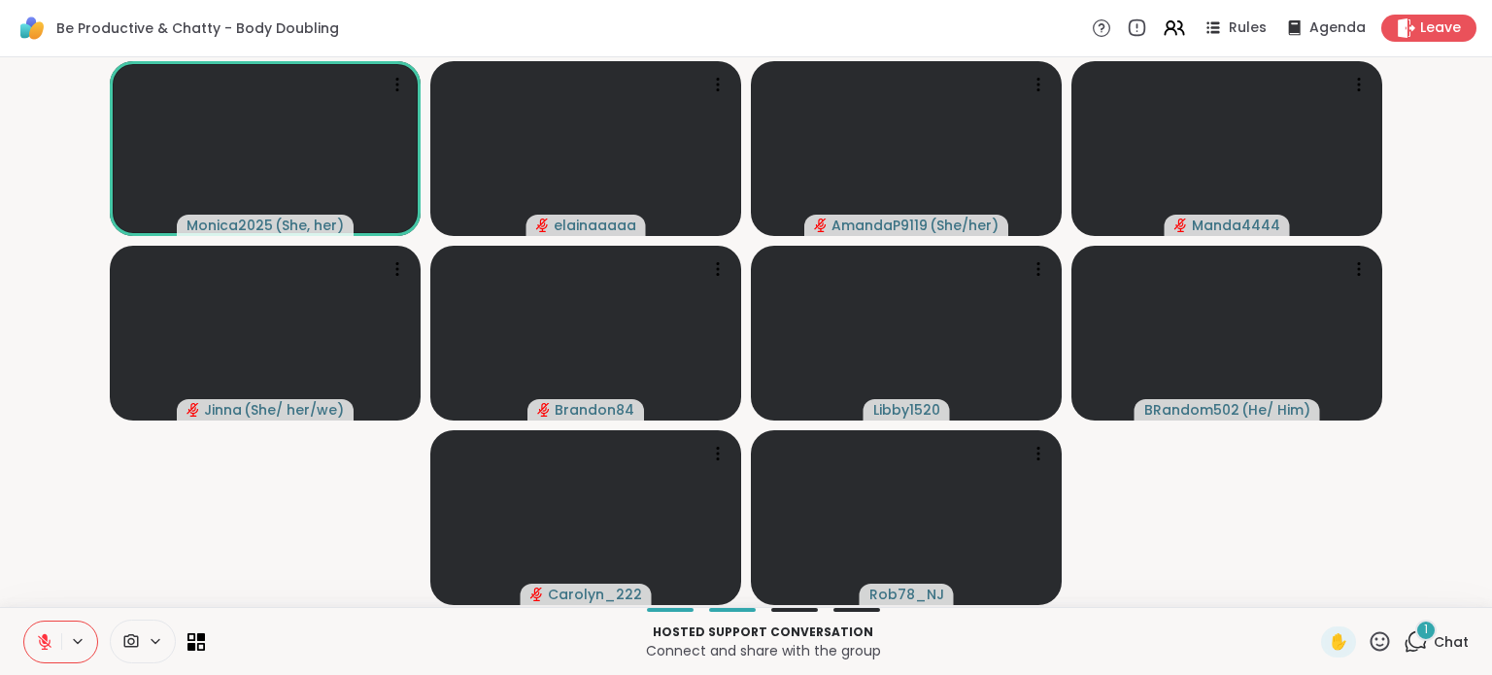
click at [43, 647] on icon at bounding box center [44, 641] width 17 height 17
click at [43, 639] on icon at bounding box center [44, 639] width 5 height 9
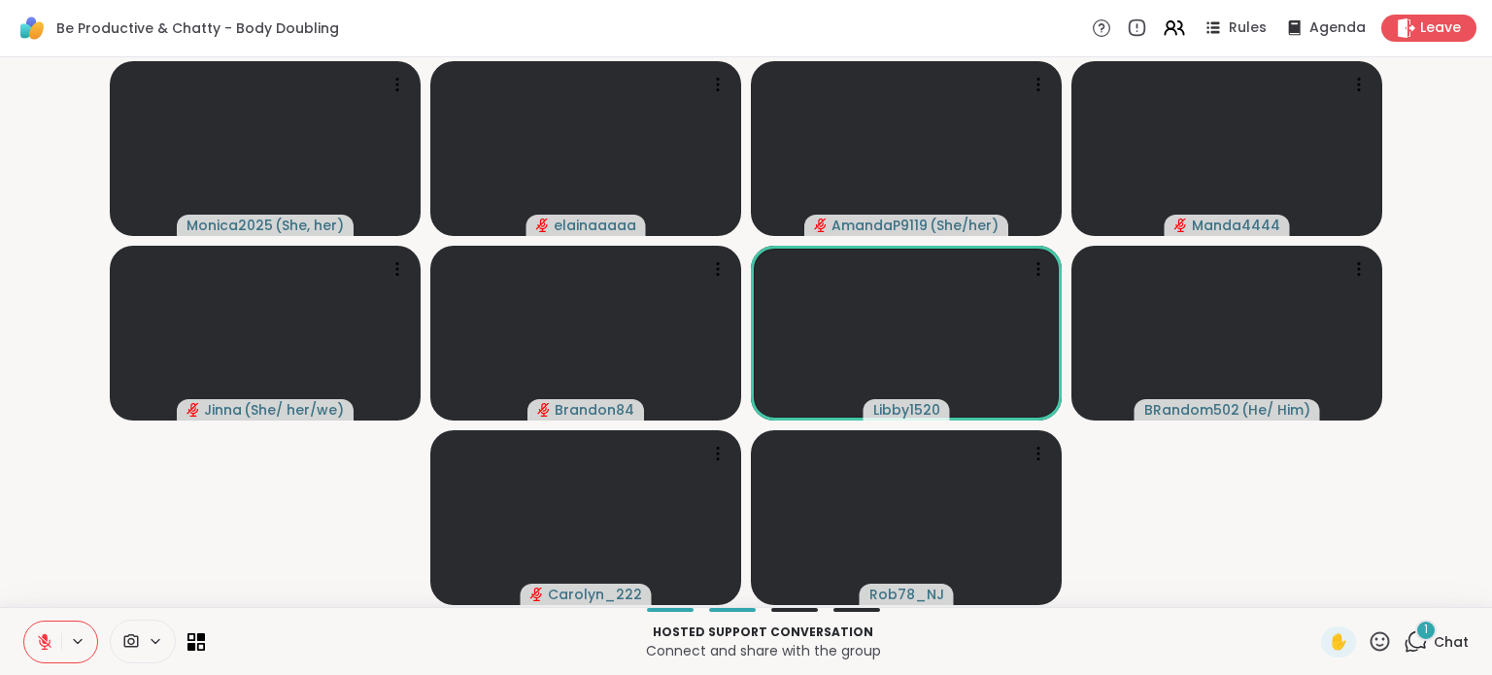
click at [1433, 642] on span "Chat" at bounding box center [1450, 641] width 35 height 19
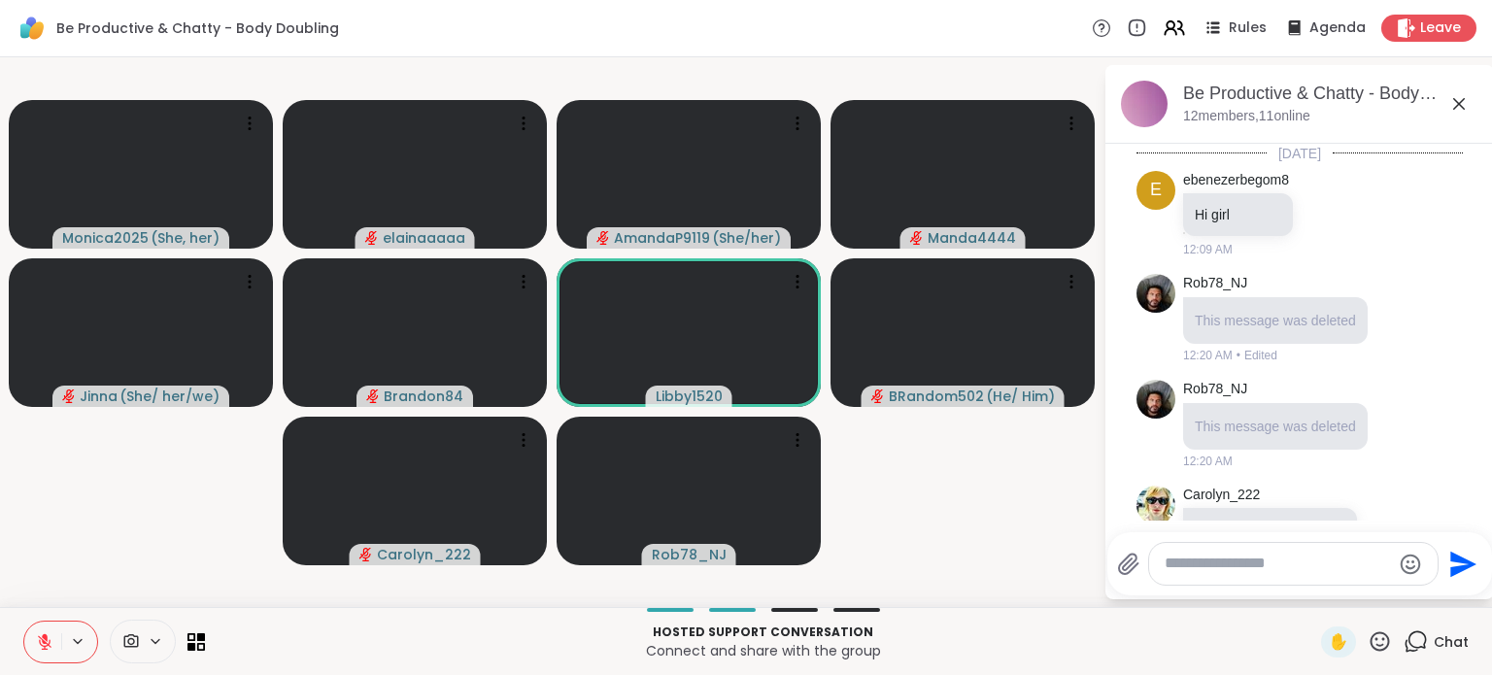
scroll to position [1314, 0]
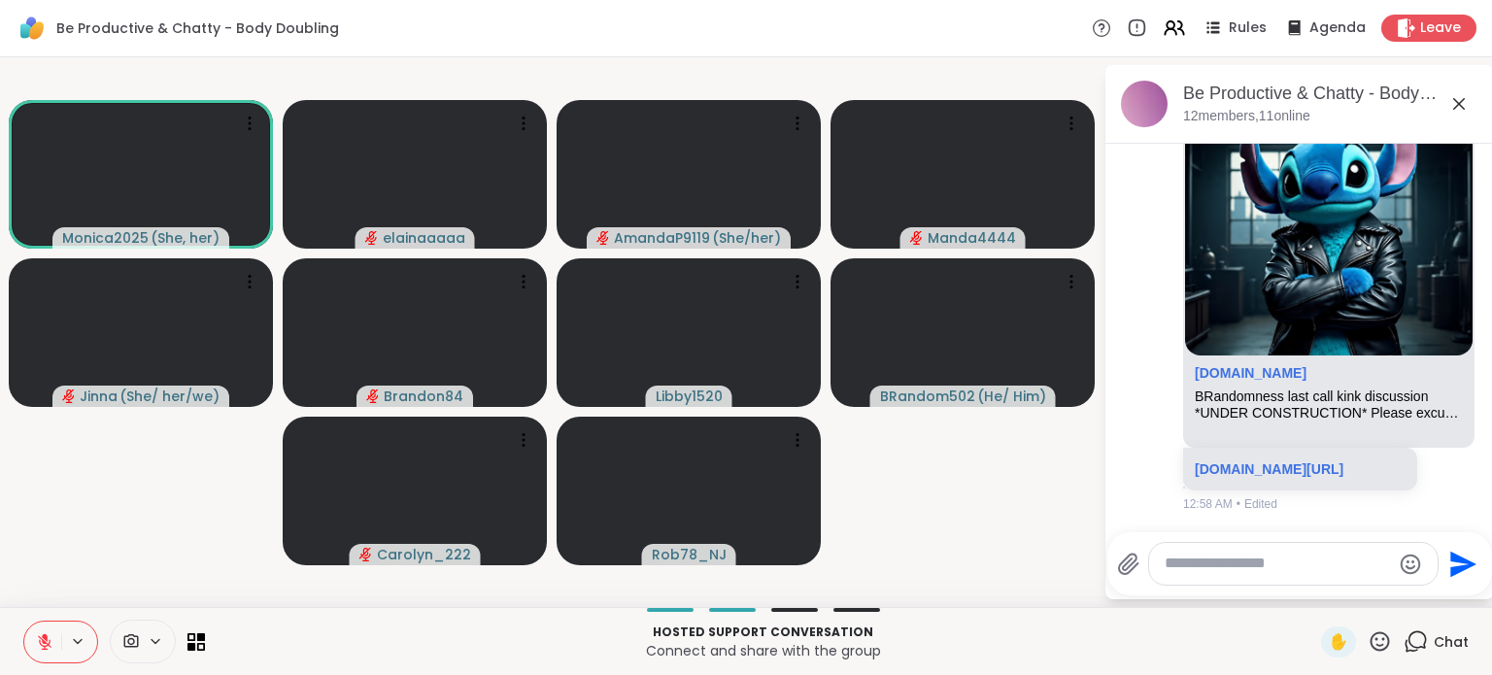
click at [1464, 104] on icon at bounding box center [1458, 103] width 23 height 23
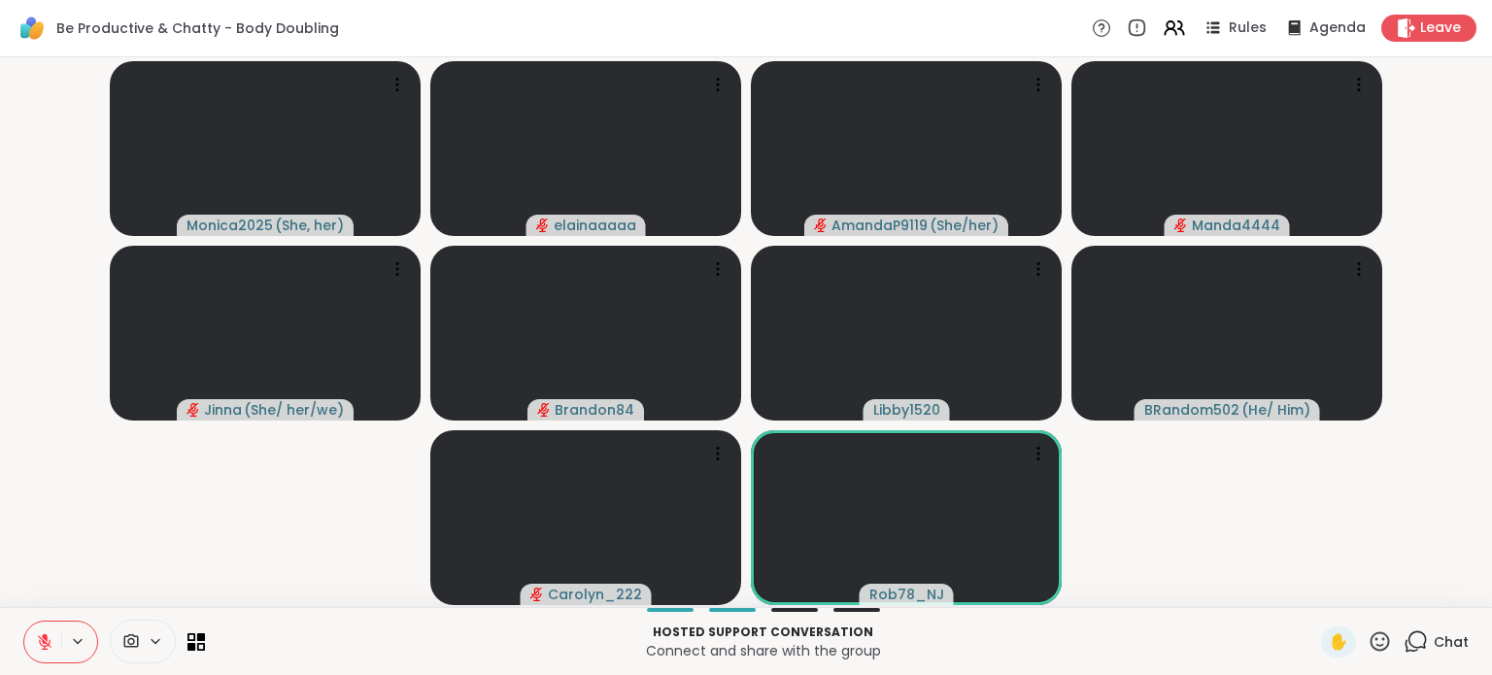
click at [40, 646] on icon at bounding box center [44, 641] width 17 height 17
click at [36, 644] on icon at bounding box center [44, 641] width 17 height 17
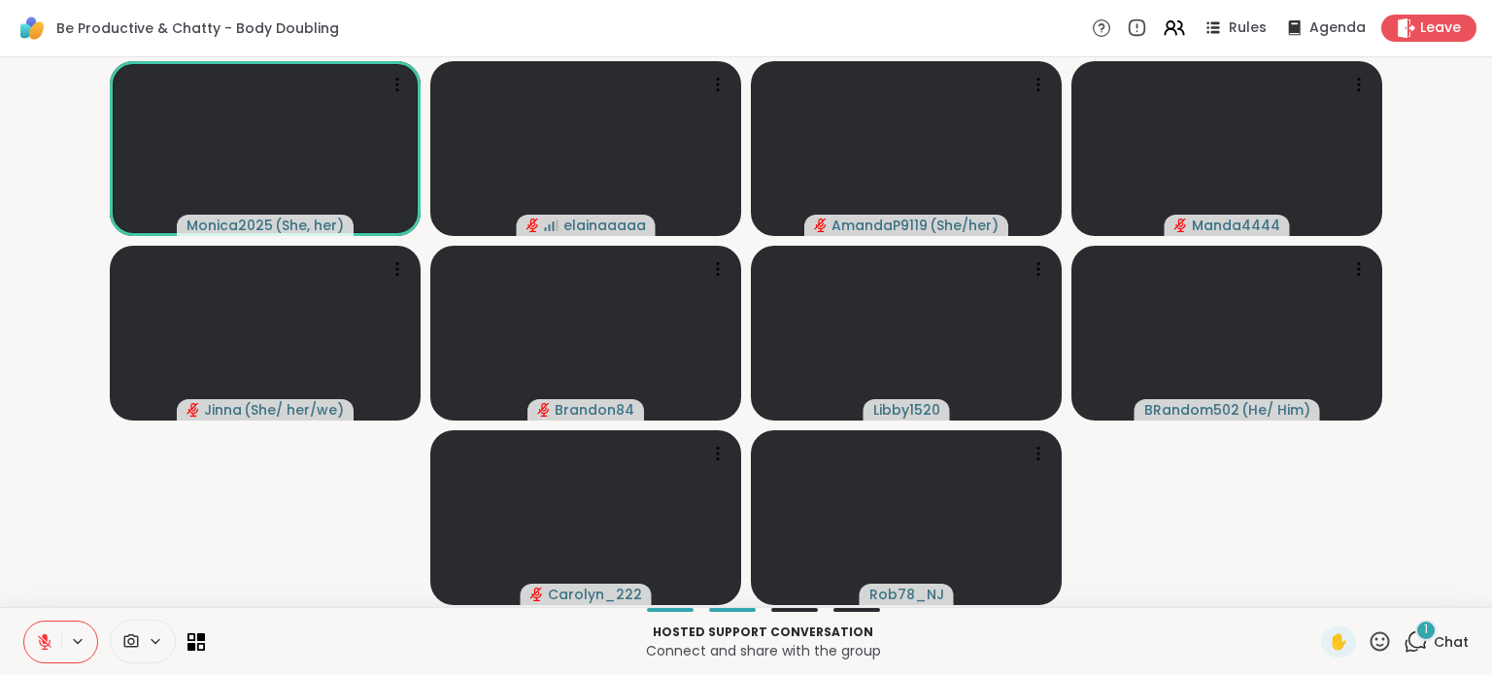
click at [1403, 644] on icon at bounding box center [1415, 641] width 24 height 24
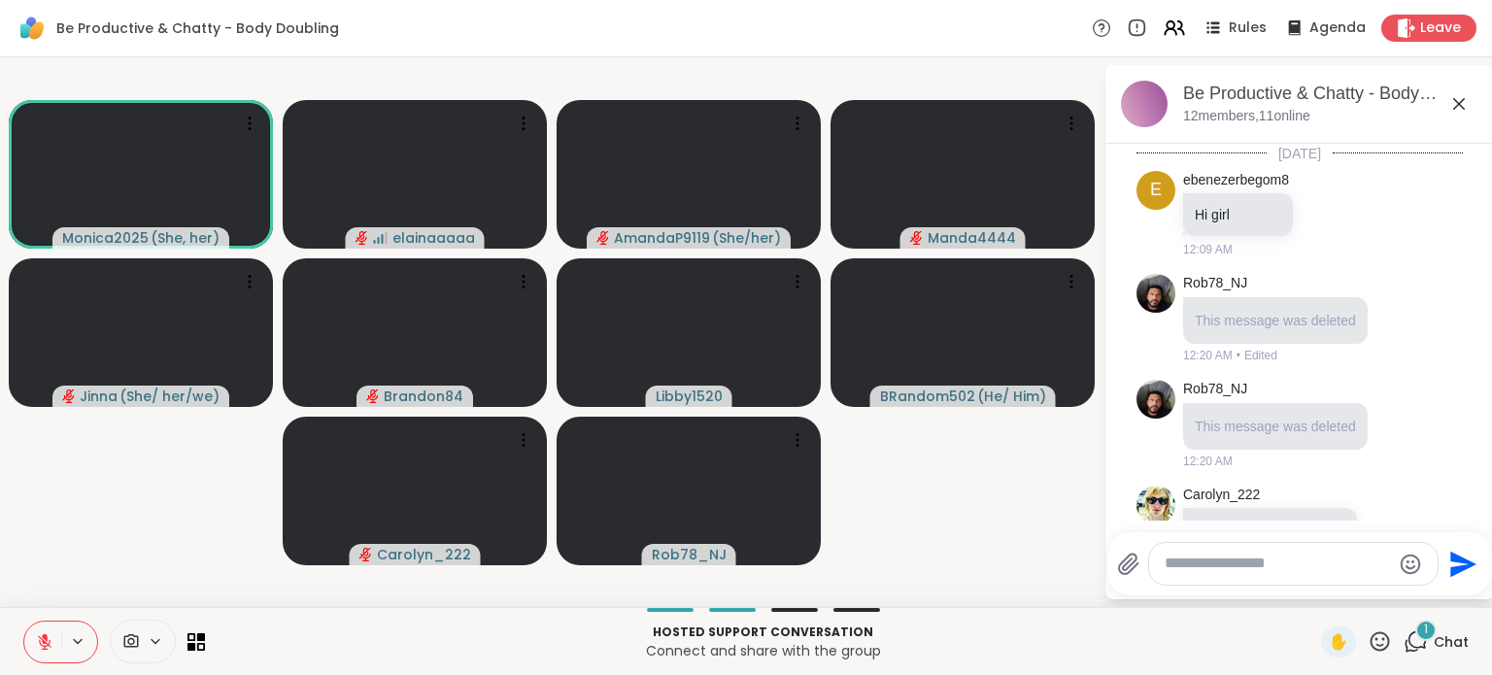
scroll to position [1437, 0]
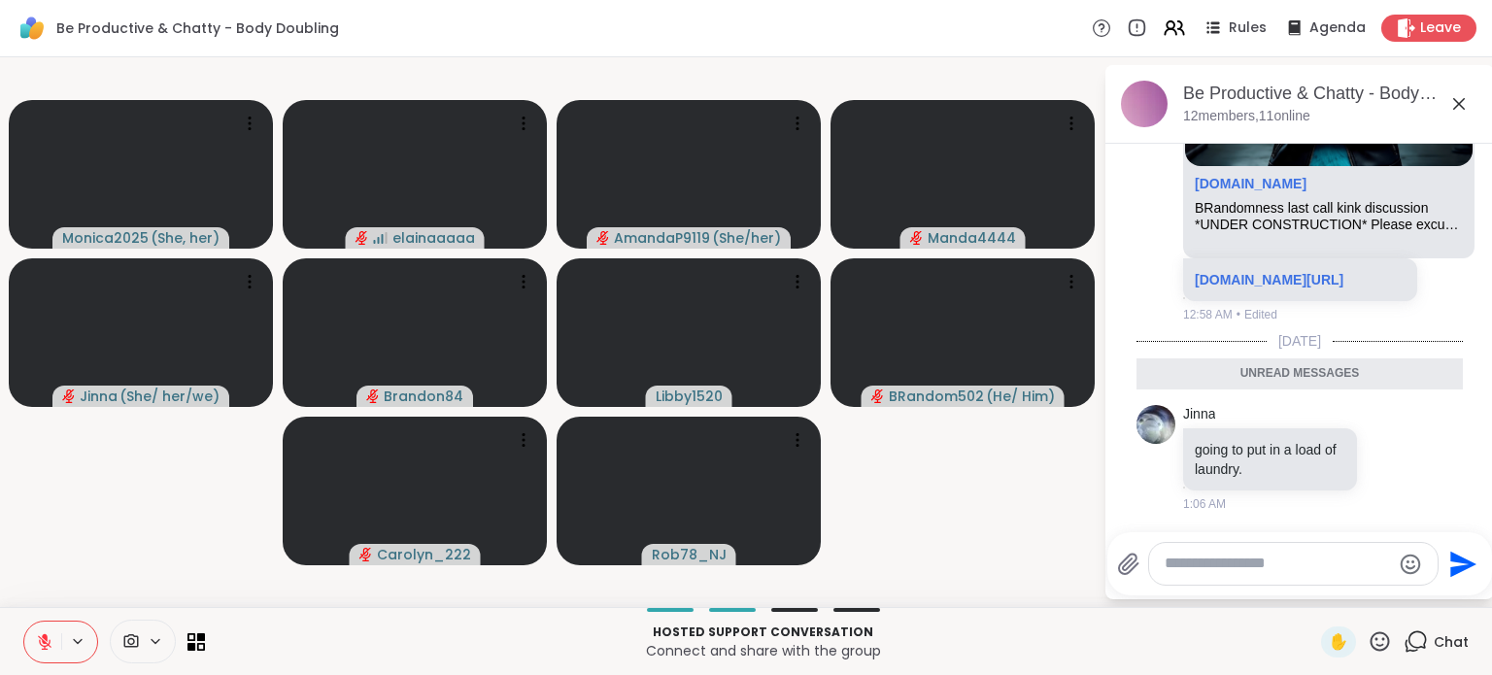
click at [1461, 103] on icon at bounding box center [1458, 103] width 23 height 23
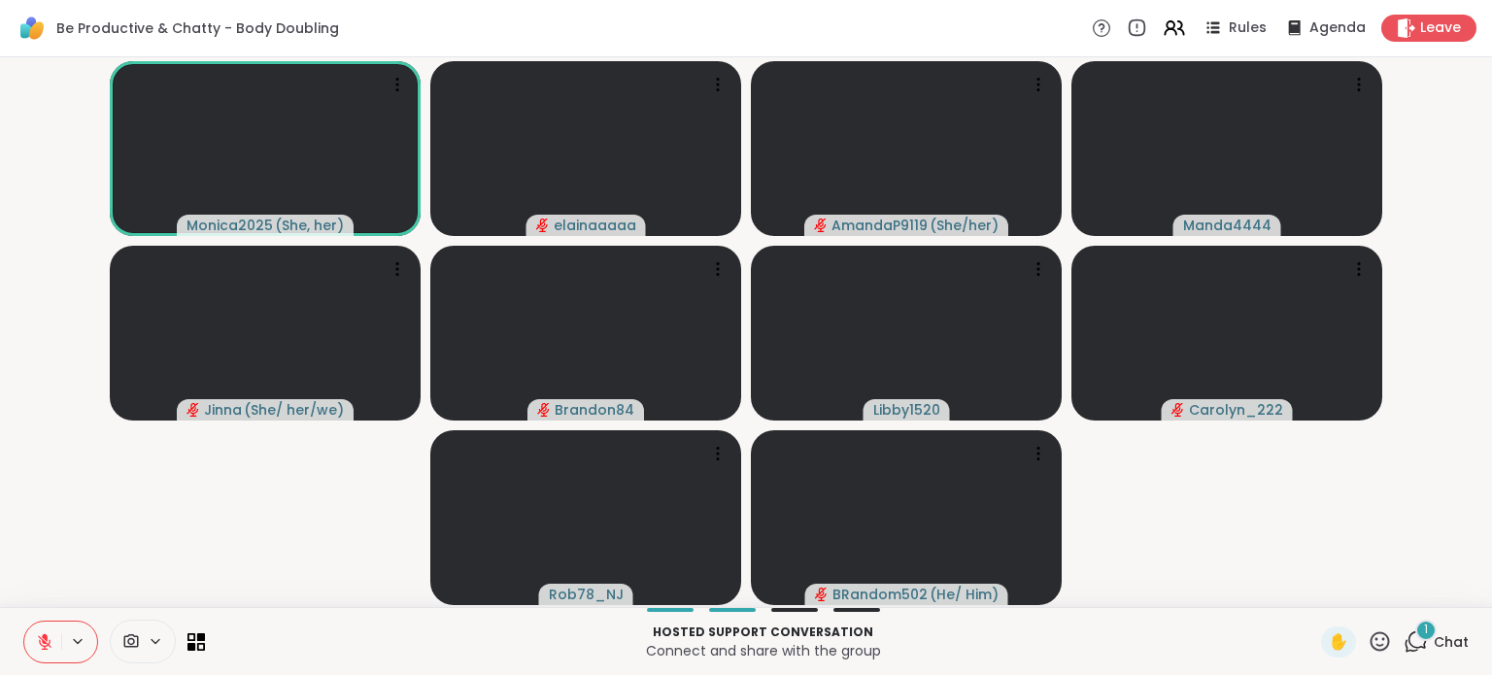
click at [38, 636] on icon at bounding box center [45, 642] width 14 height 14
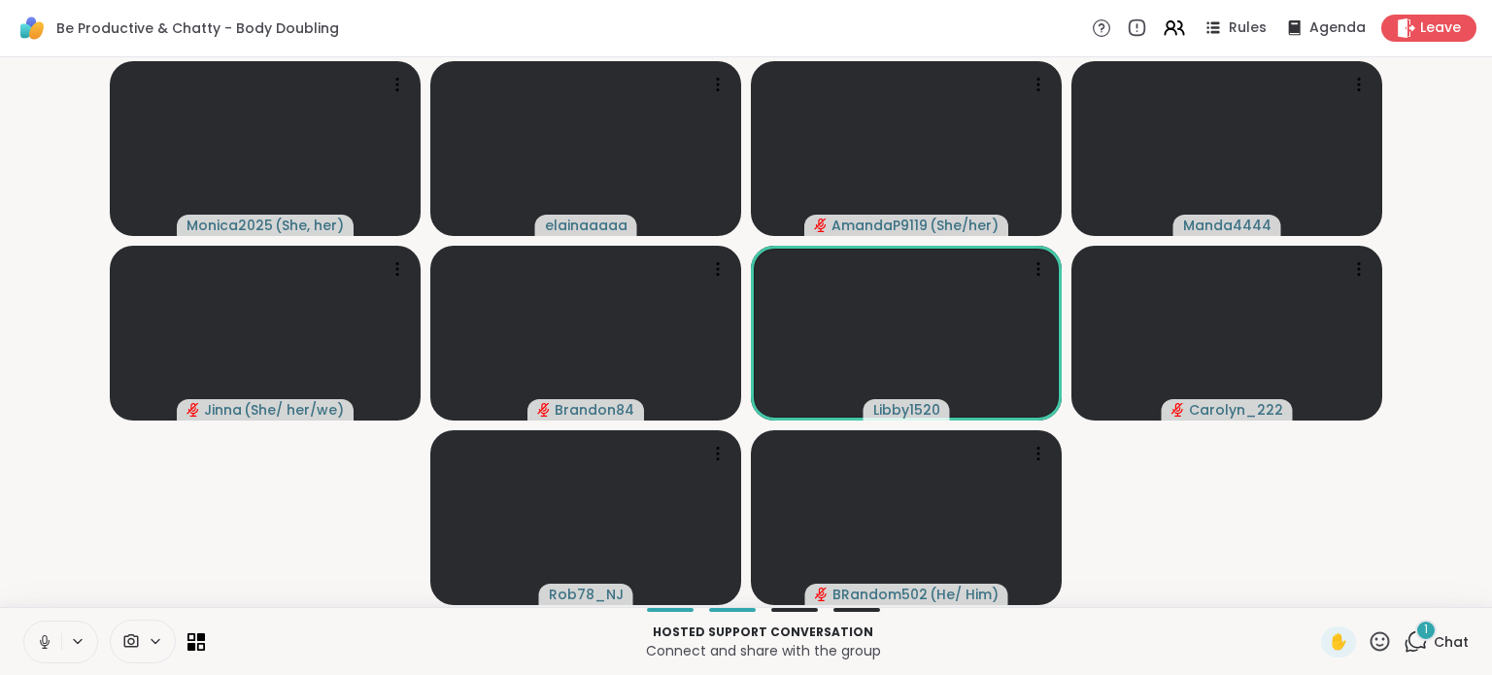
click at [40, 638] on icon at bounding box center [44, 641] width 17 height 17
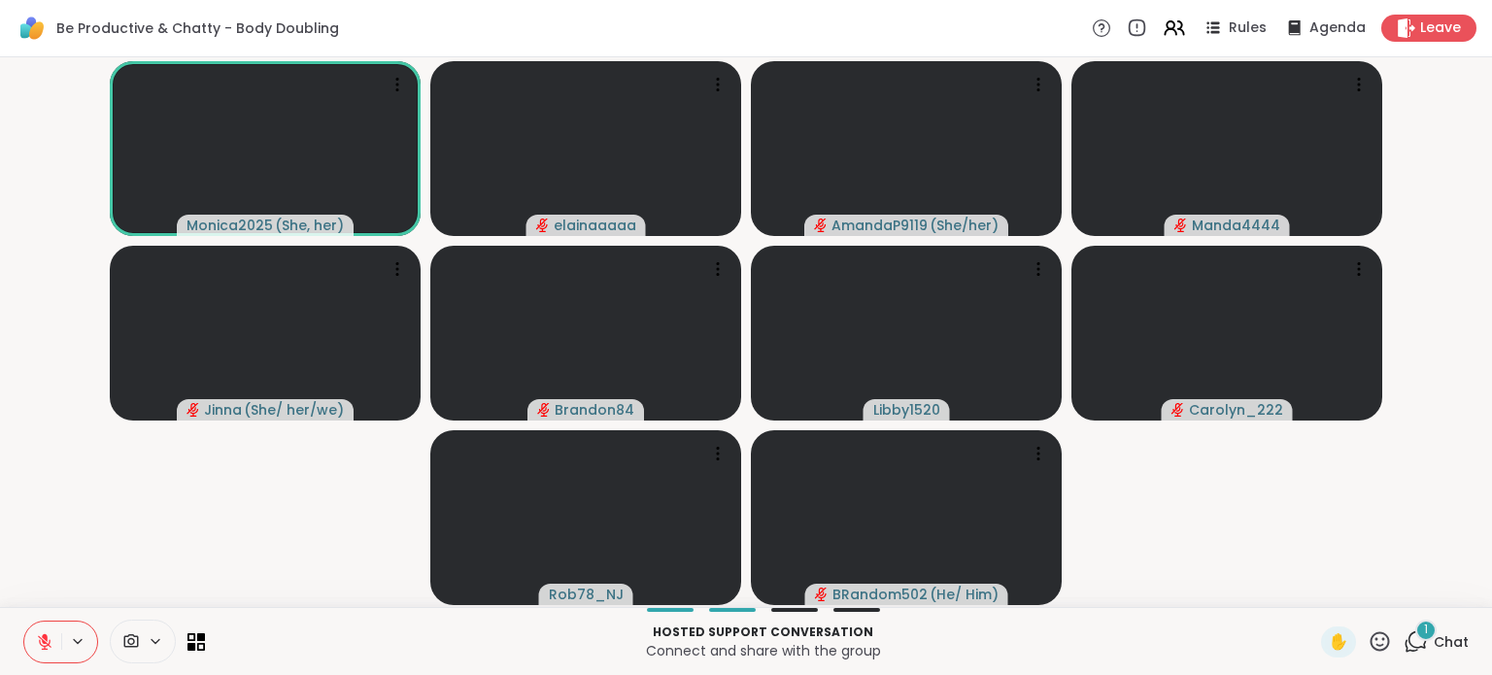
click at [43, 640] on icon at bounding box center [45, 642] width 14 height 14
click at [57, 531] on video-player-container "Monica2025 ( She, her ) elainaaaaa AmandaP9119 ( She/her ) Manda4444 Jinna ( Sh…" at bounding box center [746, 332] width 1468 height 534
click at [36, 644] on icon at bounding box center [44, 641] width 17 height 17
click at [41, 640] on icon at bounding box center [44, 641] width 17 height 17
click at [37, 640] on icon at bounding box center [44, 641] width 17 height 17
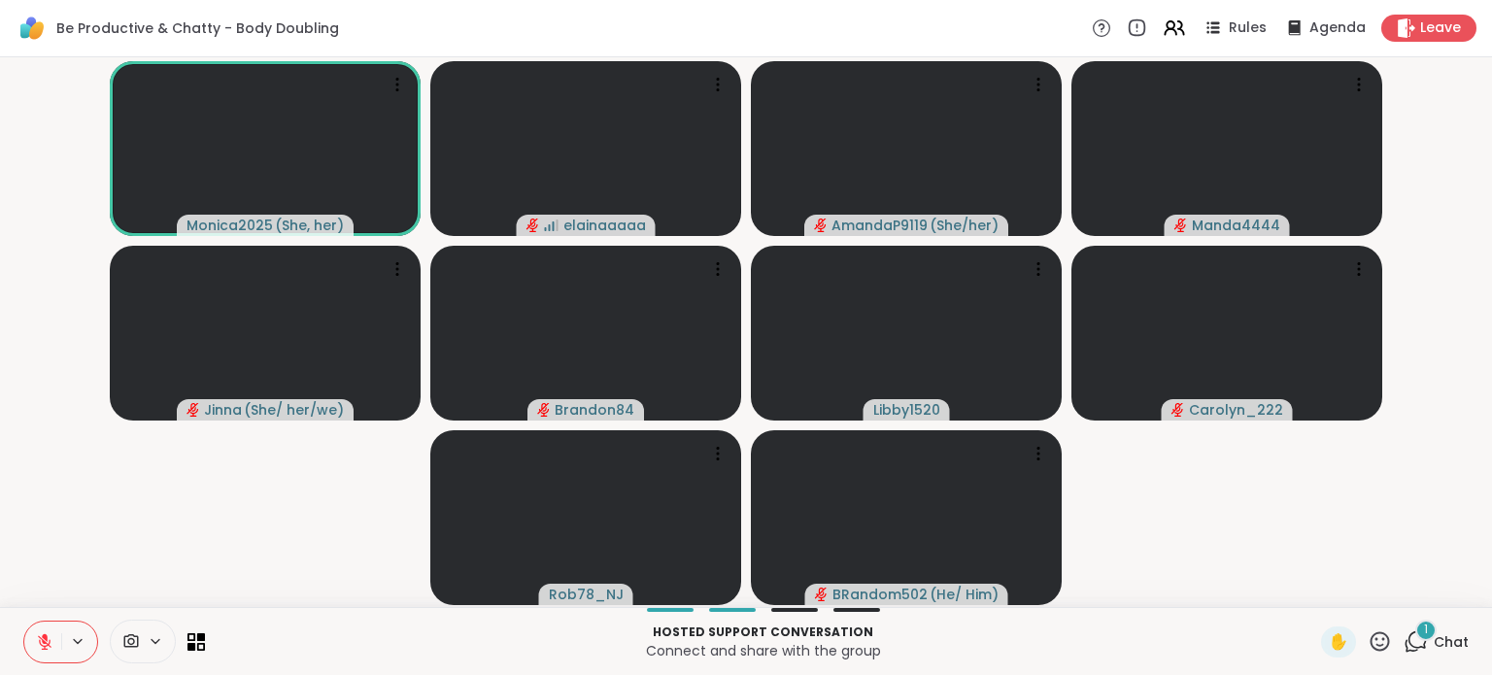
click at [39, 633] on icon at bounding box center [44, 641] width 17 height 17
click at [1438, 646] on span "Chat" at bounding box center [1450, 641] width 35 height 19
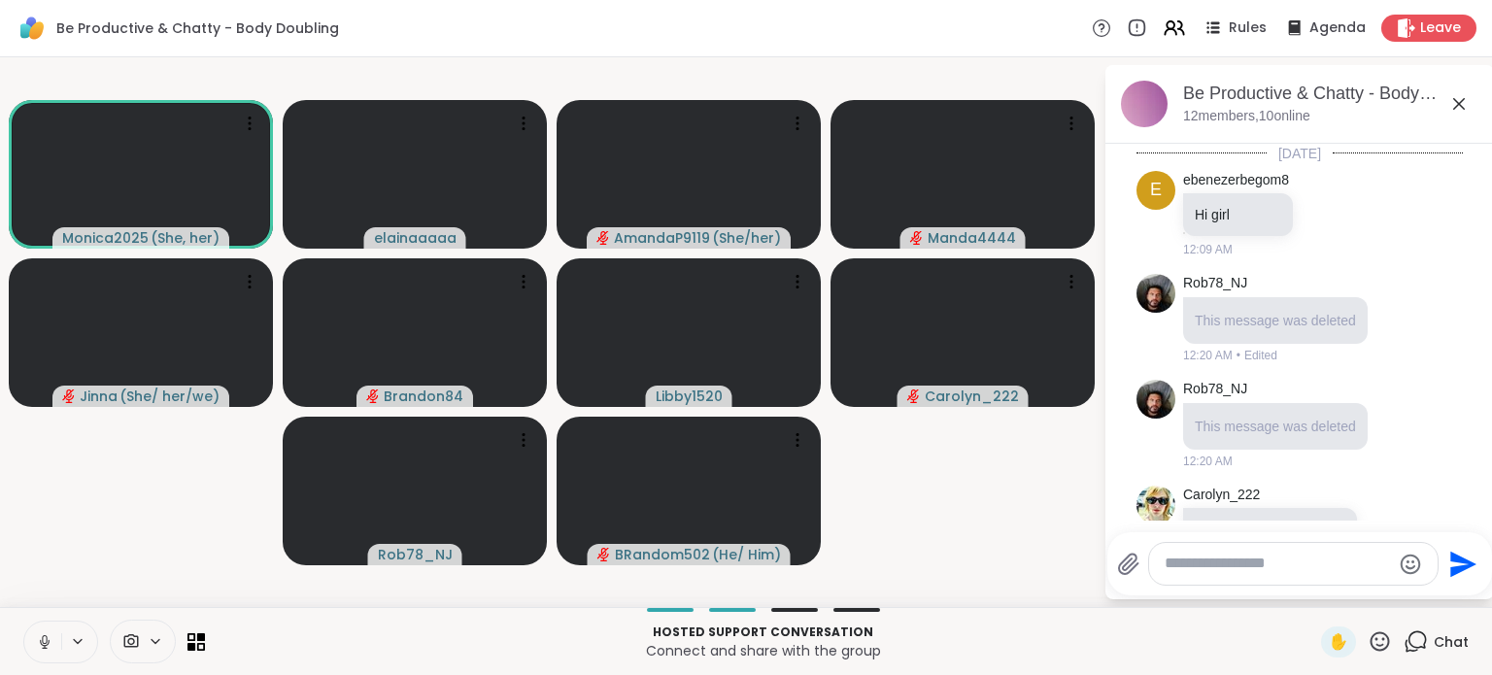
scroll to position [1915, 0]
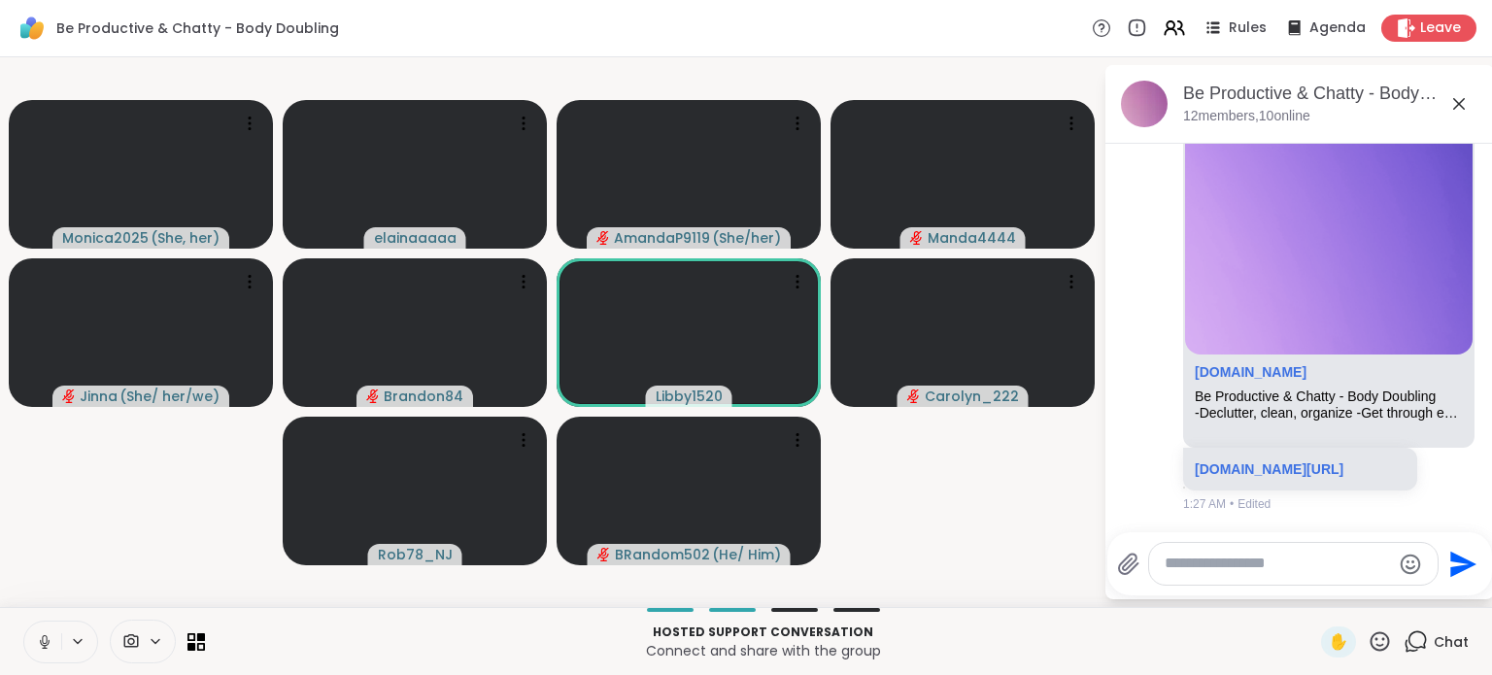
click at [39, 631] on button at bounding box center [42, 642] width 37 height 41
click at [39, 637] on icon at bounding box center [44, 641] width 17 height 17
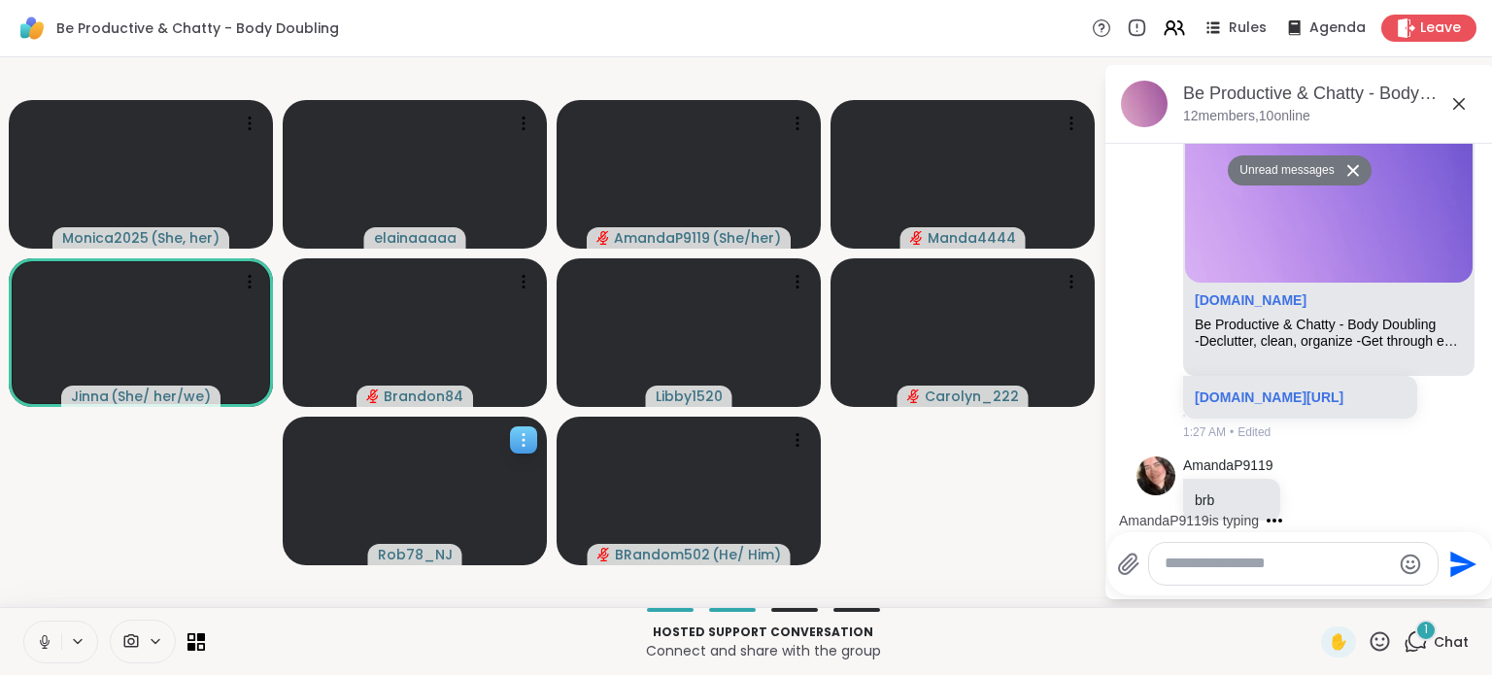
scroll to position [1972, 0]
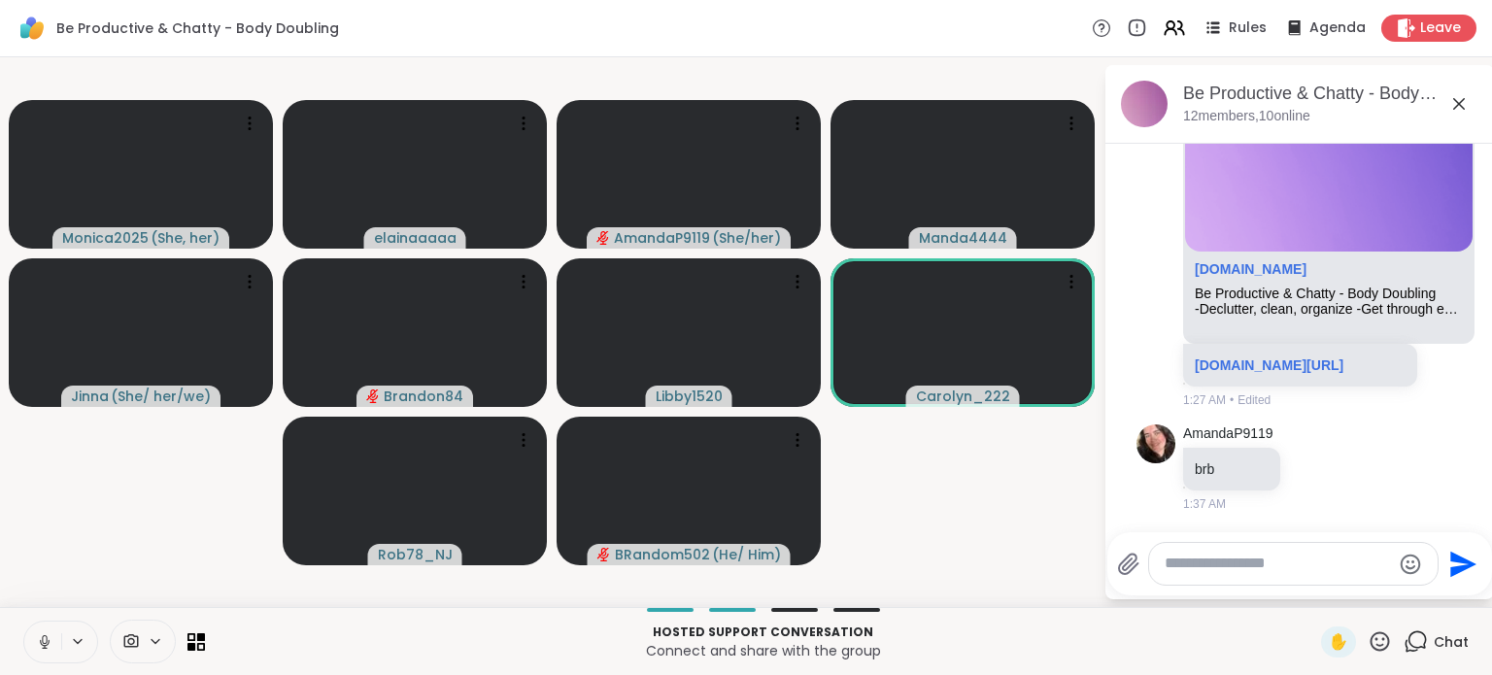
click at [37, 635] on icon at bounding box center [44, 641] width 17 height 17
click at [1073, 280] on icon at bounding box center [1071, 281] width 19 height 19
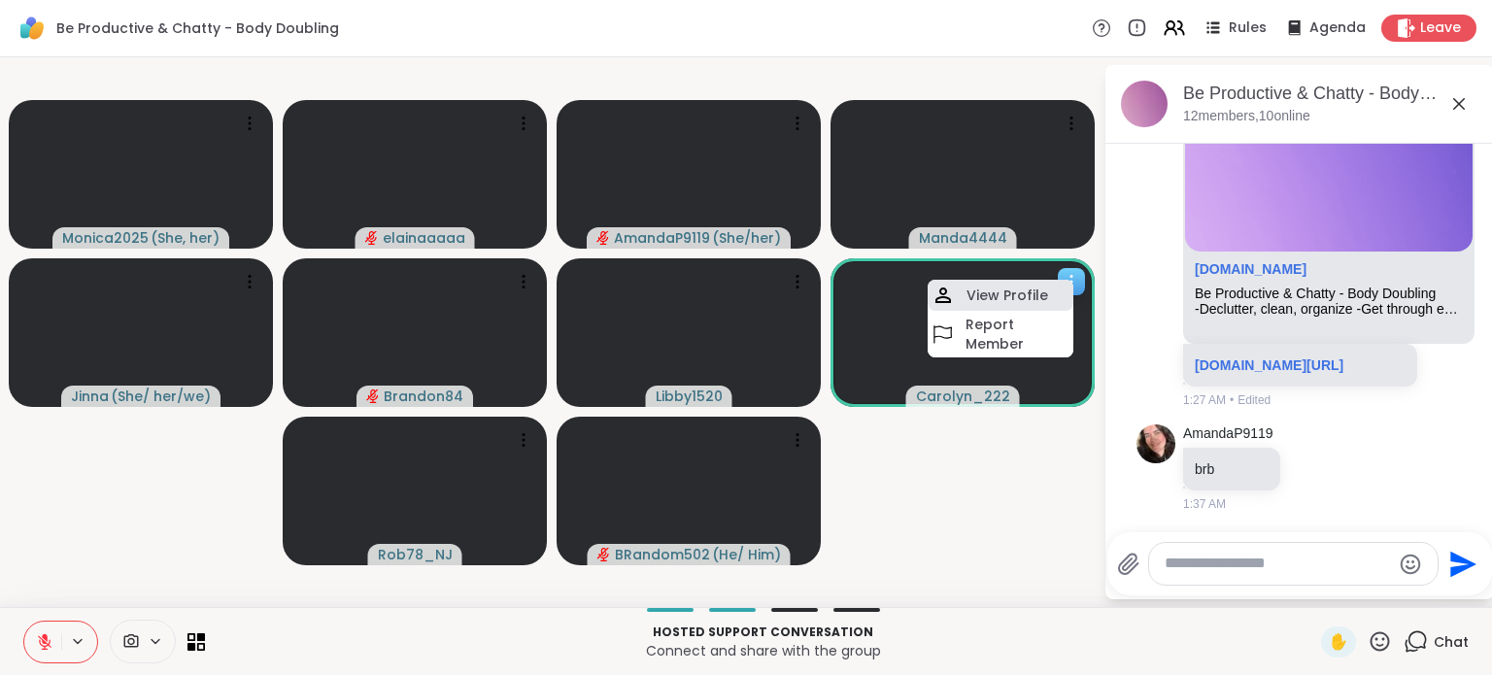
click at [1042, 286] on h4 "View Profile" at bounding box center [1007, 295] width 82 height 19
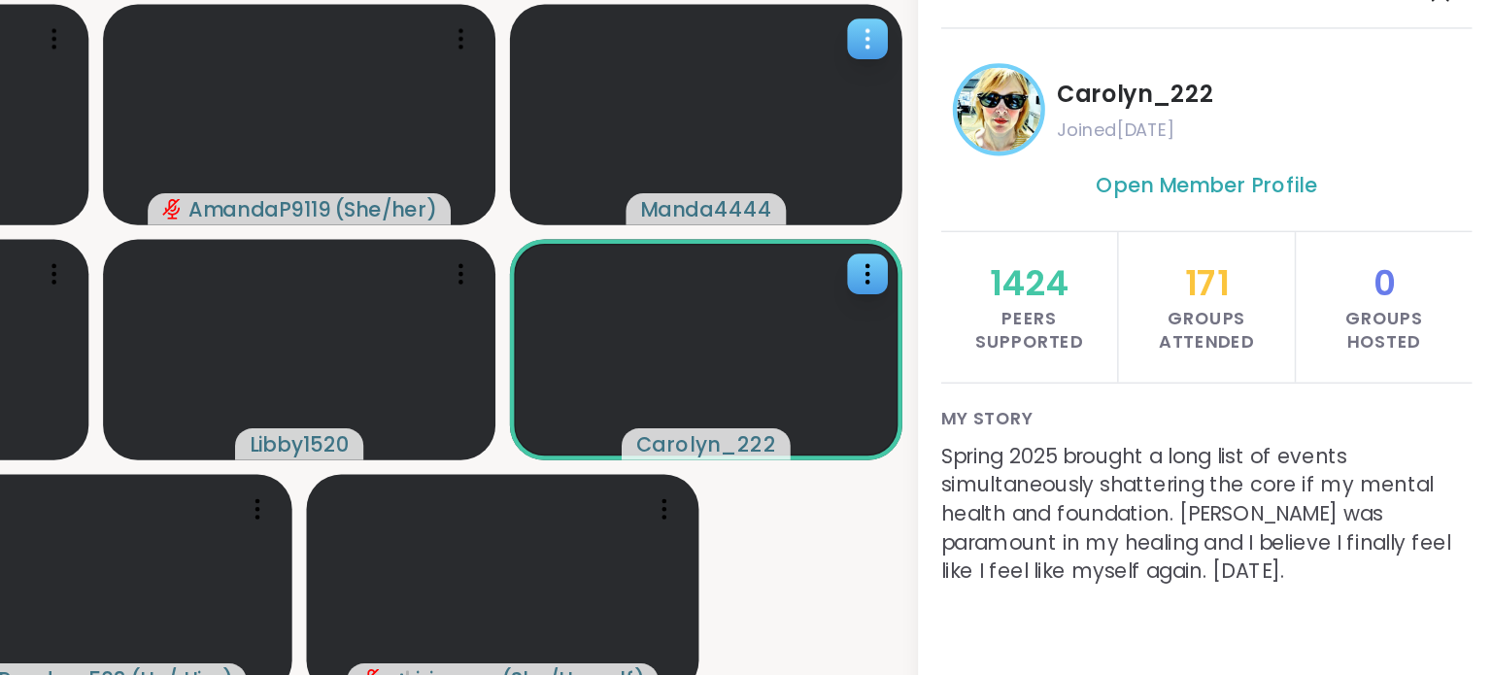
scroll to position [0, 0]
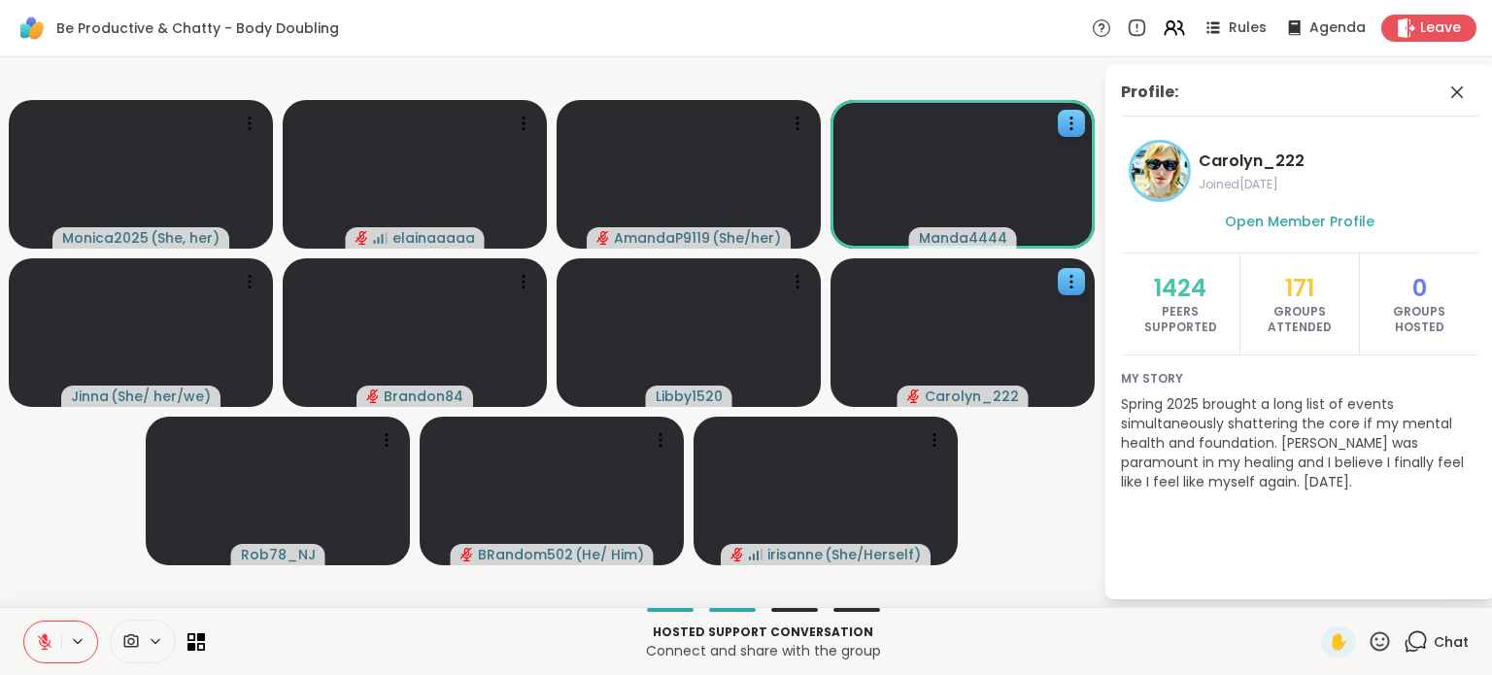
click at [132, 628] on div at bounding box center [143, 642] width 66 height 44
click at [124, 565] on div "USB2.0 HD UVC WebCam" at bounding box center [101, 571] width 190 height 23
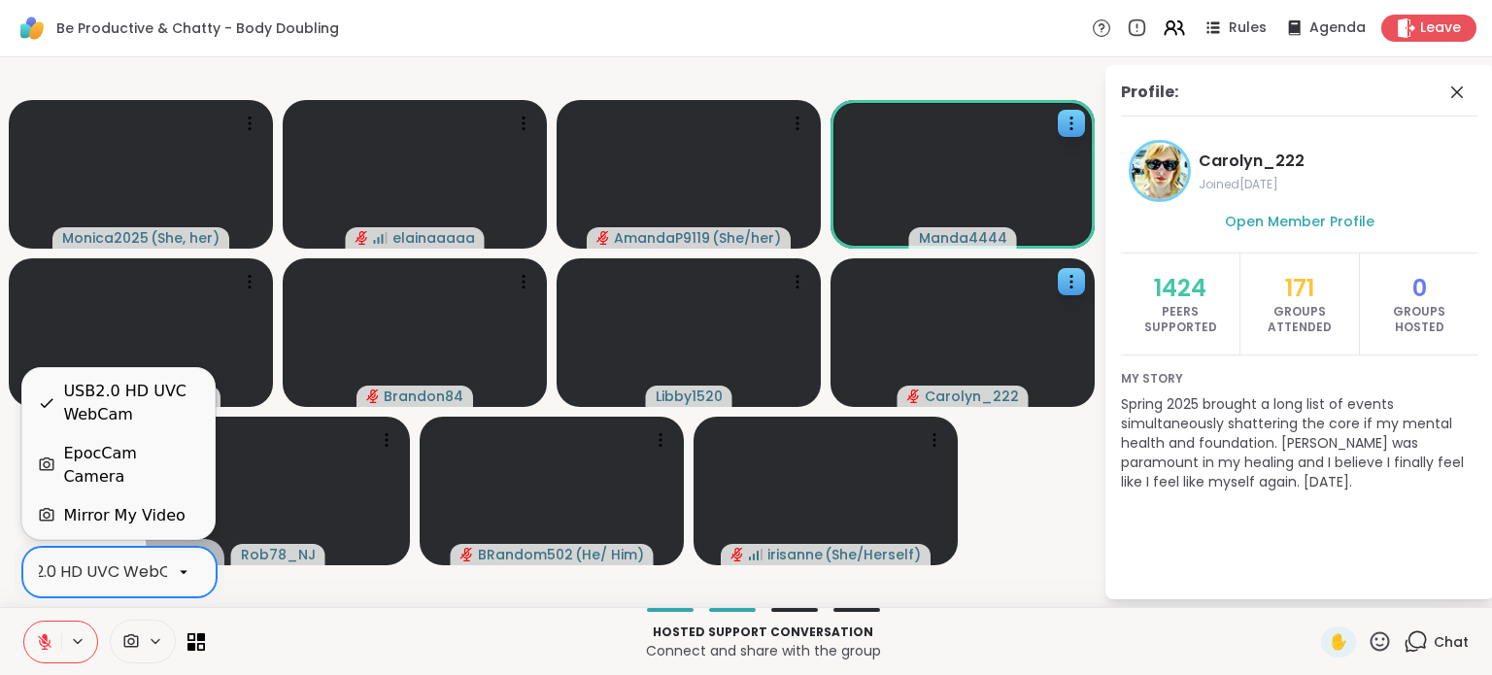
click at [152, 482] on div "EpocCam Camera" at bounding box center [131, 465] width 136 height 47
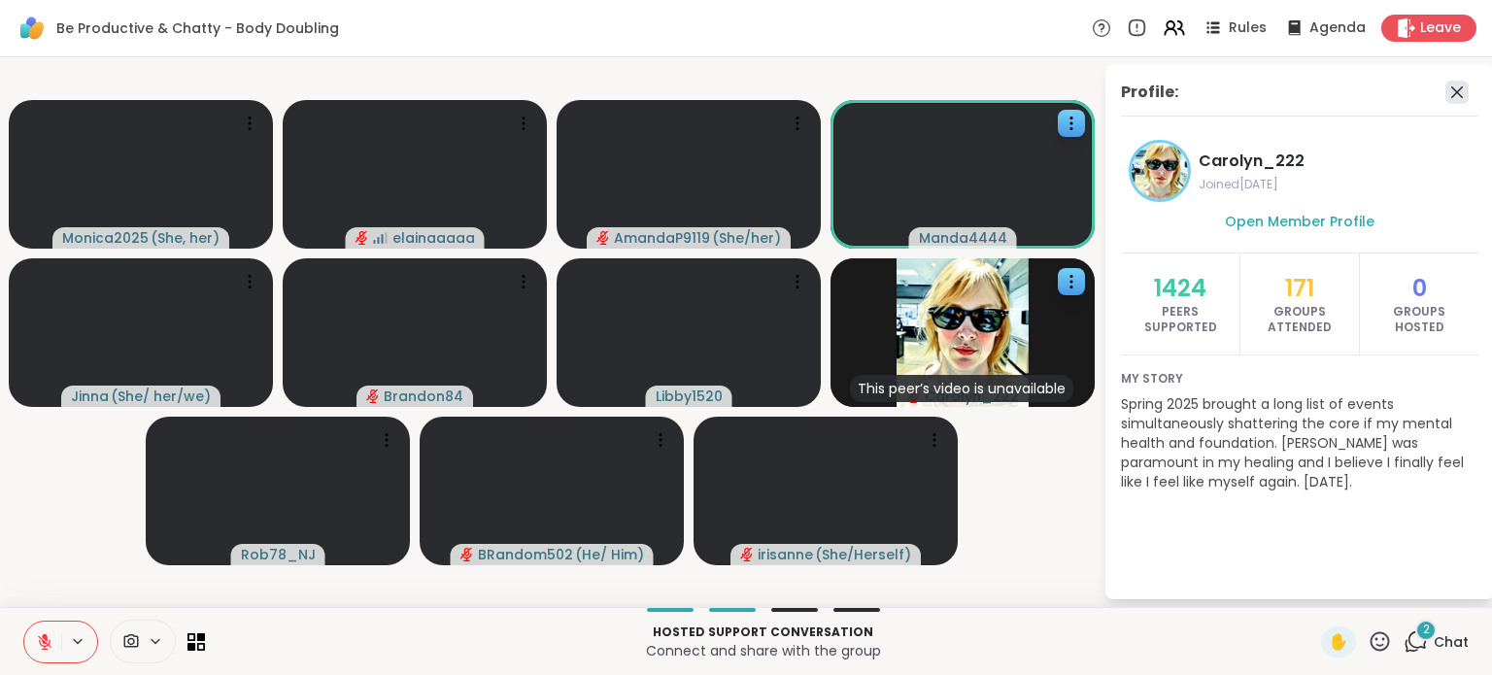
click at [1465, 86] on icon at bounding box center [1456, 92] width 23 height 23
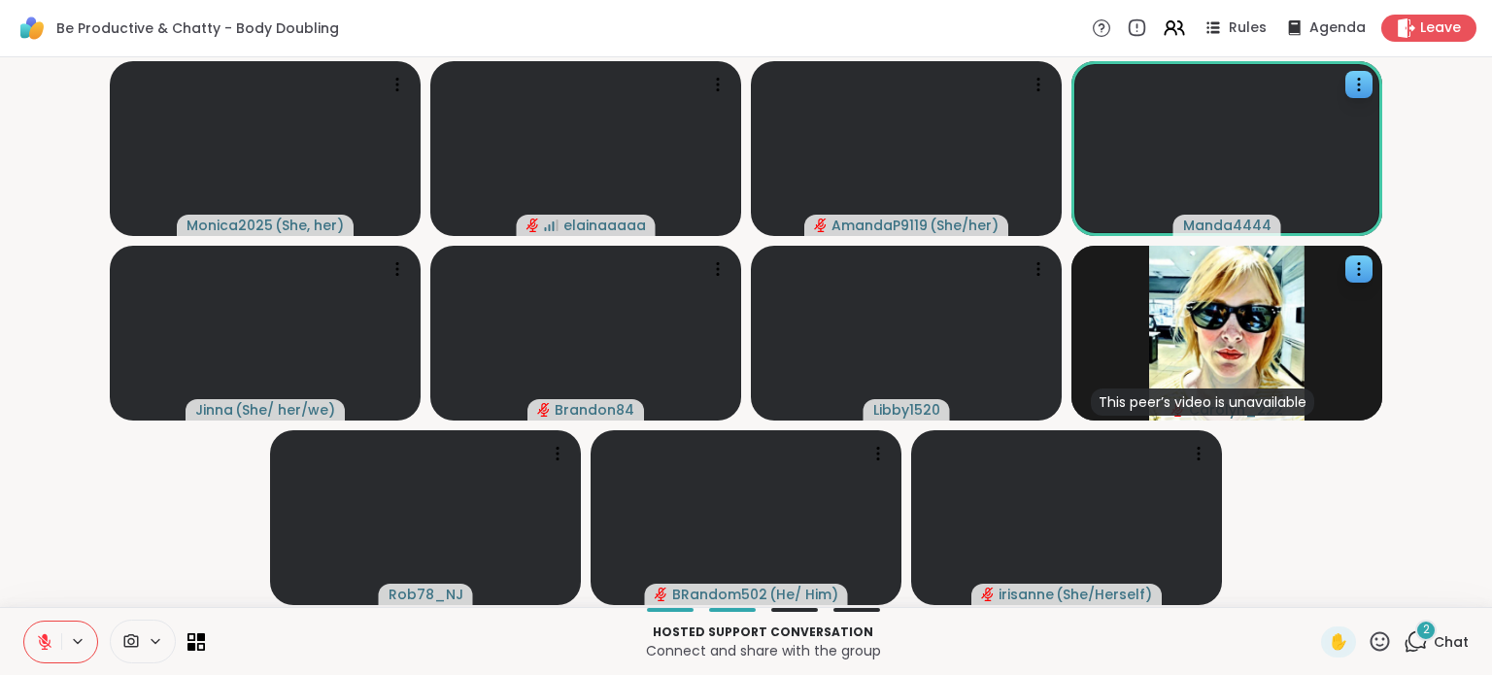
click at [1415, 638] on div "2" at bounding box center [1425, 630] width 21 height 21
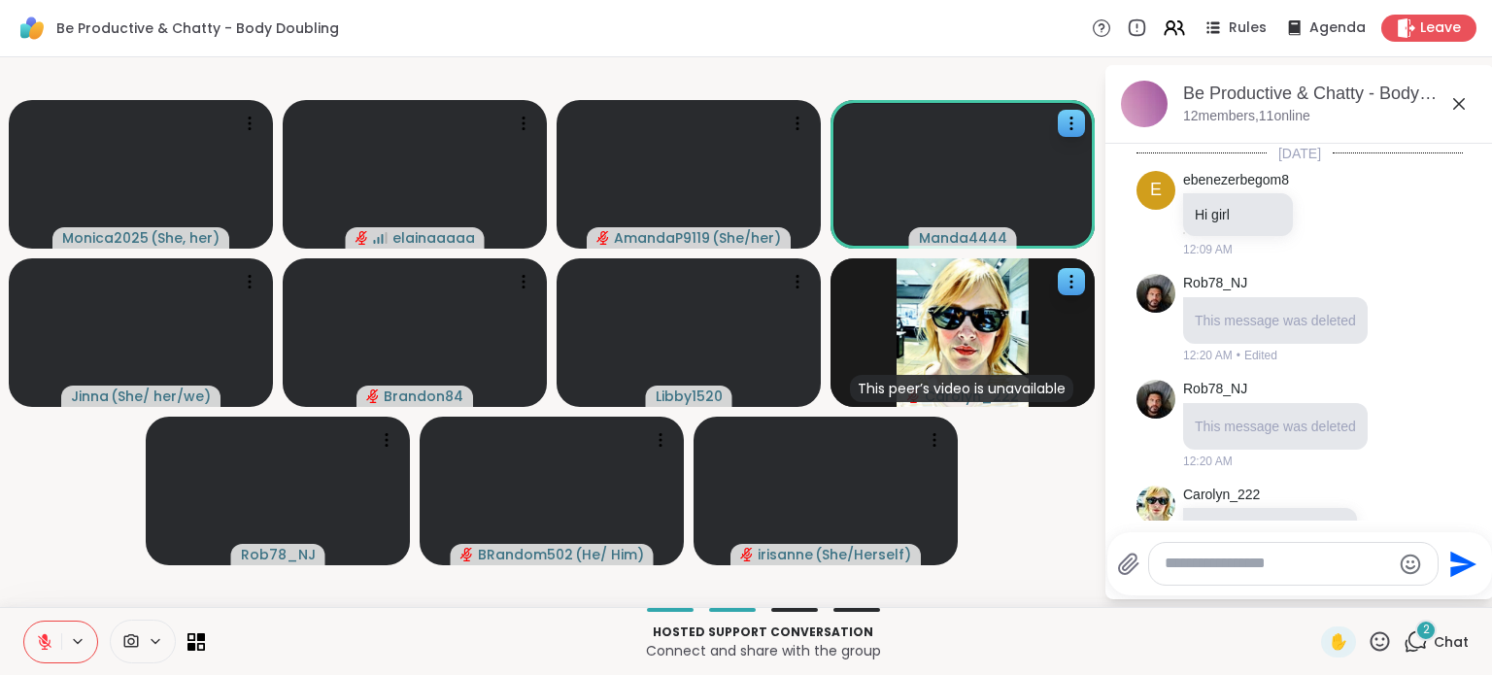
scroll to position [2319, 0]
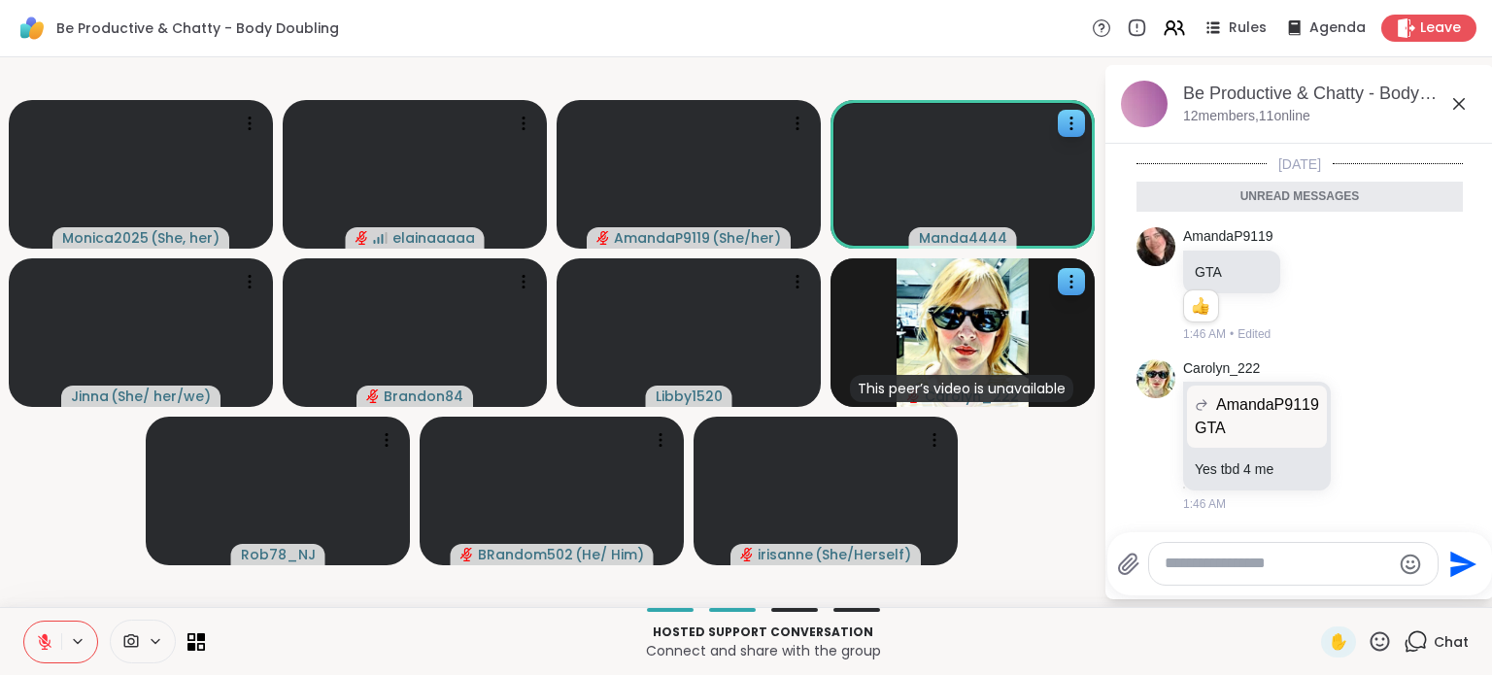
click at [1235, 577] on div at bounding box center [1293, 564] width 288 height 42
click at [1235, 568] on textarea "Type your message" at bounding box center [1277, 564] width 226 height 20
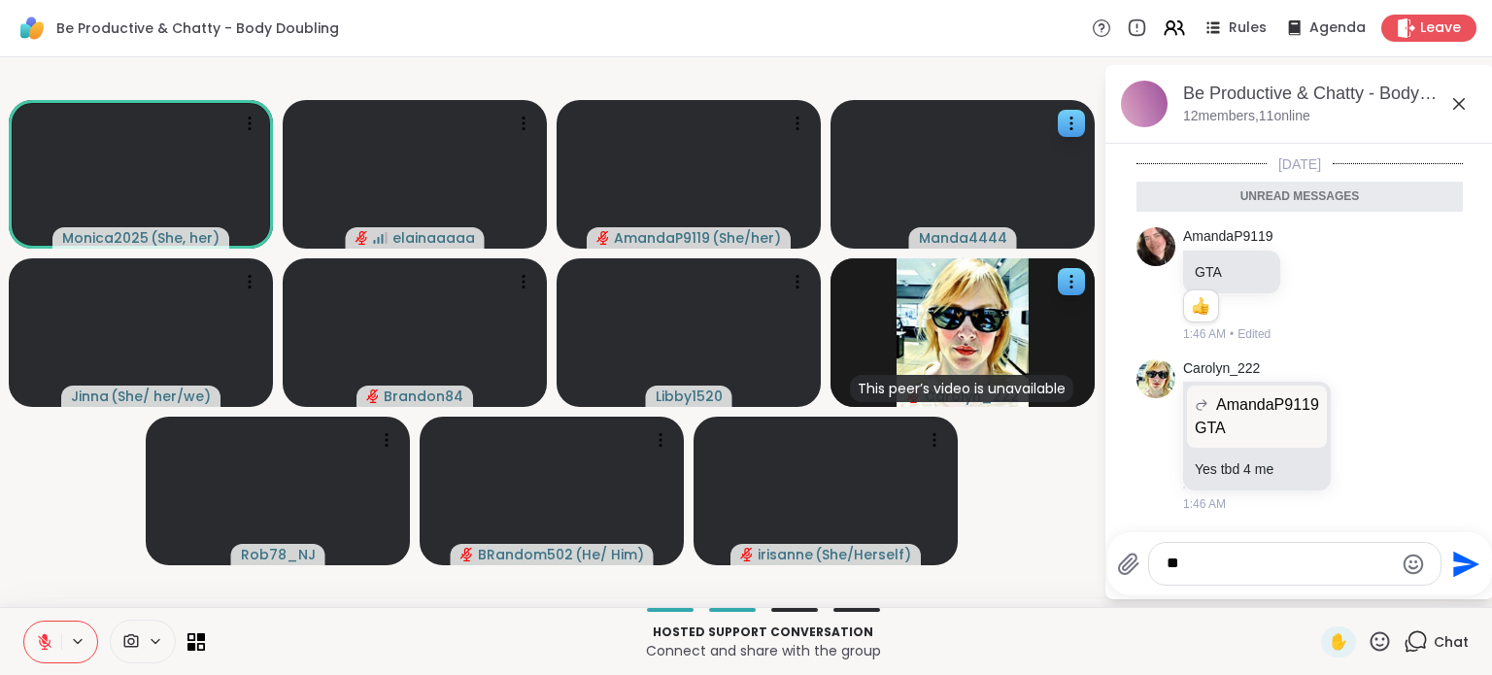
type textarea "***"
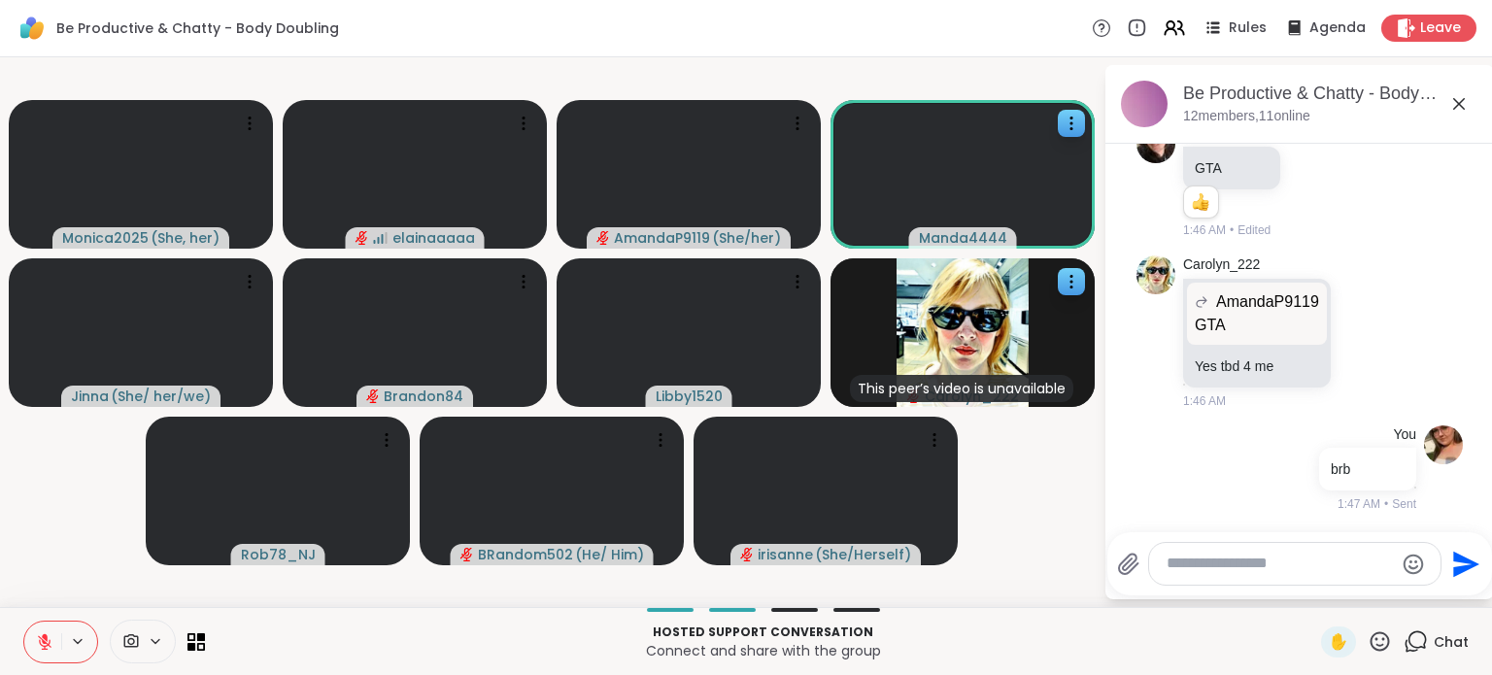
click at [1067, 523] on video-player-container "Monica2025 ( She, her ) elainaaaaa AmandaP9119 ( She/her ) Manda4444 Jinna ( Sh…" at bounding box center [552, 332] width 1080 height 534
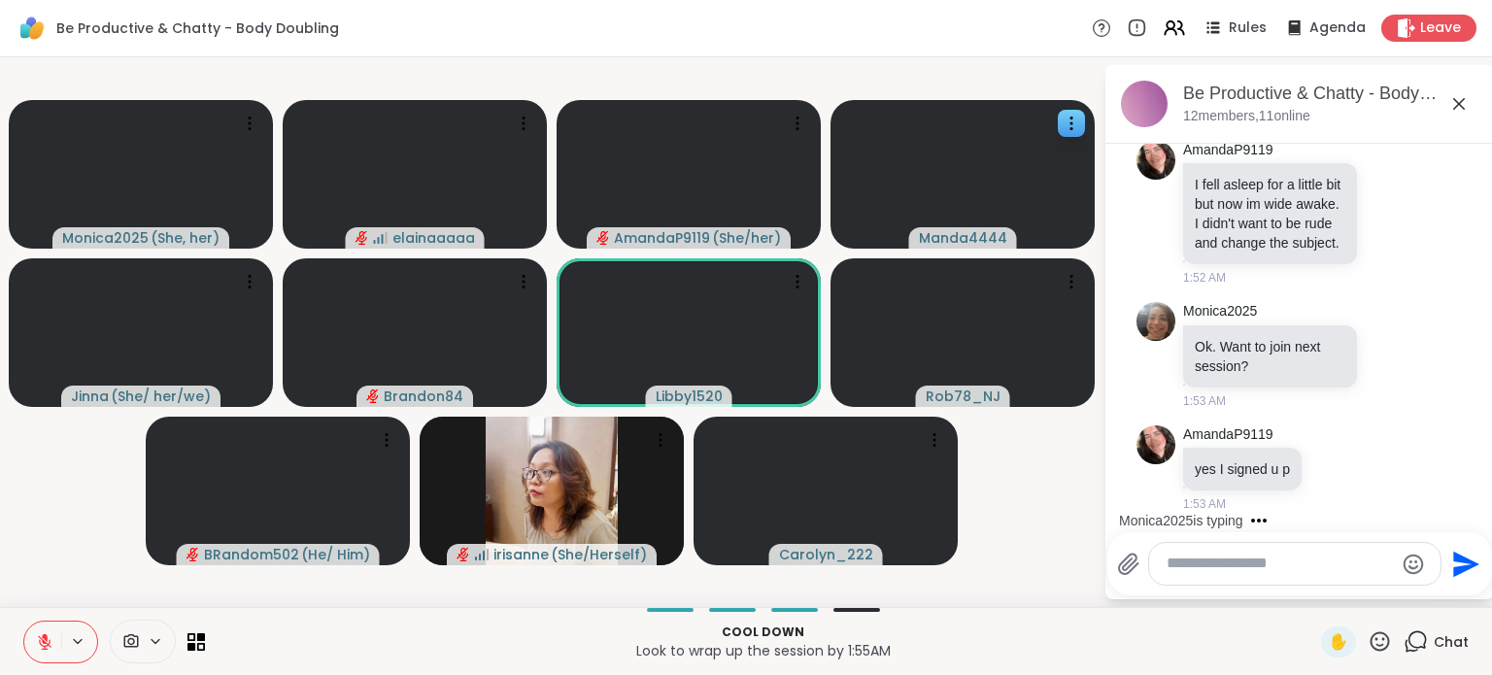
scroll to position [3469, 0]
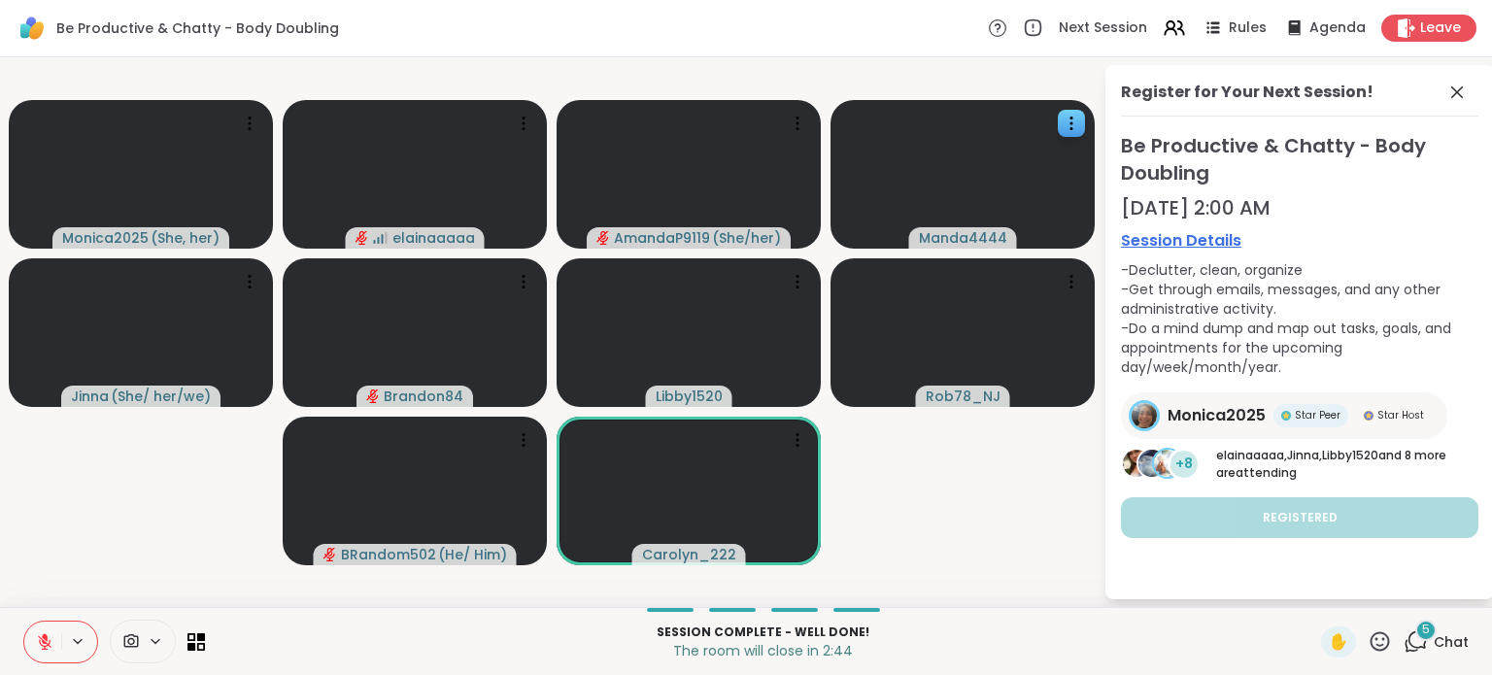
click at [1387, 644] on div "✋ 5 Chat" at bounding box center [1395, 641] width 148 height 31
click at [1403, 641] on icon at bounding box center [1415, 641] width 24 height 24
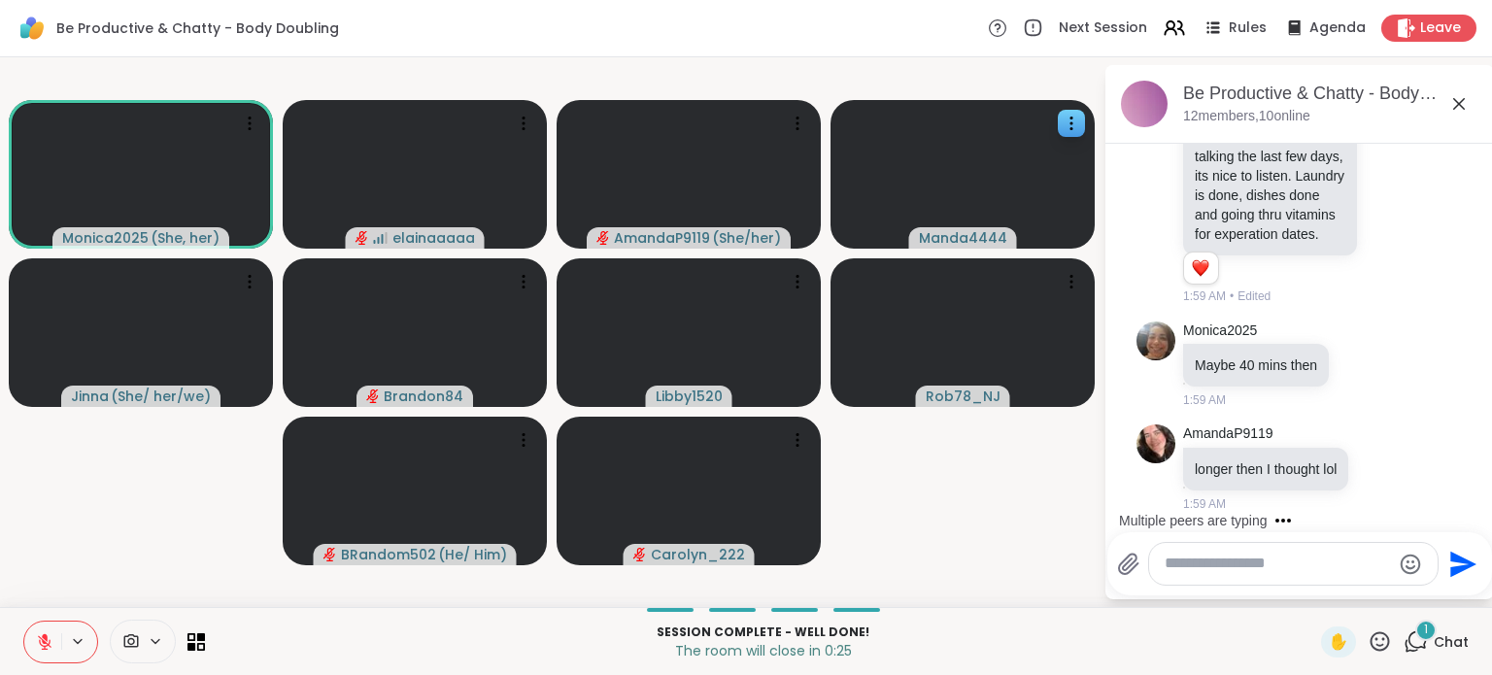
scroll to position [5217, 0]
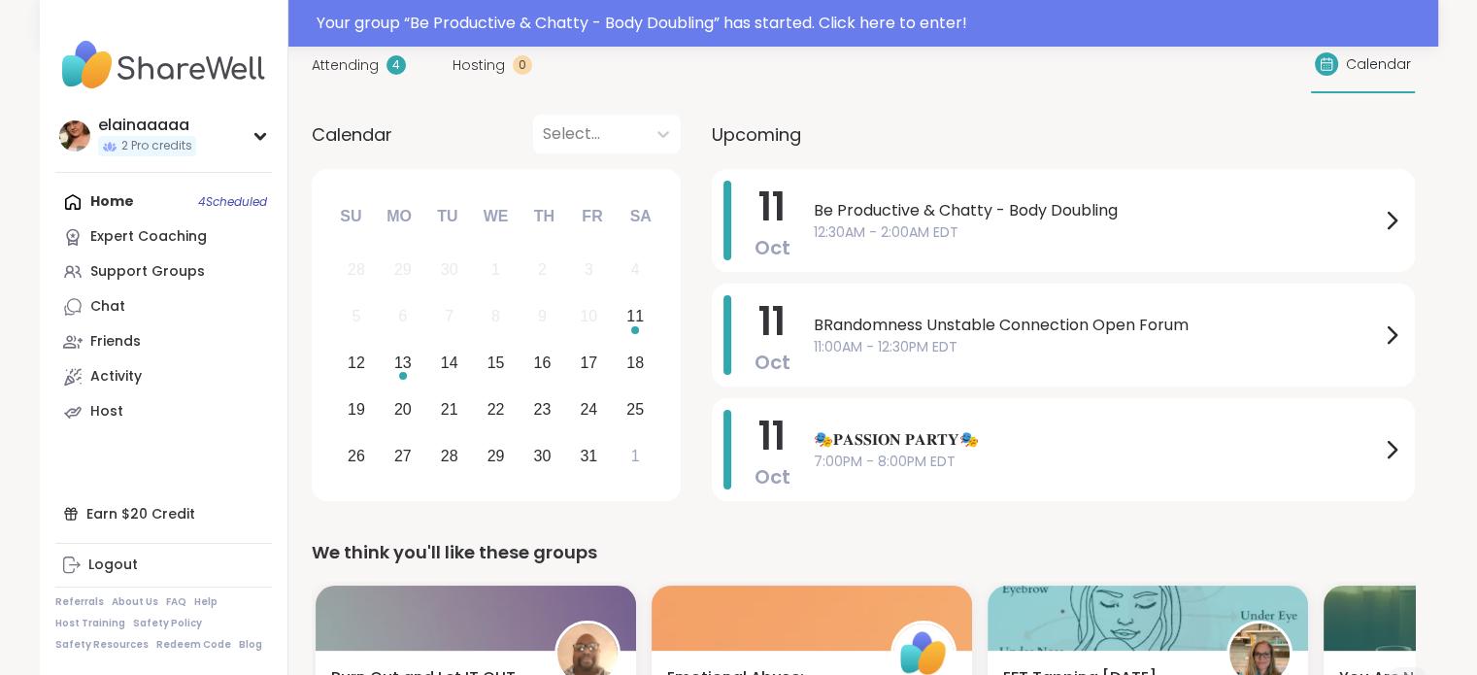
scroll to position [161, 0]
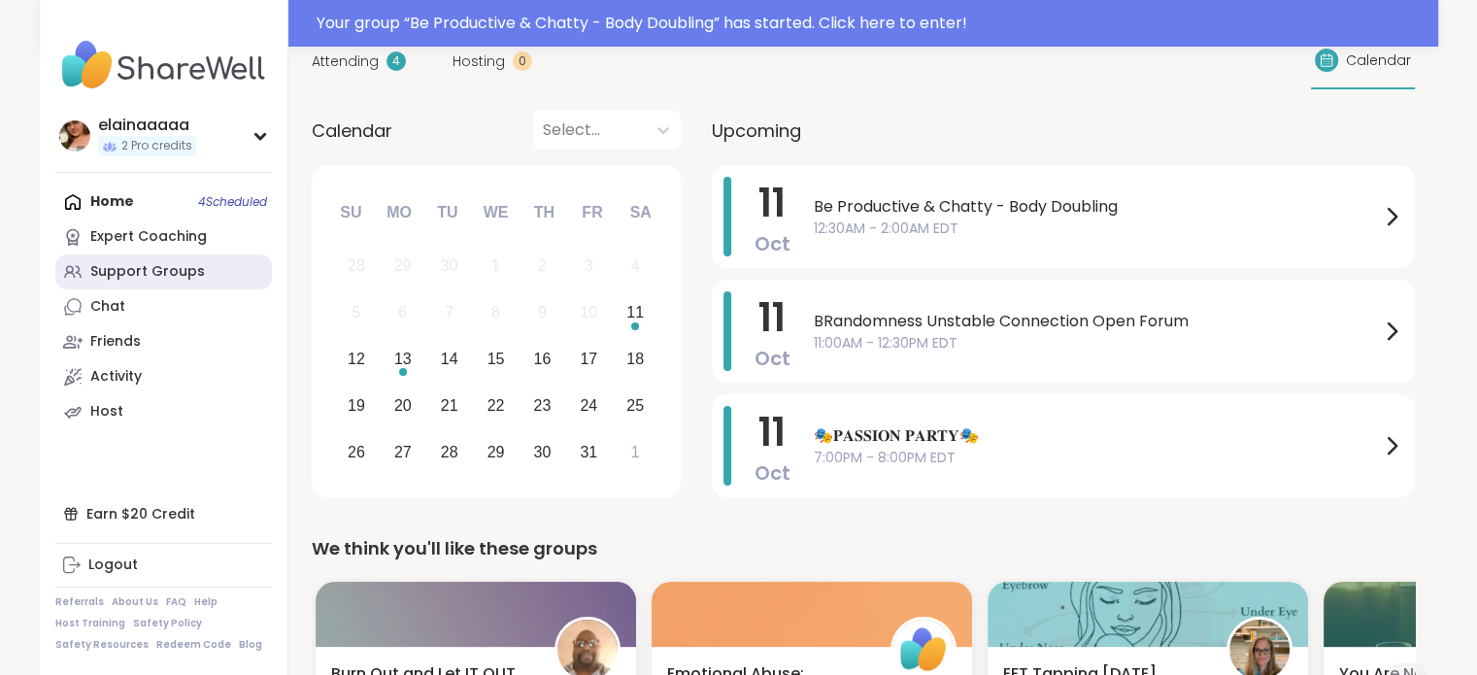
click at [89, 285] on link "Support Groups" at bounding box center [163, 271] width 217 height 35
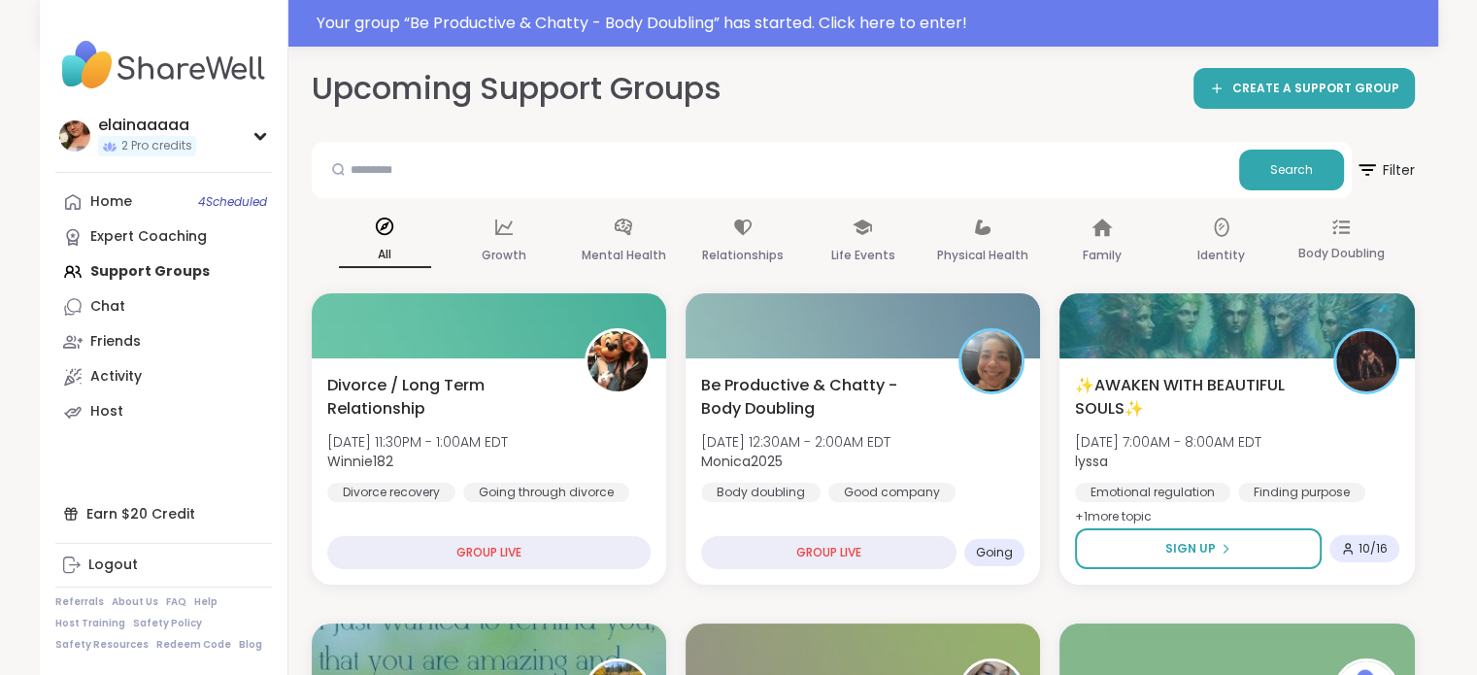
scroll to position [105, 0]
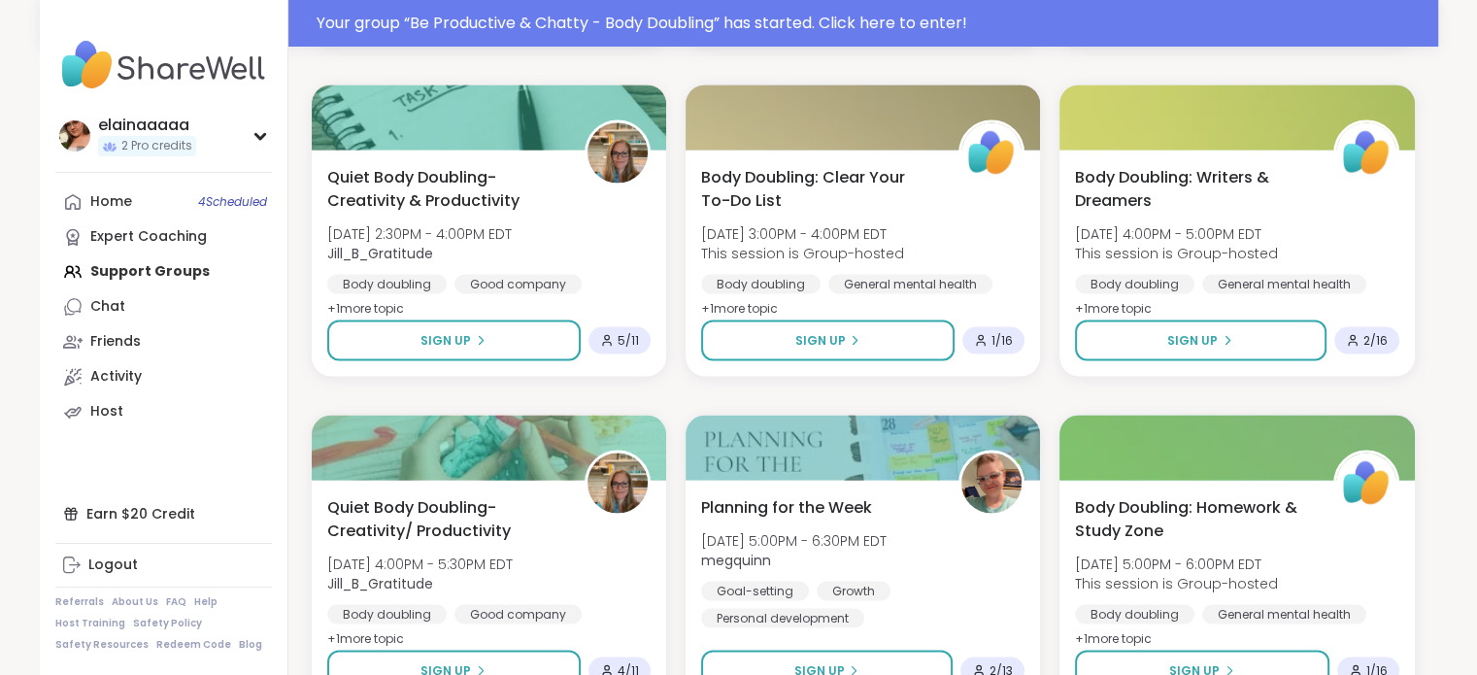
scroll to position [3724, 0]
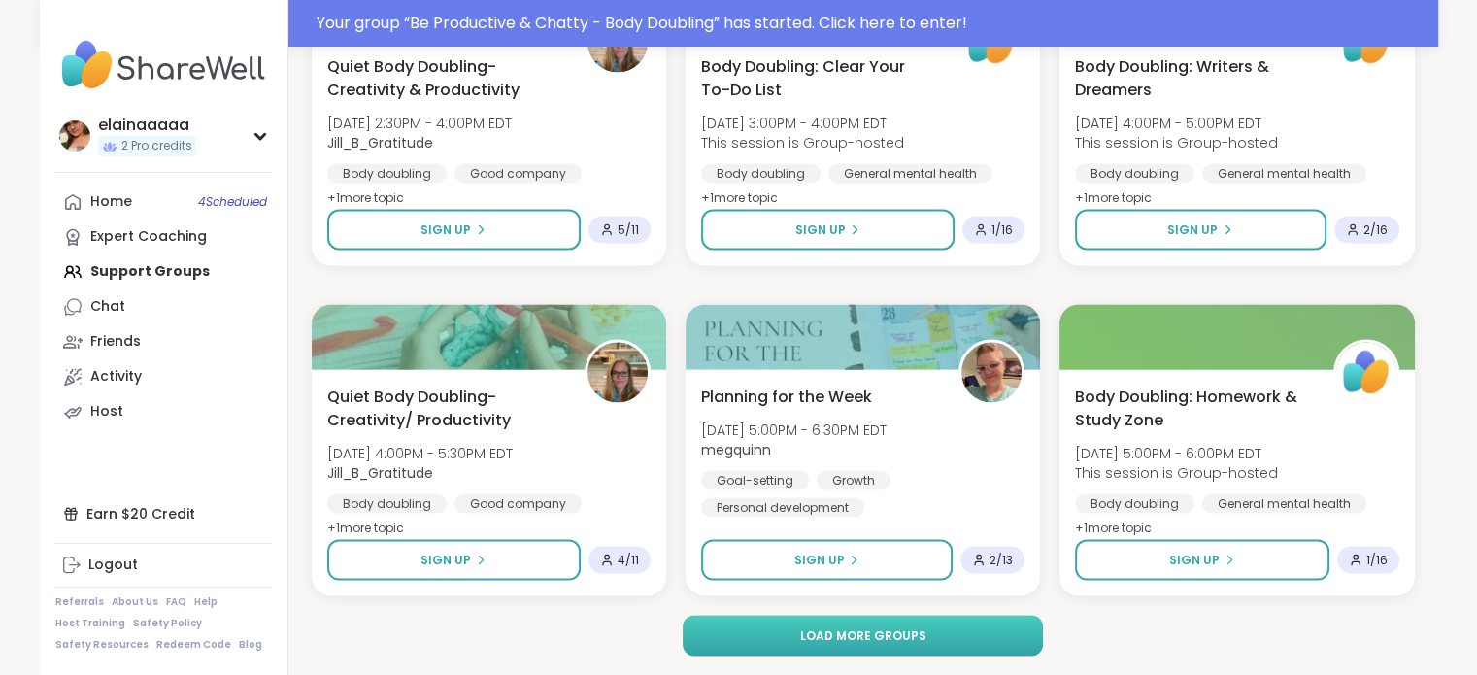
click at [868, 643] on span "Load more groups" at bounding box center [862, 635] width 126 height 17
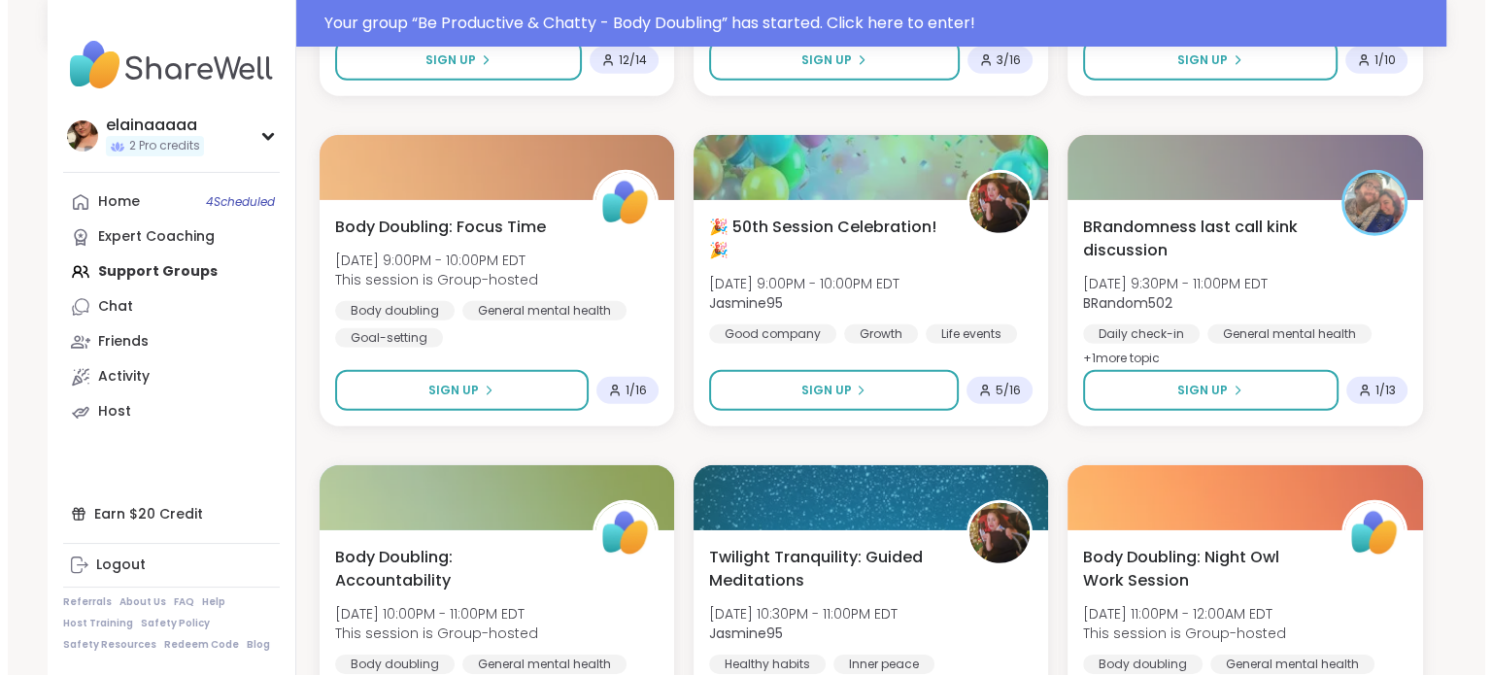
scroll to position [5879, 0]
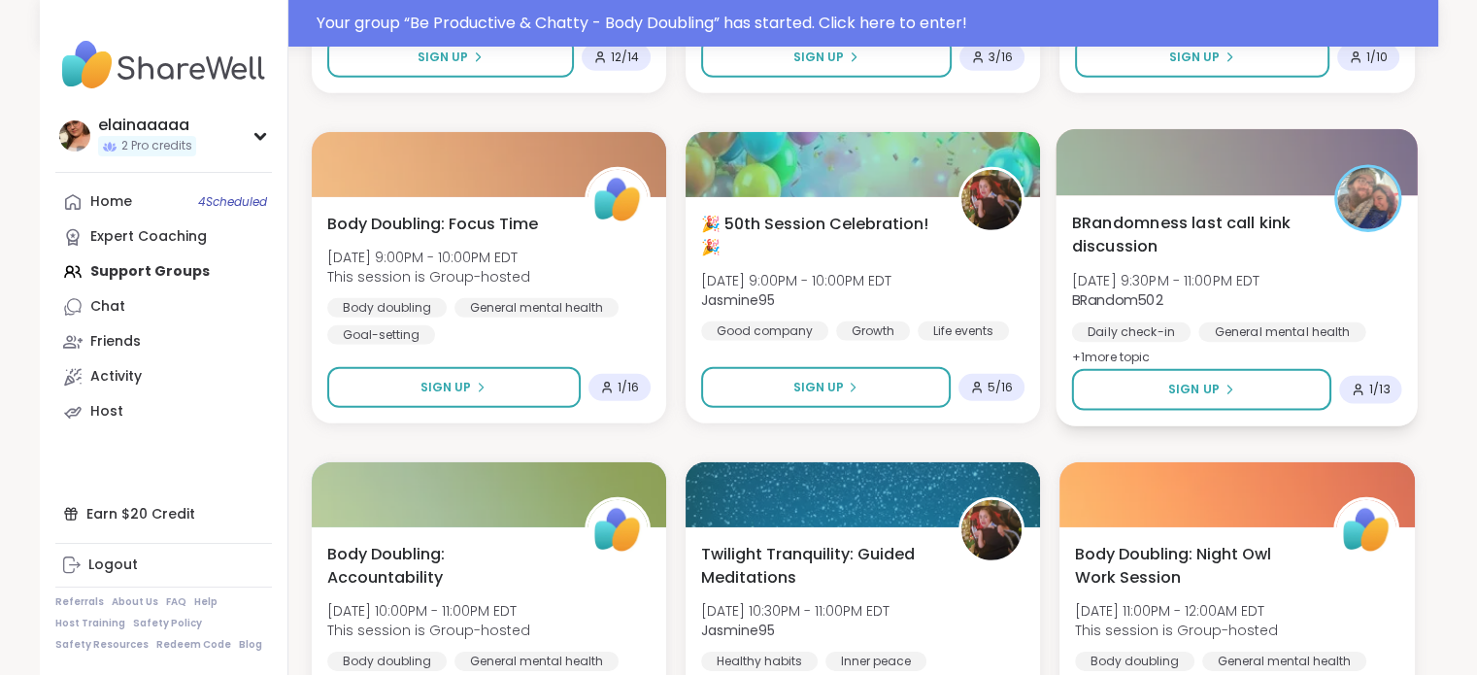
click at [1240, 251] on span "BRandomness last call kink discussion" at bounding box center [1192, 235] width 241 height 48
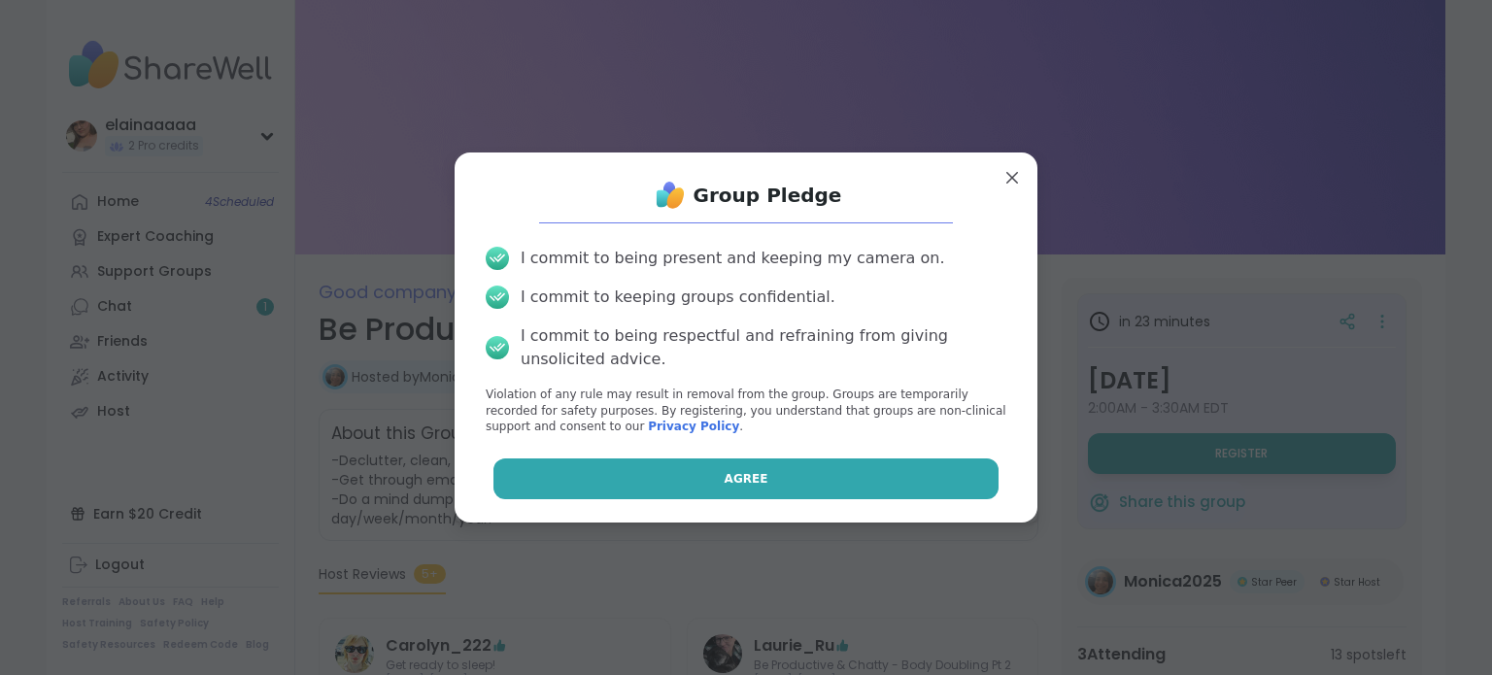
click at [873, 481] on button "Agree" at bounding box center [746, 478] width 506 height 41
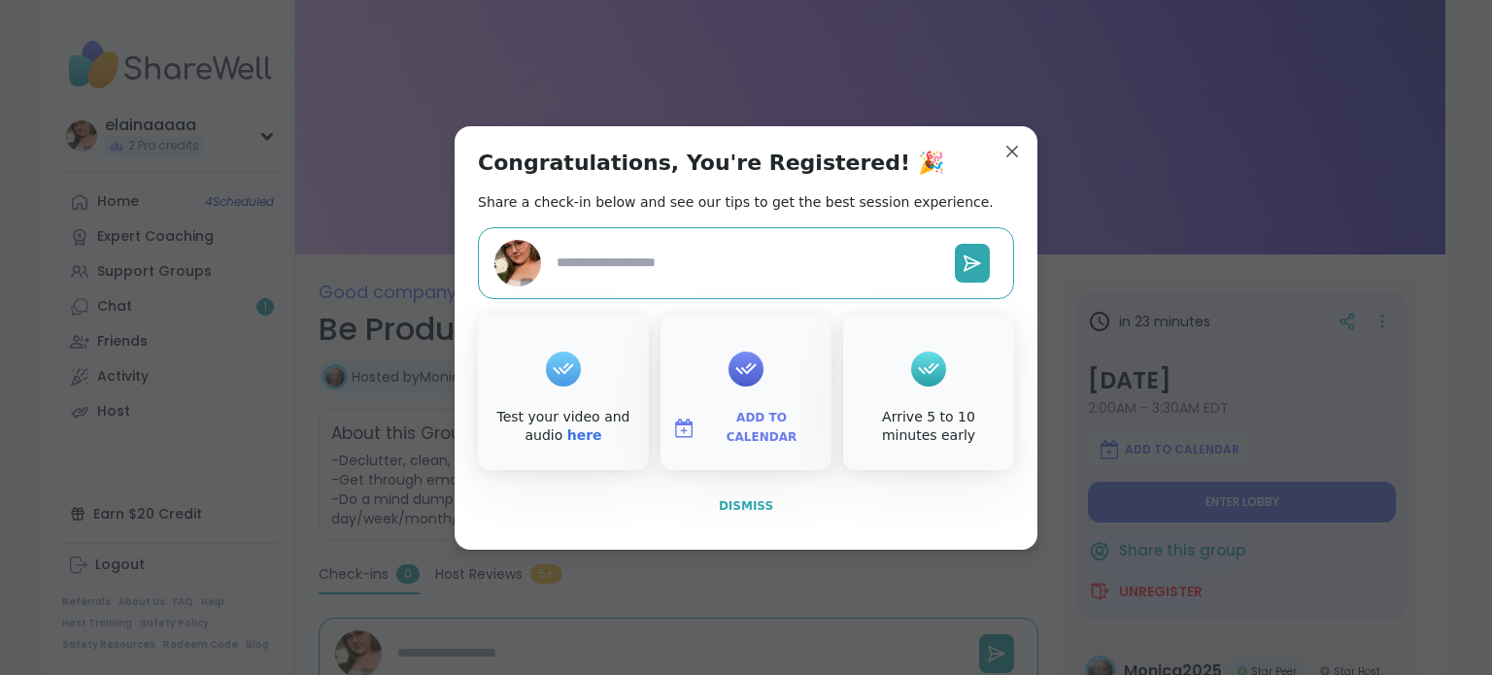
click at [738, 500] on span "Dismiss" at bounding box center [746, 506] width 54 height 14
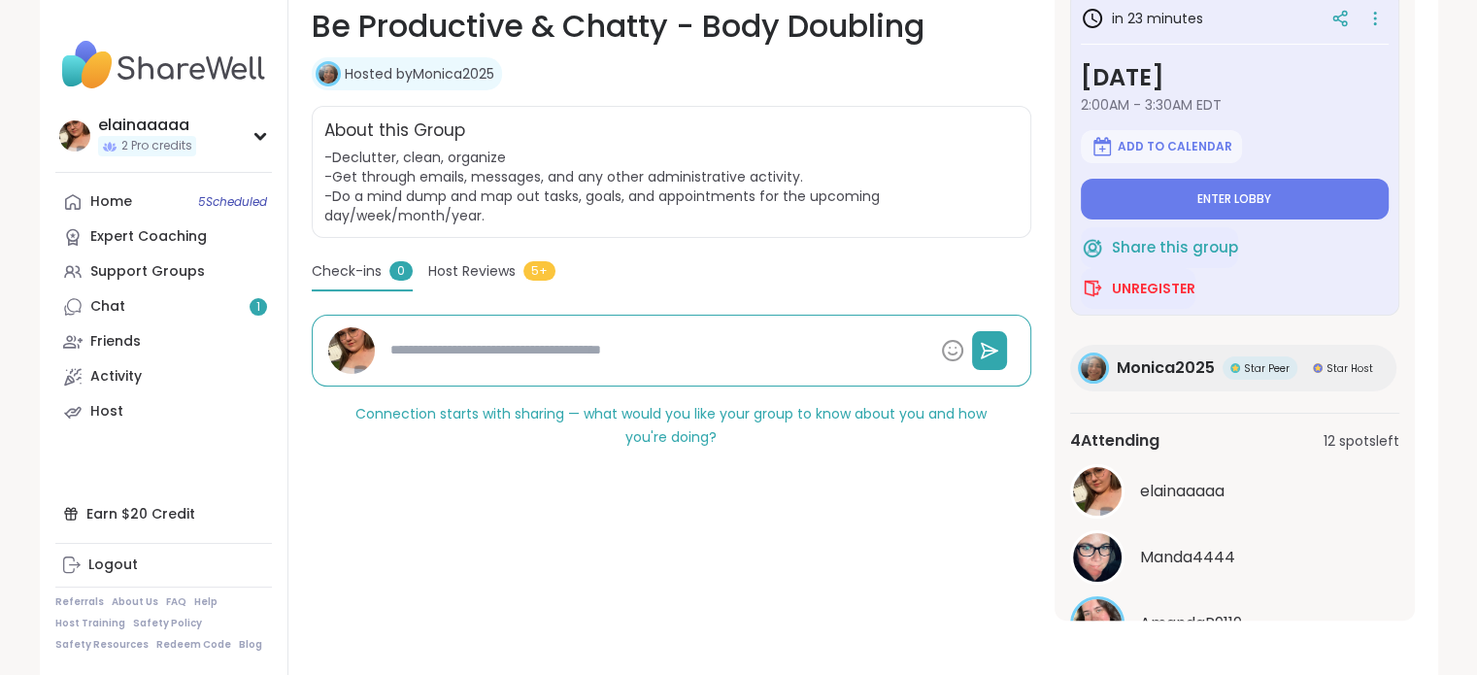
scroll to position [132, 0]
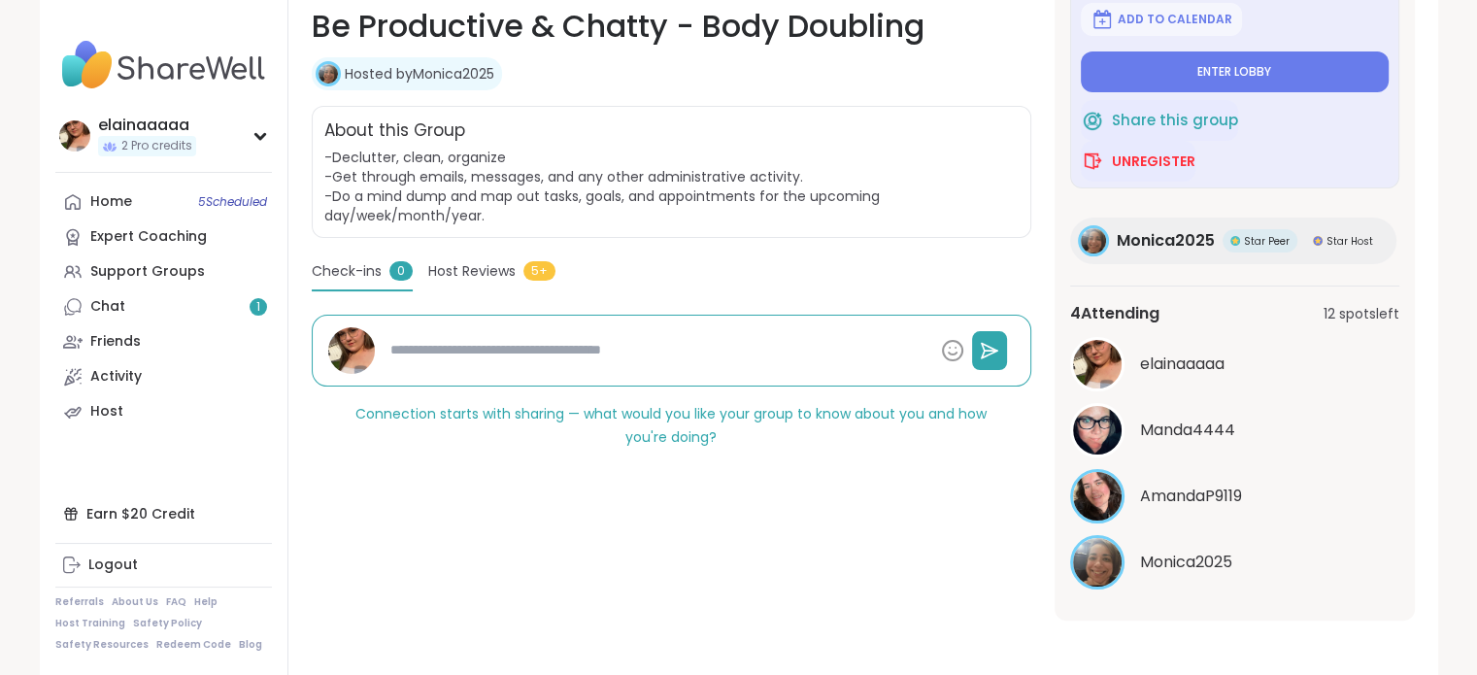
type textarea "*"
click at [120, 313] on div "Chat 1" at bounding box center [107, 306] width 35 height 19
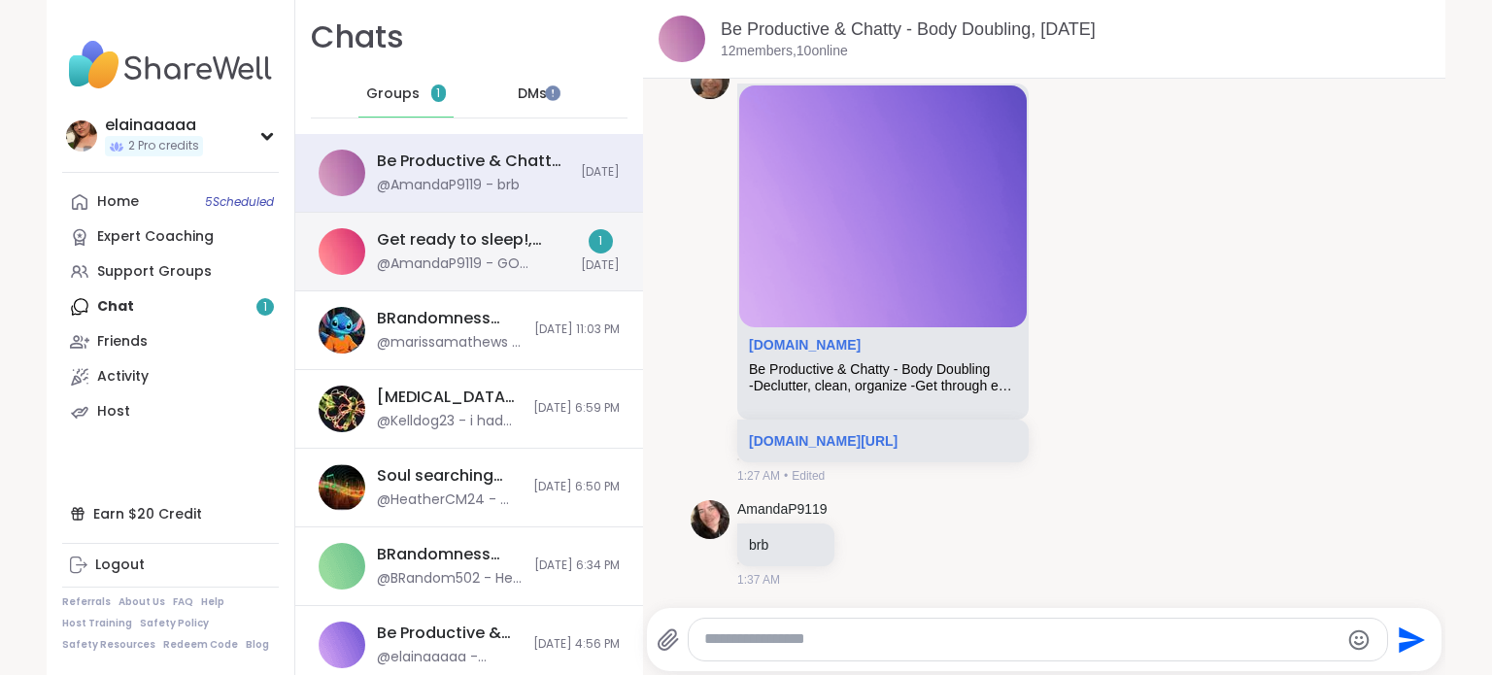
click at [427, 241] on div "Get ready to sleep!, [DATE]" at bounding box center [473, 239] width 192 height 21
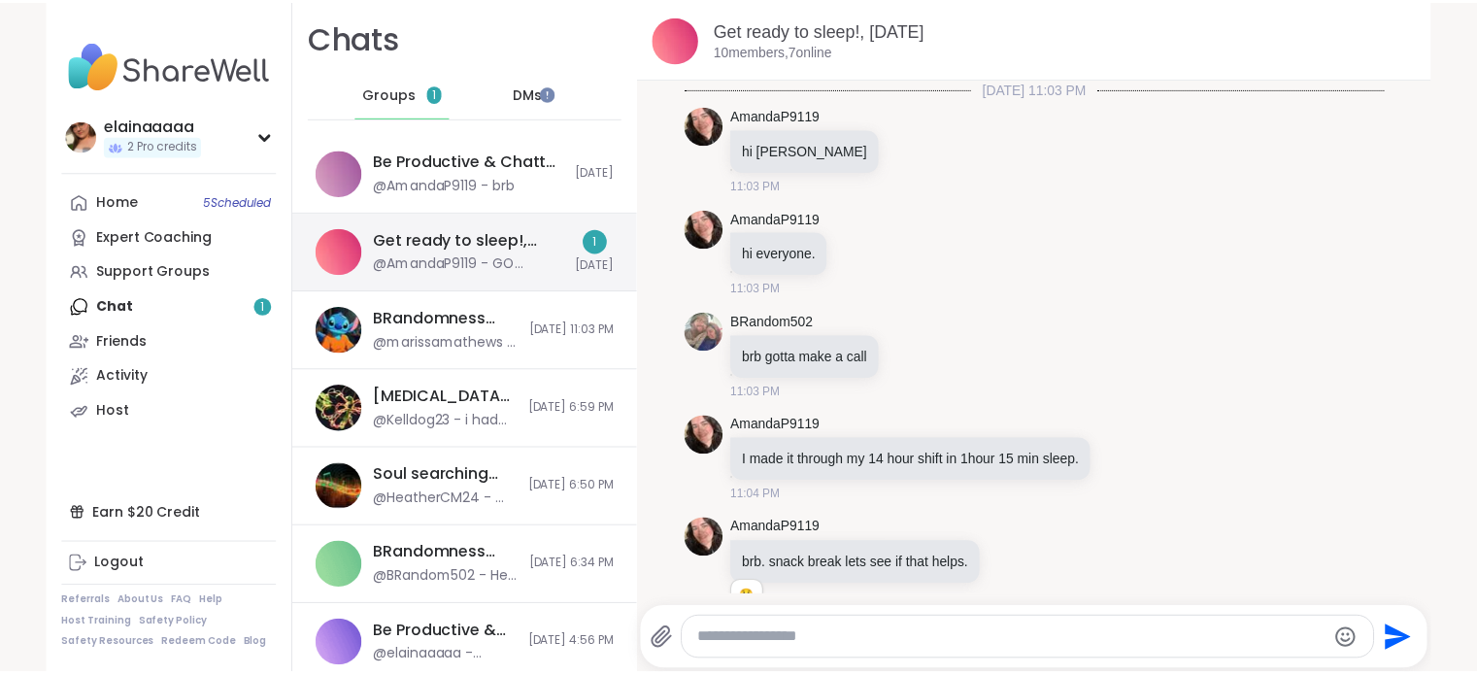
scroll to position [1993, 0]
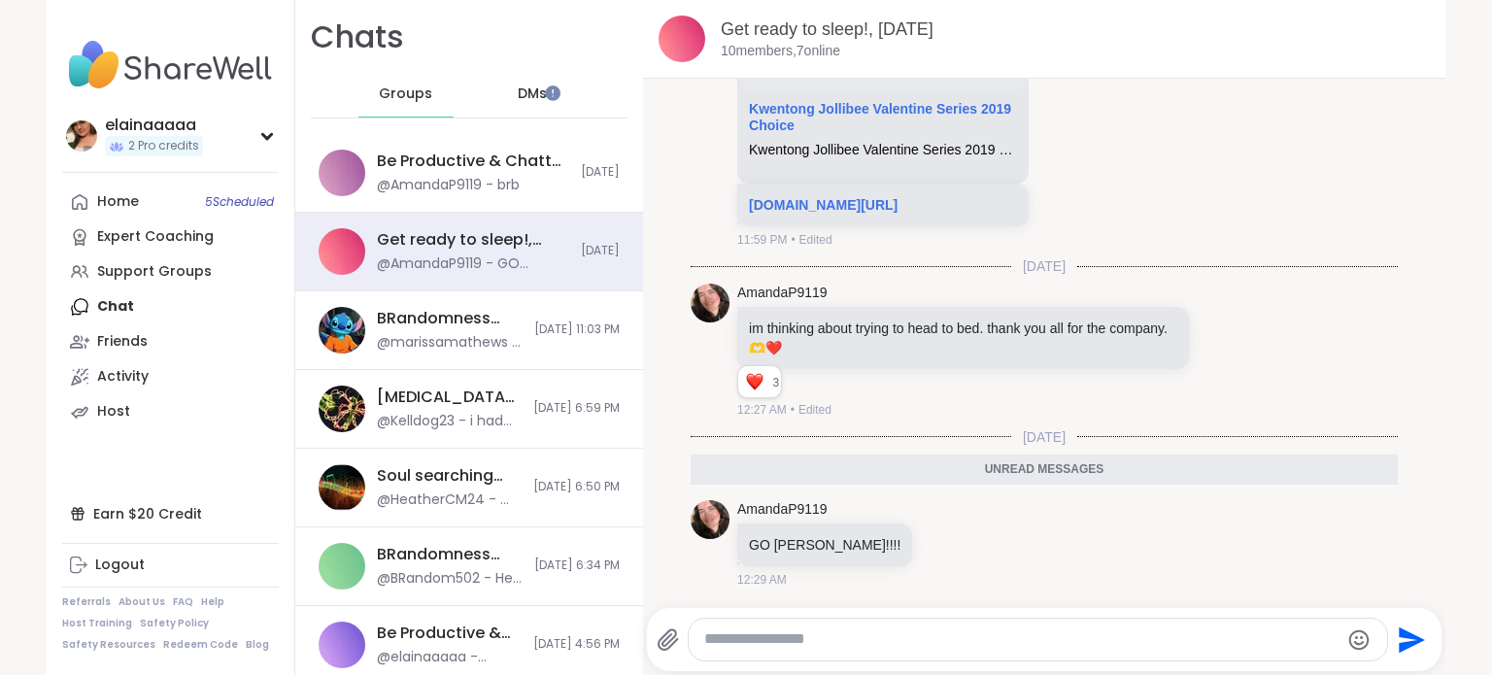
click at [75, 72] on img at bounding box center [170, 65] width 217 height 68
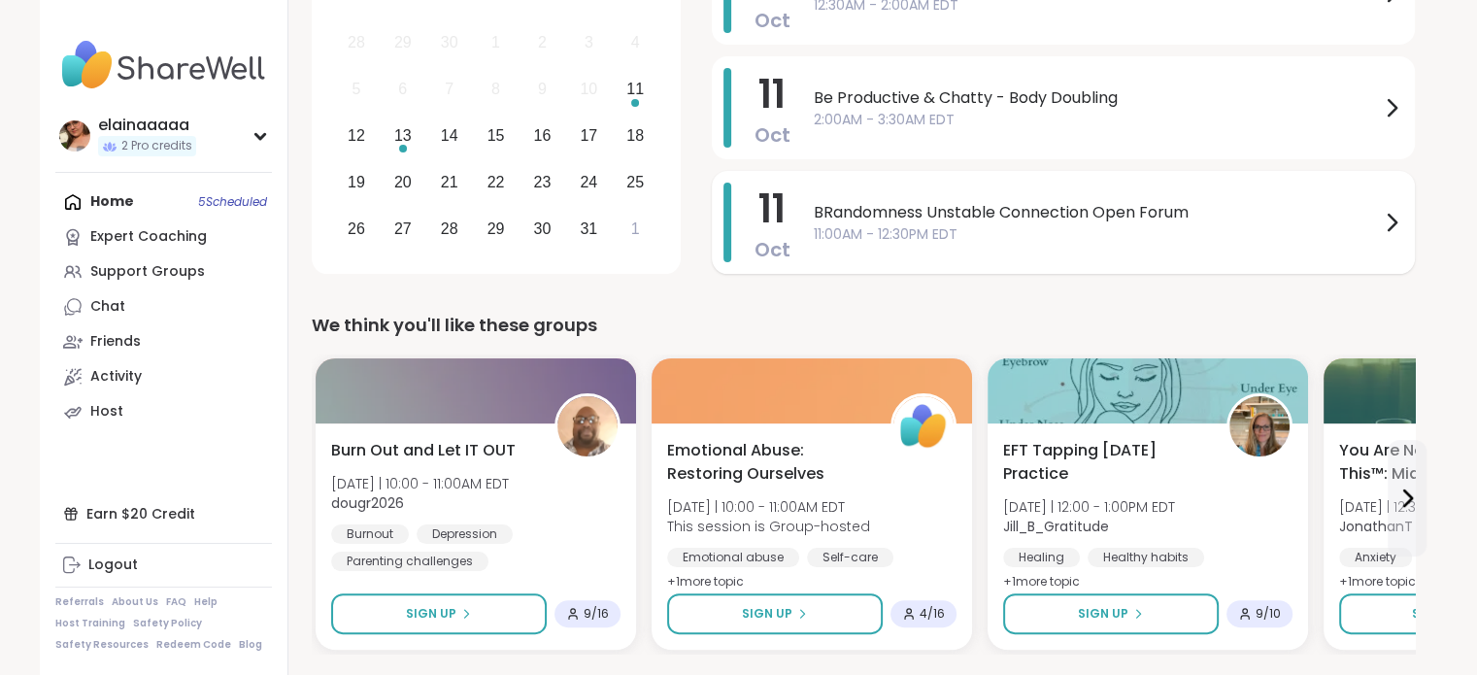
scroll to position [491, 0]
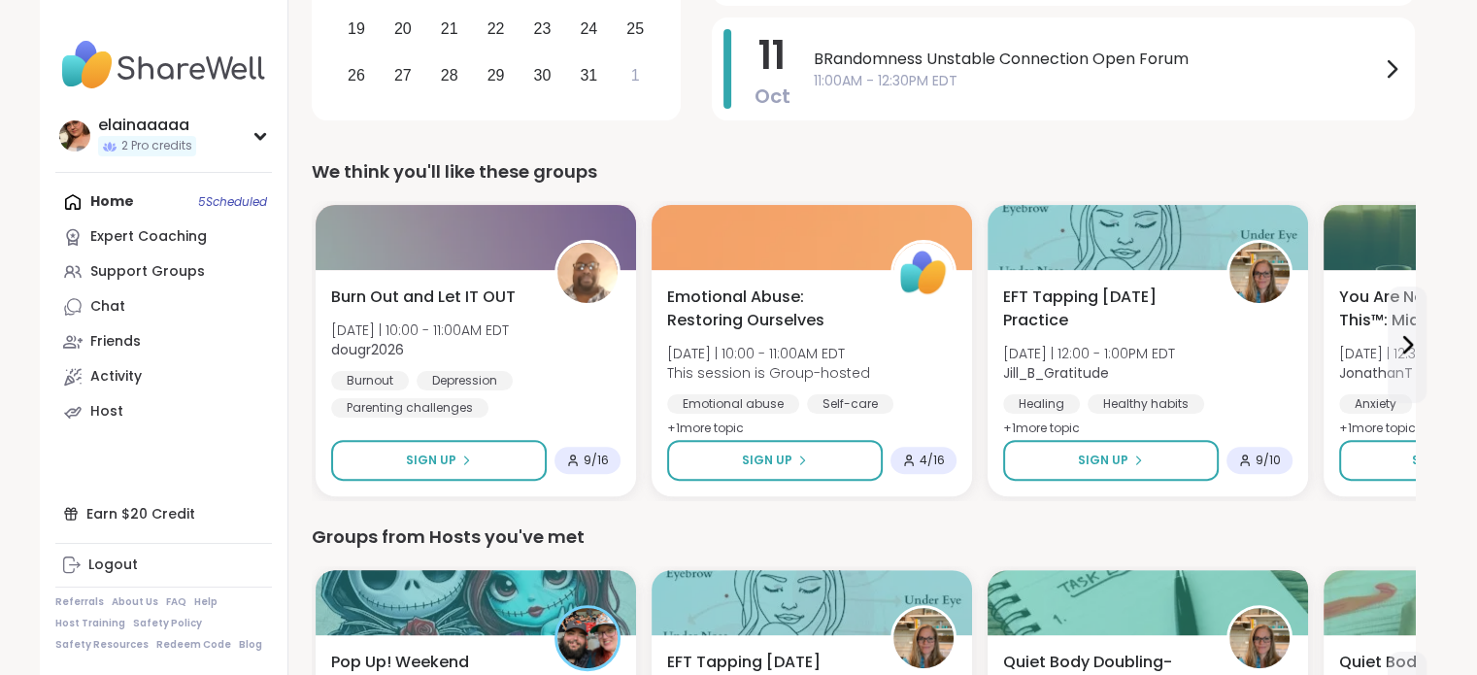
click at [159, 91] on img at bounding box center [163, 65] width 217 height 68
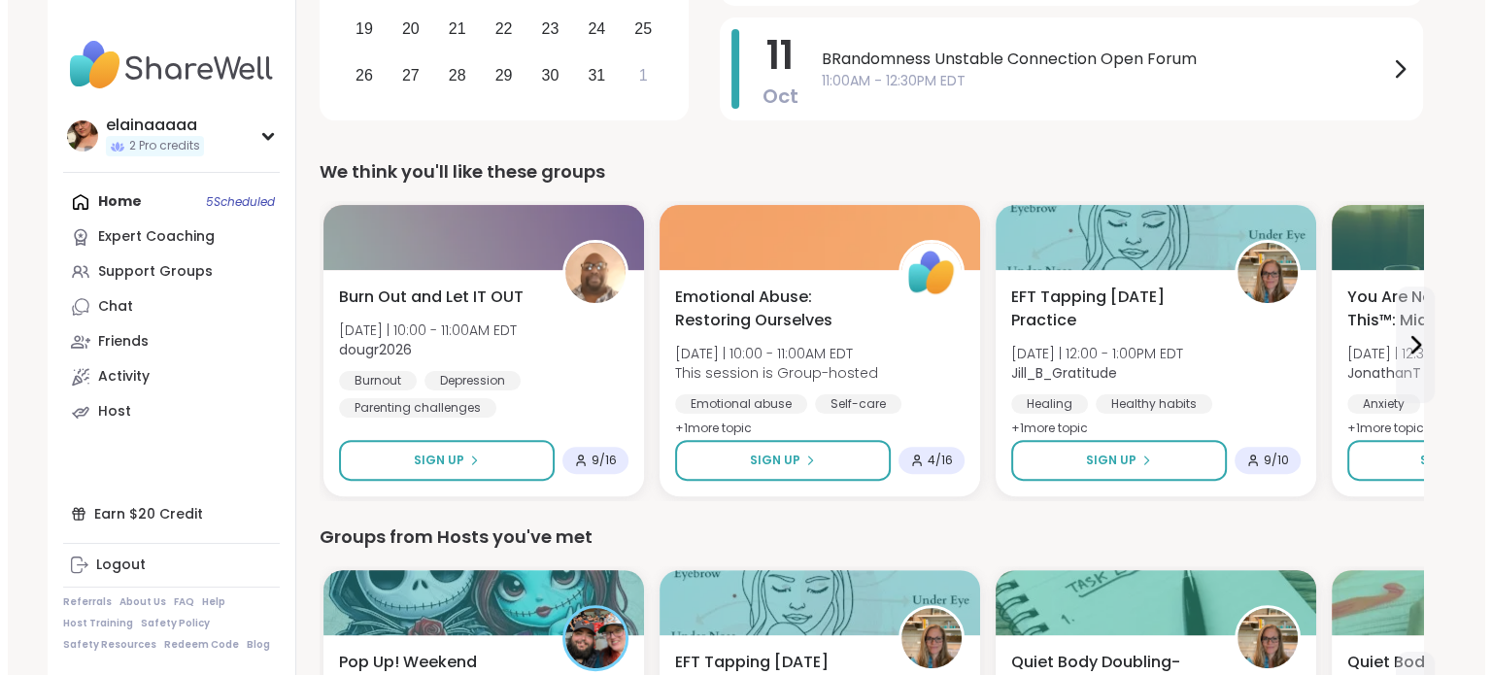
scroll to position [0, 0]
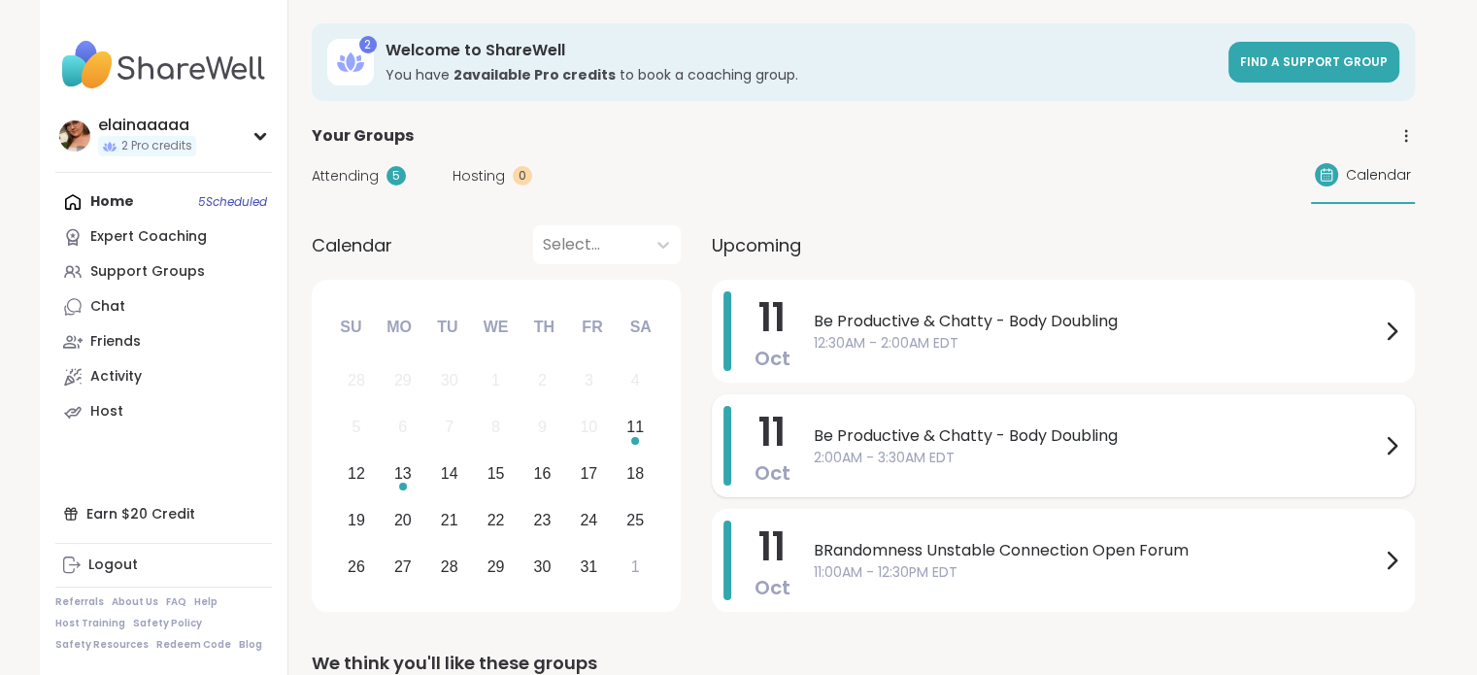
click at [959, 448] on span "2:00AM - 3:30AM EDT" at bounding box center [1097, 458] width 566 height 20
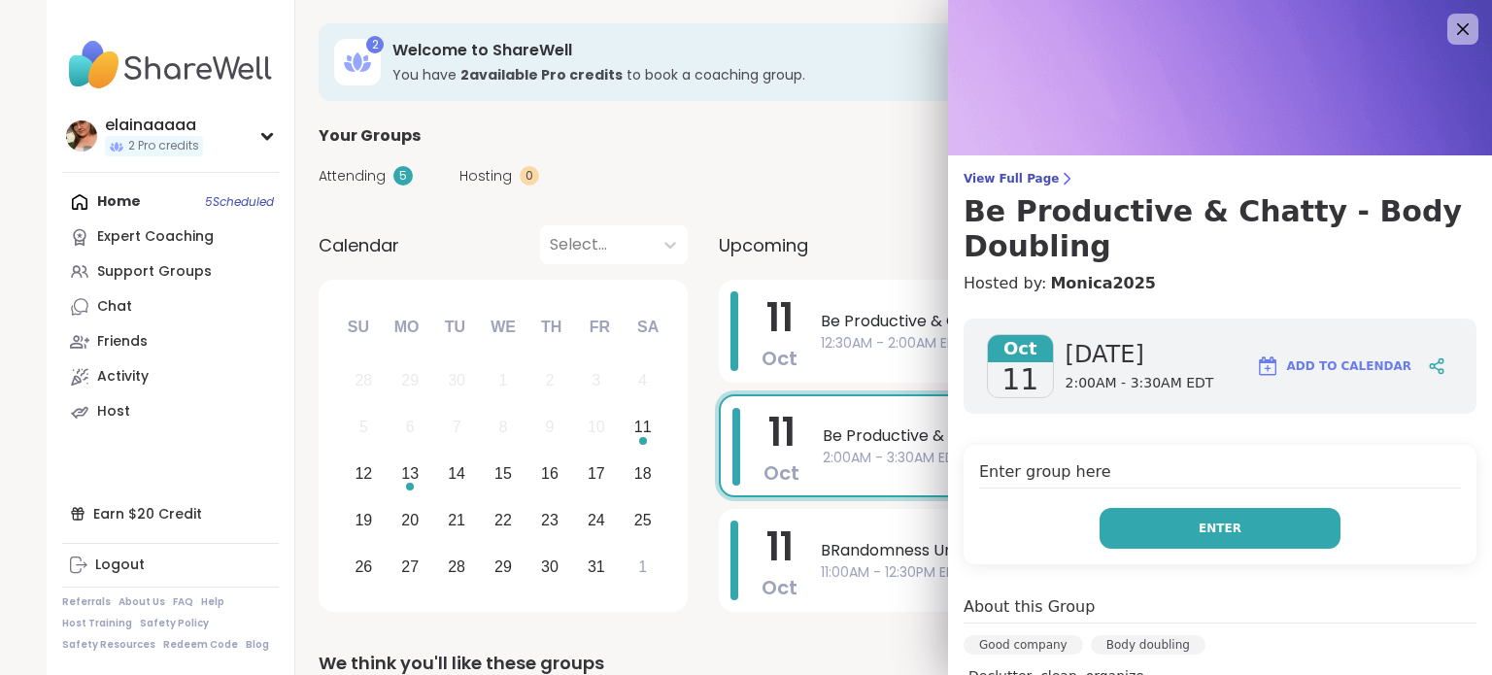
click at [1163, 516] on button "Enter" at bounding box center [1219, 528] width 241 height 41
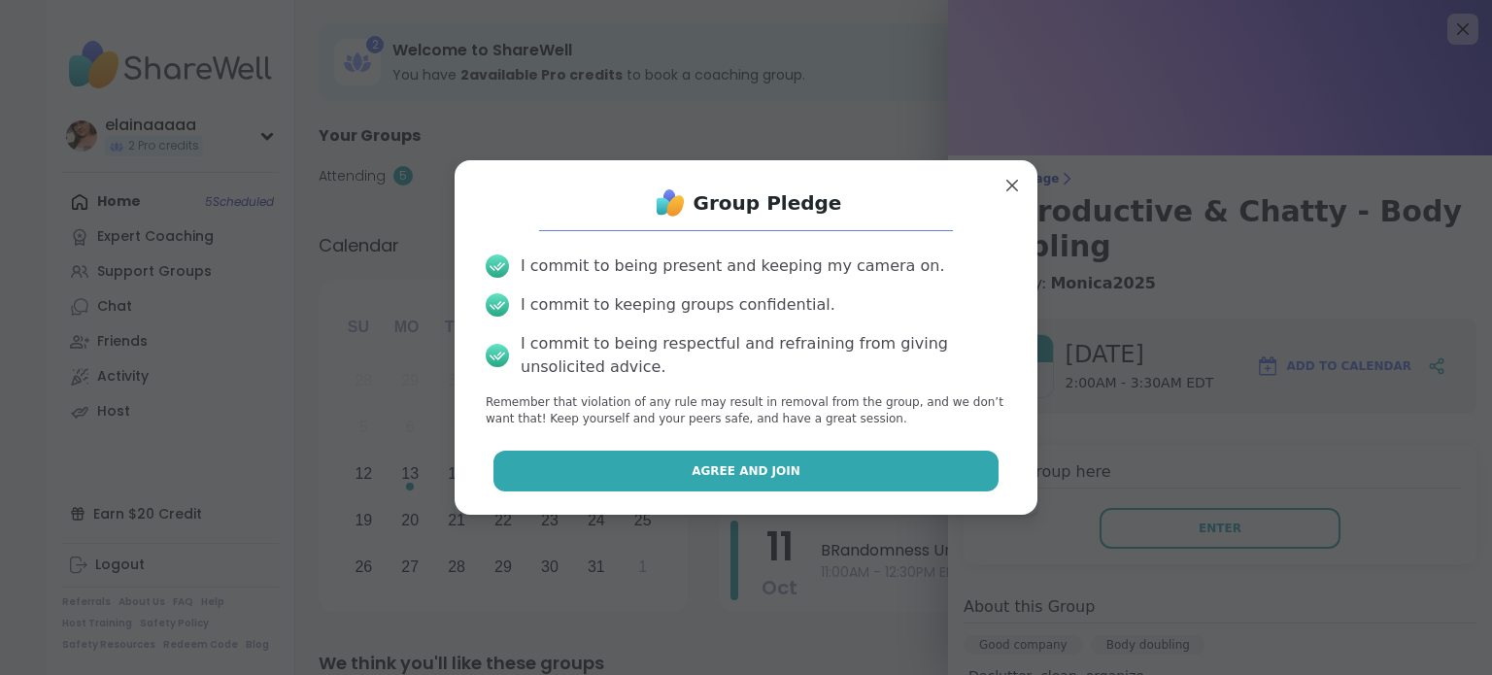
click at [870, 461] on button "Agree and Join" at bounding box center [746, 471] width 506 height 41
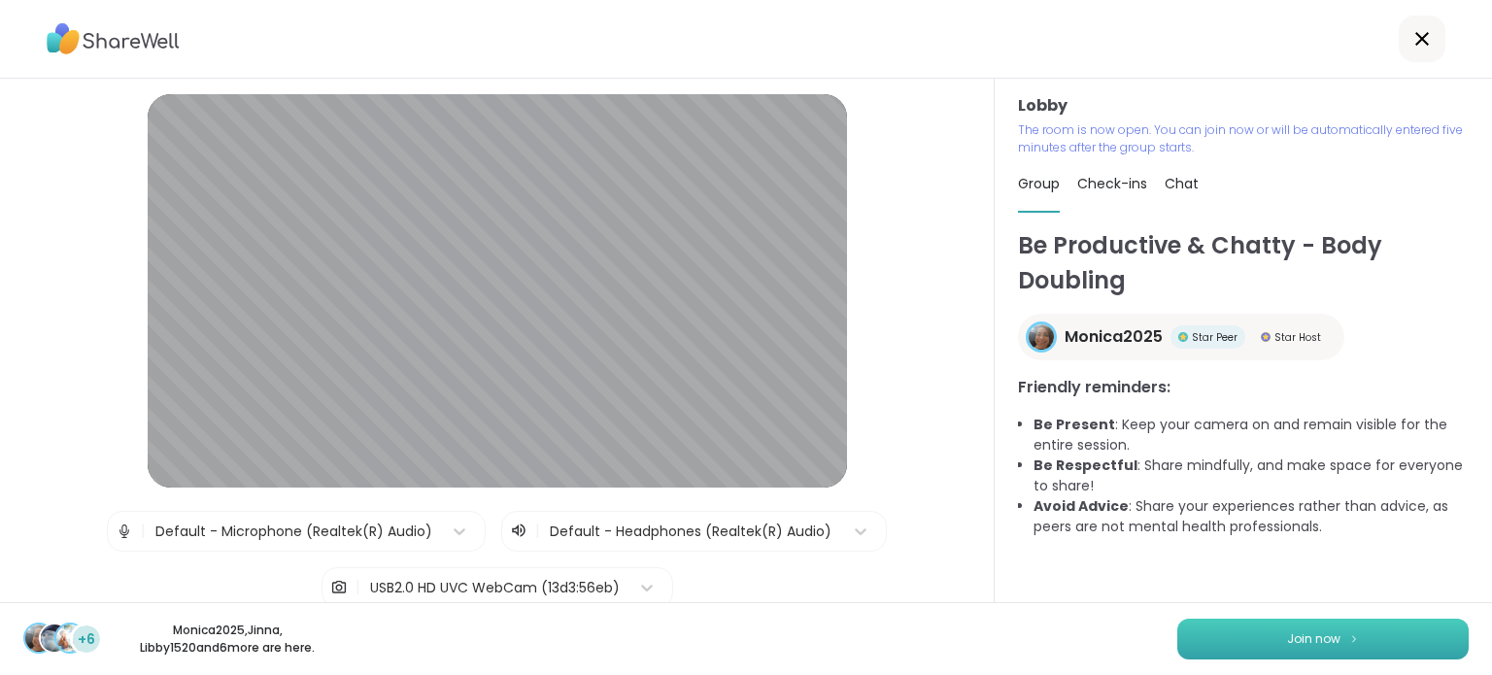
click at [1229, 645] on button "Join now" at bounding box center [1322, 639] width 291 height 41
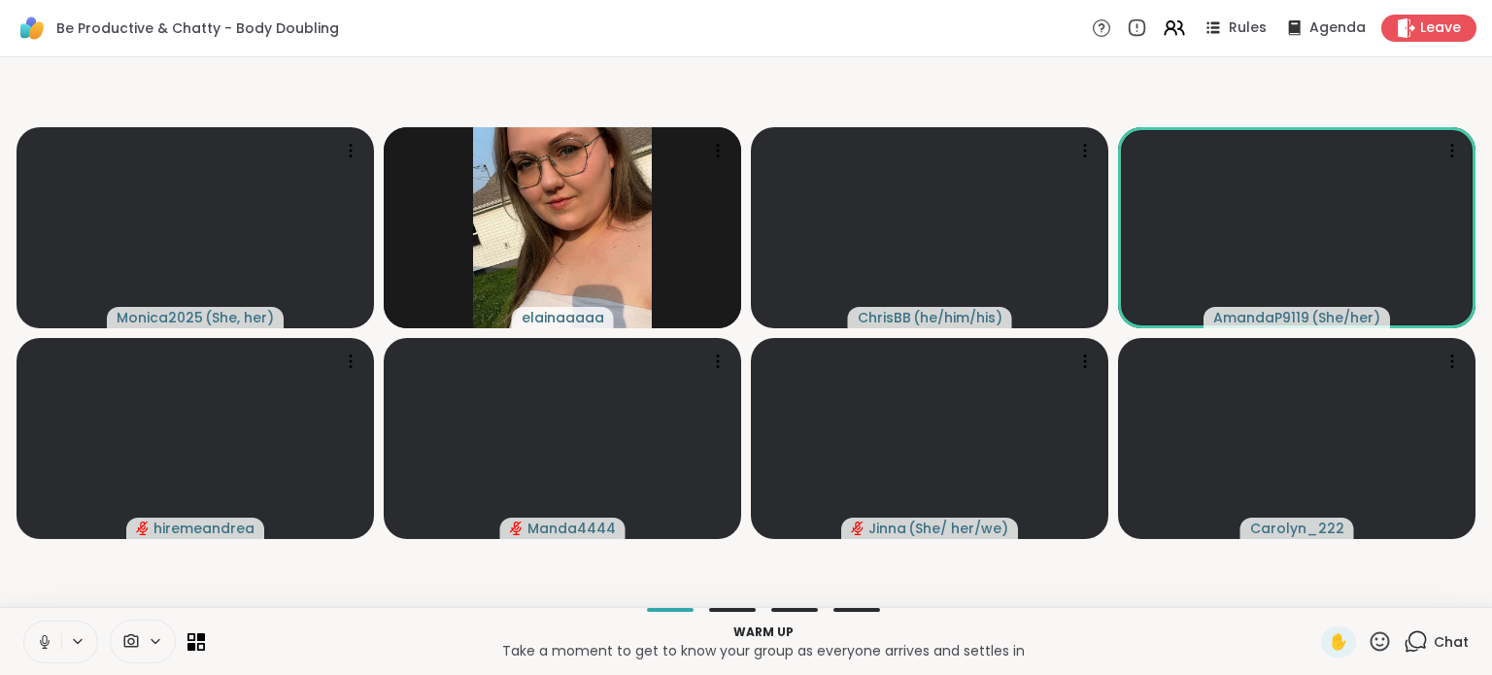
click at [46, 648] on icon at bounding box center [44, 641] width 17 height 17
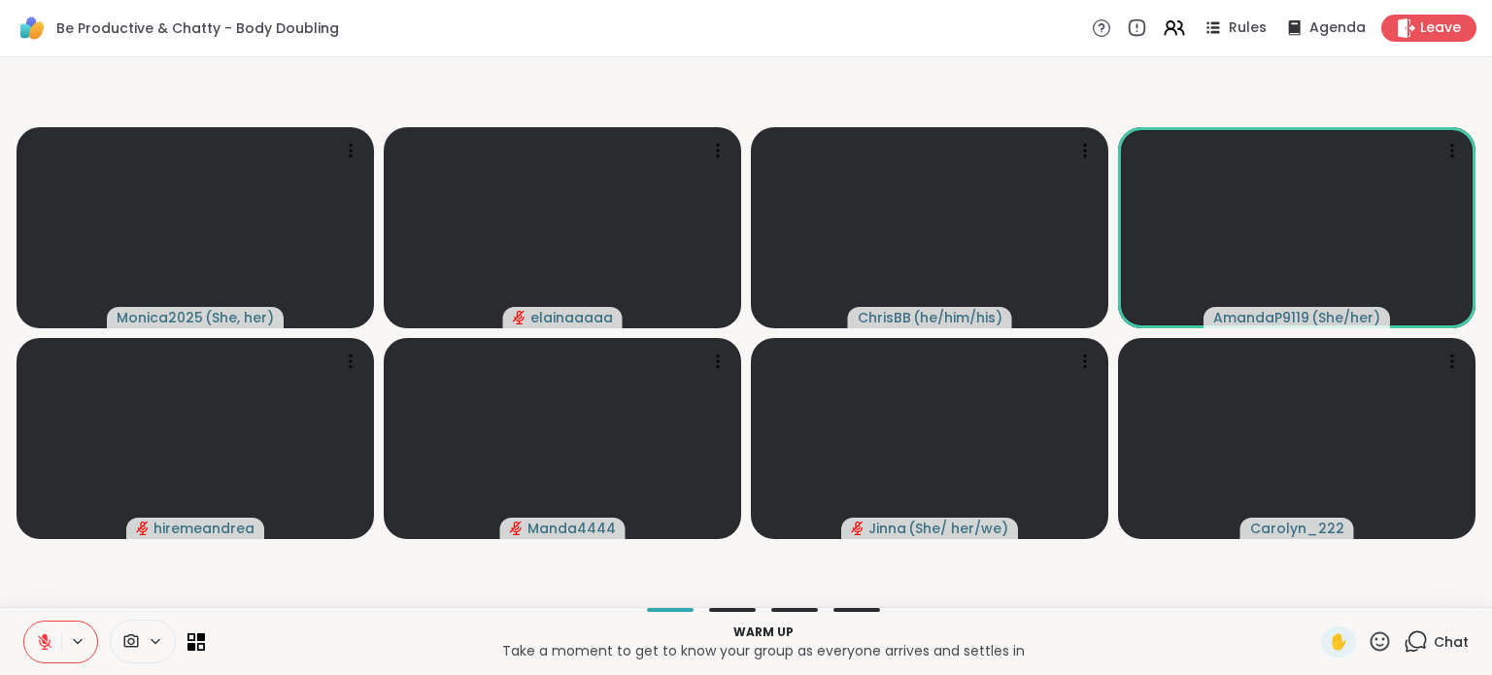
click at [148, 642] on icon at bounding box center [156, 641] width 16 height 17
click at [135, 630] on div at bounding box center [143, 642] width 66 height 44
click at [151, 641] on icon at bounding box center [156, 641] width 16 height 17
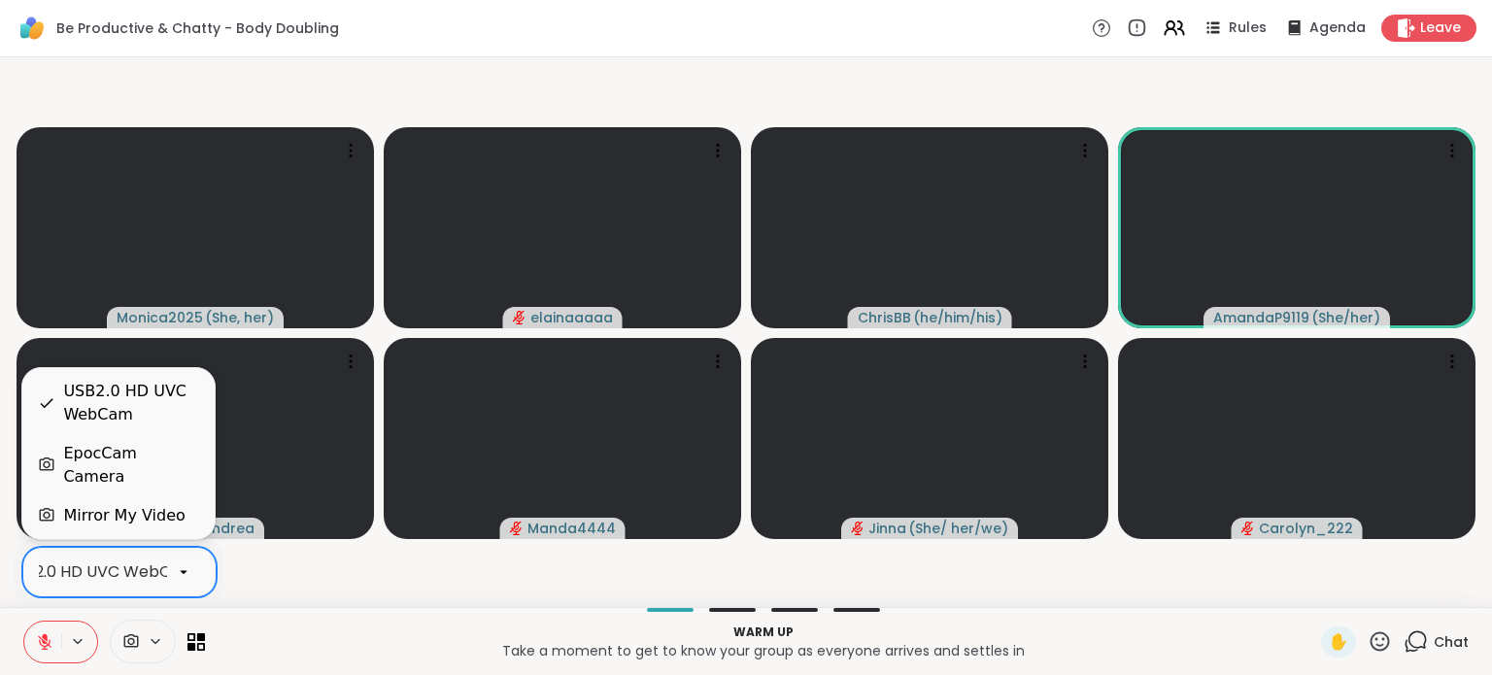
click at [144, 584] on div "USB2.0 HD UVC WebCam" at bounding box center [103, 571] width 128 height 27
click at [117, 471] on div "EpocCam Camera" at bounding box center [131, 465] width 136 height 47
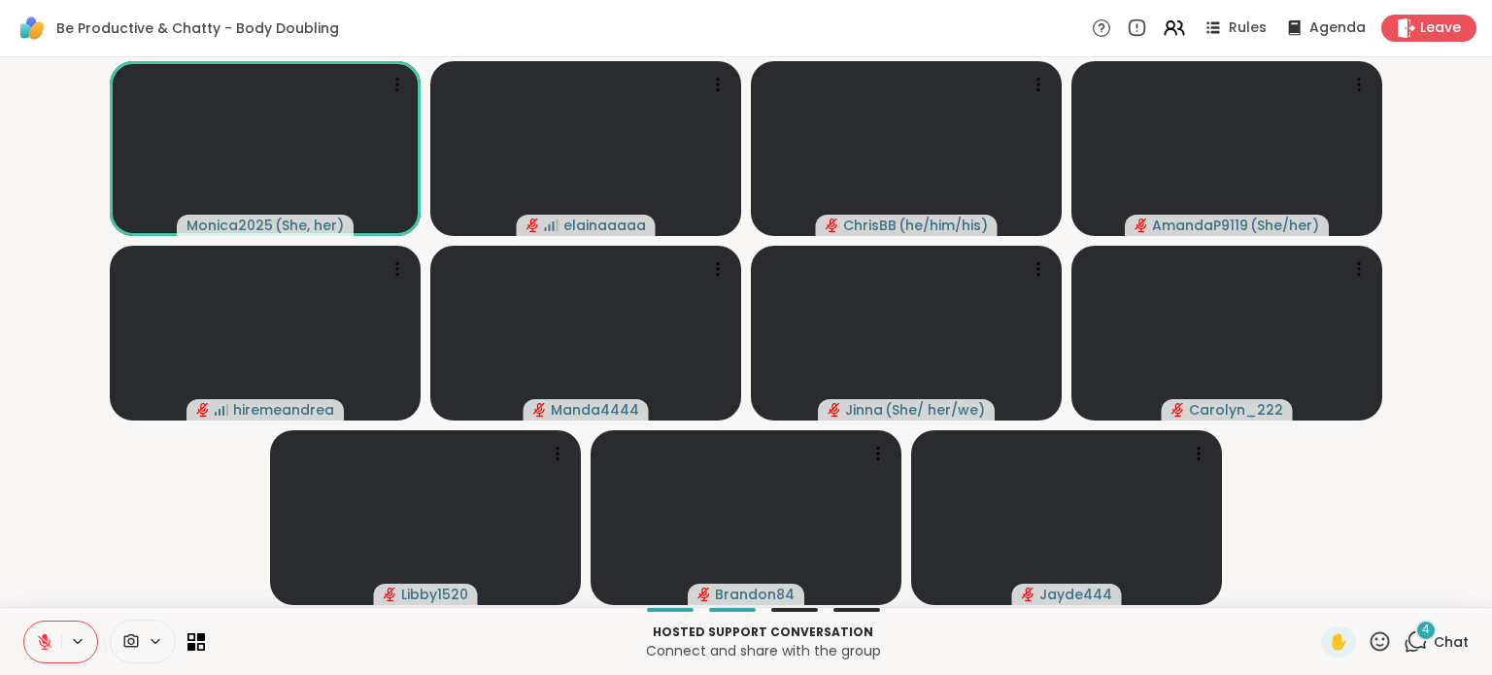
click at [1422, 627] on span "4" at bounding box center [1426, 630] width 8 height 17
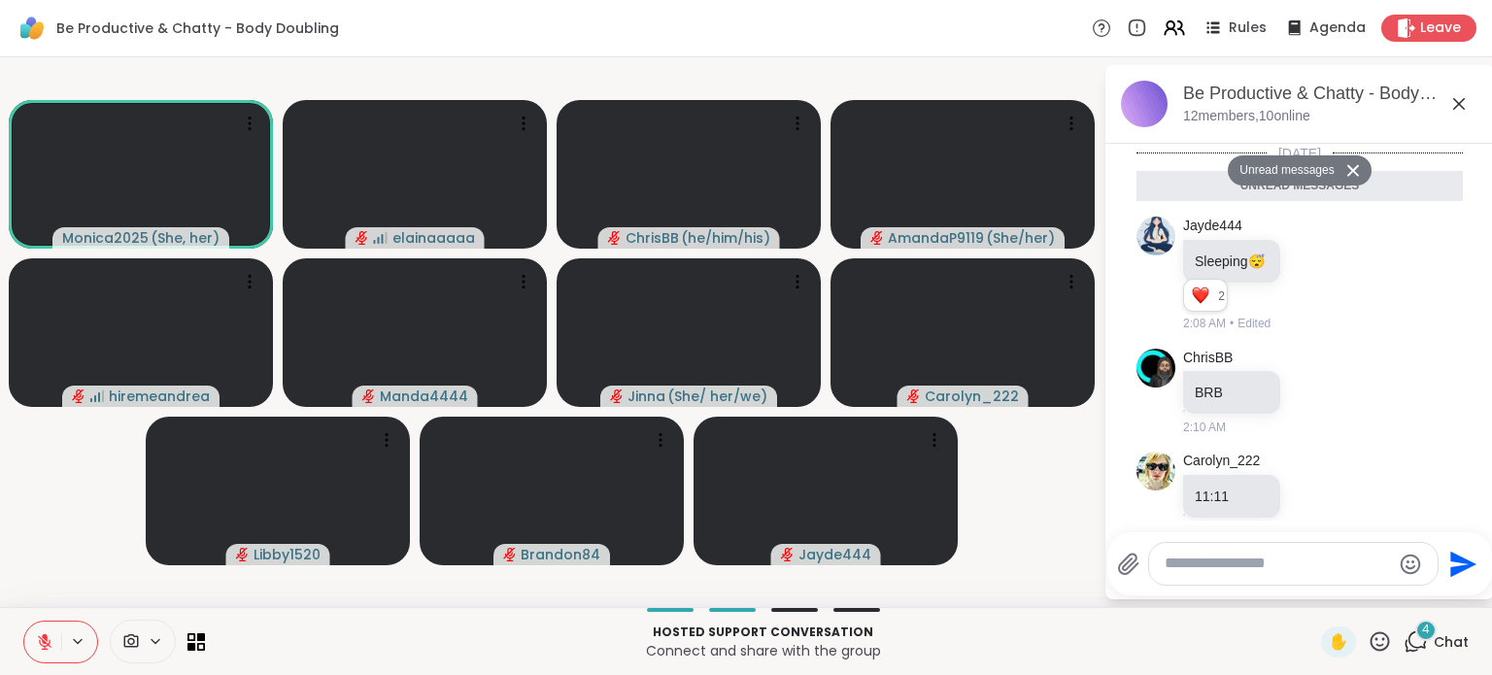
scroll to position [501, 0]
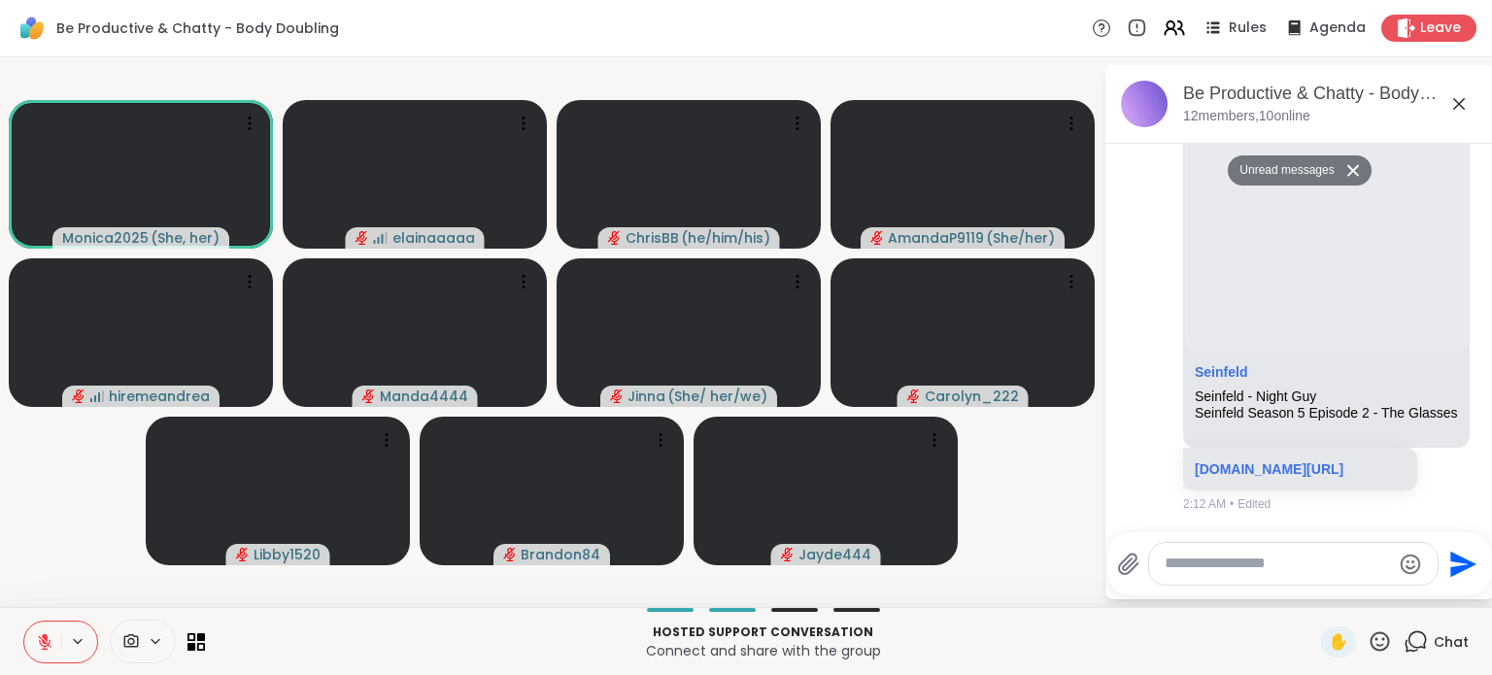
click at [1296, 571] on textarea "Type your message" at bounding box center [1277, 564] width 226 height 20
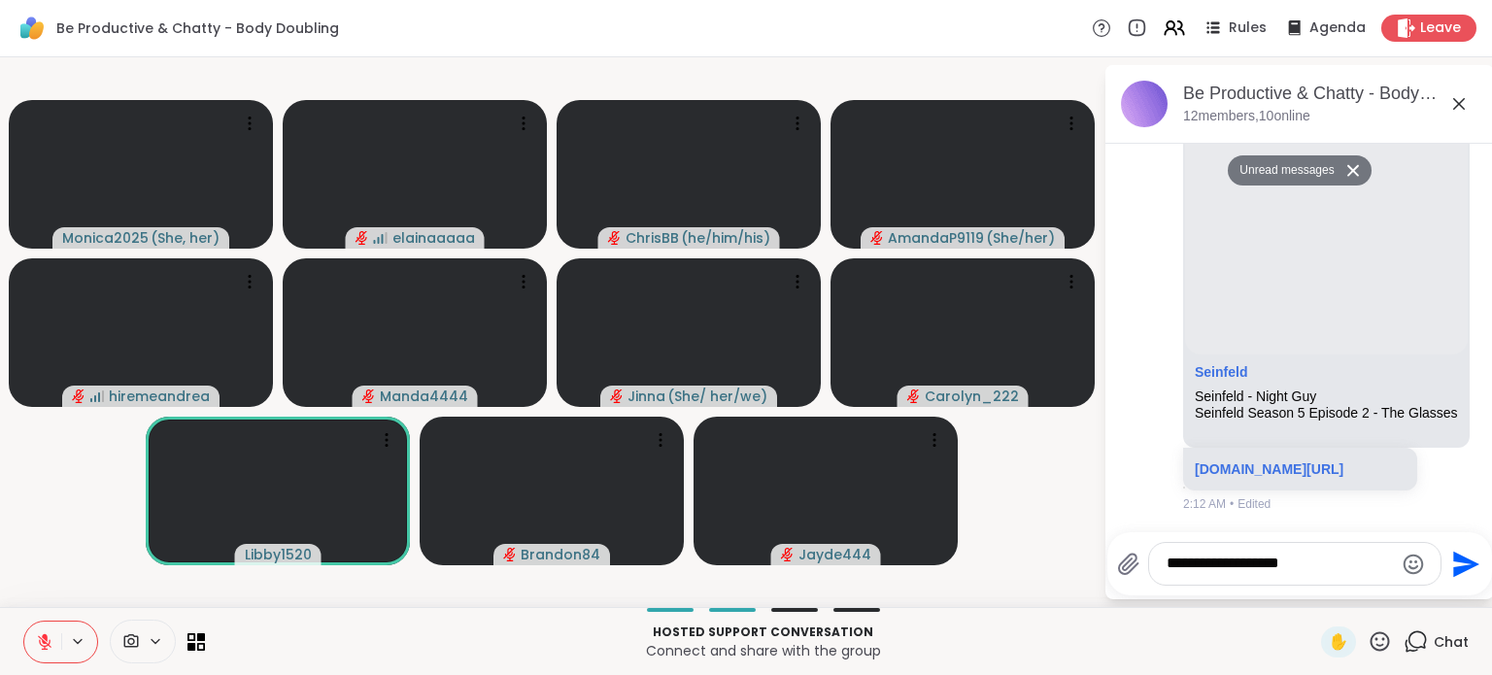
type textarea "**********"
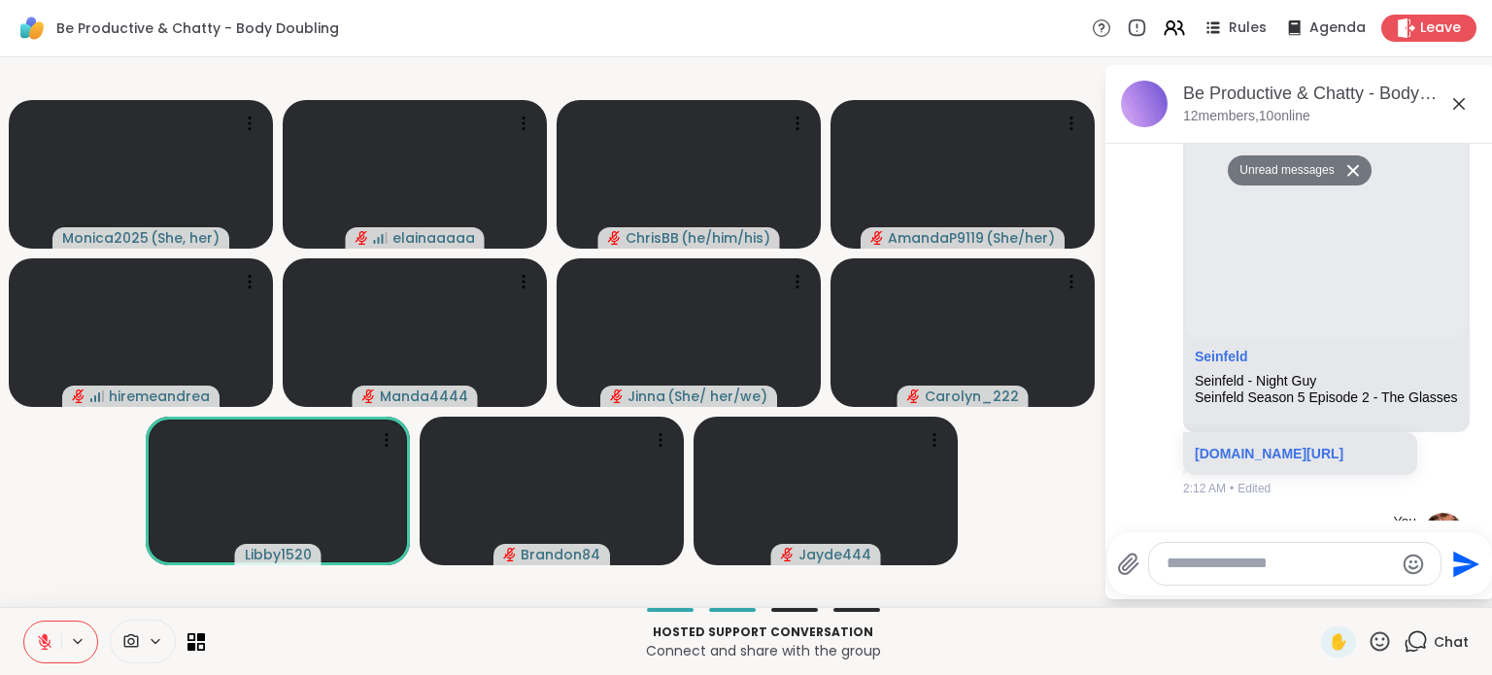
scroll to position [557, 0]
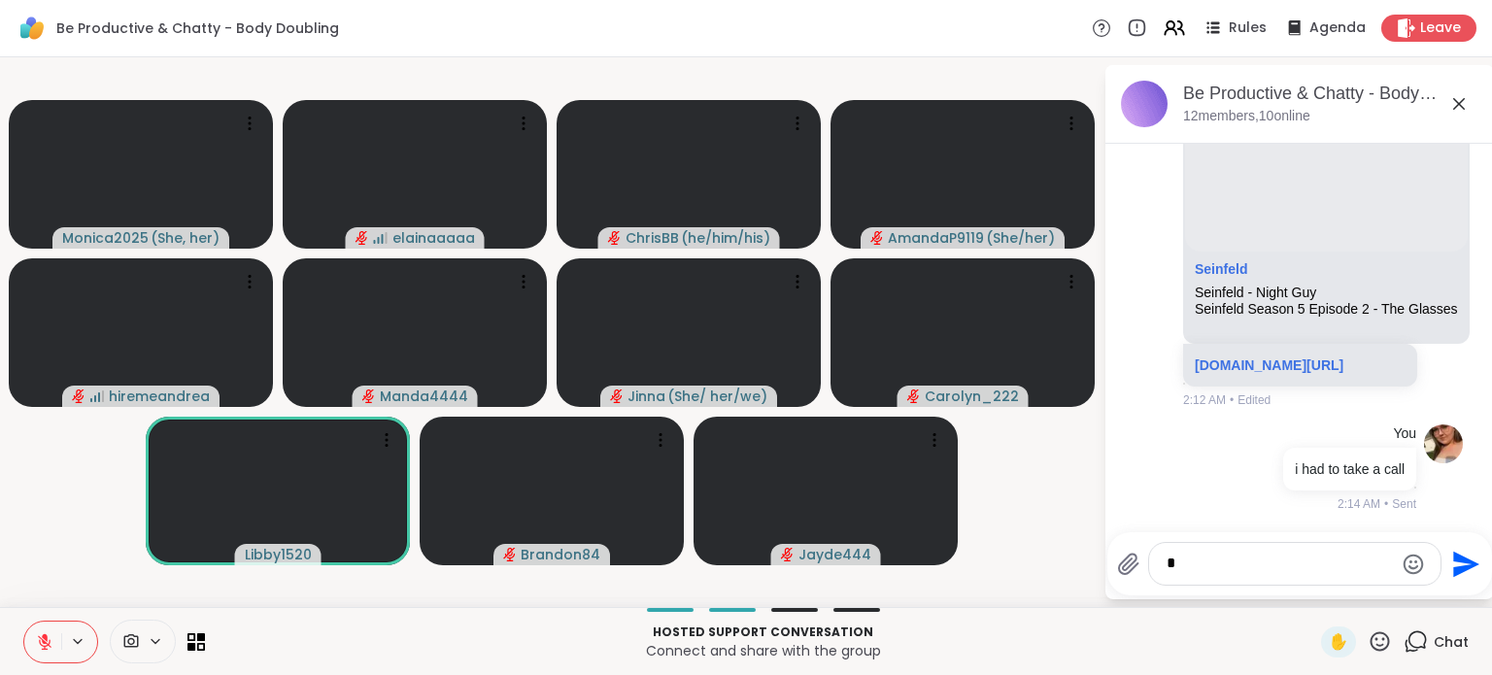
type textarea "**"
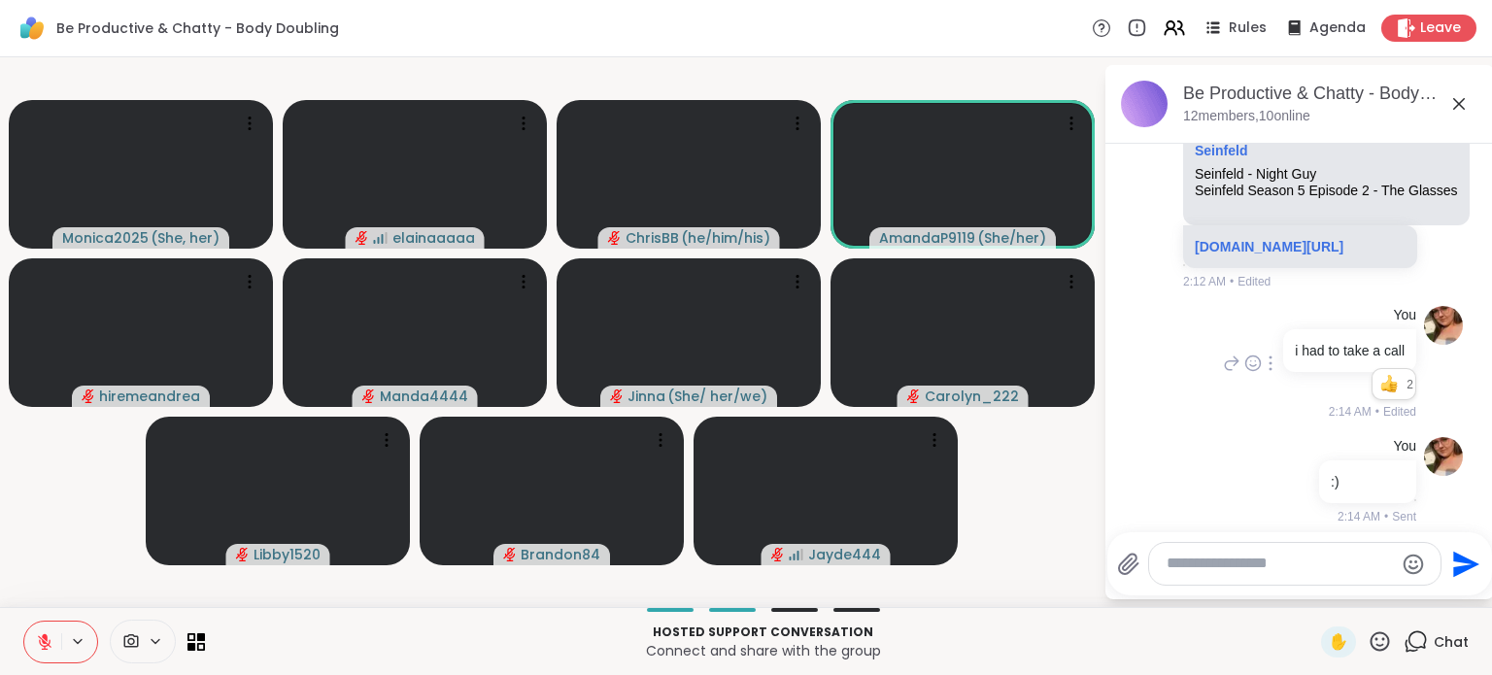
scroll to position [689, 0]
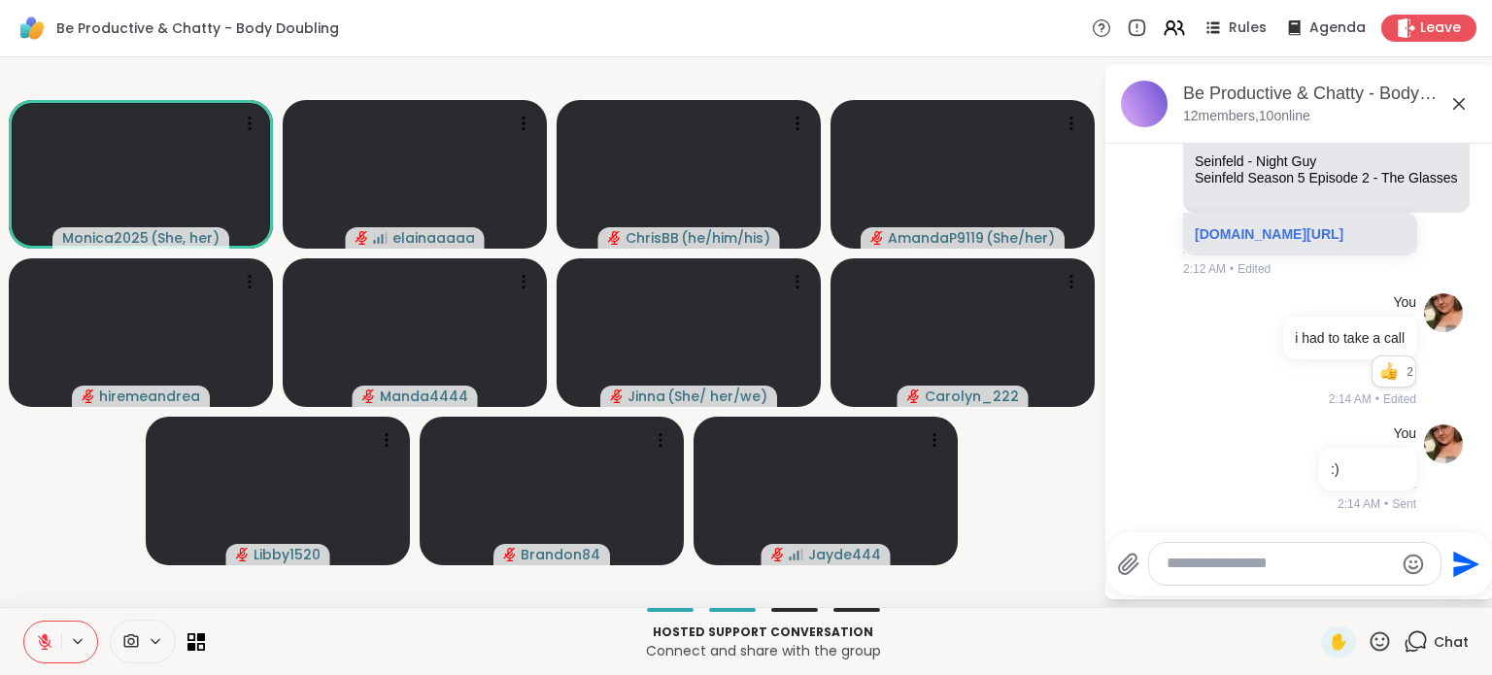
click at [1381, 77] on div "Be Productive & Chatty - Body Doubling , Oct 11 12 members, 10 online" at bounding box center [1299, 104] width 388 height 79
click at [1347, 90] on div "Be Productive & Chatty - Body Doubling , Oct 11" at bounding box center [1330, 94] width 295 height 24
click at [1142, 96] on img at bounding box center [1144, 104] width 47 height 47
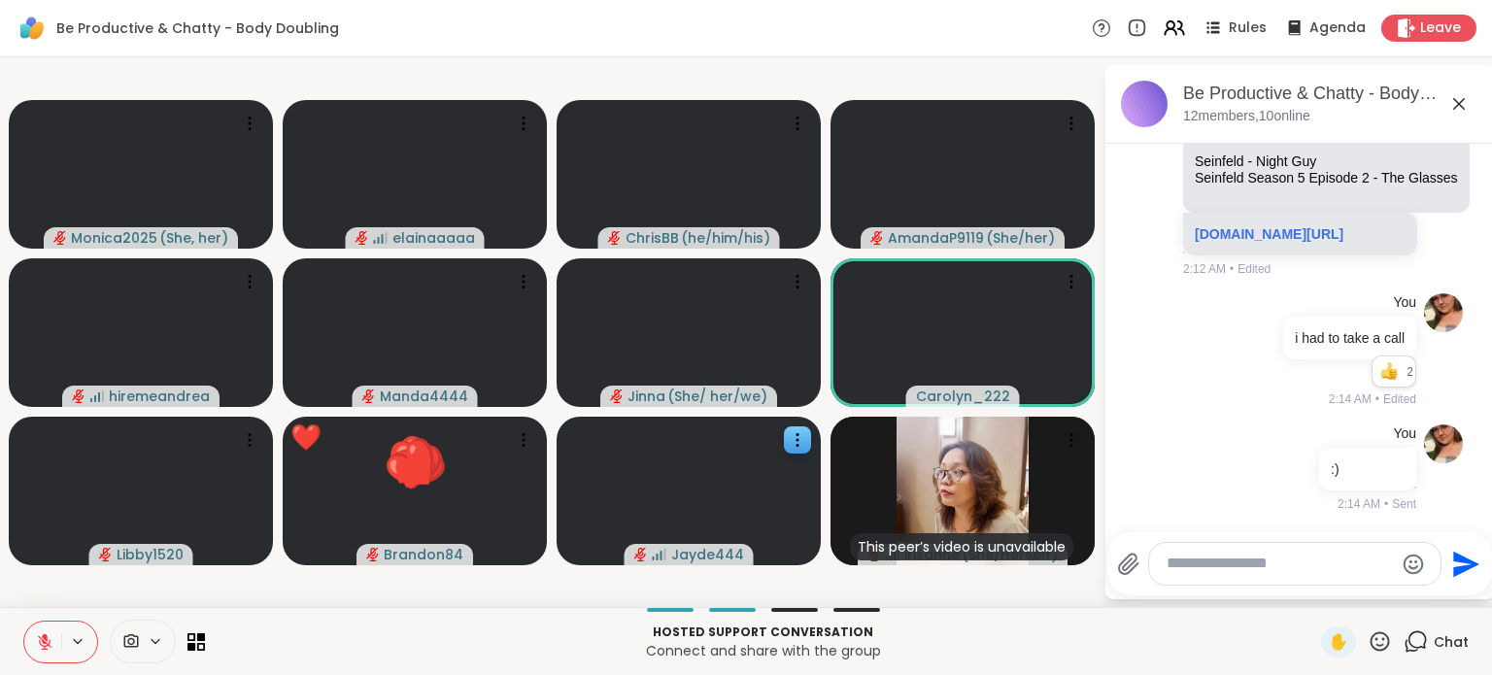
click at [817, 479] on video at bounding box center [688, 491] width 264 height 149
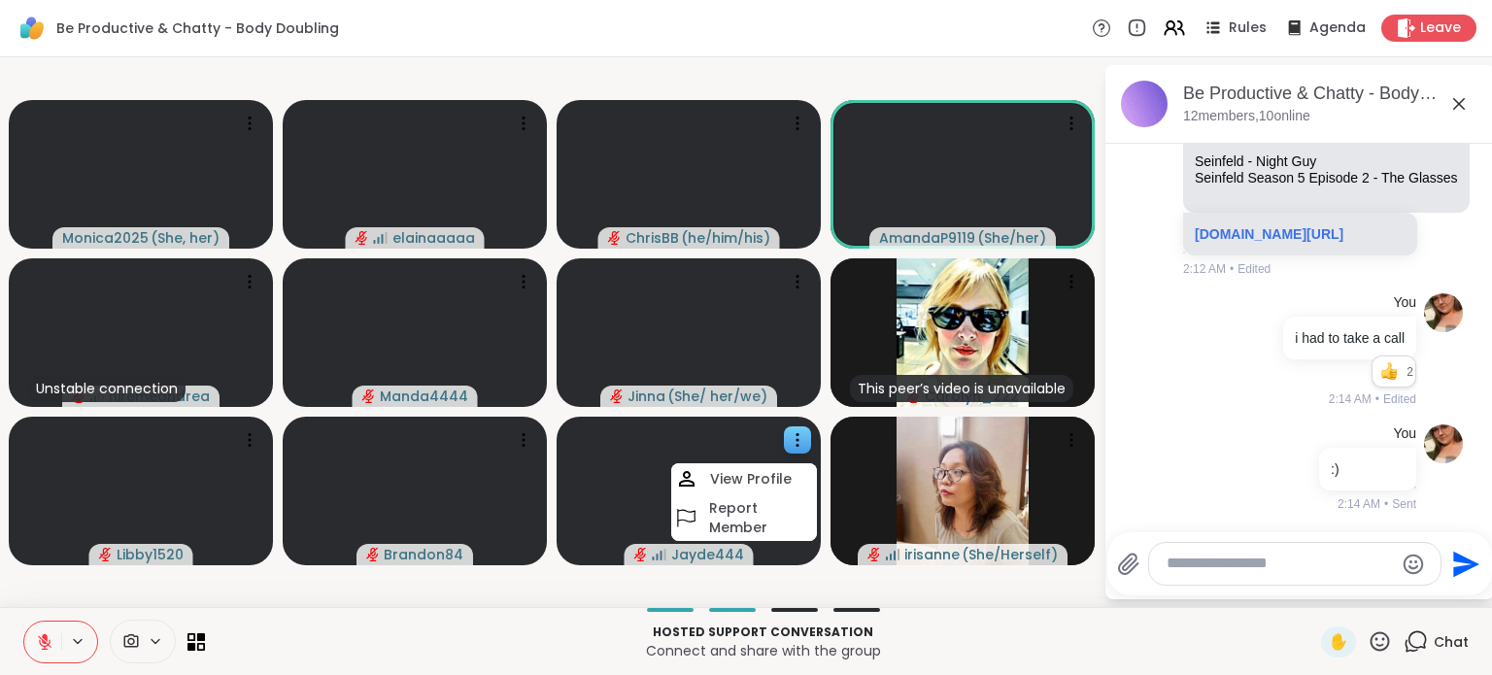
click at [804, 479] on div "View Profile" at bounding box center [744, 478] width 146 height 31
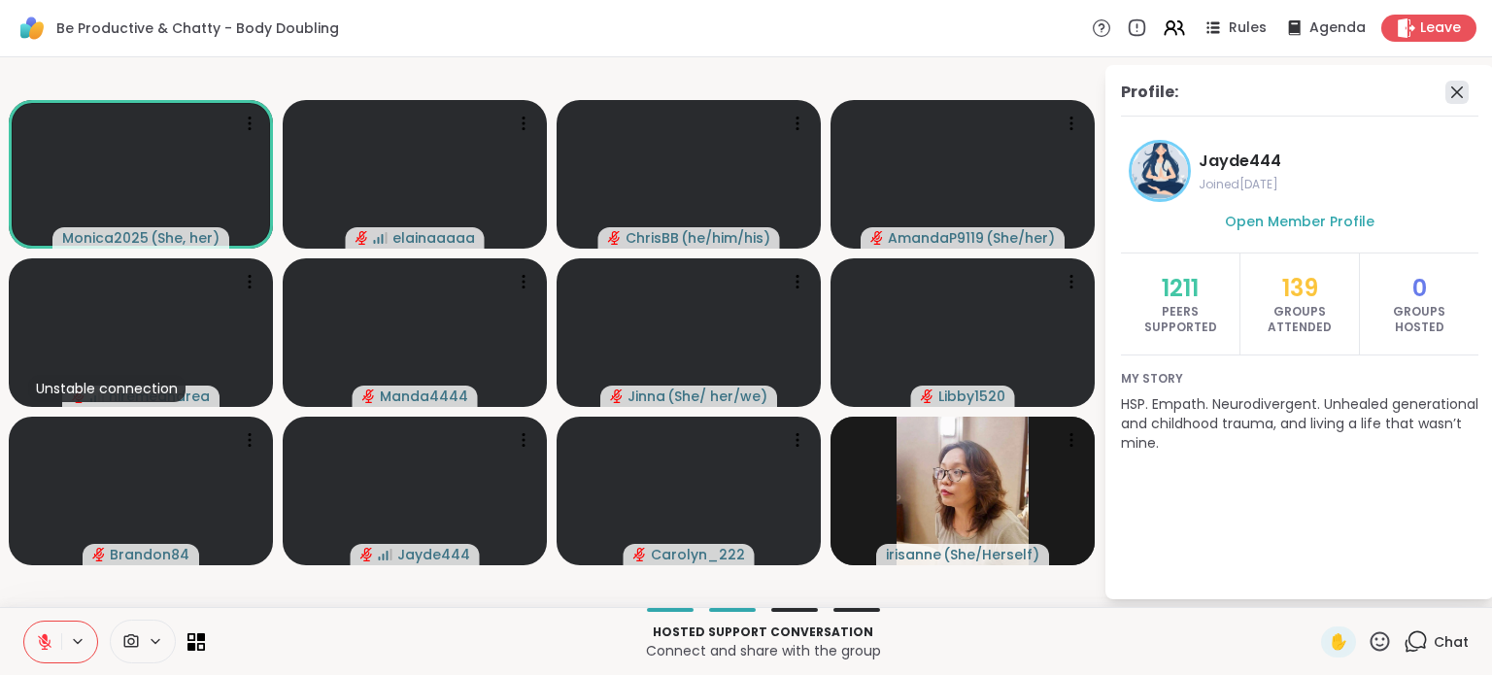
click at [1451, 87] on icon at bounding box center [1456, 92] width 23 height 23
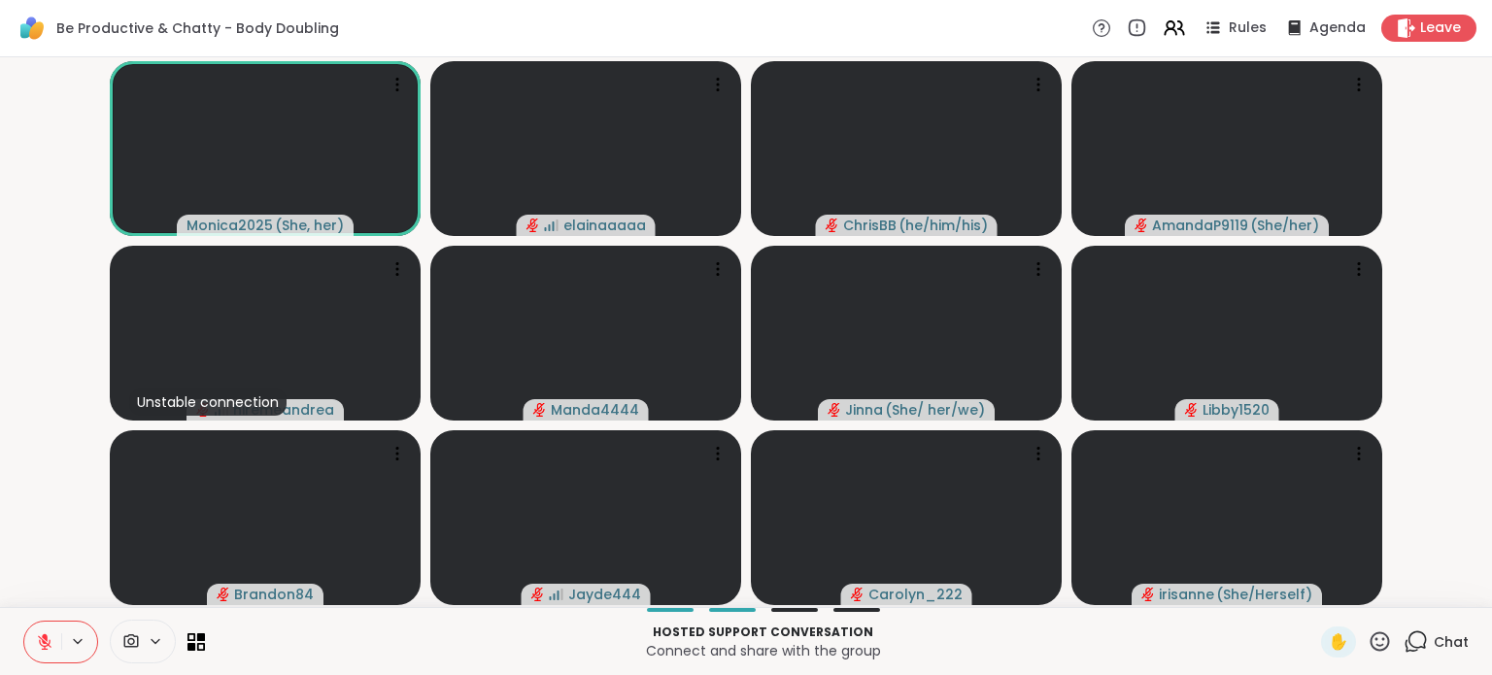
click at [1433, 632] on span "Chat" at bounding box center [1450, 641] width 35 height 19
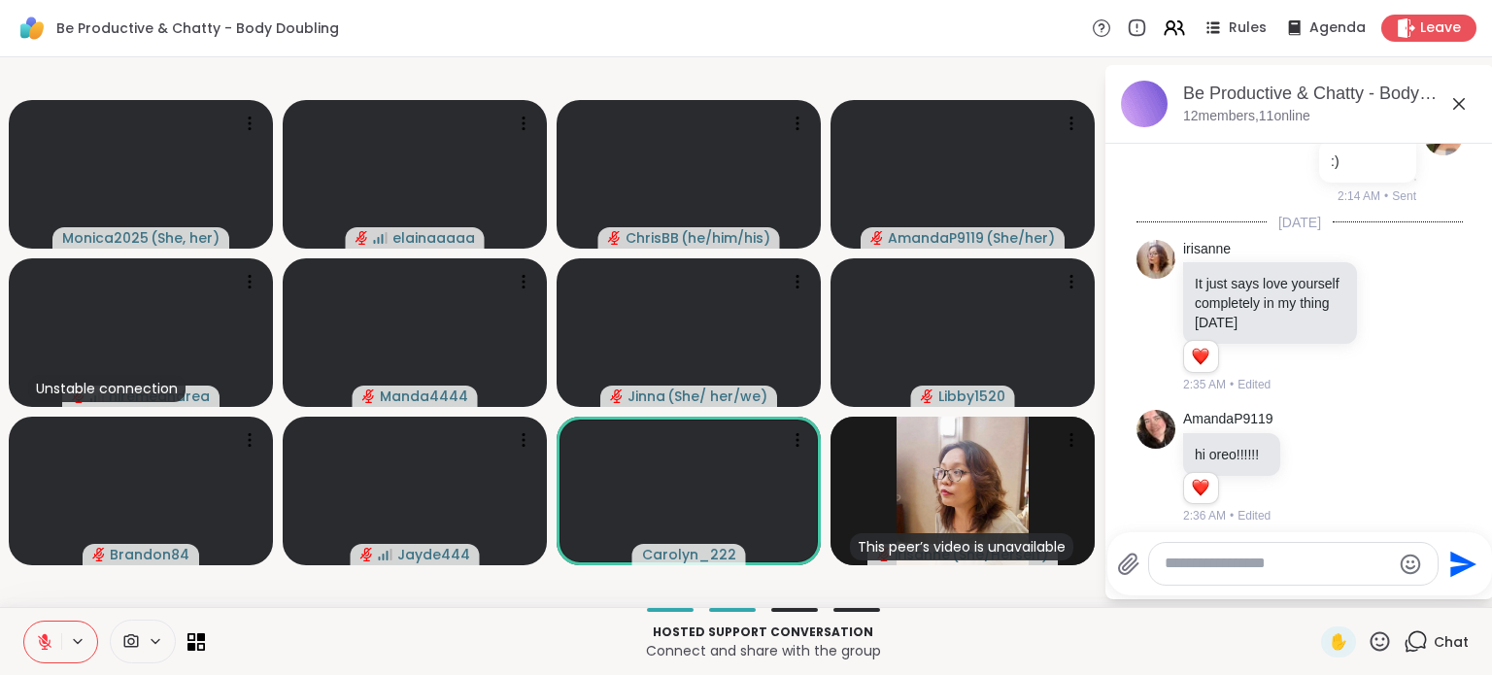
scroll to position [1009, 0]
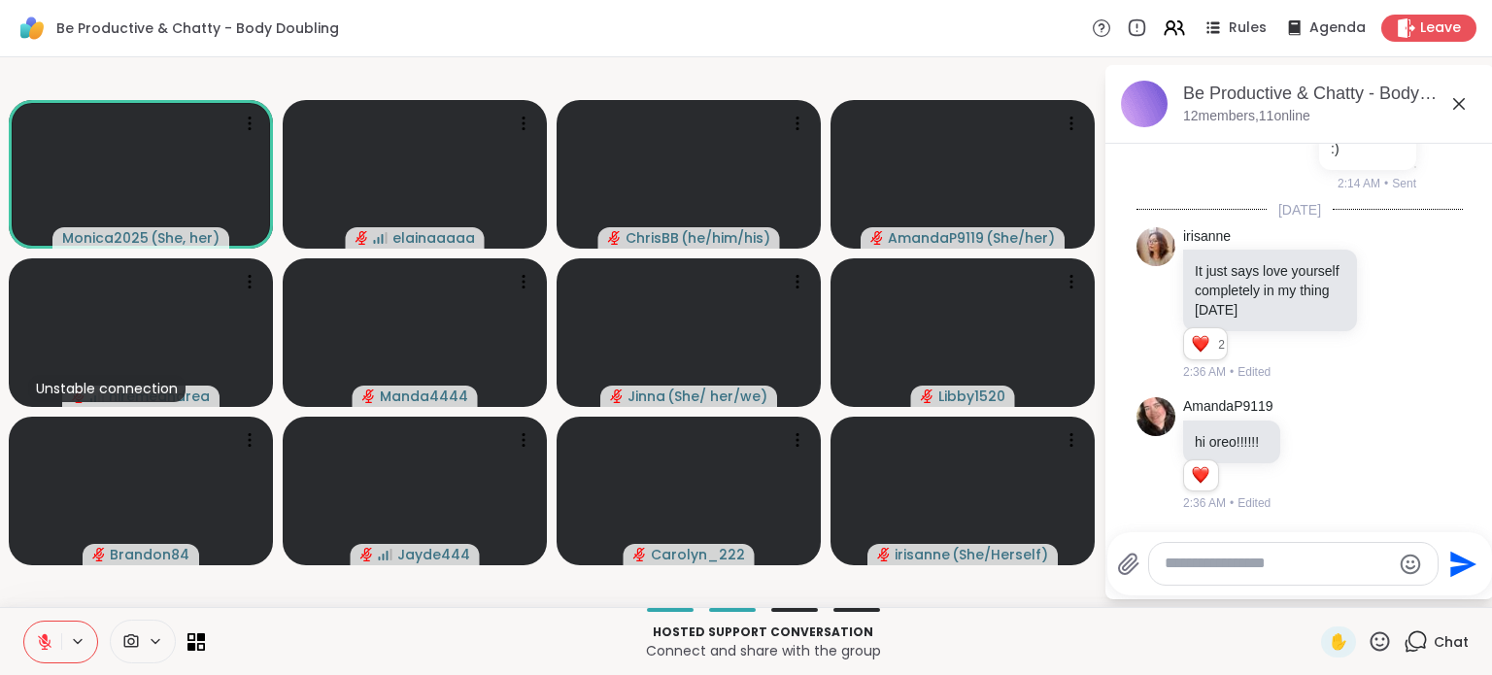
click at [1214, 561] on textarea "Type your message" at bounding box center [1277, 564] width 226 height 20
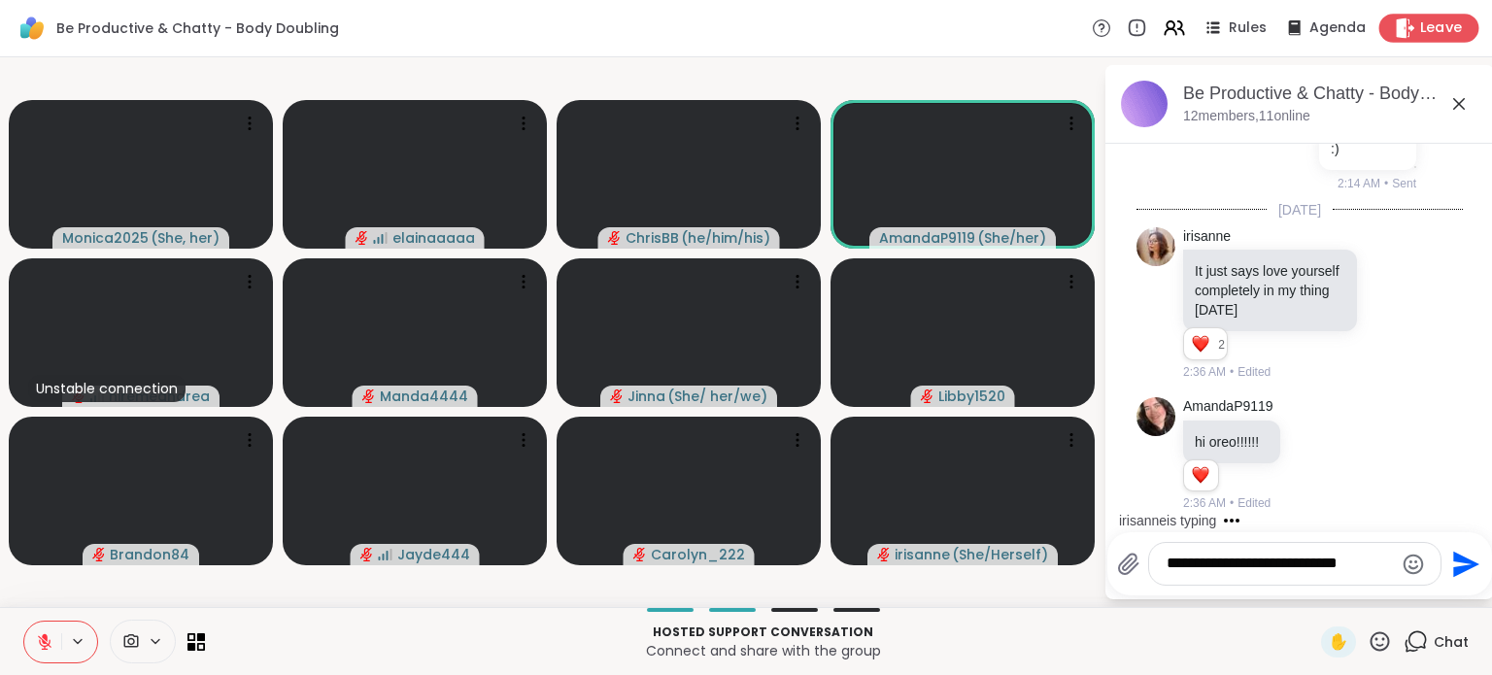
type textarea "**********"
click at [1420, 19] on span "Leave" at bounding box center [1441, 28] width 43 height 20
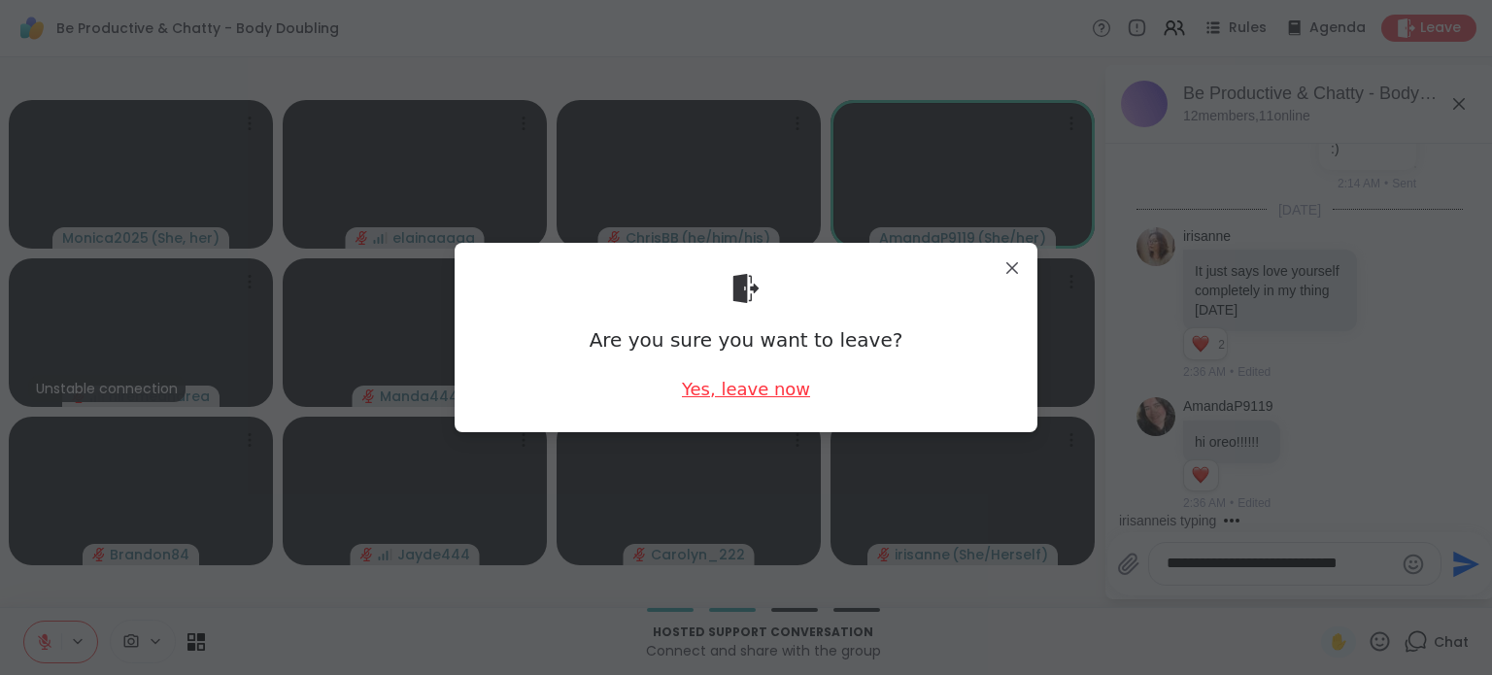
click at [771, 396] on div "Yes, leave now" at bounding box center [746, 389] width 128 height 24
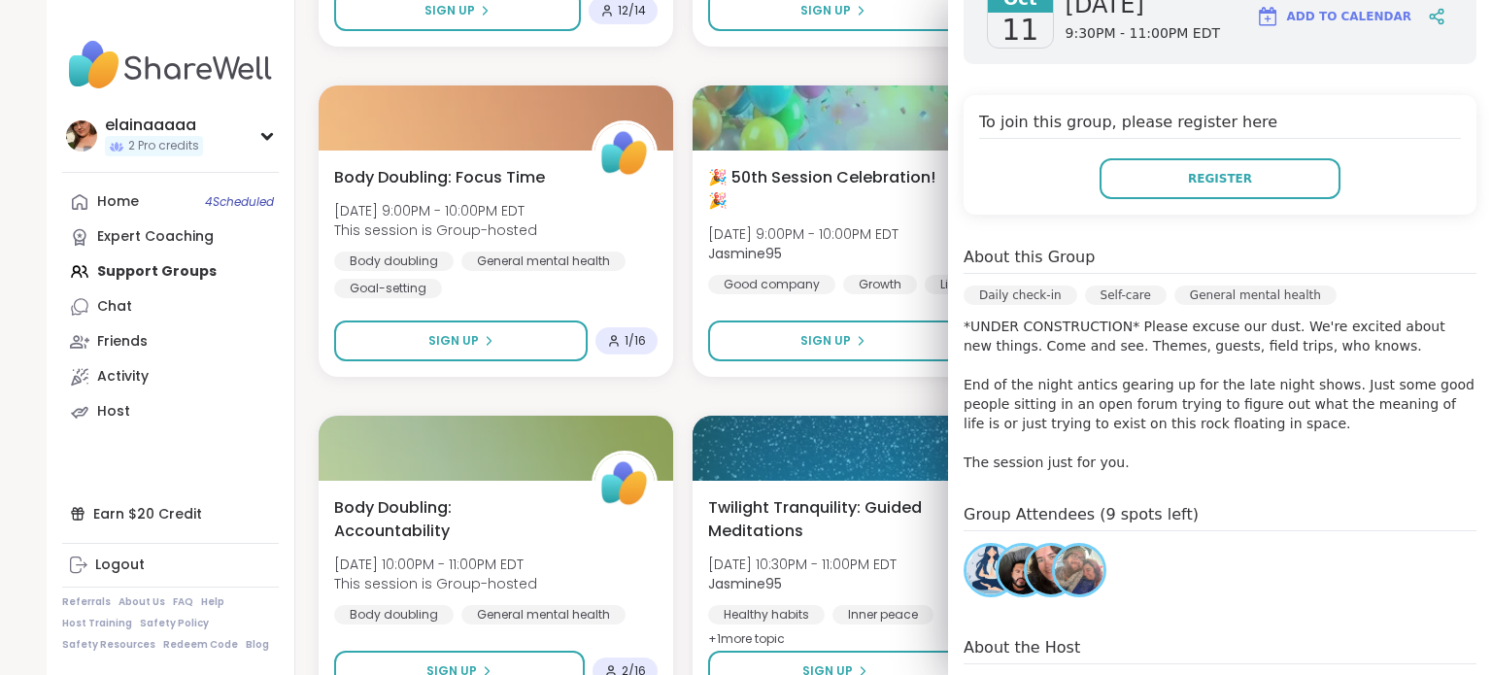
scroll to position [5832, 0]
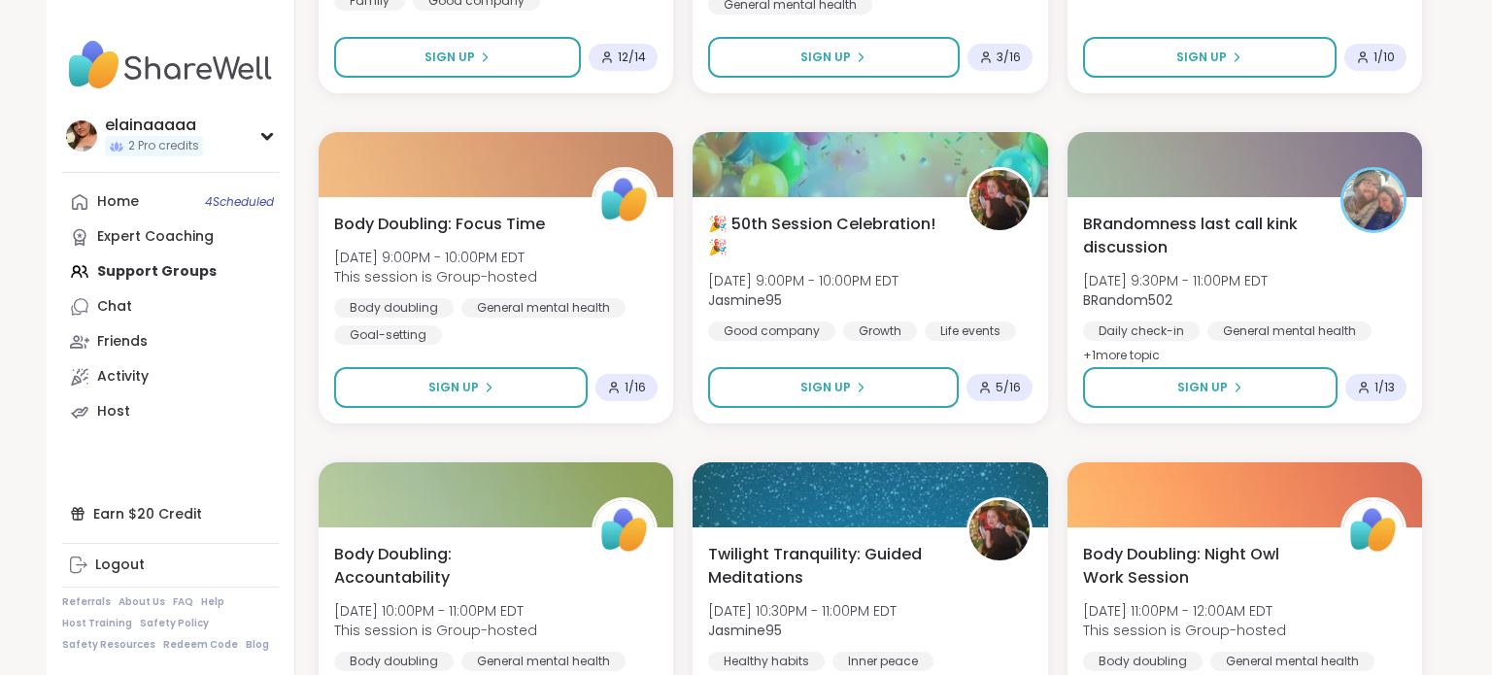
click at [86, 77] on img at bounding box center [170, 65] width 217 height 68
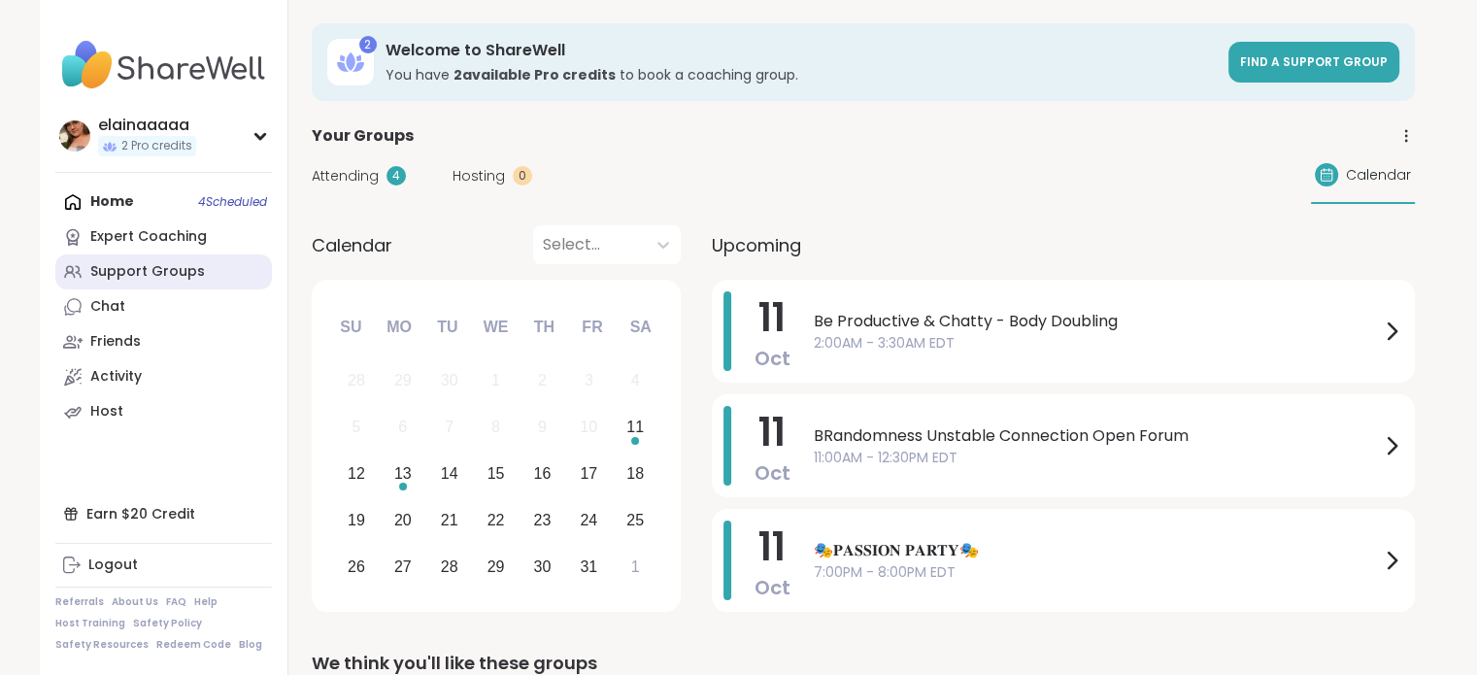
click at [141, 271] on div "Support Groups" at bounding box center [147, 271] width 115 height 19
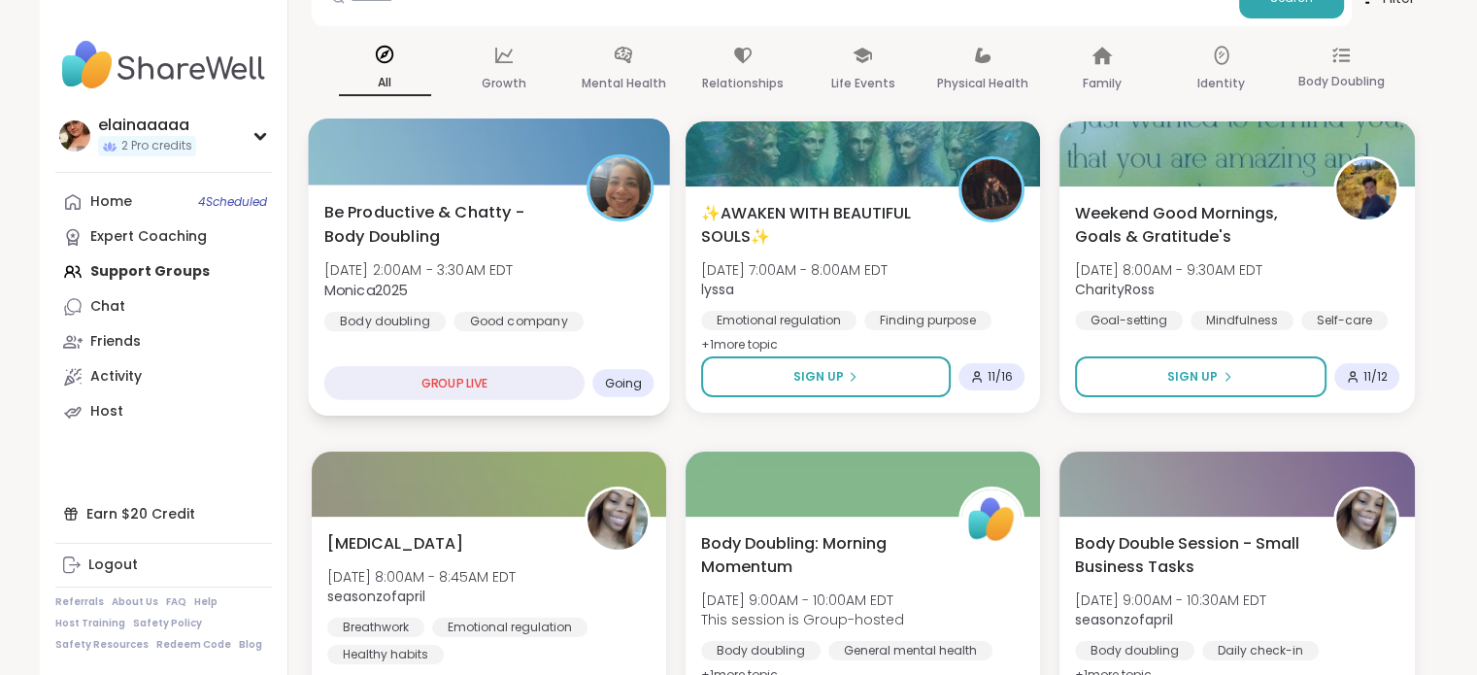
scroll to position [228, 0]
